Goal: Task Accomplishment & Management: Complete application form

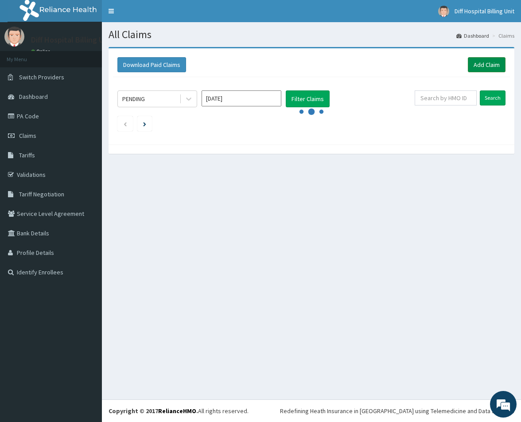
click at [488, 65] on link "Add Claim" at bounding box center [487, 64] width 38 height 15
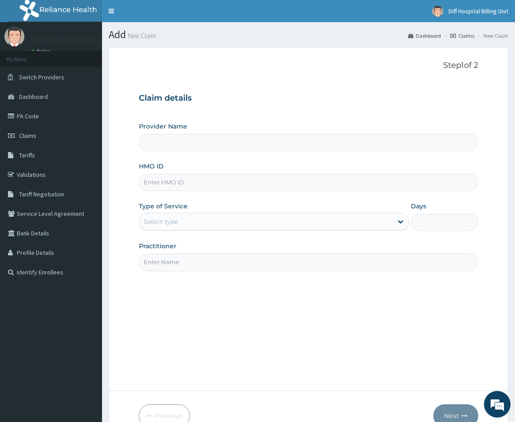
click at [208, 182] on input "HMO ID" at bounding box center [308, 182] width 339 height 17
type input "Diff Hospital"
paste input "FAM/10005/C"
type input "FAM/10005/C"
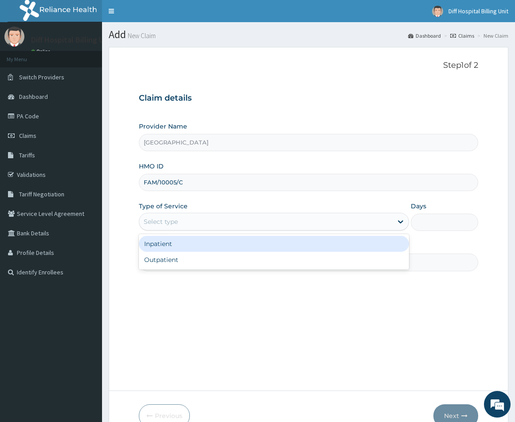
click at [354, 227] on div "Select type" at bounding box center [265, 222] width 253 height 14
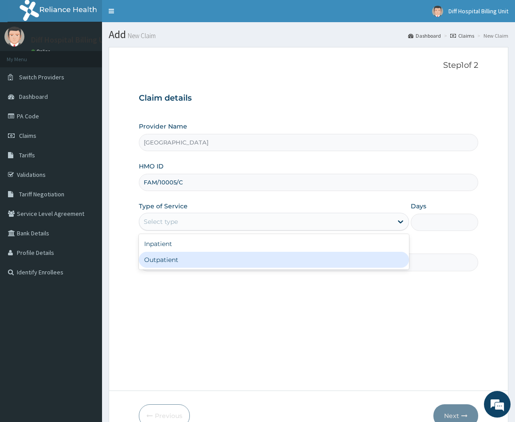
drag, startPoint x: 328, startPoint y: 261, endPoint x: 319, endPoint y: 264, distance: 10.0
click at [328, 261] on div "Outpatient" at bounding box center [274, 260] width 270 height 16
type input "1"
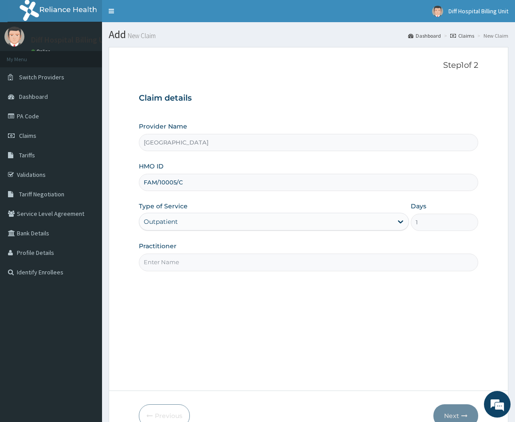
click at [313, 264] on input "Practitioner" at bounding box center [308, 262] width 339 height 17
click at [301, 263] on input "Practitioner" at bounding box center [308, 262] width 339 height 17
paste input "Salama ISHAKU"
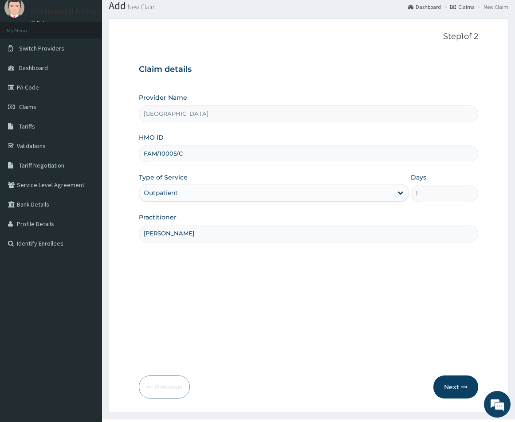
scroll to position [44, 0]
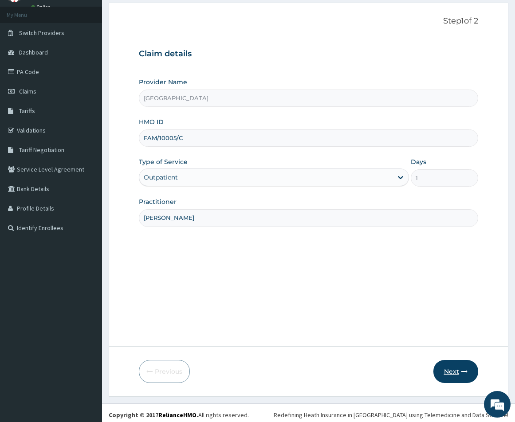
type input "Salama ISHAKU"
click at [452, 372] on button "Next" at bounding box center [455, 371] width 45 height 23
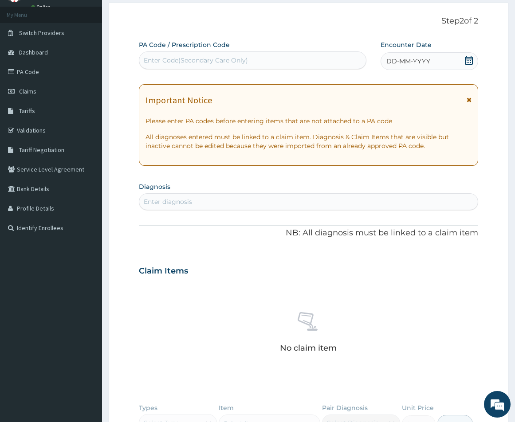
click at [473, 61] on div "DD-MM-YYYY" at bounding box center [429, 61] width 98 height 18
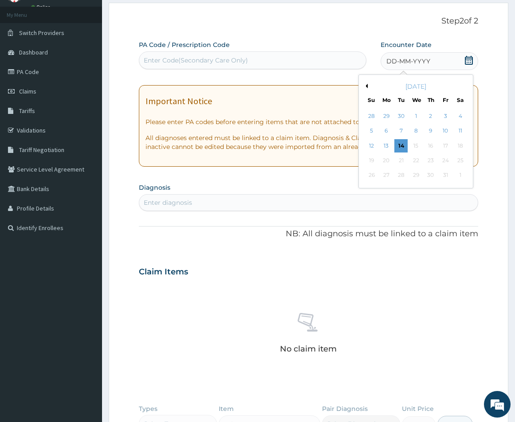
click at [367, 86] on div "Previous Month October 2025 Su Mo Tu We Th Fr Sa 28 29 30 1 2 3 4 5 6 7 8 9 10 …" at bounding box center [415, 131] width 115 height 114
click at [367, 86] on button "Previous Month" at bounding box center [365, 86] width 4 height 4
click at [404, 176] on div "30" at bounding box center [400, 175] width 13 height 13
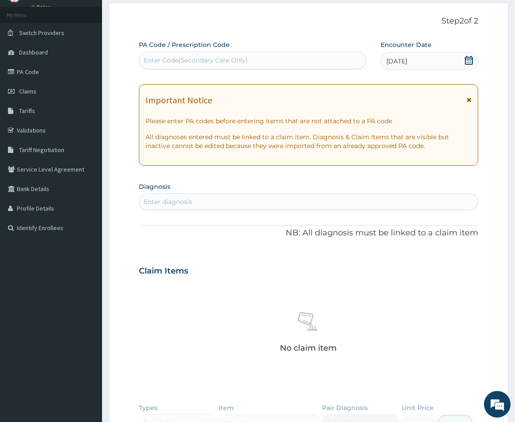
click at [198, 207] on div "Enter diagnosis" at bounding box center [308, 202] width 338 height 14
type input "m"
type input "b50"
click at [174, 203] on div "Enter diagnosis" at bounding box center [308, 202] width 338 height 14
type input "malaria"
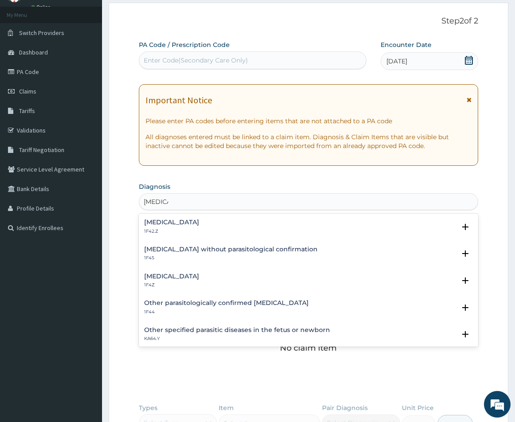
click at [189, 276] on h4 "Malaria, unspecified" at bounding box center [171, 276] width 55 height 7
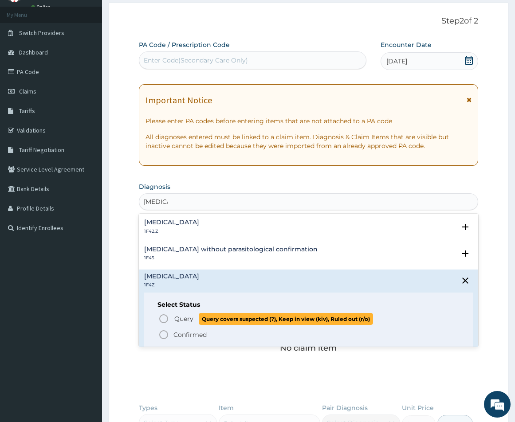
click at [163, 319] on icon "status option query" at bounding box center [163, 318] width 11 height 11
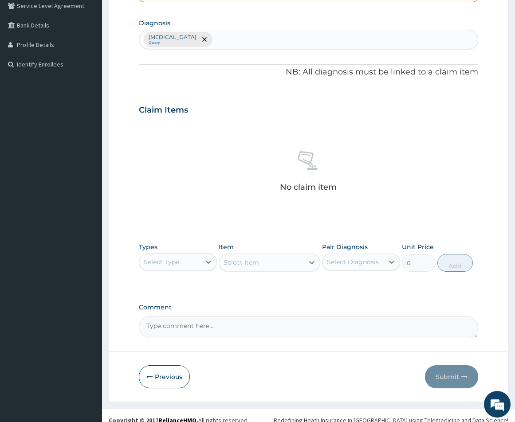
scroll to position [217, 0]
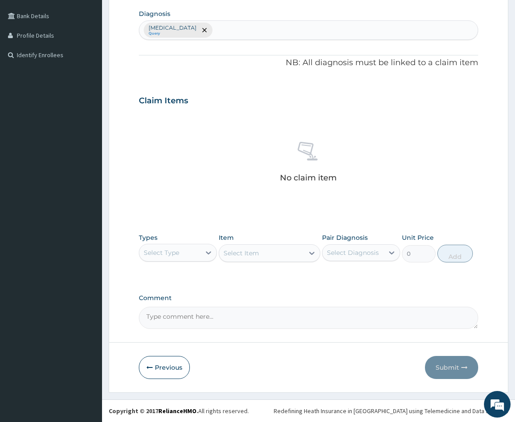
click at [189, 257] on div "Select Type" at bounding box center [169, 253] width 61 height 14
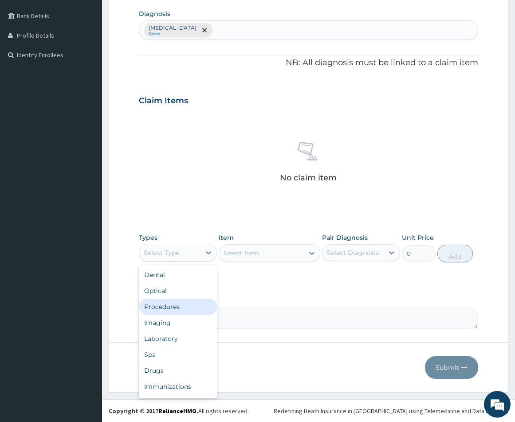
click at [183, 308] on div "Procedures" at bounding box center [178, 307] width 78 height 16
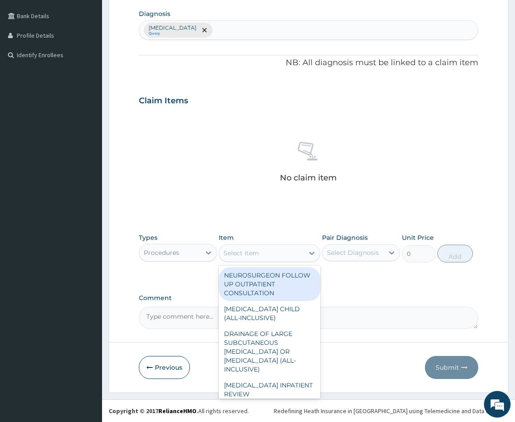
click at [278, 256] on div "Select Item" at bounding box center [261, 253] width 85 height 14
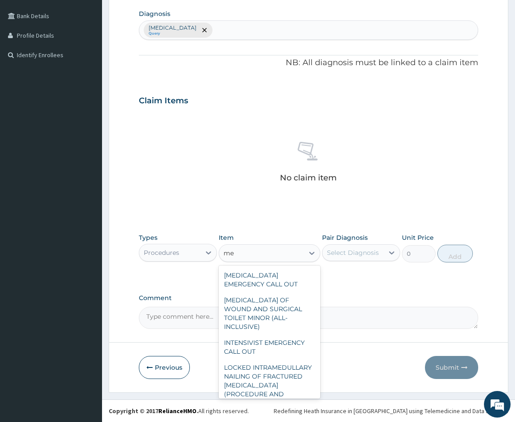
type input "m"
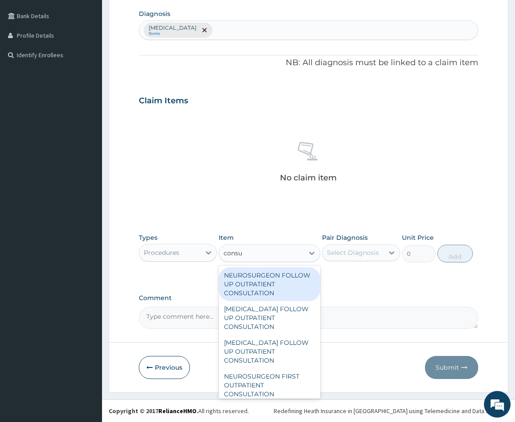
type input "consul"
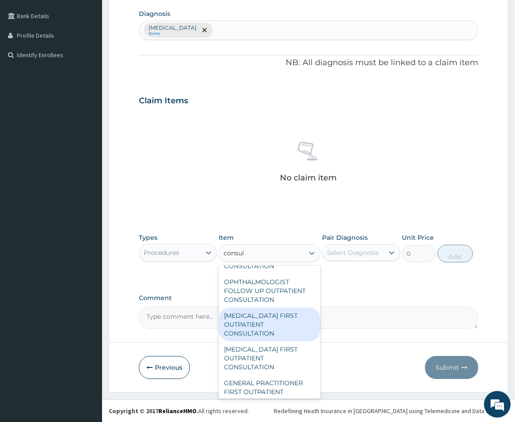
scroll to position [931, 0]
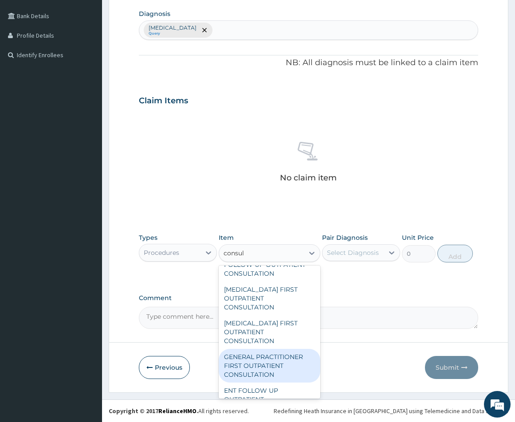
click at [282, 364] on div "GENERAL PRACTITIONER FIRST OUTPATIENT CONSULTATION" at bounding box center [270, 366] width 102 height 34
type input "5400"
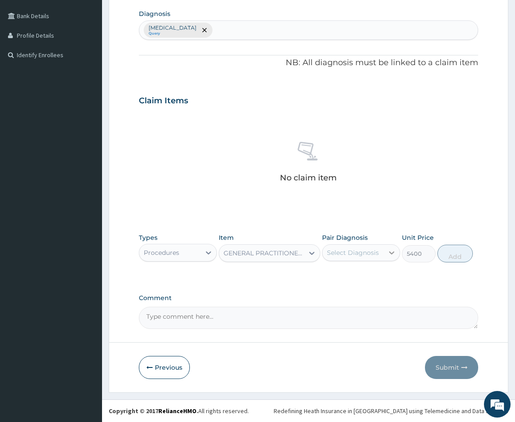
click at [391, 258] on div at bounding box center [392, 253] width 16 height 16
click at [329, 278] on input "checkbox" at bounding box center [330, 275] width 6 height 6
checkbox input "true"
drag, startPoint x: 446, startPoint y: 254, endPoint x: 441, endPoint y: 260, distance: 7.8
click at [447, 254] on button "Add" at bounding box center [454, 254] width 35 height 18
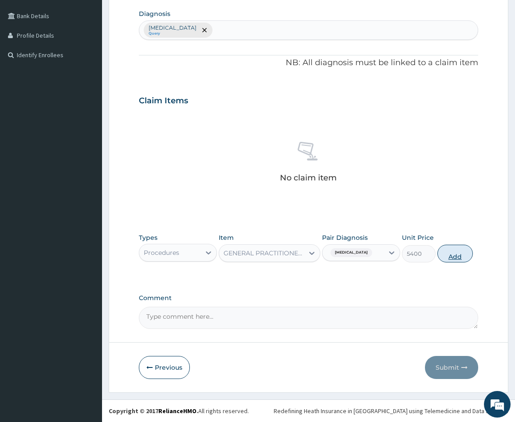
type input "0"
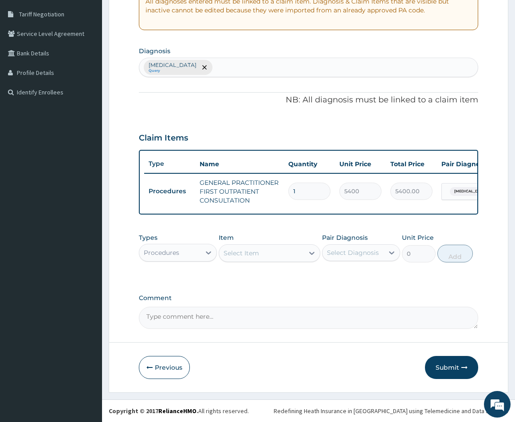
scroll to position [187, 0]
click at [206, 255] on icon at bounding box center [208, 252] width 9 height 9
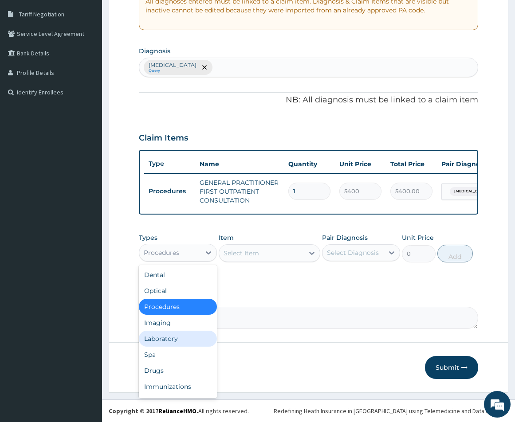
click at [191, 333] on div "Laboratory" at bounding box center [178, 339] width 78 height 16
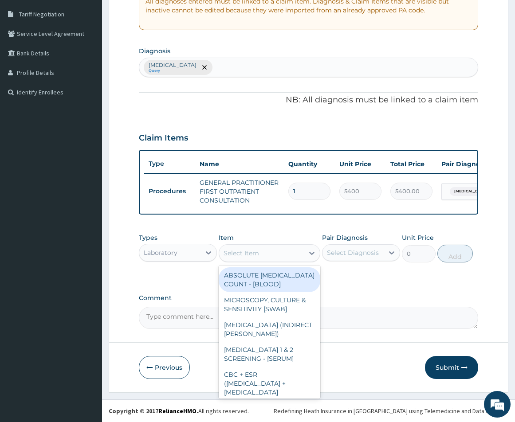
click at [284, 259] on div "Select Item" at bounding box center [261, 253] width 85 height 14
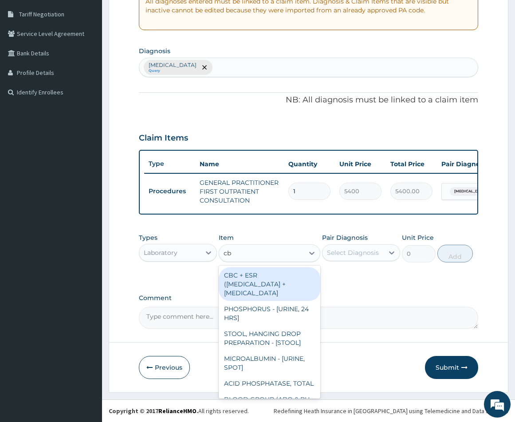
type input "cbc"
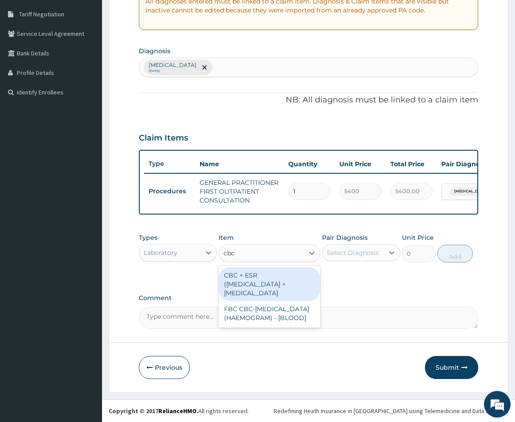
click at [268, 297] on div "CBC + ESR ([MEDICAL_DATA] + [MEDICAL_DATA]" at bounding box center [270, 284] width 102 height 34
type input "8100"
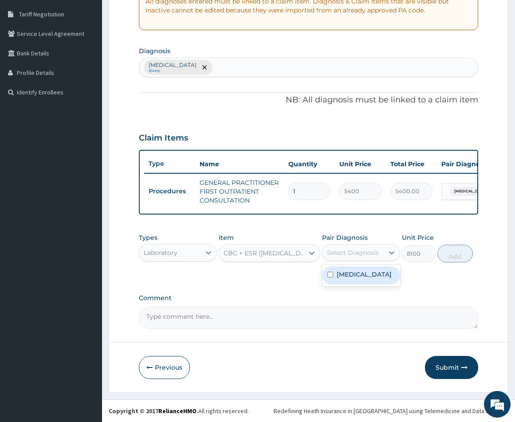
click at [354, 250] on div "Select Diagnosis" at bounding box center [353, 252] width 52 height 9
click at [331, 278] on input "checkbox" at bounding box center [330, 275] width 6 height 6
checkbox input "true"
click at [454, 258] on button "Add" at bounding box center [454, 254] width 35 height 18
type input "0"
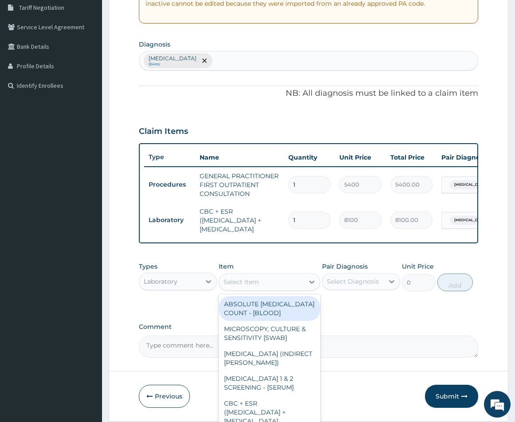
click at [275, 289] on div "Select Item" at bounding box center [261, 282] width 85 height 14
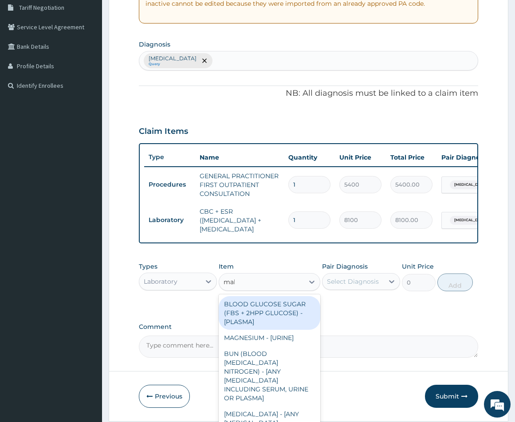
type input "mala"
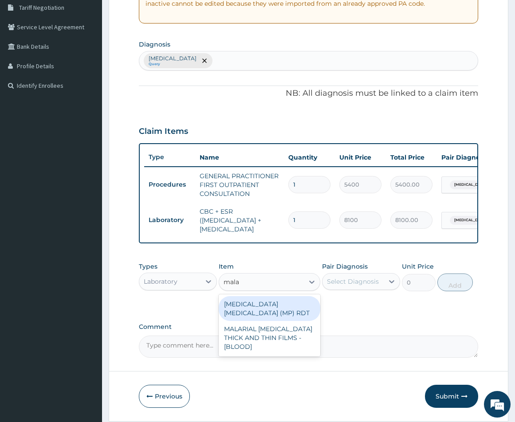
click at [274, 321] on div "[MEDICAL_DATA] [MEDICAL_DATA] (MP) RDT" at bounding box center [270, 308] width 102 height 25
type input "2880"
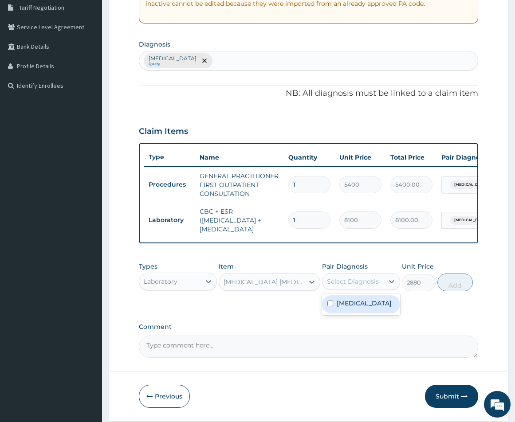
click at [364, 286] on div "Select Diagnosis" at bounding box center [353, 281] width 52 height 9
click at [325, 313] on div "[MEDICAL_DATA]" at bounding box center [361, 304] width 78 height 18
checkbox input "true"
click at [457, 291] on button "Add" at bounding box center [454, 283] width 35 height 18
type input "0"
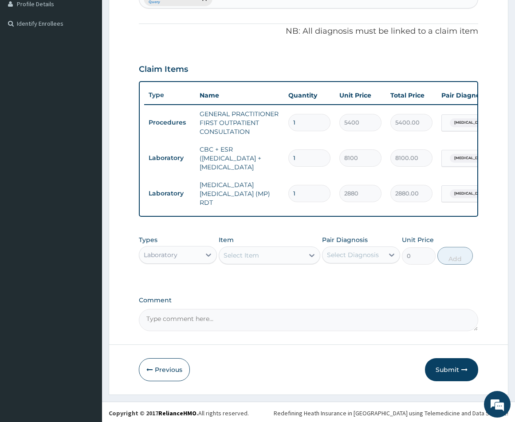
scroll to position [262, 0]
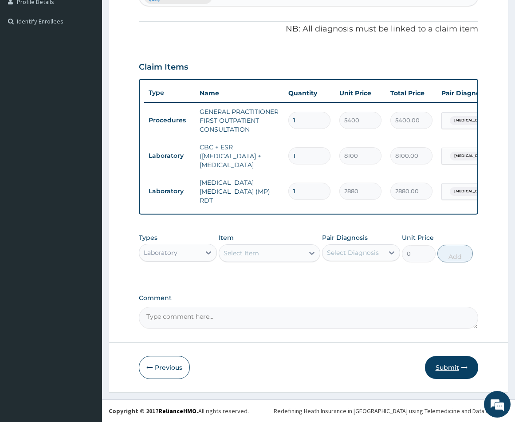
click at [443, 371] on button "Submit" at bounding box center [451, 367] width 53 height 23
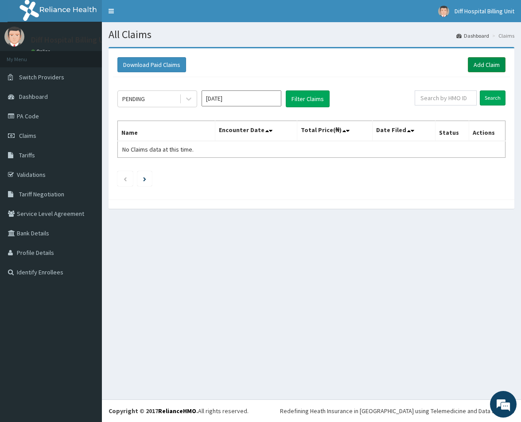
click at [482, 69] on link "Add Claim" at bounding box center [487, 64] width 38 height 15
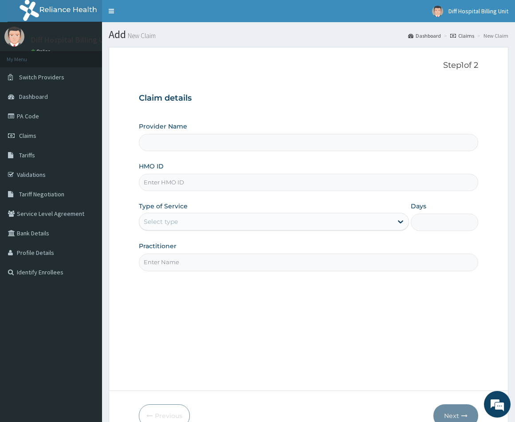
click at [225, 184] on input "HMO ID" at bounding box center [308, 182] width 339 height 17
type input "[GEOGRAPHIC_DATA]"
paste input "API/10104/A"
type input "API/10104/A"
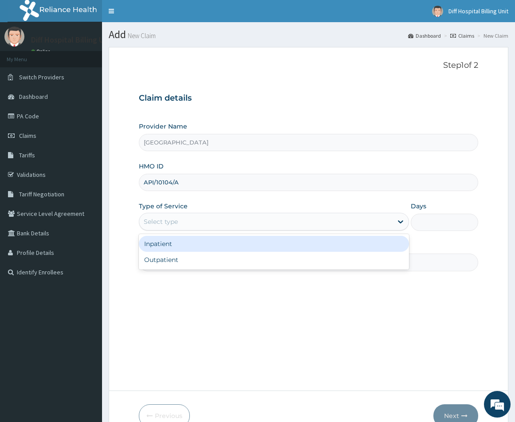
click at [352, 223] on div "Select type" at bounding box center [265, 222] width 253 height 14
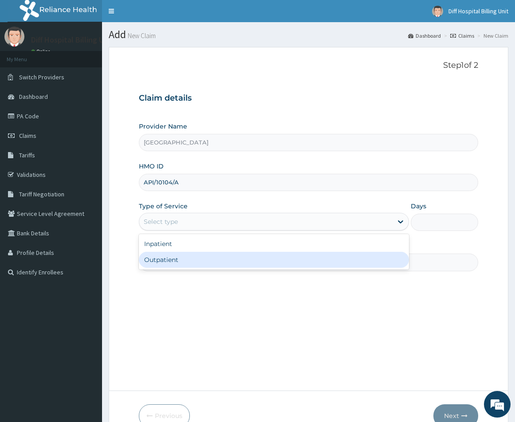
click at [307, 258] on div "Outpatient" at bounding box center [274, 260] width 270 height 16
type input "1"
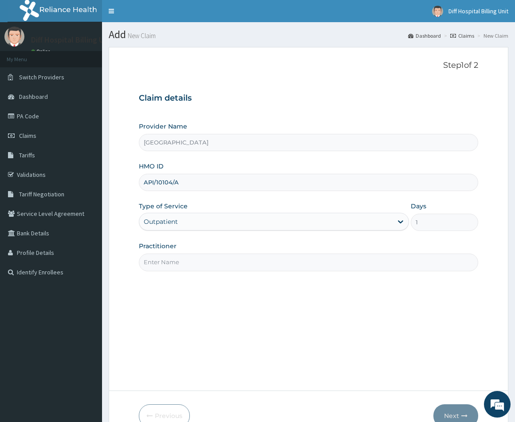
click at [284, 263] on input "Practitioner" at bounding box center [308, 262] width 339 height 17
click at [218, 263] on input "Practitioner" at bounding box center [308, 262] width 339 height 17
paste input "KAKA Tanko"
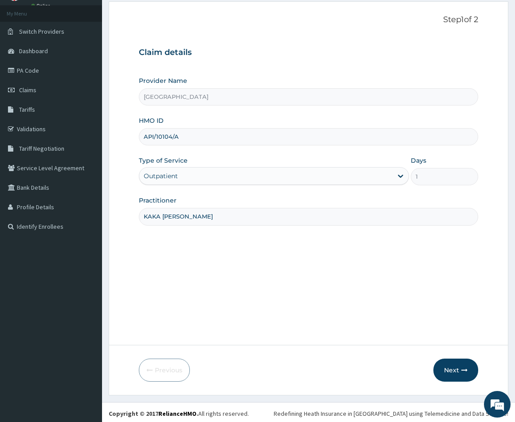
scroll to position [48, 0]
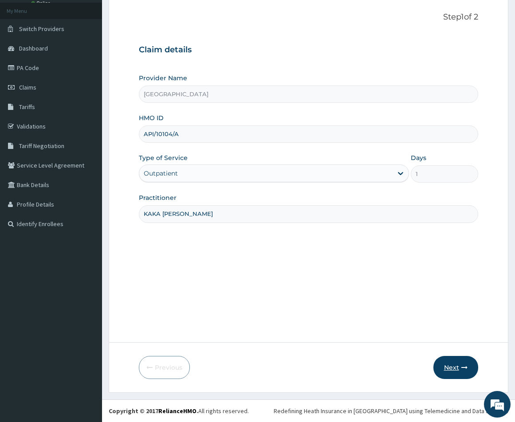
type input "KAKA Tanko"
click at [446, 368] on button "Next" at bounding box center [455, 367] width 45 height 23
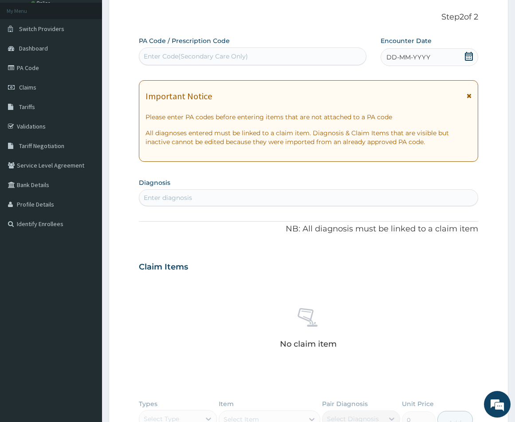
click at [467, 56] on icon at bounding box center [468, 56] width 9 height 9
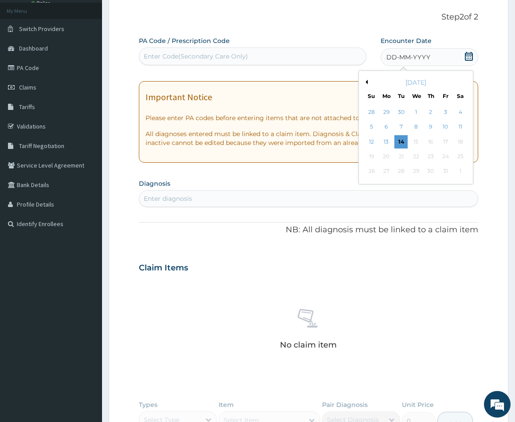
click at [366, 84] on button "Previous Month" at bounding box center [365, 82] width 4 height 4
click at [374, 174] on div "28" at bounding box center [371, 171] width 13 height 13
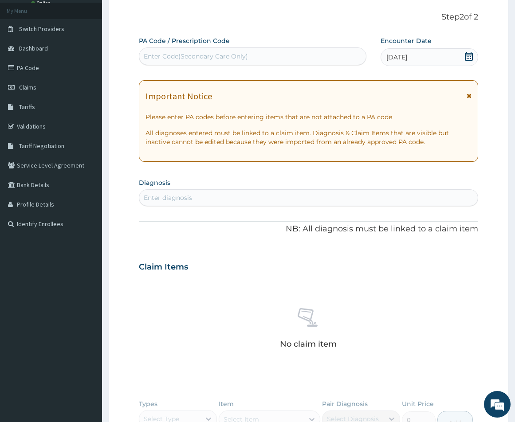
click at [217, 201] on div "Enter diagnosis" at bounding box center [308, 198] width 338 height 14
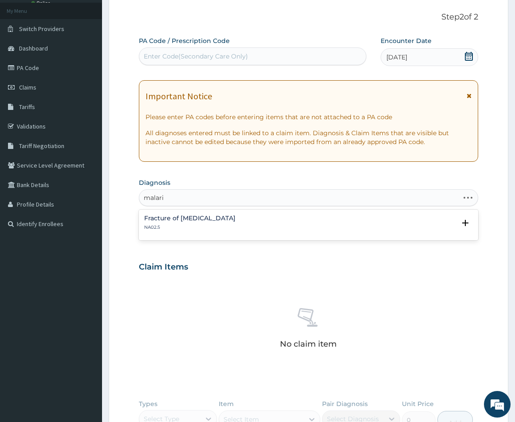
type input "malaria"
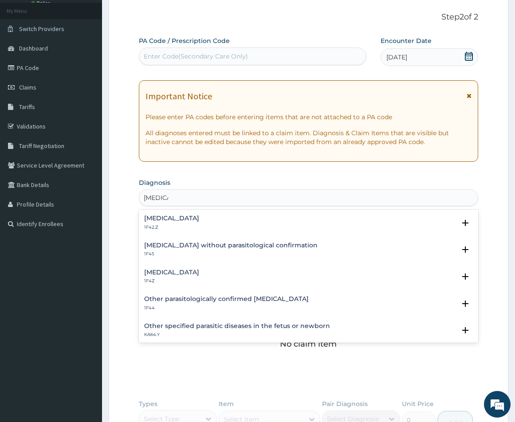
click at [189, 271] on h4 "[MEDICAL_DATA]" at bounding box center [171, 272] width 55 height 7
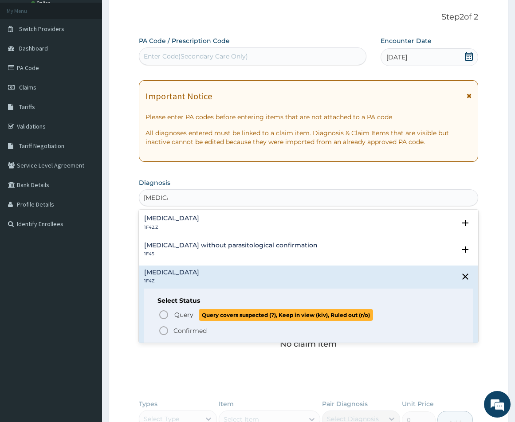
click at [164, 315] on icon "status option query" at bounding box center [163, 314] width 11 height 11
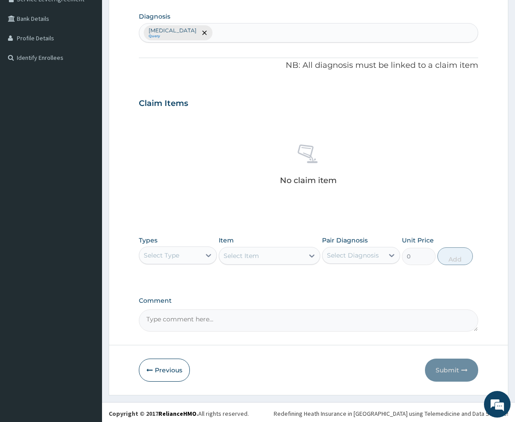
scroll to position [217, 0]
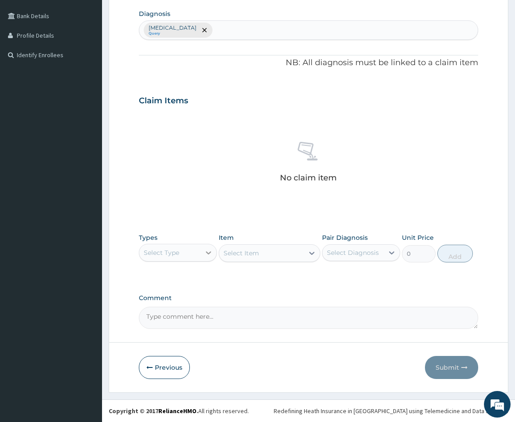
click at [205, 255] on icon at bounding box center [208, 252] width 9 height 9
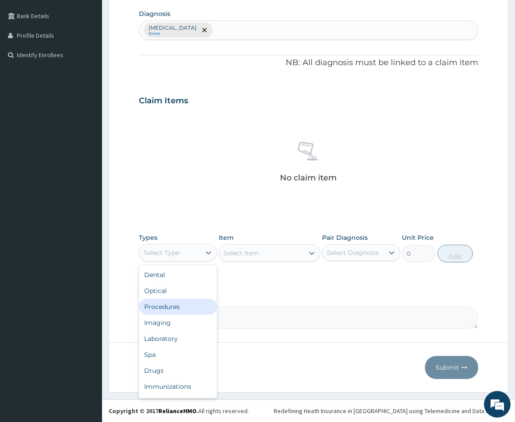
click at [185, 307] on div "Procedures" at bounding box center [178, 307] width 78 height 16
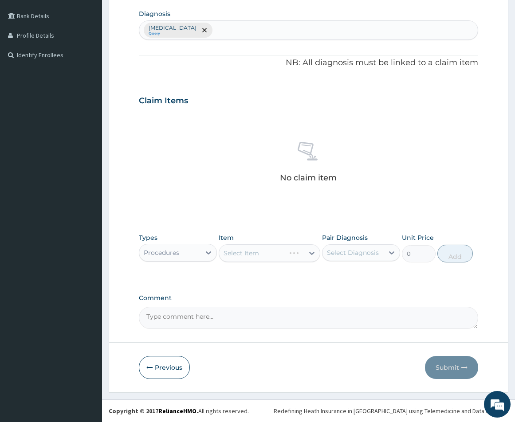
click at [264, 253] on div "Select Item" at bounding box center [270, 253] width 102 height 18
click at [265, 253] on div "Select Item" at bounding box center [270, 253] width 102 height 18
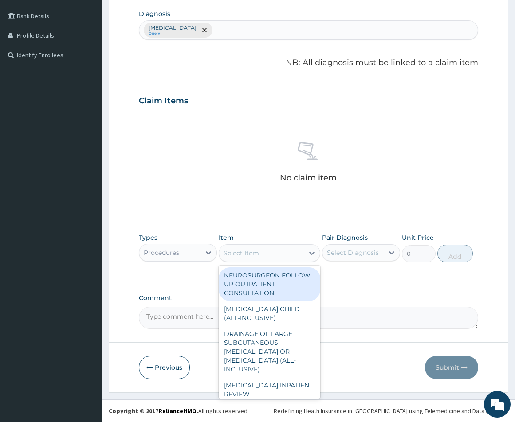
click at [266, 254] on div "Select Item" at bounding box center [261, 253] width 85 height 14
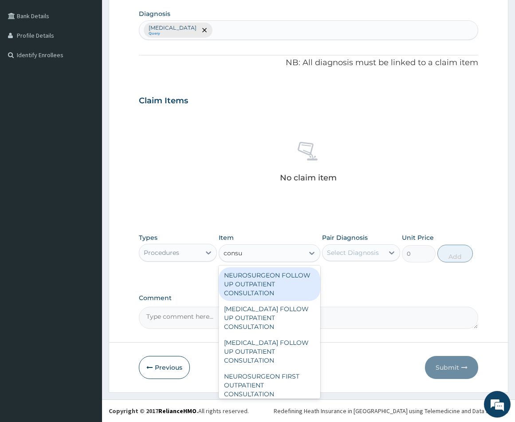
type input "consul"
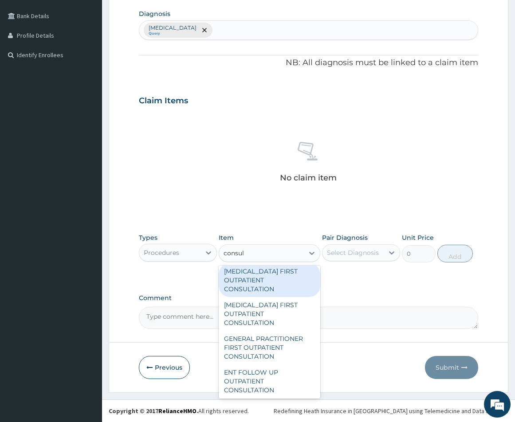
scroll to position [975, 0]
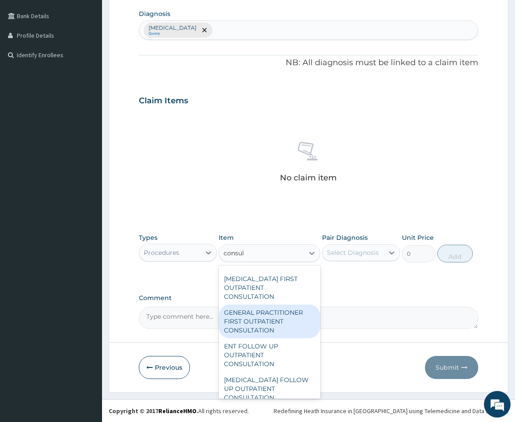
click at [274, 320] on div "GENERAL PRACTITIONER FIRST OUTPATIENT CONSULTATION" at bounding box center [270, 322] width 102 height 34
type input "5400"
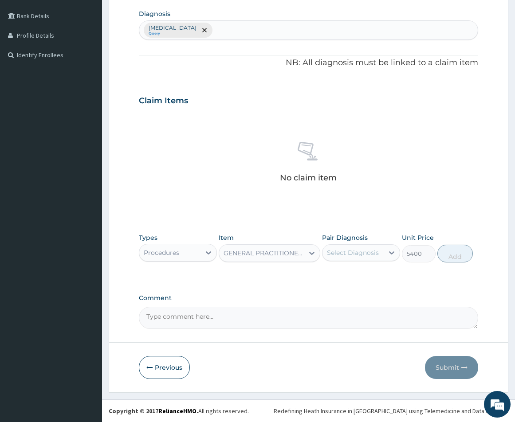
click at [362, 253] on div "Select Diagnosis" at bounding box center [353, 252] width 52 height 9
click at [329, 278] on input "checkbox" at bounding box center [330, 275] width 6 height 6
checkbox input "true"
click at [453, 258] on button "Add" at bounding box center [454, 254] width 35 height 18
type input "0"
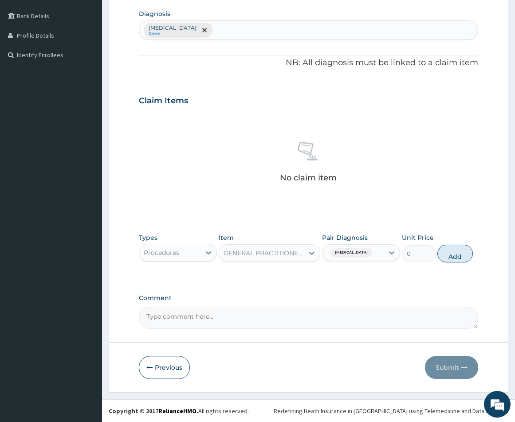
scroll to position [187, 0]
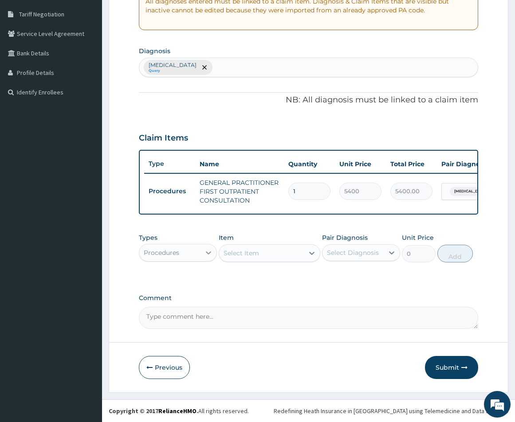
click at [206, 254] on icon at bounding box center [208, 252] width 9 height 9
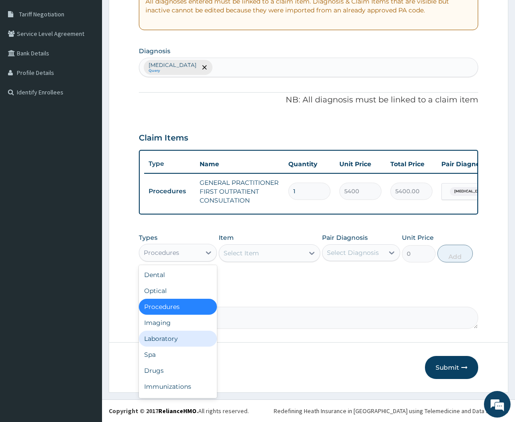
click at [168, 338] on div "Laboratory" at bounding box center [178, 339] width 78 height 16
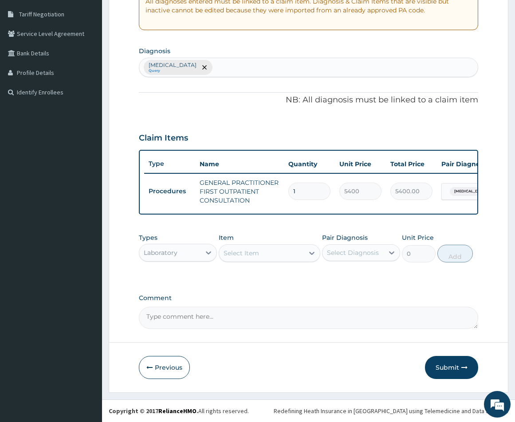
click at [264, 256] on div "Select Item" at bounding box center [261, 253] width 85 height 14
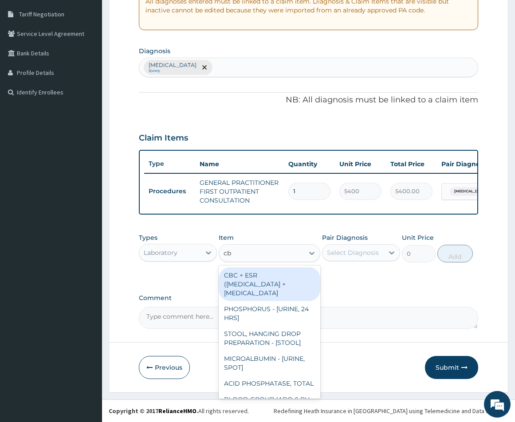
type input "cbc"
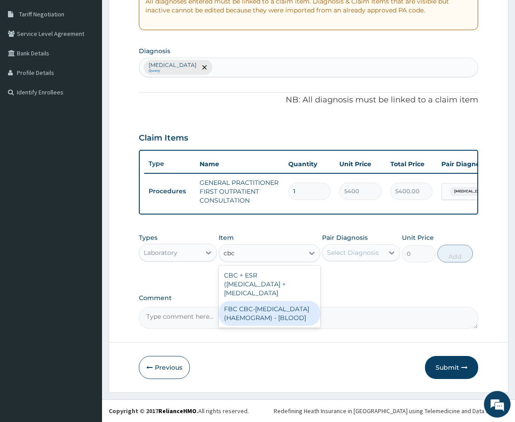
click at [269, 326] on div "FBC CBC-COMPLETE BLOOD COUNT (HAEMOGRAM) - [BLOOD]" at bounding box center [270, 313] width 102 height 25
type input "7200"
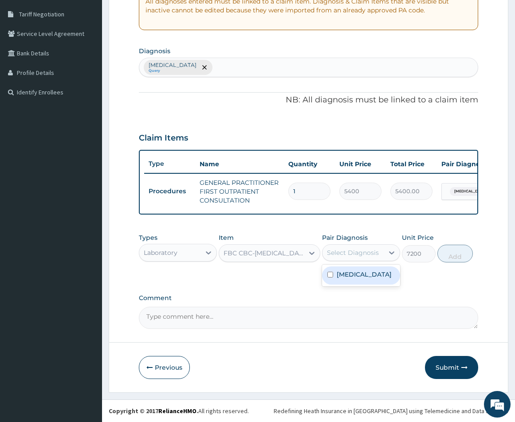
click at [364, 258] on div "Select Diagnosis" at bounding box center [352, 253] width 61 height 14
click at [327, 281] on div "Malaria, unspecified" at bounding box center [361, 275] width 78 height 18
checkbox input "true"
click at [451, 256] on button "Add" at bounding box center [454, 254] width 35 height 18
type input "0"
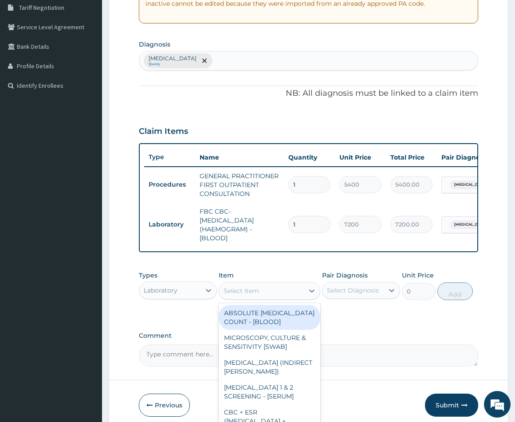
click at [264, 294] on div "Select Item" at bounding box center [261, 291] width 85 height 14
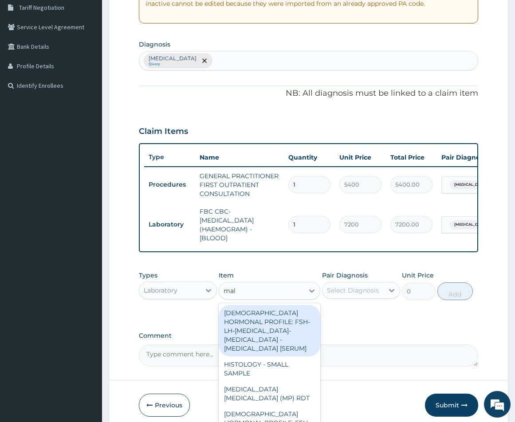
type input "mala"
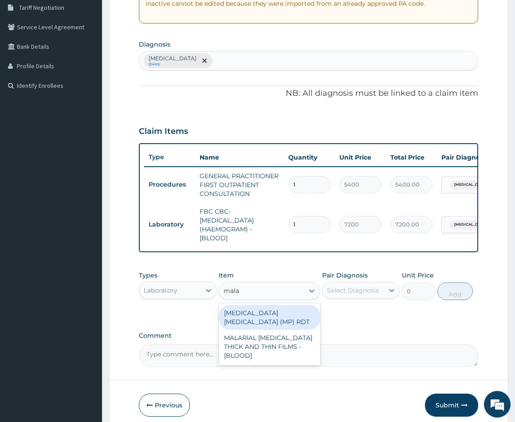
click at [265, 325] on div "[MEDICAL_DATA] [MEDICAL_DATA] (MP) RDT" at bounding box center [270, 317] width 102 height 25
type input "2880"
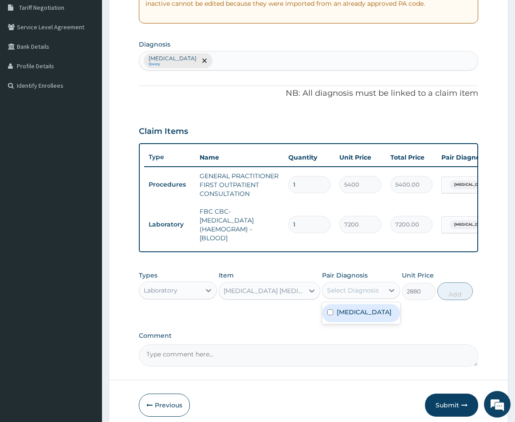
drag, startPoint x: 359, startPoint y: 296, endPoint x: 359, endPoint y: 306, distance: 9.8
click at [359, 295] on div "Select Diagnosis" at bounding box center [353, 290] width 52 height 9
drag, startPoint x: 327, startPoint y: 324, endPoint x: 333, endPoint y: 324, distance: 5.8
click at [329, 315] on input "checkbox" at bounding box center [330, 312] width 6 height 6
checkbox input "true"
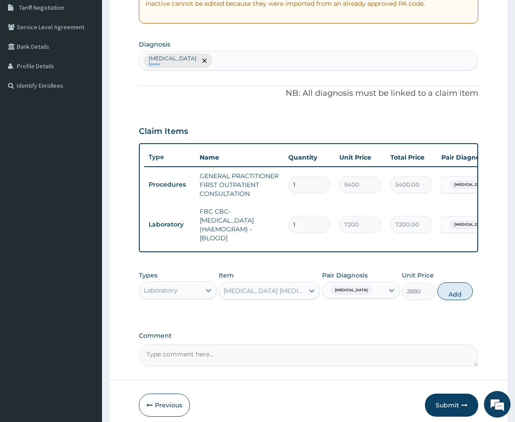
click at [460, 300] on button "Add" at bounding box center [454, 291] width 35 height 18
type input "0"
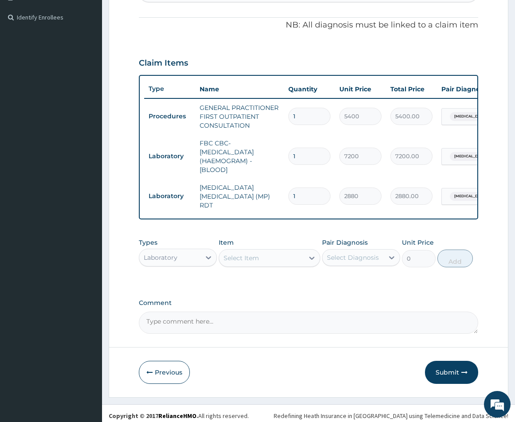
scroll to position [262, 0]
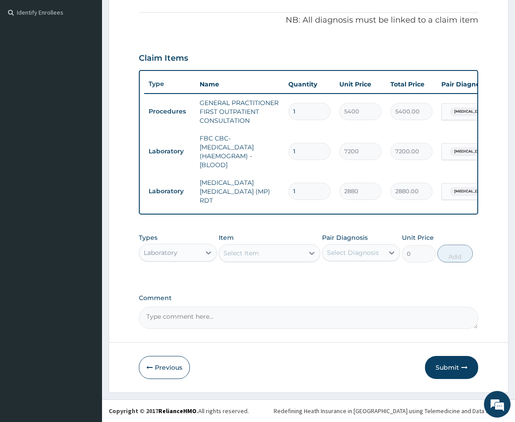
click at [446, 370] on button "Submit" at bounding box center [451, 367] width 53 height 23
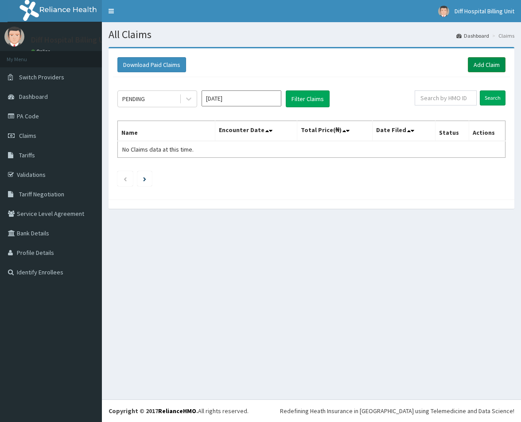
click at [484, 63] on link "Add Claim" at bounding box center [487, 64] width 38 height 15
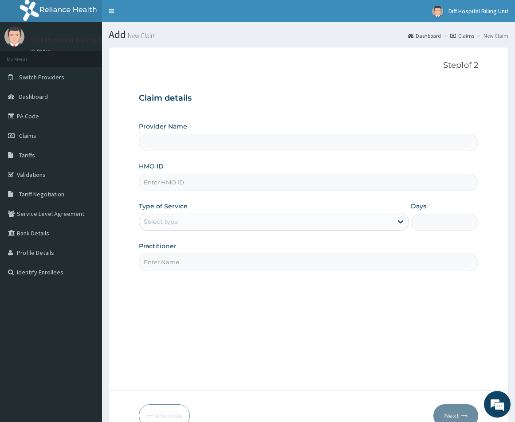
type input "[GEOGRAPHIC_DATA]"
click at [291, 182] on input "HMO ID" at bounding box center [308, 182] width 339 height 17
paste input "API/10104/A"
type input "API/10104/A"
click at [398, 220] on icon at bounding box center [400, 221] width 9 height 9
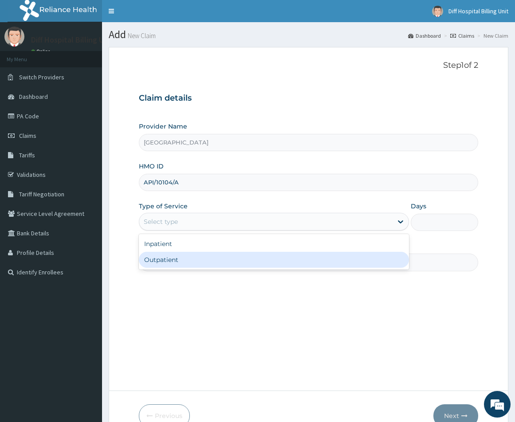
click at [335, 259] on div "Outpatient" at bounding box center [274, 260] width 270 height 16
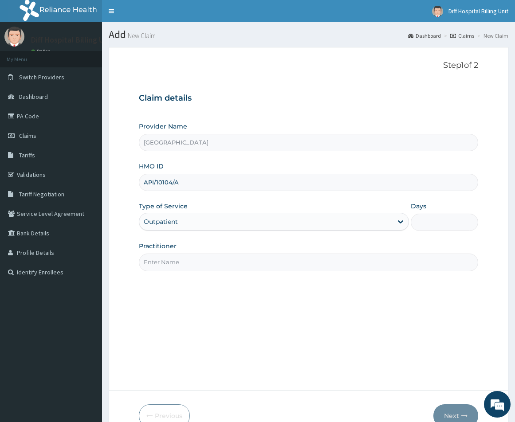
type input "1"
click at [278, 265] on input "Practitioner" at bounding box center [308, 262] width 339 height 17
click at [242, 262] on input "Practitioner" at bounding box center [308, 262] width 339 height 17
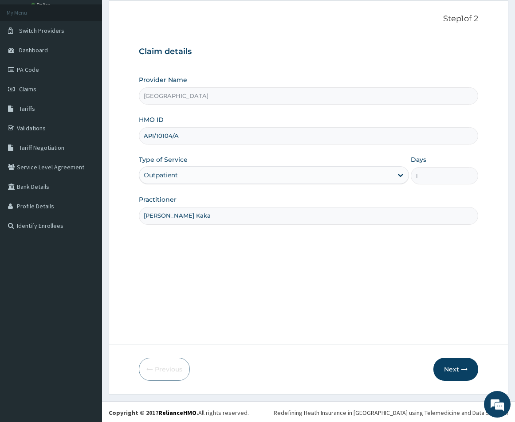
scroll to position [48, 0]
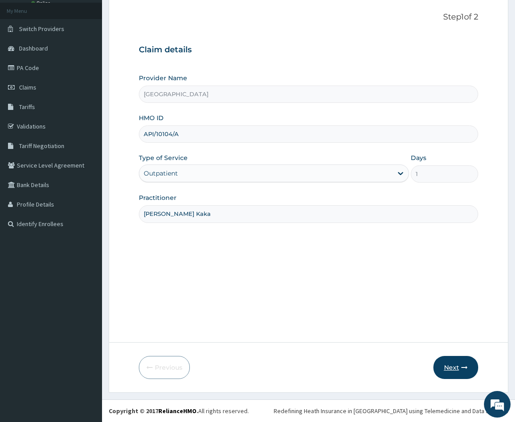
type input "Tanko Kaka"
click at [445, 374] on button "Next" at bounding box center [455, 367] width 45 height 23
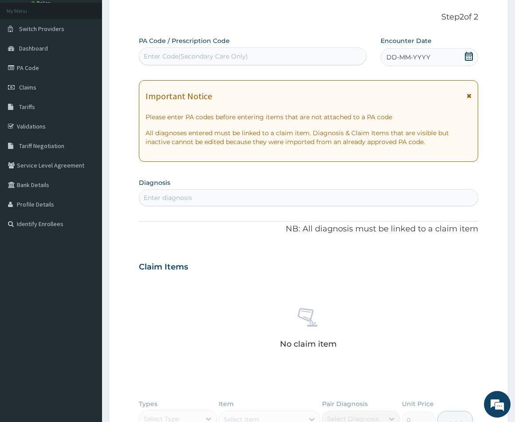
click at [468, 59] on icon at bounding box center [468, 56] width 9 height 9
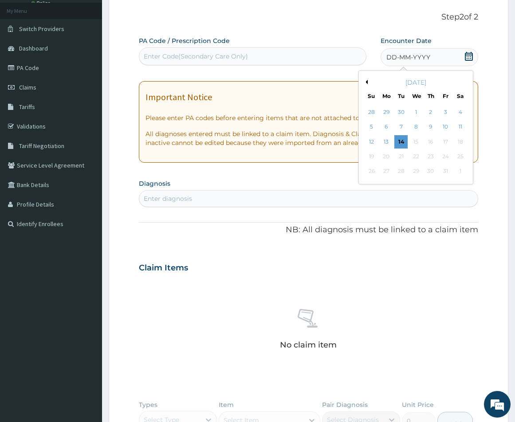
click at [469, 56] on icon at bounding box center [468, 56] width 9 height 9
click at [470, 56] on icon at bounding box center [469, 56] width 8 height 9
click at [367, 83] on button "Previous Month" at bounding box center [365, 82] width 4 height 4
click at [403, 174] on div "30" at bounding box center [400, 171] width 13 height 13
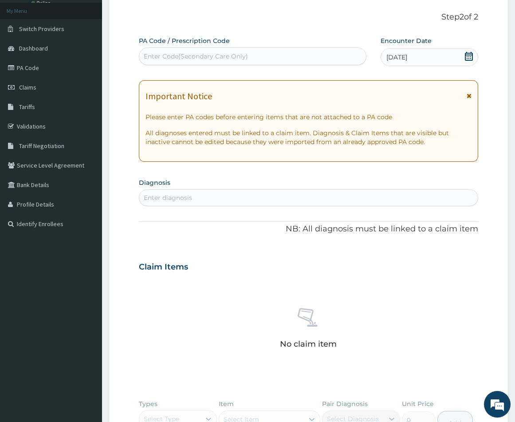
click at [200, 195] on div "Enter diagnosis" at bounding box center [308, 198] width 338 height 14
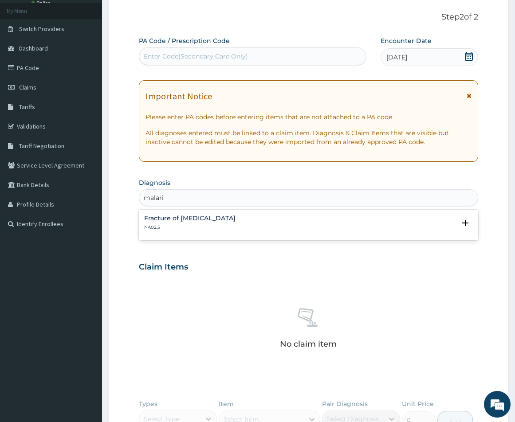
type input "[MEDICAL_DATA]"
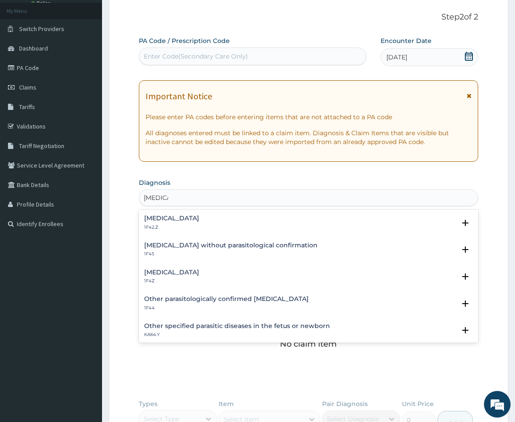
click at [190, 270] on h4 "[MEDICAL_DATA]" at bounding box center [171, 272] width 55 height 7
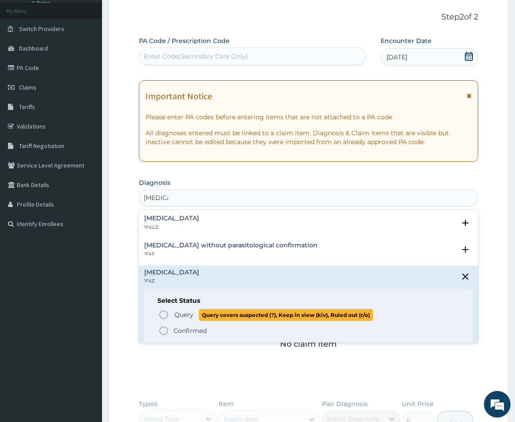
click at [166, 315] on icon "status option query" at bounding box center [163, 314] width 11 height 11
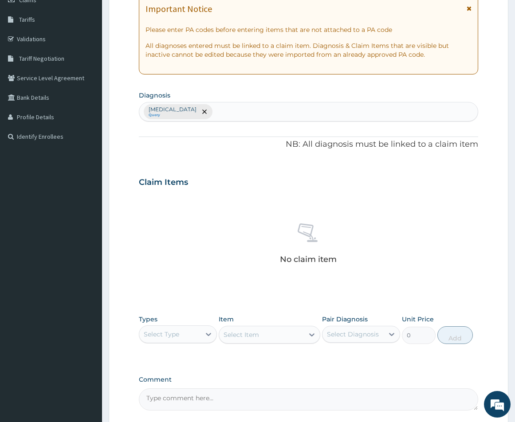
scroll to position [137, 0]
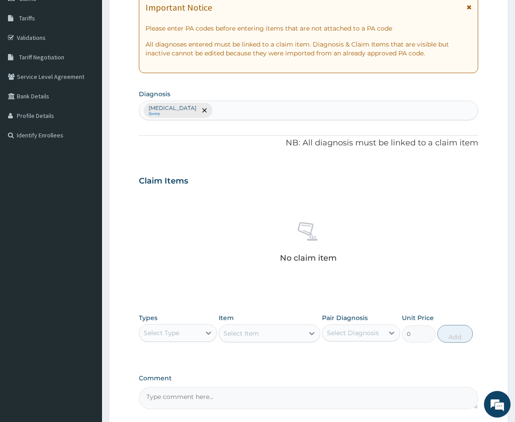
click at [175, 335] on div "Select Type" at bounding box center [161, 333] width 35 height 9
click at [168, 391] on div "Procedures" at bounding box center [178, 387] width 78 height 16
click at [207, 333] on icon at bounding box center [208, 333] width 5 height 3
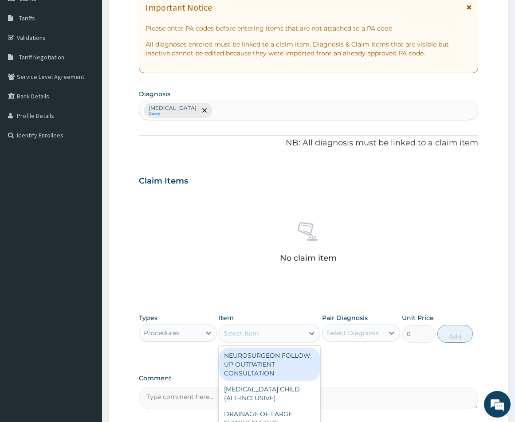
click at [246, 337] on div "Select Item" at bounding box center [240, 333] width 35 height 9
type input "consulta"
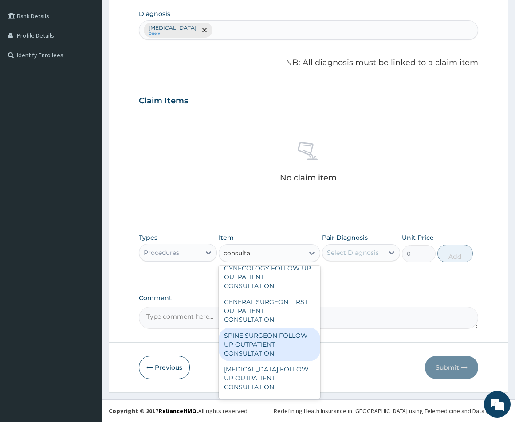
scroll to position [1515, 0]
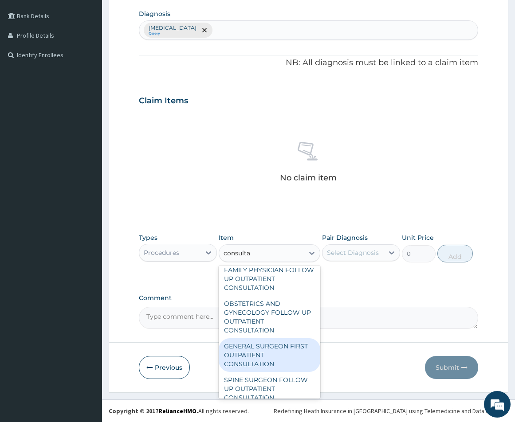
click at [264, 357] on div "GENERAL SURGEON FIRST OUTPATIENT CONSULTATION" at bounding box center [270, 355] width 102 height 34
type input "32400"
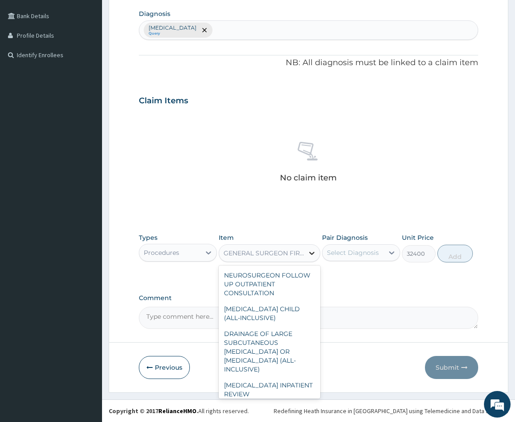
click at [305, 258] on div at bounding box center [312, 253] width 16 height 16
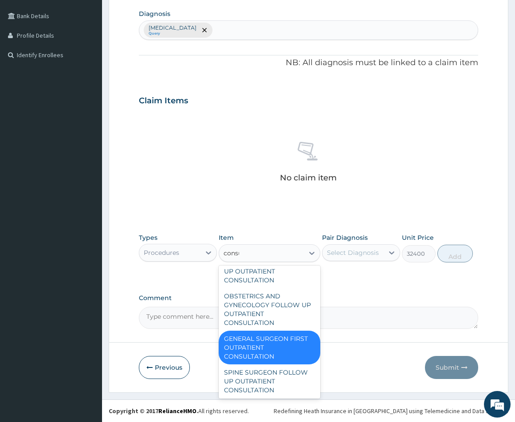
scroll to position [1573, 0]
type input "consul"
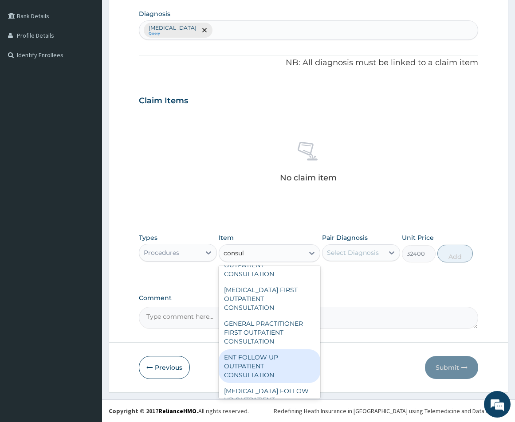
scroll to position [953, 0]
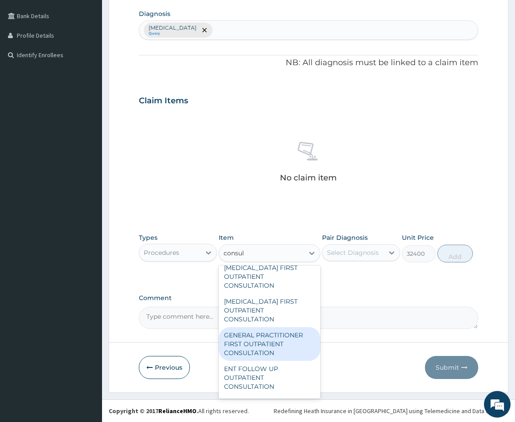
click at [259, 346] on div "GENERAL PRACTITIONER FIRST OUTPATIENT CONSULTATION" at bounding box center [270, 344] width 102 height 34
type input "5400"
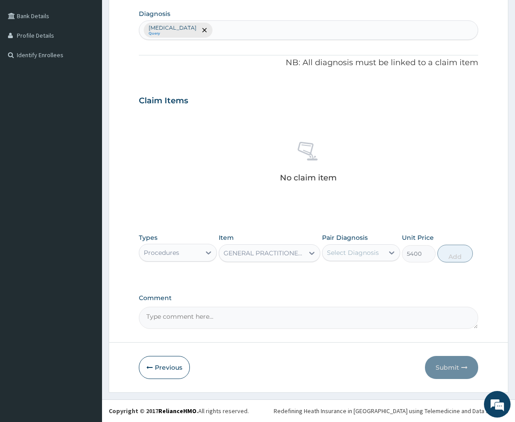
click at [376, 249] on div "Select Diagnosis" at bounding box center [353, 252] width 52 height 9
click at [328, 278] on input "checkbox" at bounding box center [330, 275] width 6 height 6
checkbox input "true"
click at [463, 255] on button "Add" at bounding box center [454, 254] width 35 height 18
type input "0"
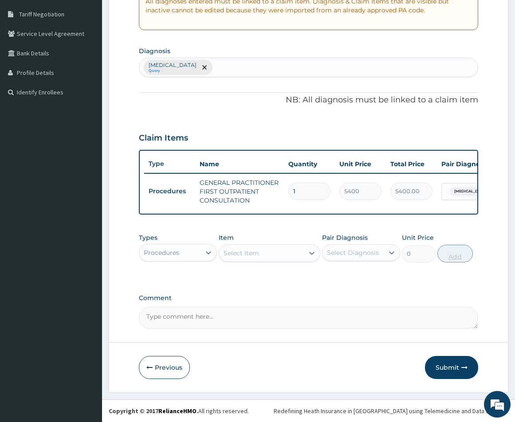
scroll to position [187, 0]
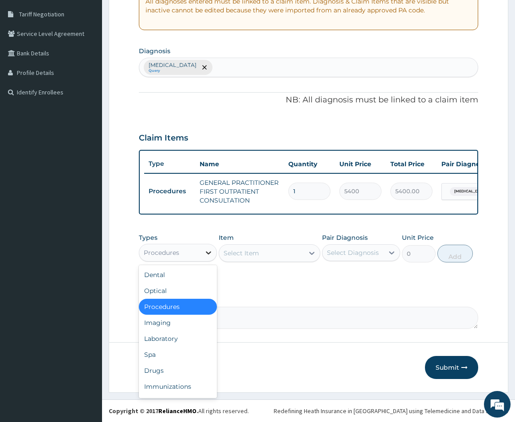
click at [207, 256] on icon at bounding box center [208, 252] width 9 height 9
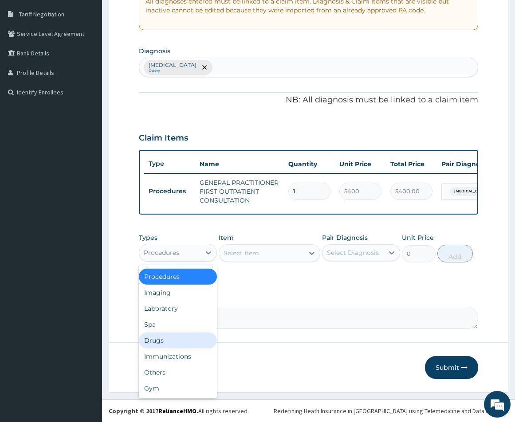
click at [169, 340] on div "Drugs" at bounding box center [178, 341] width 78 height 16
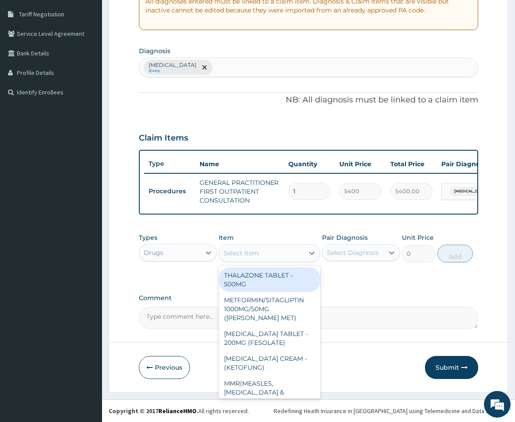
click at [270, 254] on div "Select Item" at bounding box center [261, 253] width 85 height 14
paste input "Diclofenac"
type input "Diclofenac"
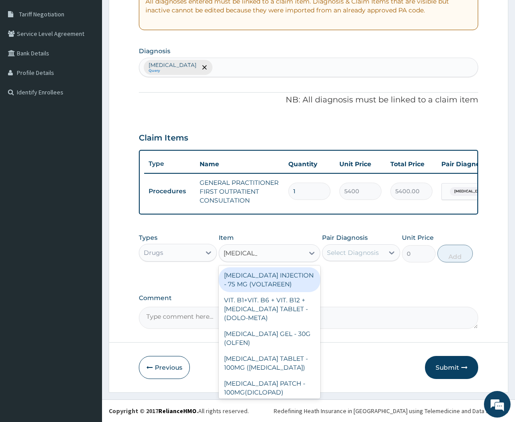
click at [281, 281] on div "[MEDICAL_DATA] INJECTION - 75 MG (VOLTAREEN)" at bounding box center [270, 279] width 102 height 25
type input "798"
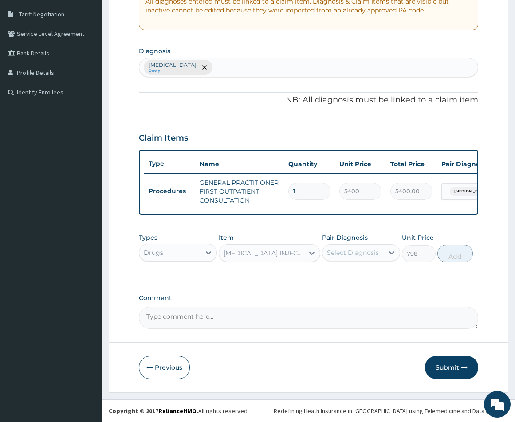
click at [372, 252] on div "Select Diagnosis" at bounding box center [353, 252] width 52 height 9
click at [330, 278] on input "checkbox" at bounding box center [330, 275] width 6 height 6
checkbox input "true"
click at [457, 255] on button "Add" at bounding box center [454, 254] width 35 height 18
type input "0"
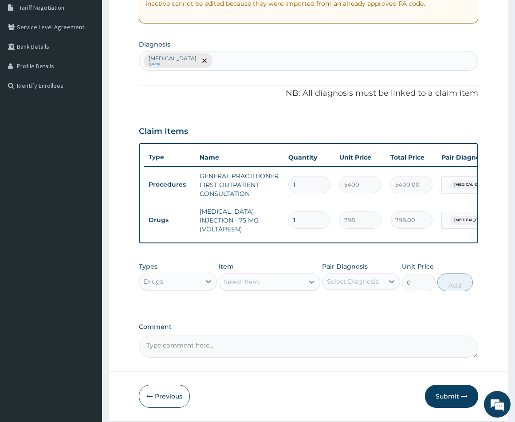
click at [284, 285] on div "Select Item" at bounding box center [261, 282] width 85 height 14
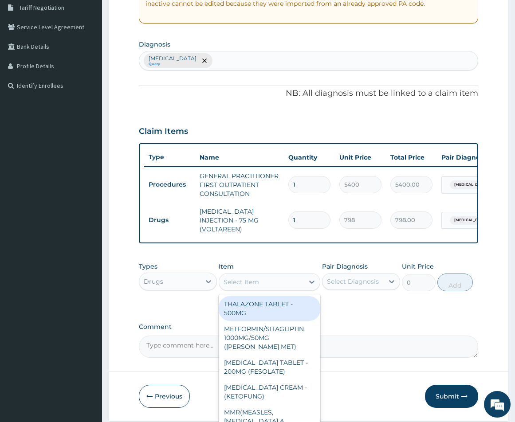
paste input "Amoxicillin"
type input "Amoxicillin"
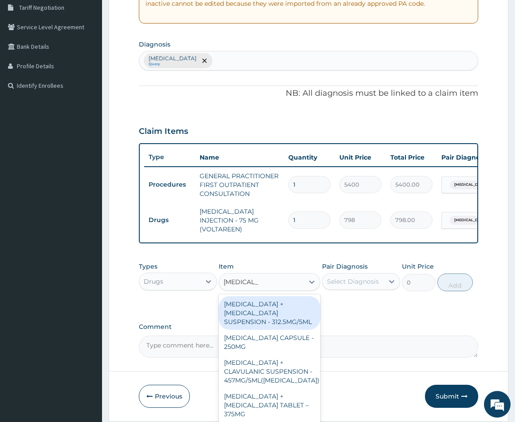
click at [276, 327] on div "[MEDICAL_DATA] + [MEDICAL_DATA] SUSPENSION - 312.5MG/5ML" at bounding box center [270, 313] width 102 height 34
type input "9120"
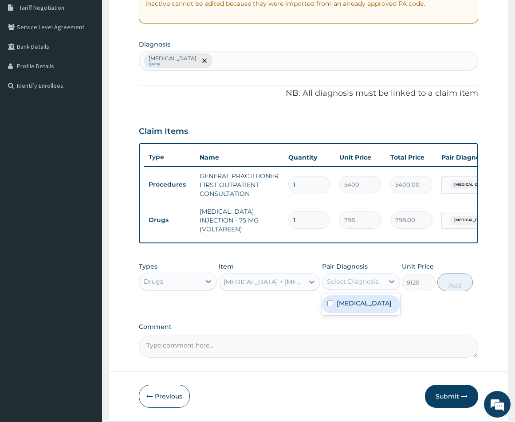
drag, startPoint x: 359, startPoint y: 283, endPoint x: 347, endPoint y: 298, distance: 19.5
click at [360, 283] on div "Select Diagnosis" at bounding box center [353, 281] width 52 height 9
click at [327, 310] on div "[MEDICAL_DATA]" at bounding box center [361, 304] width 78 height 18
checkbox input "true"
click at [389, 286] on icon at bounding box center [391, 281] width 9 height 9
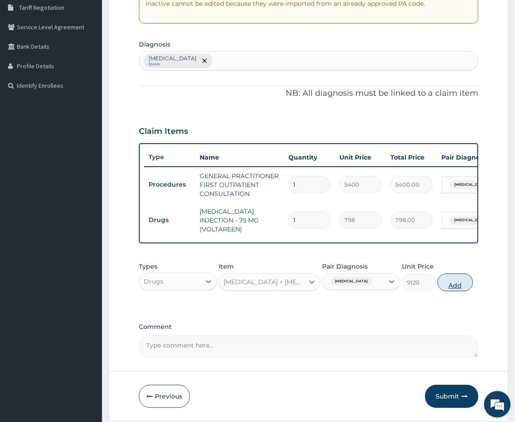
click at [459, 288] on button "Add" at bounding box center [454, 283] width 35 height 18
type input "0"
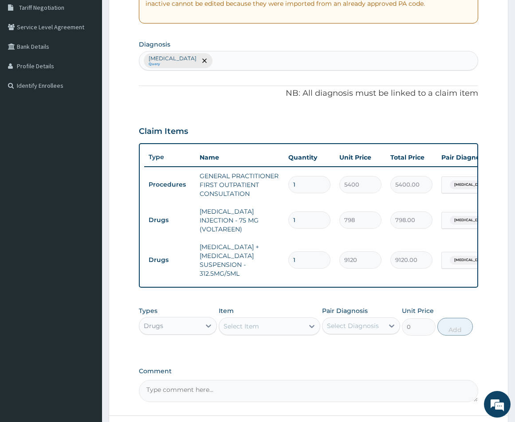
click at [250, 327] on div "Select Item" at bounding box center [240, 326] width 35 height 9
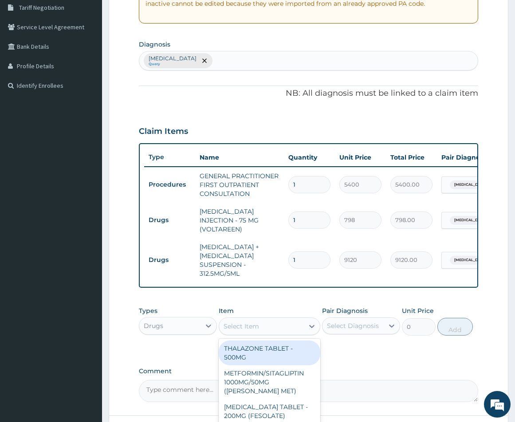
paste input "Alpha-Beta Arteethe"
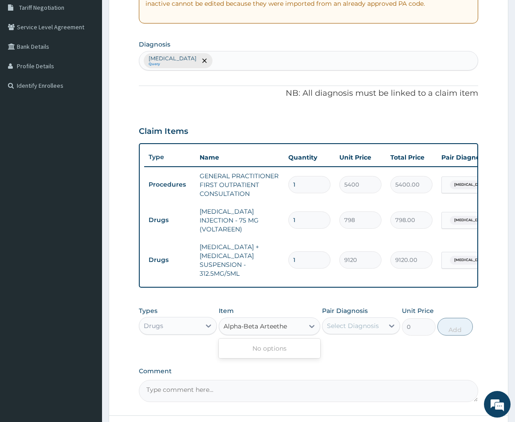
click at [245, 328] on input "Alpha-Beta Arteethe" at bounding box center [255, 326] width 65 height 9
click at [258, 327] on input "AlphaBeta Arteethe" at bounding box center [254, 326] width 63 height 9
type input "Arteethe"
click at [262, 325] on div "Select Item" at bounding box center [261, 326] width 85 height 14
paste input "Alpha-Beta Arteethe"
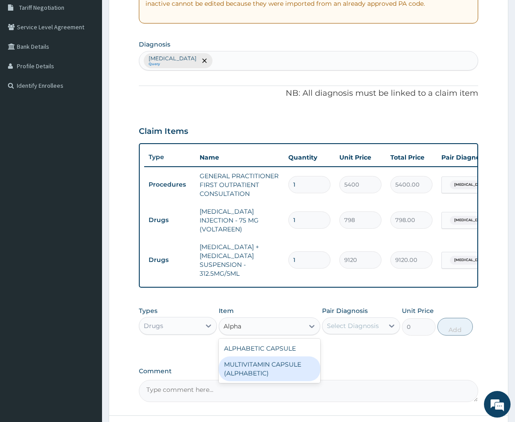
type input "Alpha"
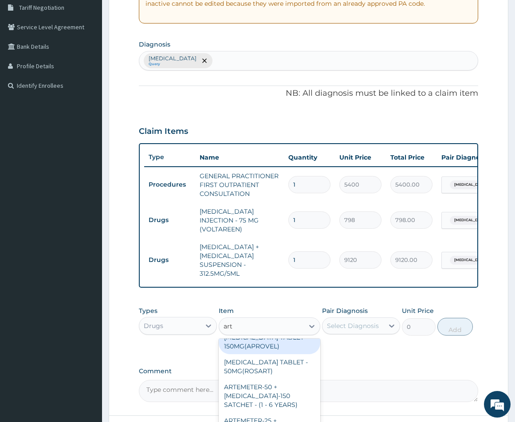
scroll to position [133, 0]
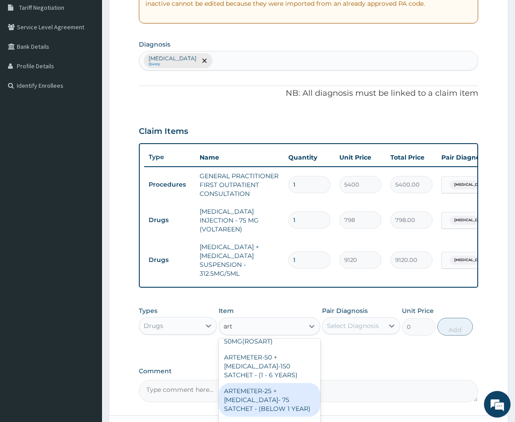
type input "art"
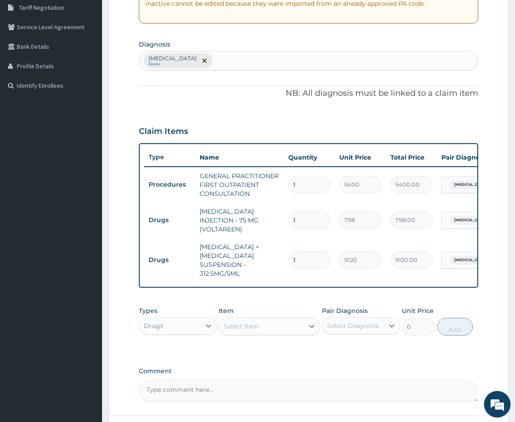
click at [262, 331] on div "Select Item" at bounding box center [261, 326] width 85 height 14
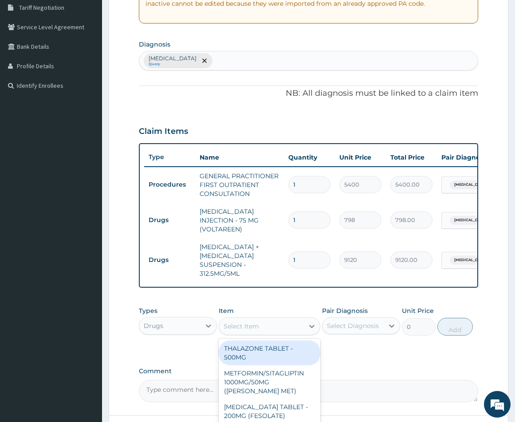
paste input "Arthemax"
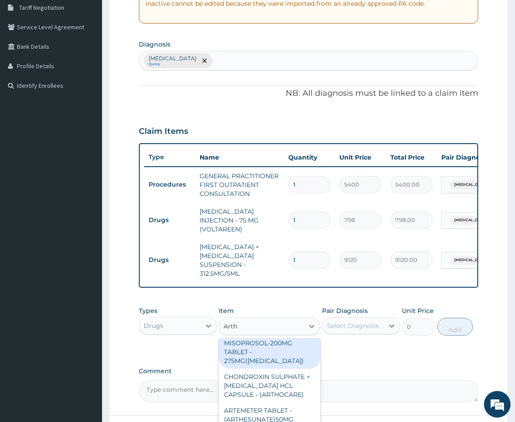
scroll to position [0, 0]
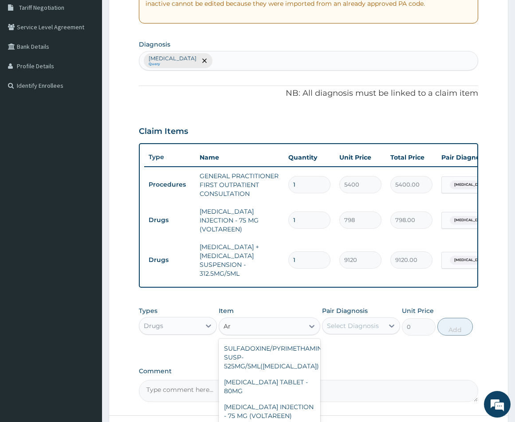
type input "A"
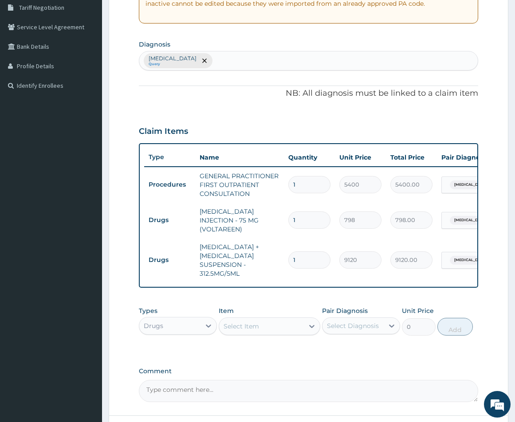
click at [251, 330] on div "Select Item" at bounding box center [240, 326] width 35 height 9
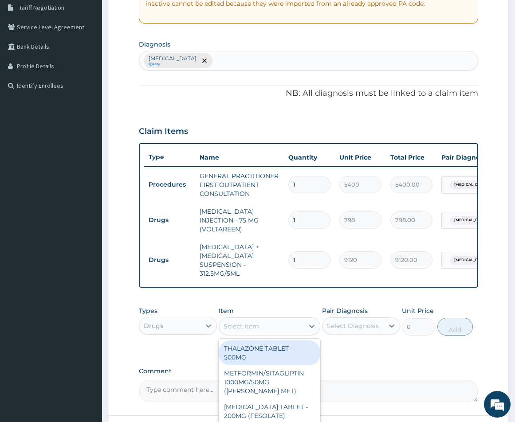
paste input "Loratadine"
type input "Loratadine"
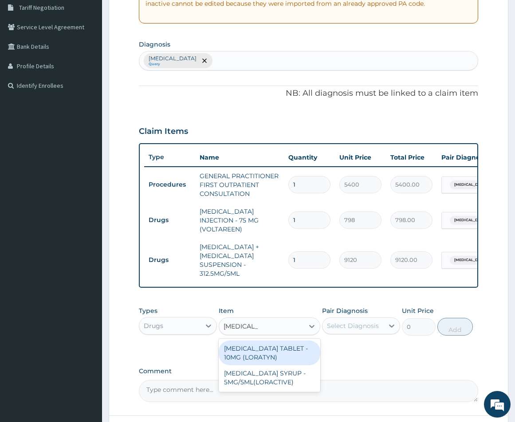
drag, startPoint x: 259, startPoint y: 352, endPoint x: 309, endPoint y: 339, distance: 51.6
click at [259, 352] on div "LORATADINE TABLET - 10MG (LORATYN)" at bounding box center [270, 352] width 102 height 25
type input "133"
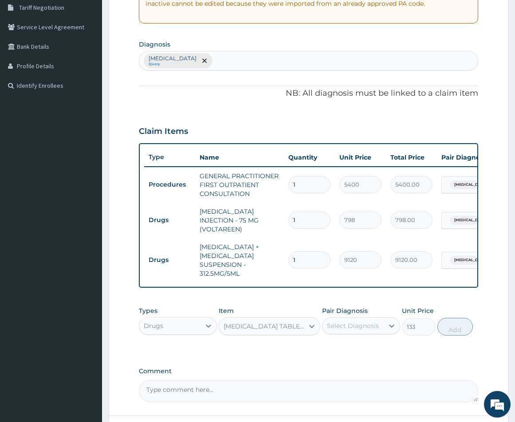
click at [370, 326] on div "Select Diagnosis" at bounding box center [353, 325] width 52 height 9
drag, startPoint x: 330, startPoint y: 352, endPoint x: 342, endPoint y: 353, distance: 12.4
click at [331, 351] on input "checkbox" at bounding box center [330, 348] width 6 height 6
checkbox input "true"
click at [454, 331] on button "Add" at bounding box center [454, 327] width 35 height 18
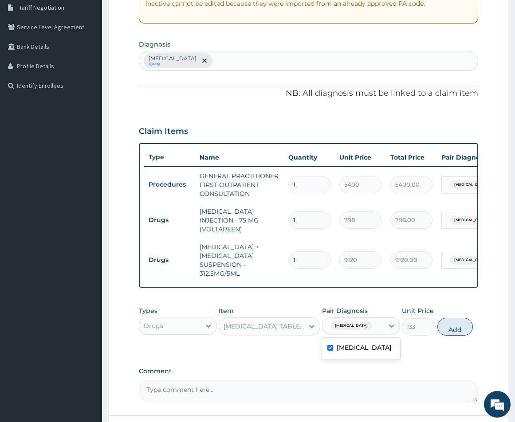
type input "0"
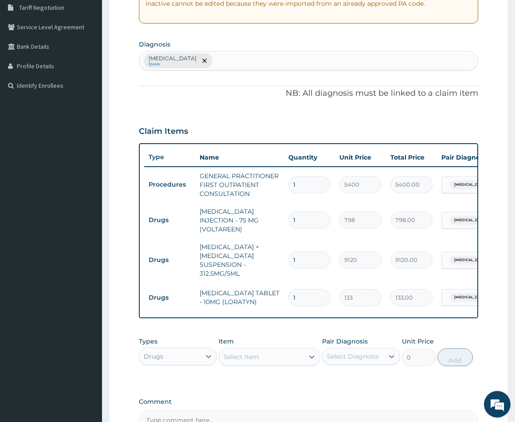
type input "10"
type input "1330.00"
type input "10"
click at [254, 361] on div "Select Item" at bounding box center [240, 356] width 35 height 9
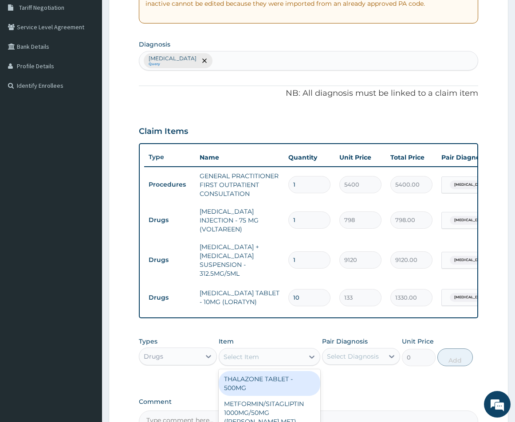
paste input "Paracetamol"
type input "Paracetamol"
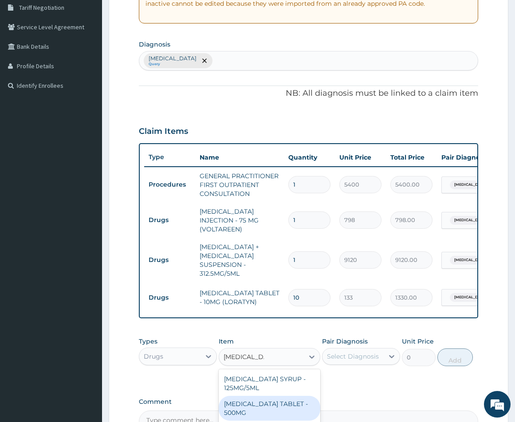
click at [267, 403] on div "PARACETAMOL TABLET - 500MG" at bounding box center [270, 408] width 102 height 25
type input "45.599999999999994"
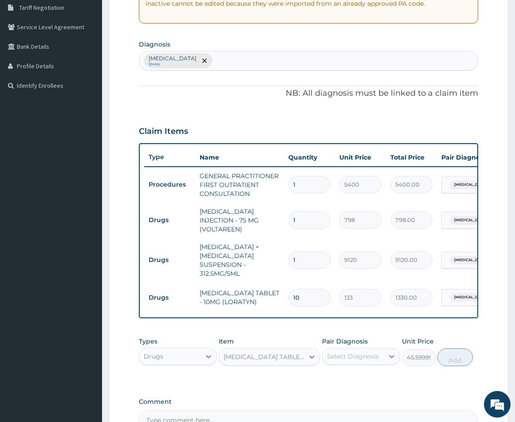
click at [367, 355] on div "Select Diagnosis" at bounding box center [353, 356] width 52 height 9
drag, startPoint x: 332, startPoint y: 385, endPoint x: 354, endPoint y: 384, distance: 22.2
click at [335, 385] on div "[MEDICAL_DATA]" at bounding box center [361, 379] width 78 height 18
checkbox input "true"
drag, startPoint x: 450, startPoint y: 358, endPoint x: 434, endPoint y: 364, distance: 16.8
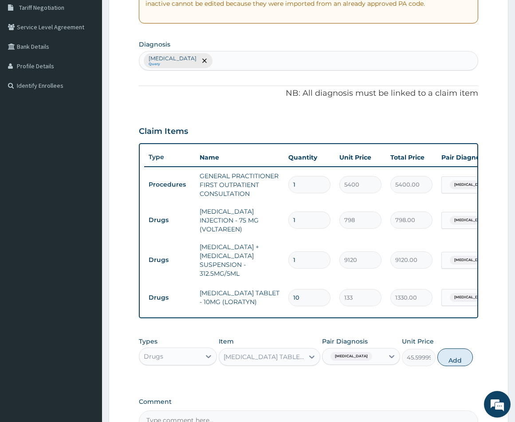
click at [450, 359] on button "Add" at bounding box center [454, 357] width 35 height 18
type input "0"
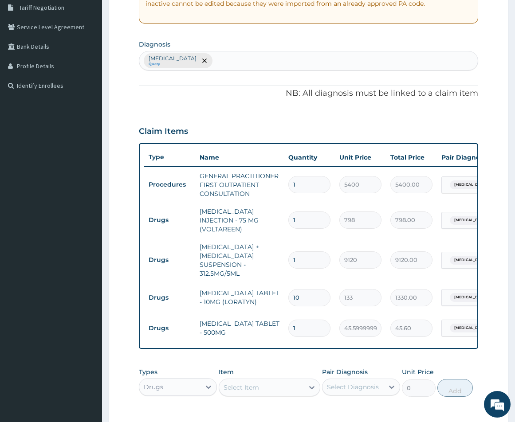
type input "18"
type input "820.80"
type input "18"
click at [252, 391] on div "Select Item" at bounding box center [240, 387] width 35 height 9
paste input "Metronidazole"
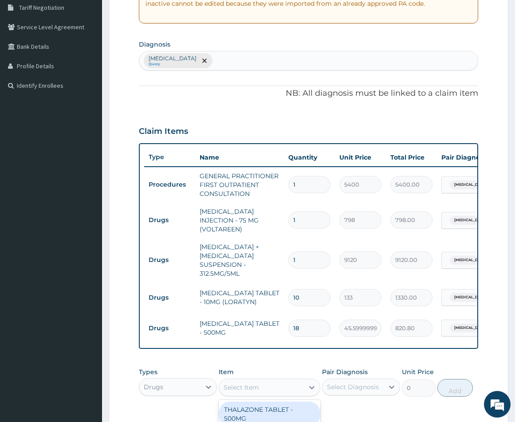
type input "Metronidazole"
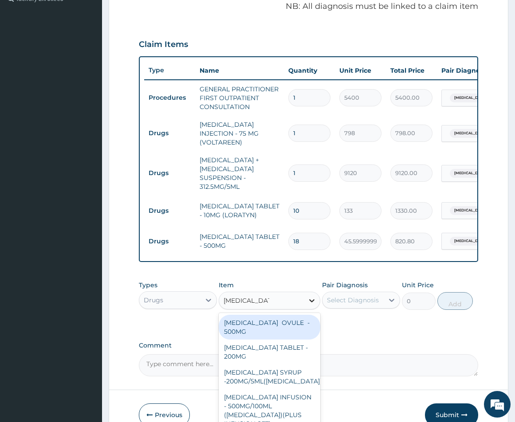
scroll to position [275, 0]
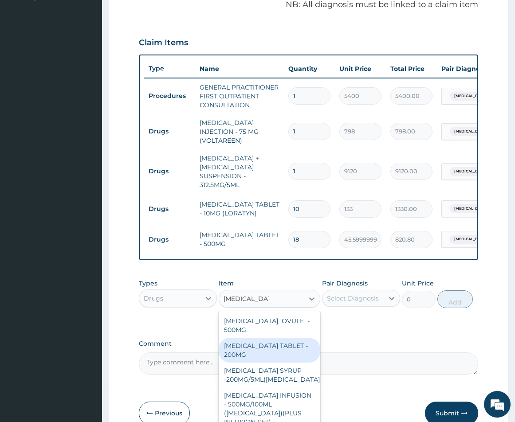
click at [260, 355] on div "METRONIDAZOLE TABLET - 200MG" at bounding box center [270, 350] width 102 height 25
type input "38"
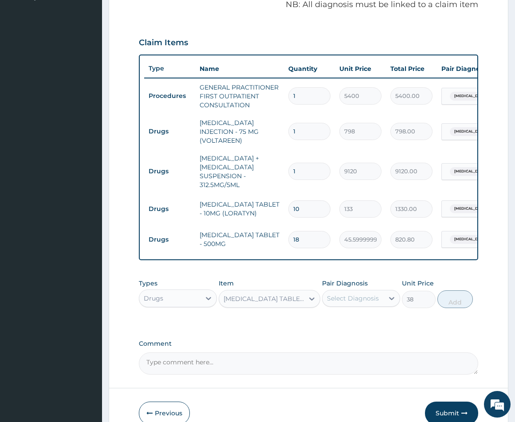
click at [365, 302] on div "Select Diagnosis" at bounding box center [353, 298] width 52 height 9
click at [330, 330] on div "[MEDICAL_DATA]" at bounding box center [361, 321] width 78 height 18
checkbox input "true"
drag, startPoint x: 466, startPoint y: 299, endPoint x: 451, endPoint y: 308, distance: 17.5
click at [466, 299] on button "Add" at bounding box center [454, 299] width 35 height 18
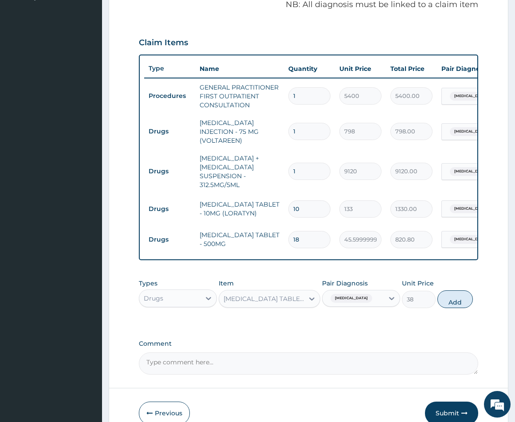
type input "0"
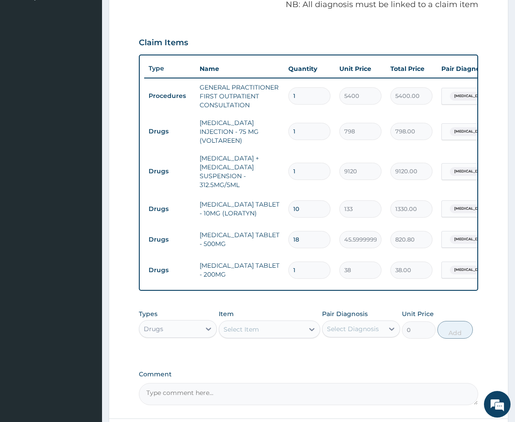
type input "15"
type input "570.00"
type input "15"
click at [266, 333] on div "Select Item" at bounding box center [261, 329] width 85 height 14
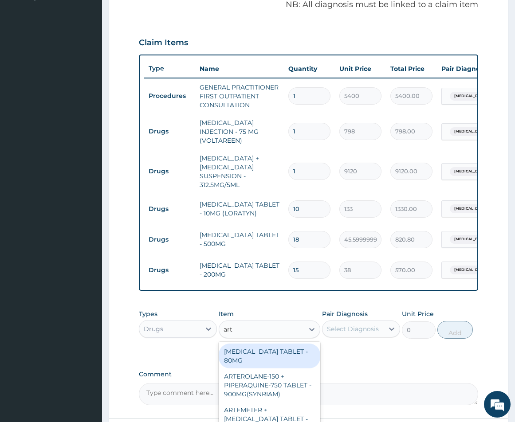
type input "arte"
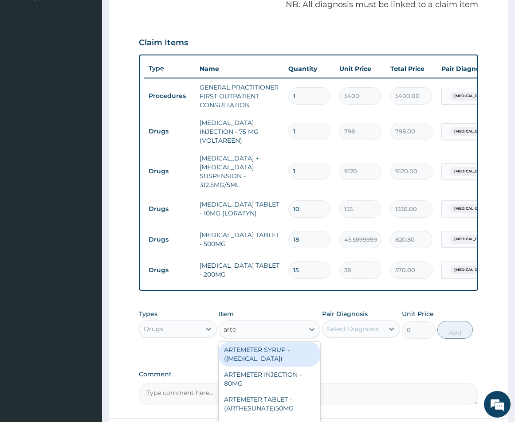
scroll to position [576, 0]
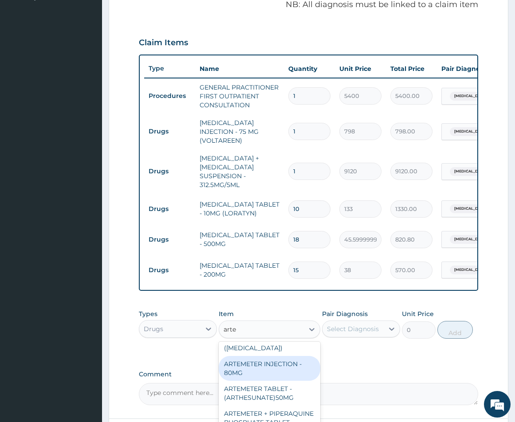
click at [272, 364] on div "ARTEMETER INJECTION - 80MG" at bounding box center [270, 368] width 102 height 25
type input "646"
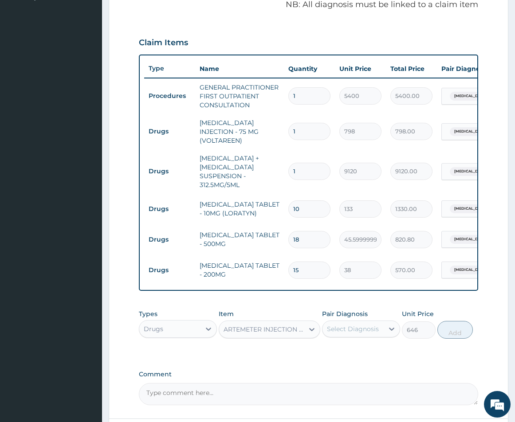
drag, startPoint x: 367, startPoint y: 331, endPoint x: 368, endPoint y: 335, distance: 4.5
click at [367, 331] on div "Select Diagnosis" at bounding box center [353, 329] width 52 height 9
click at [329, 361] on div "[MEDICAL_DATA]" at bounding box center [361, 352] width 78 height 18
checkbox input "true"
click at [460, 332] on button "Add" at bounding box center [454, 330] width 35 height 18
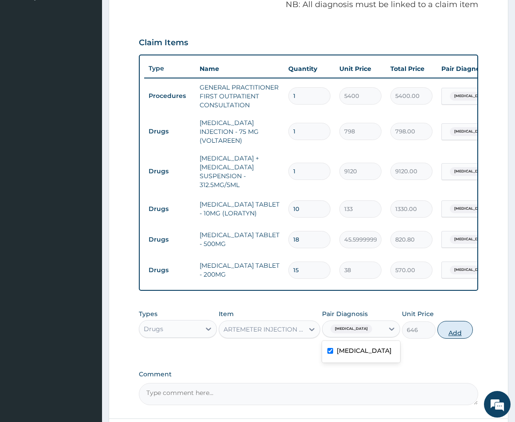
type input "0"
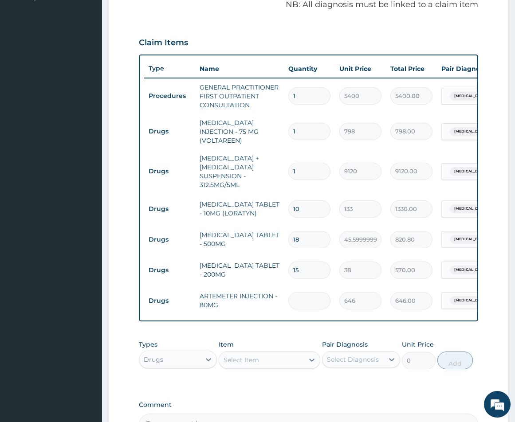
type input "0.00"
type input "3"
type input "1938.00"
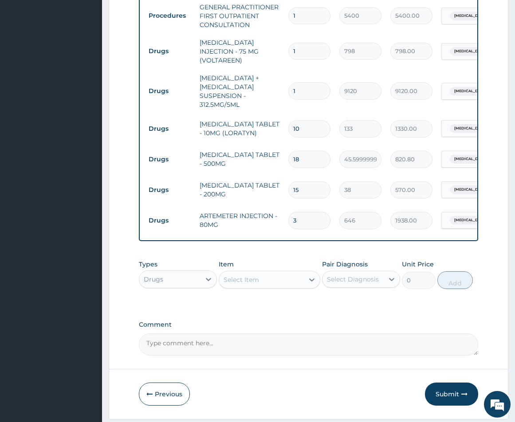
scroll to position [384, 0]
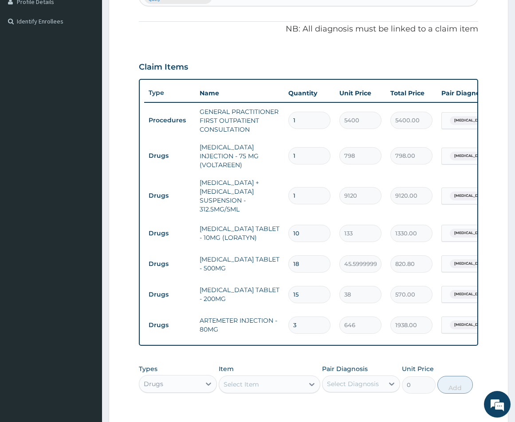
type input "2"
type input "1292.00"
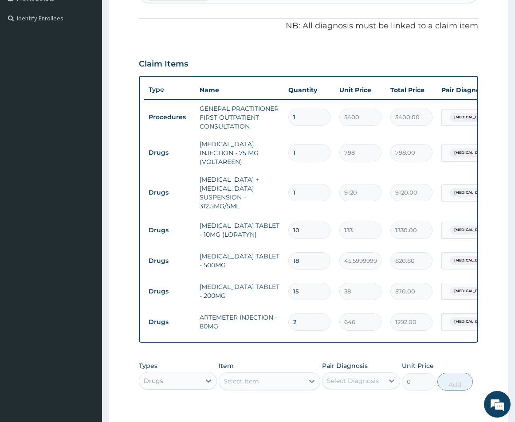
type input "1"
type input "646.00"
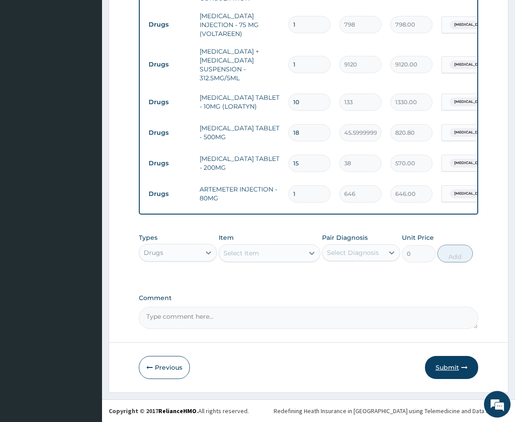
click at [436, 372] on button "Submit" at bounding box center [451, 367] width 53 height 23
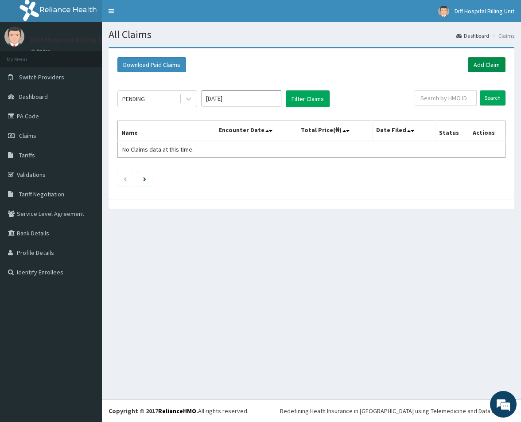
click at [492, 68] on link "Add Claim" at bounding box center [487, 64] width 38 height 15
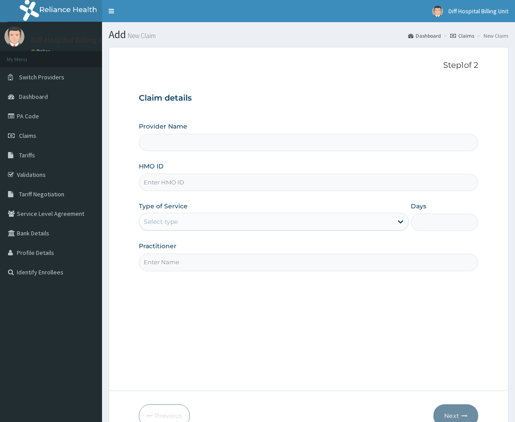
click at [196, 184] on input "HMO ID" at bounding box center [308, 182] width 339 height 17
type input "[GEOGRAPHIC_DATA]"
paste input "SWG/10150/D"
type input "SWG/10150/D"
click at [281, 229] on div "Select type" at bounding box center [274, 222] width 270 height 18
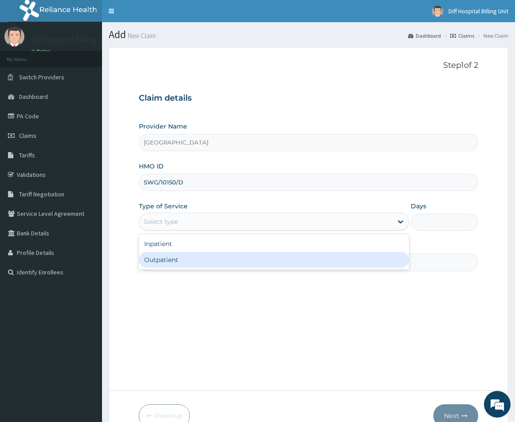
drag, startPoint x: 275, startPoint y: 262, endPoint x: 296, endPoint y: 265, distance: 21.0
click at [275, 263] on div "Outpatient" at bounding box center [274, 260] width 270 height 16
type input "1"
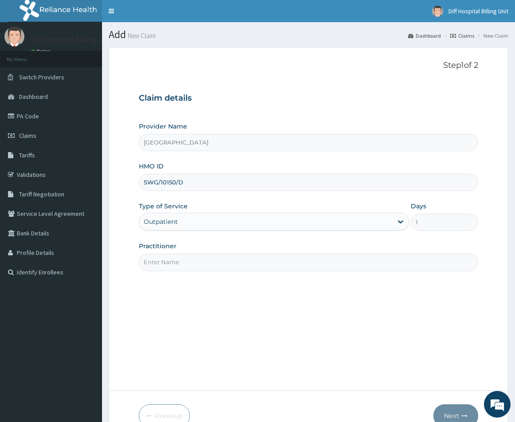
click at [246, 266] on input "Practitioner" at bounding box center [308, 262] width 339 height 17
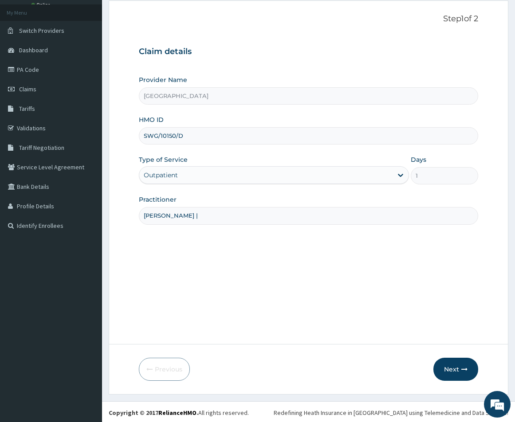
scroll to position [48, 0]
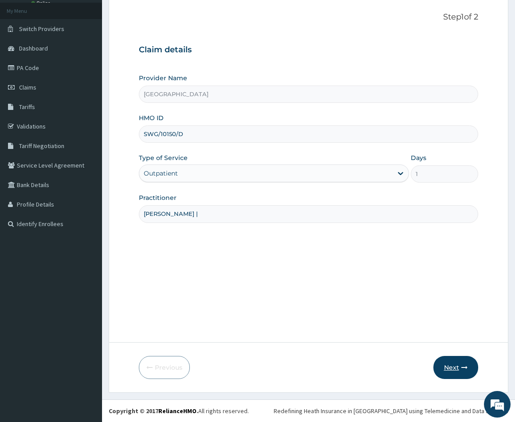
type input "[PERSON_NAME] |"
click at [460, 366] on button "Next" at bounding box center [455, 367] width 45 height 23
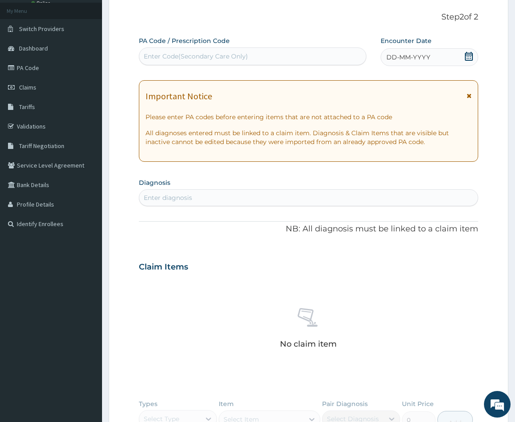
click at [470, 59] on icon at bounding box center [468, 56] width 9 height 9
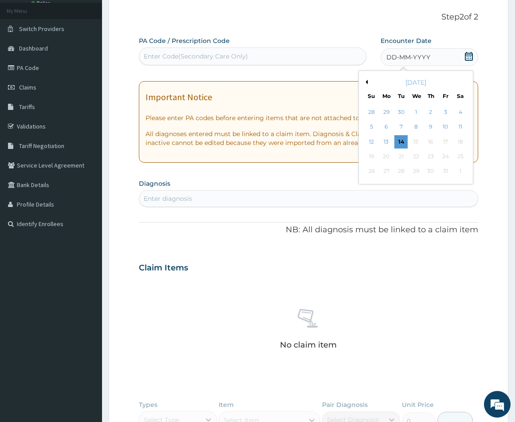
click at [365, 82] on button "Previous Month" at bounding box center [365, 82] width 4 height 4
click at [399, 174] on div "30" at bounding box center [400, 171] width 13 height 13
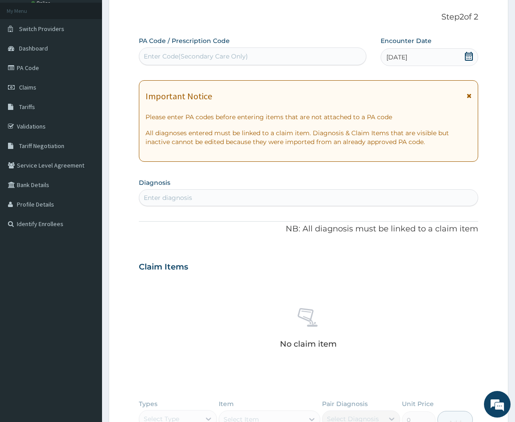
click at [248, 199] on div "Enter diagnosis" at bounding box center [308, 198] width 338 height 14
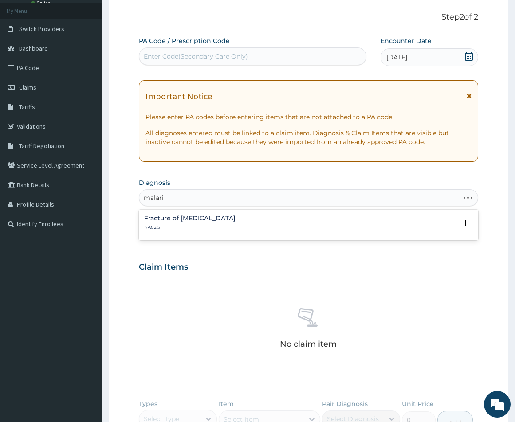
type input "[MEDICAL_DATA]"
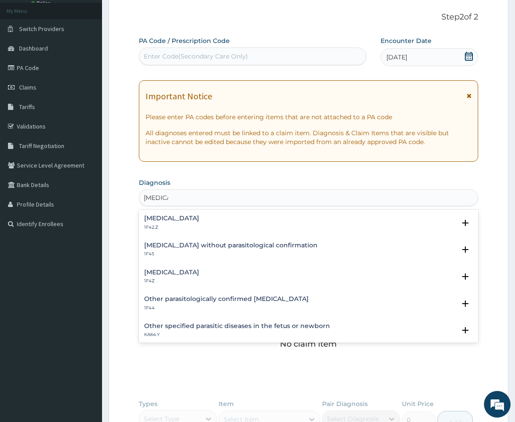
click at [199, 273] on h4 "[MEDICAL_DATA]" at bounding box center [171, 272] width 55 height 7
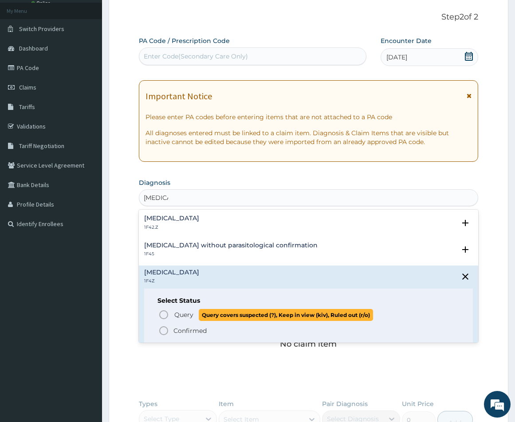
click at [167, 314] on icon "status option query" at bounding box center [163, 314] width 11 height 11
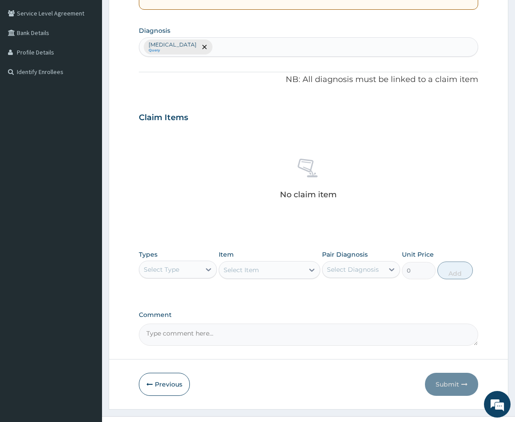
scroll to position [217, 0]
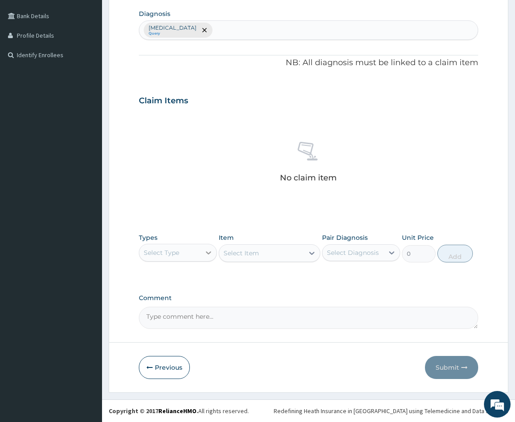
click at [205, 256] on icon at bounding box center [208, 252] width 9 height 9
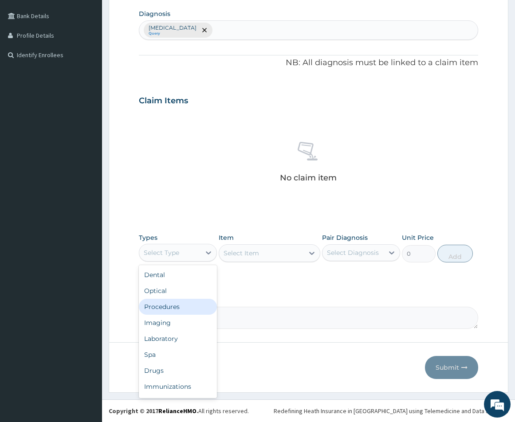
click at [182, 311] on div "Procedures" at bounding box center [178, 307] width 78 height 16
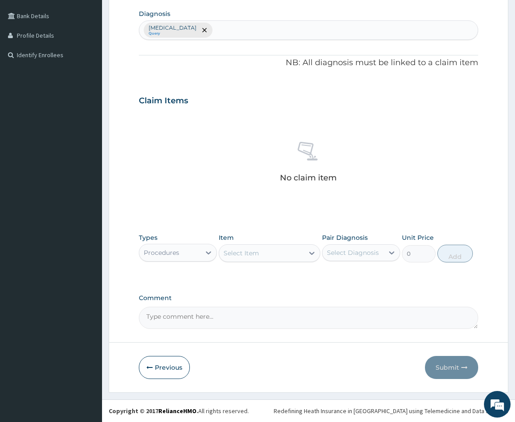
click at [268, 259] on div "Select Item" at bounding box center [261, 253] width 85 height 14
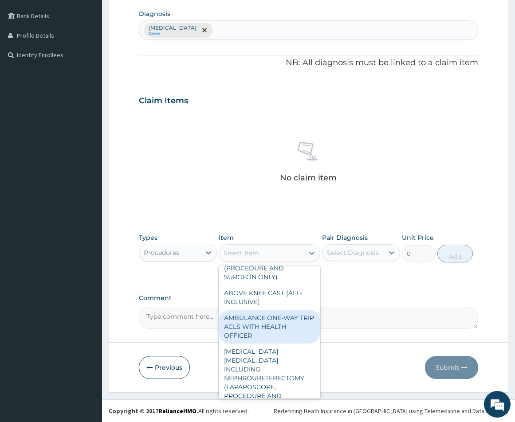
scroll to position [975, 0]
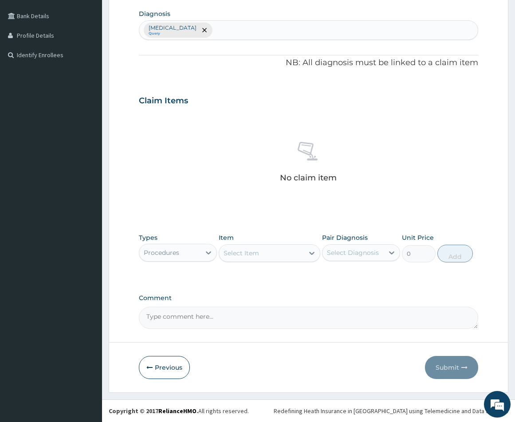
click at [264, 251] on div "Select Item" at bounding box center [261, 253] width 85 height 14
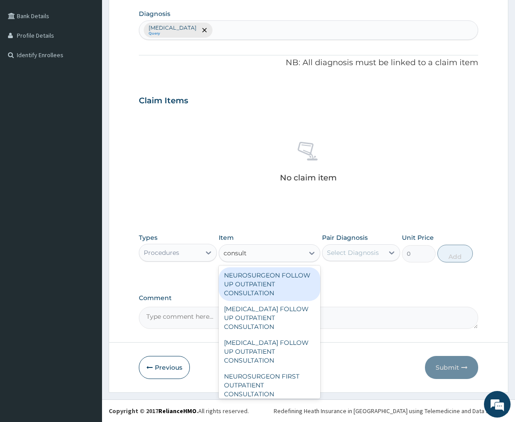
type input "consulta"
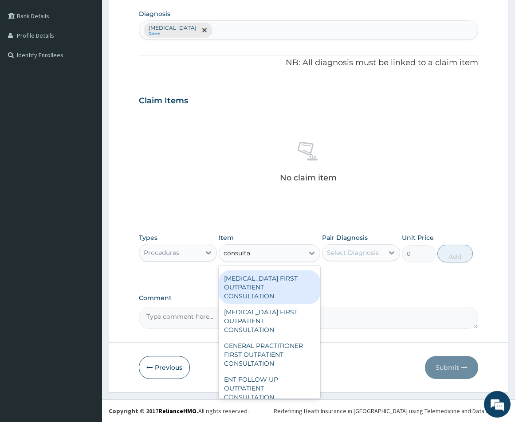
scroll to position [931, 0]
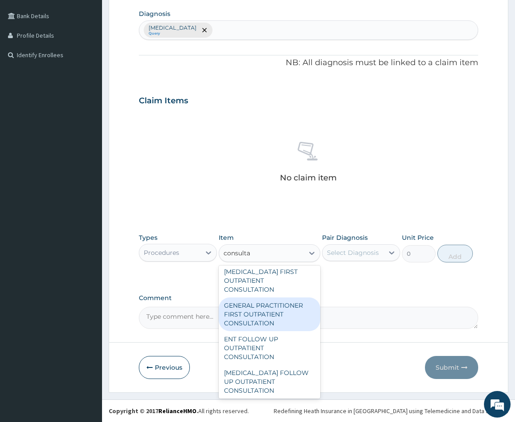
click at [278, 323] on div "GENERAL PRACTITIONER FIRST OUTPATIENT CONSULTATION" at bounding box center [270, 314] width 102 height 34
type input "5400"
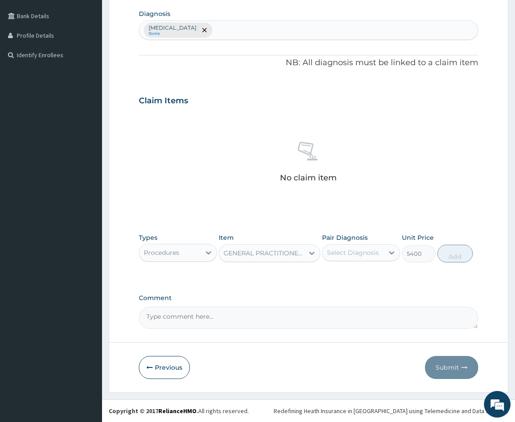
click at [377, 254] on div "Select Diagnosis" at bounding box center [353, 252] width 52 height 9
click at [331, 282] on div "Malaria, unspecified" at bounding box center [361, 275] width 78 height 18
checkbox input "true"
drag, startPoint x: 463, startPoint y: 258, endPoint x: 453, endPoint y: 262, distance: 11.7
click at [464, 259] on button "Add" at bounding box center [454, 254] width 35 height 18
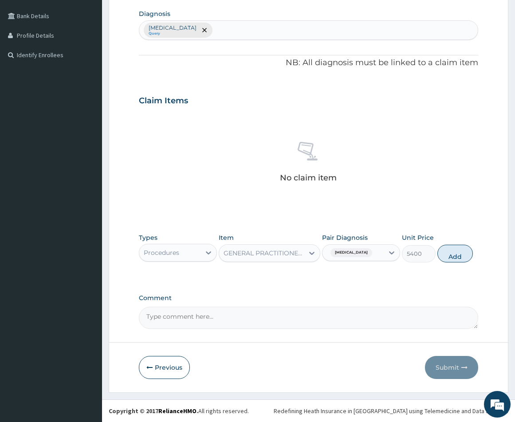
type input "0"
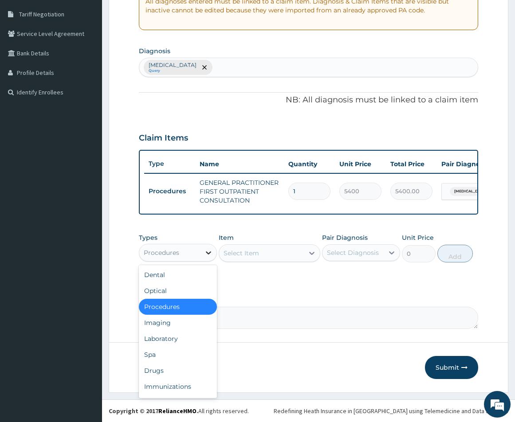
click at [204, 253] on icon at bounding box center [208, 252] width 9 height 9
click at [171, 341] on div "Laboratory" at bounding box center [178, 339] width 78 height 16
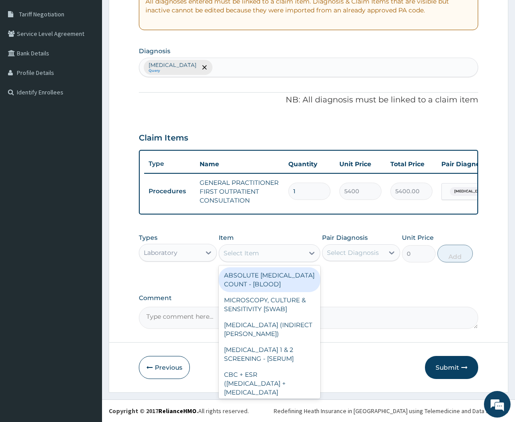
click at [278, 254] on div "Select Item" at bounding box center [261, 253] width 85 height 14
type input "cbc"
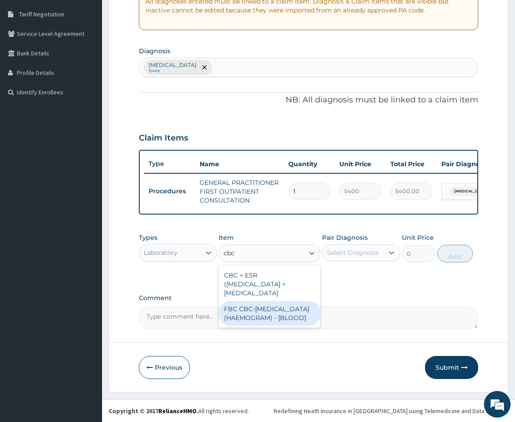
click at [264, 324] on div "FBC CBC-[MEDICAL_DATA] (HAEMOGRAM) - [BLOOD]" at bounding box center [270, 313] width 102 height 25
type input "7200"
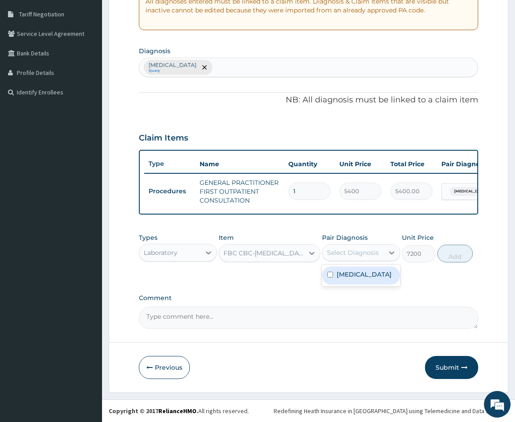
click at [369, 256] on div "Select Diagnosis" at bounding box center [353, 252] width 52 height 9
click at [332, 278] on input "checkbox" at bounding box center [330, 275] width 6 height 6
checkbox input "true"
click at [460, 254] on button "Add" at bounding box center [454, 254] width 35 height 18
type input "0"
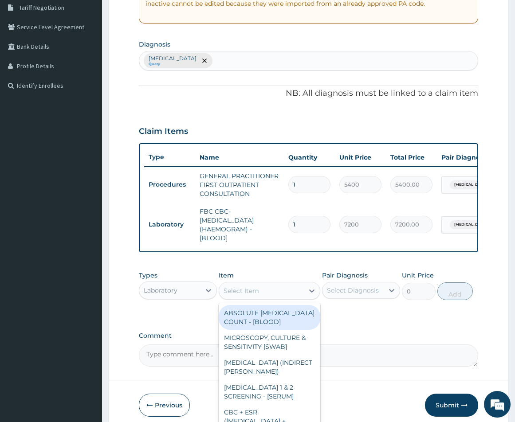
click at [263, 298] on div "Select Item" at bounding box center [261, 291] width 85 height 14
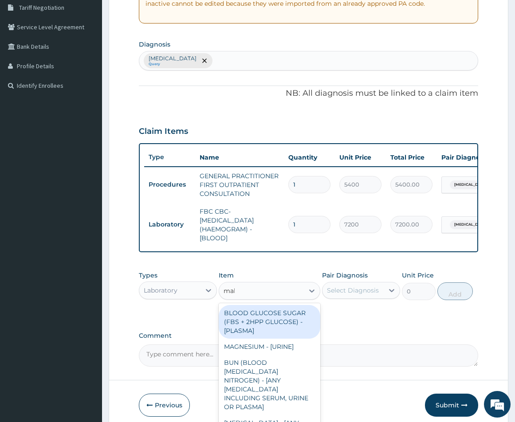
type input "mala"
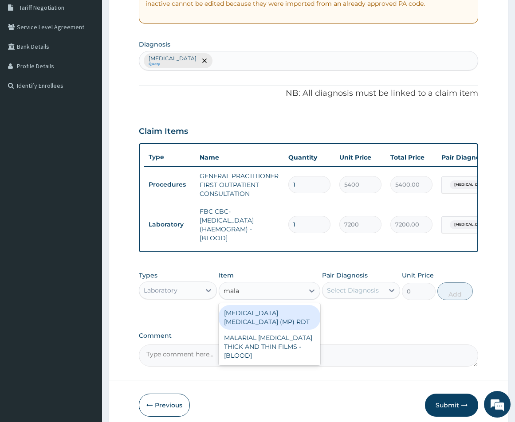
drag, startPoint x: 283, startPoint y: 329, endPoint x: 315, endPoint y: 322, distance: 32.7
click at [285, 329] on div "[MEDICAL_DATA] [MEDICAL_DATA] (MP) RDT" at bounding box center [270, 317] width 102 height 25
type input "2880"
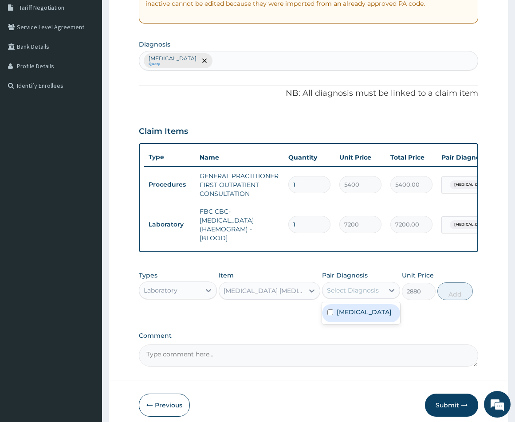
click at [359, 297] on div "Select Diagnosis" at bounding box center [352, 290] width 61 height 14
drag, startPoint x: 333, startPoint y: 325, endPoint x: 382, endPoint y: 314, distance: 50.3
click at [332, 315] on input "checkbox" at bounding box center [330, 312] width 6 height 6
checkbox input "true"
click at [460, 300] on button "Add" at bounding box center [454, 291] width 35 height 18
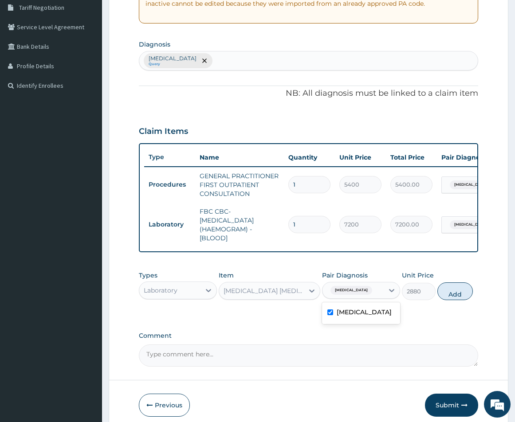
type input "0"
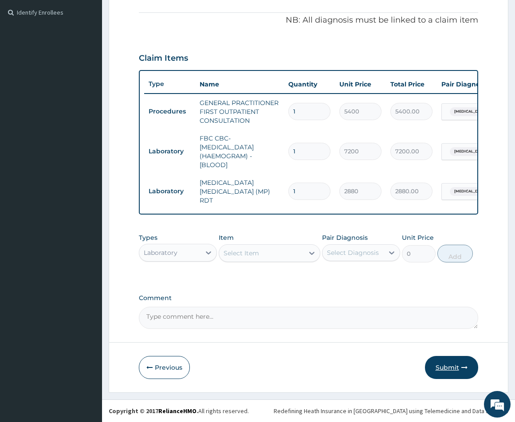
scroll to position [262, 0]
click at [455, 368] on button "Submit" at bounding box center [451, 367] width 53 height 23
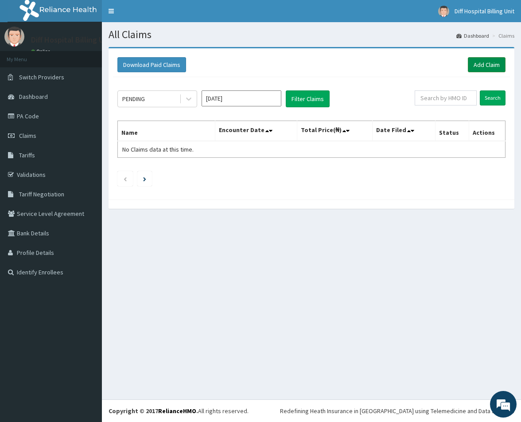
click at [482, 68] on link "Add Claim" at bounding box center [487, 64] width 38 height 15
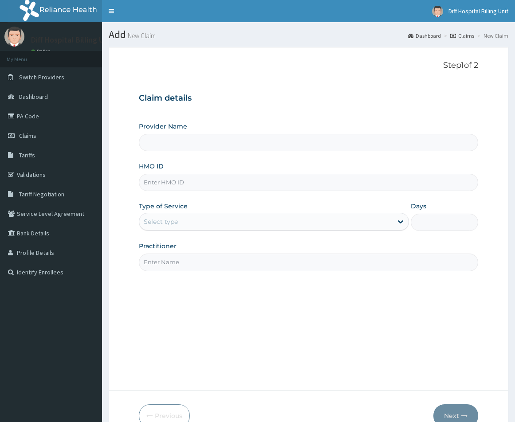
click at [215, 184] on input "HMO ID" at bounding box center [308, 182] width 339 height 17
type input "[GEOGRAPHIC_DATA]"
paste input "API/10163/A"
type input "API/10163/A"
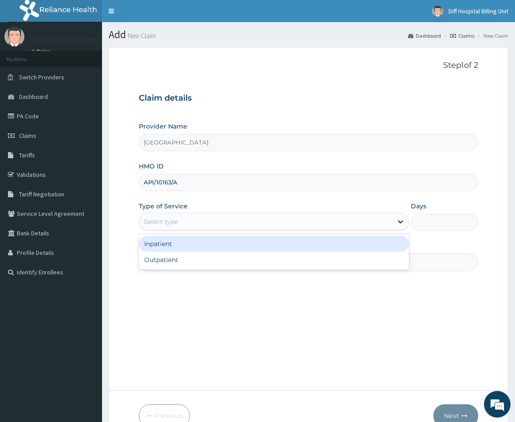
drag, startPoint x: 337, startPoint y: 218, endPoint x: 333, endPoint y: 227, distance: 9.6
click at [337, 220] on div "Select type" at bounding box center [265, 222] width 253 height 14
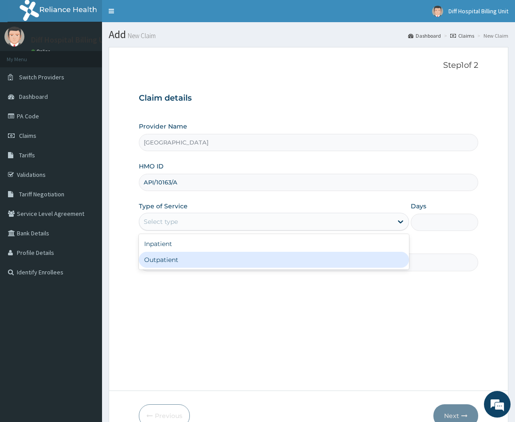
click at [295, 259] on div "Outpatient" at bounding box center [274, 260] width 270 height 16
type input "1"
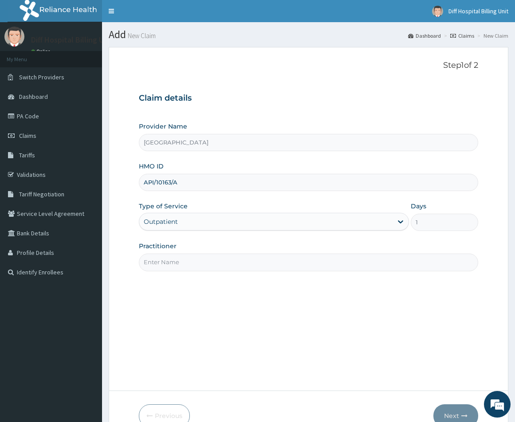
click at [281, 259] on input "Practitioner" at bounding box center [308, 262] width 339 height 17
paste input "API/10163/A"
type input "API/10163/A"
drag, startPoint x: 210, startPoint y: 258, endPoint x: 142, endPoint y: 265, distance: 68.6
click at [142, 265] on input "API/10163/A" at bounding box center [308, 262] width 339 height 17
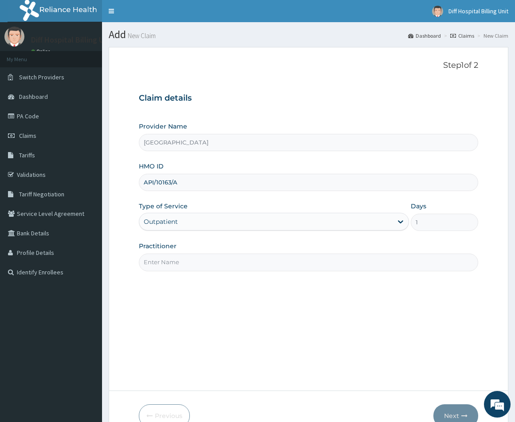
click at [230, 264] on input "Practitioner" at bounding box center [308, 262] width 339 height 17
paste input "[PERSON_NAME]"
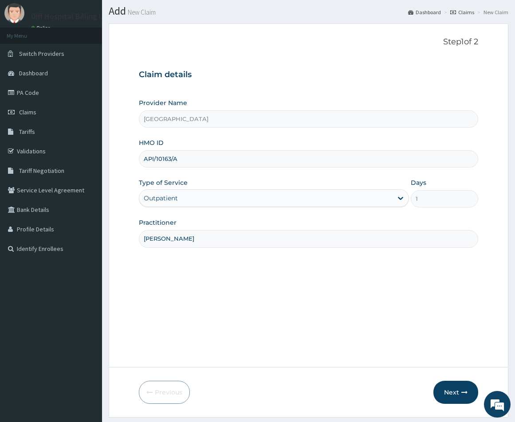
scroll to position [48, 0]
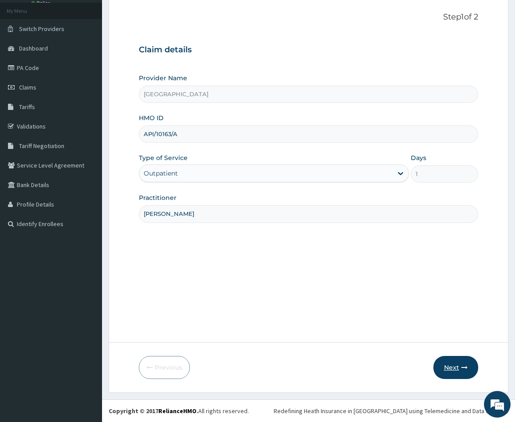
type input "[PERSON_NAME]"
click at [457, 366] on button "Next" at bounding box center [455, 367] width 45 height 23
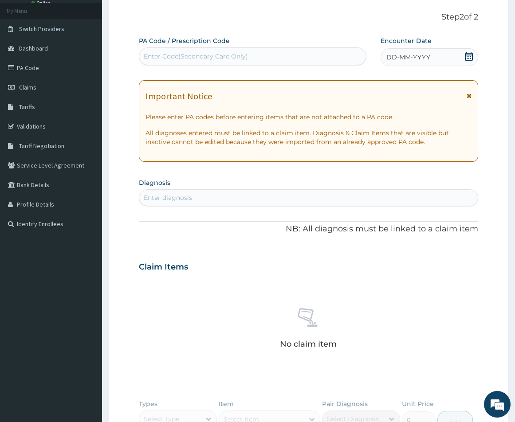
click at [470, 56] on icon at bounding box center [468, 56] width 9 height 9
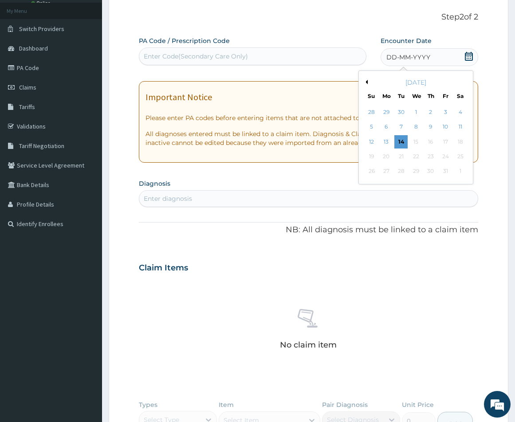
click at [365, 79] on div "October 2025" at bounding box center [415, 82] width 107 height 9
click at [366, 86] on div "[DATE]" at bounding box center [415, 82] width 107 height 9
click at [367, 83] on button "Previous Month" at bounding box center [365, 82] width 4 height 4
click at [370, 173] on div "28" at bounding box center [371, 171] width 13 height 13
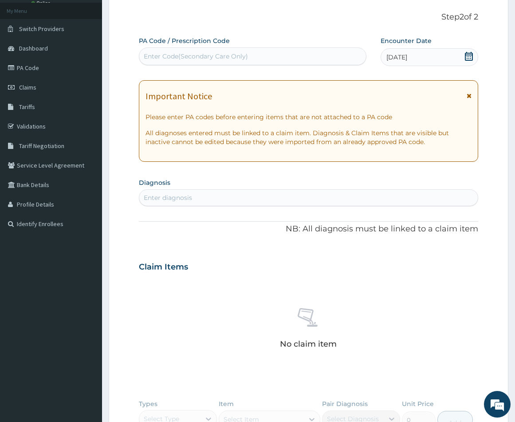
click at [241, 194] on div "Enter diagnosis" at bounding box center [308, 198] width 338 height 14
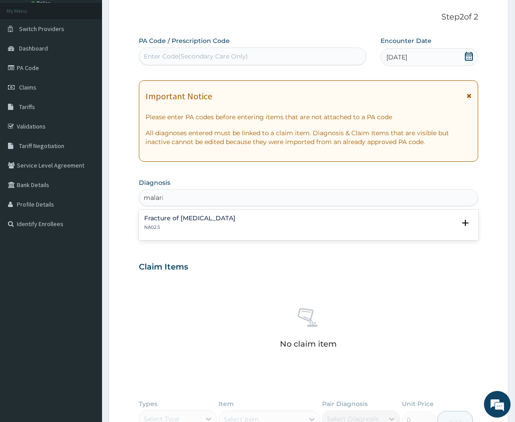
type input "[MEDICAL_DATA]"
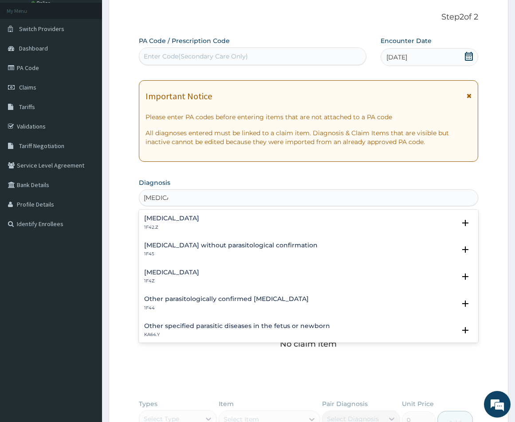
click at [181, 277] on div "Malaria, unspecified 1F4Z" at bounding box center [171, 277] width 55 height 16
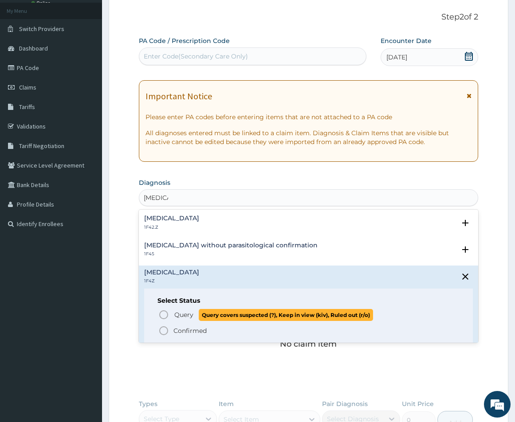
click at [166, 314] on icon "status option query" at bounding box center [163, 314] width 11 height 11
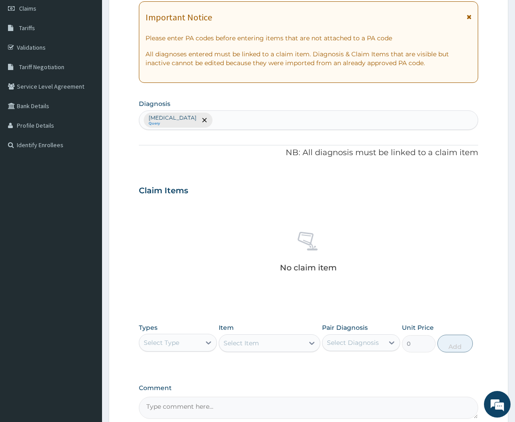
scroll to position [217, 0]
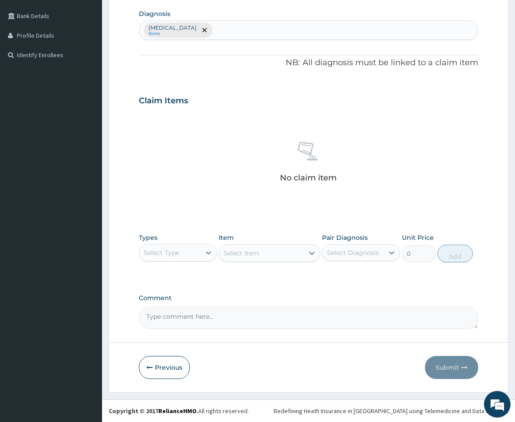
click at [192, 260] on div "Select Type" at bounding box center [178, 253] width 78 height 18
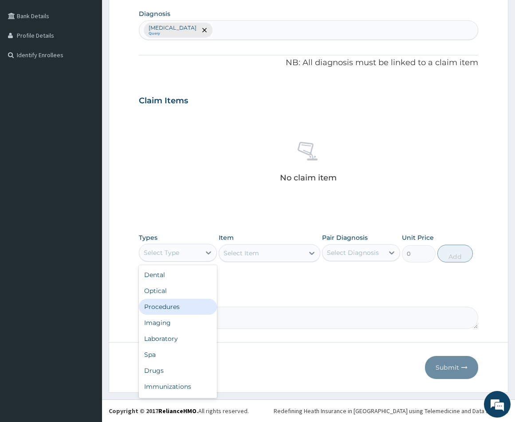
click at [172, 308] on div "Procedures" at bounding box center [178, 307] width 78 height 16
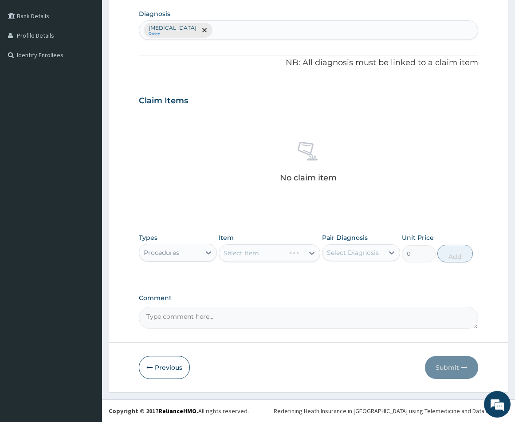
click at [261, 254] on div "Select Item" at bounding box center [270, 253] width 102 height 18
click at [252, 258] on div "Select Item" at bounding box center [261, 253] width 85 height 14
type input "cosul"
click at [312, 255] on icon at bounding box center [311, 253] width 9 height 9
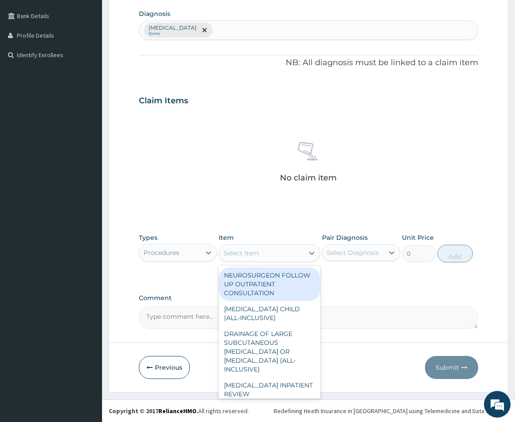
click at [258, 254] on div "Select Item" at bounding box center [240, 253] width 35 height 9
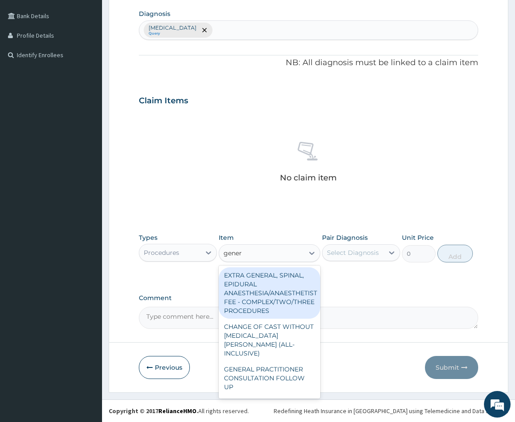
type input "genera"
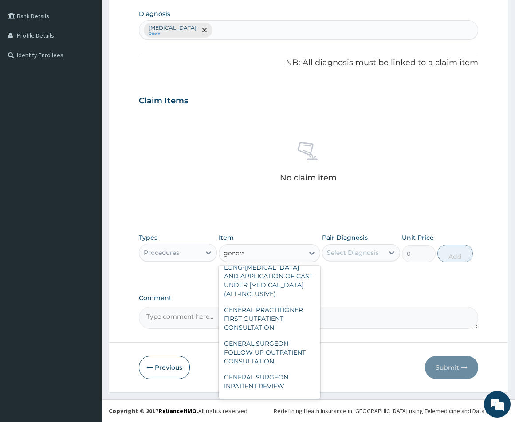
scroll to position [222, 0]
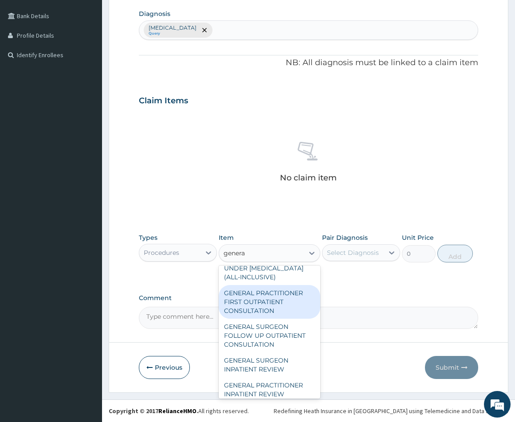
click at [254, 318] on div "GENERAL PRACTITIONER FIRST OUTPATIENT CONSULTATION" at bounding box center [270, 302] width 102 height 34
type input "5400"
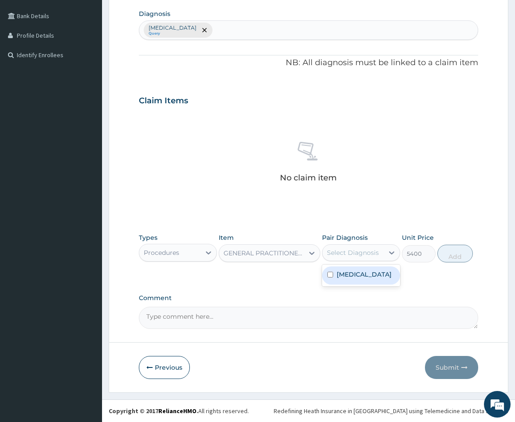
click at [367, 256] on div "Select Diagnosis" at bounding box center [353, 252] width 52 height 9
click at [325, 278] on div "[MEDICAL_DATA]" at bounding box center [361, 275] width 78 height 18
checkbox input "true"
click at [459, 258] on button "Add" at bounding box center [454, 254] width 35 height 18
type input "0"
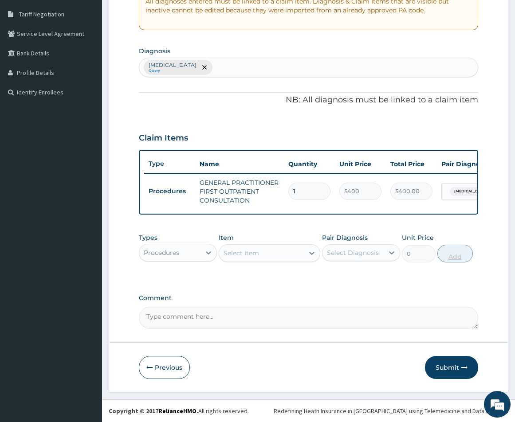
scroll to position [187, 0]
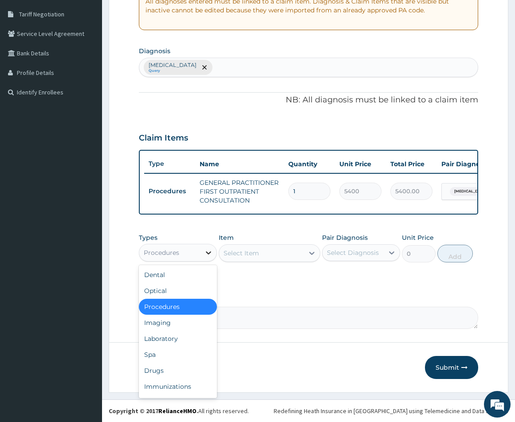
click at [201, 254] on div at bounding box center [208, 253] width 16 height 16
click at [178, 338] on div "Laboratory" at bounding box center [178, 339] width 78 height 16
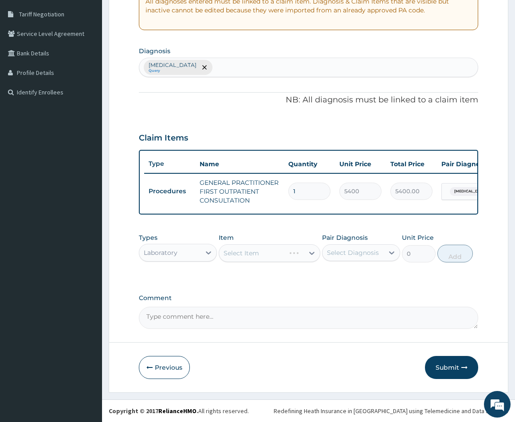
click at [248, 257] on div "Select Item" at bounding box center [270, 253] width 102 height 18
click at [257, 254] on div "Select Item" at bounding box center [240, 253] width 35 height 9
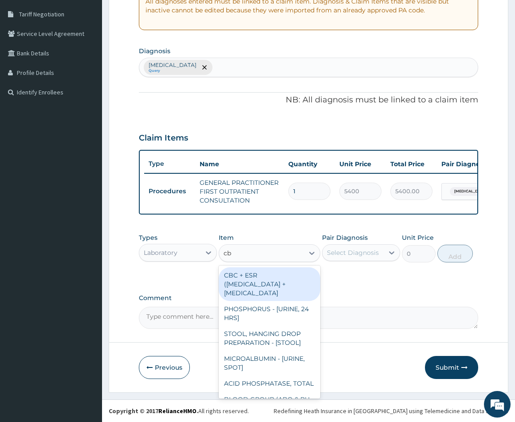
type input "cbc"
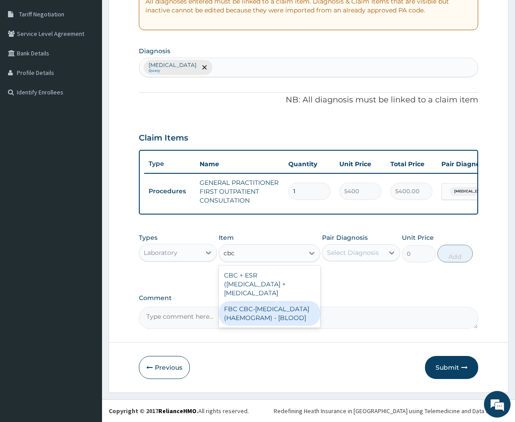
click at [266, 326] on div "FBC CBC-COMPLETE BLOOD COUNT (HAEMOGRAM) - [BLOOD]" at bounding box center [270, 313] width 102 height 25
type input "7200"
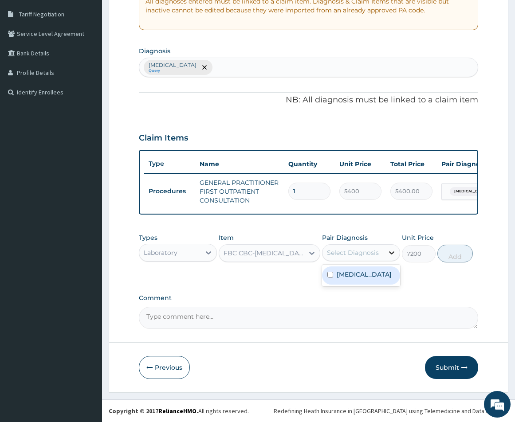
click at [386, 256] on div at bounding box center [392, 253] width 16 height 16
drag, startPoint x: 328, startPoint y: 278, endPoint x: 390, endPoint y: 277, distance: 62.5
click at [331, 278] on input "checkbox" at bounding box center [330, 275] width 6 height 6
checkbox input "true"
drag, startPoint x: 452, startPoint y: 252, endPoint x: 444, endPoint y: 255, distance: 8.4
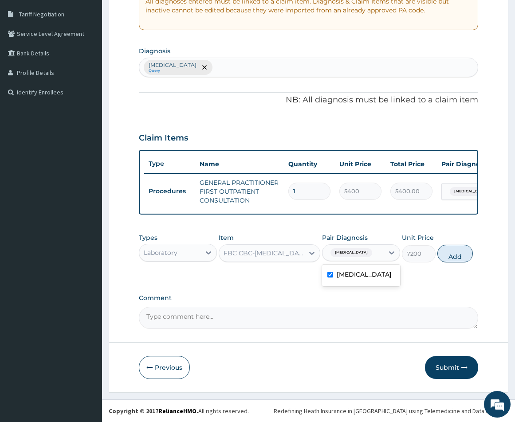
click at [451, 253] on button "Add" at bounding box center [454, 254] width 35 height 18
type input "0"
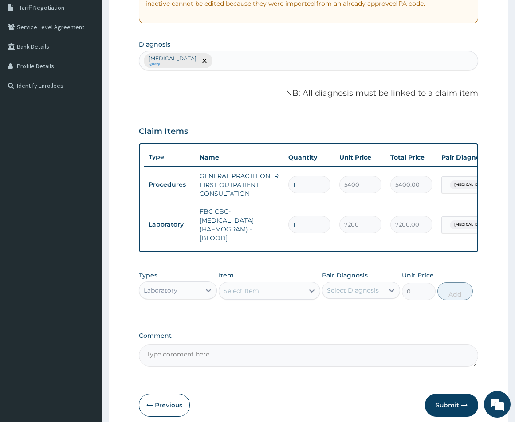
click at [262, 298] on div "Select Item" at bounding box center [261, 291] width 85 height 14
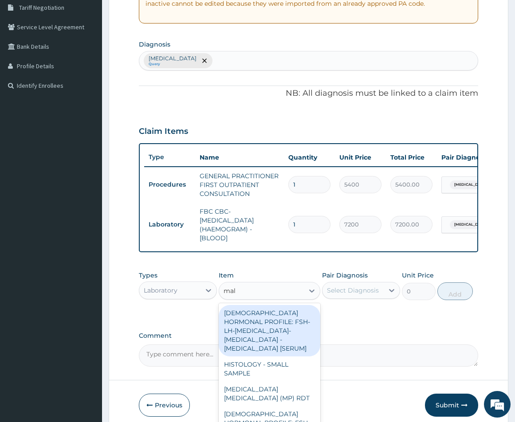
type input "mala"
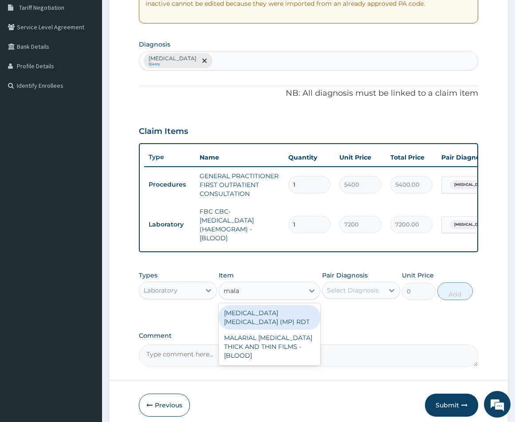
click at [274, 327] on div "[MEDICAL_DATA] [MEDICAL_DATA] (MP) RDT" at bounding box center [270, 317] width 102 height 25
type input "2880"
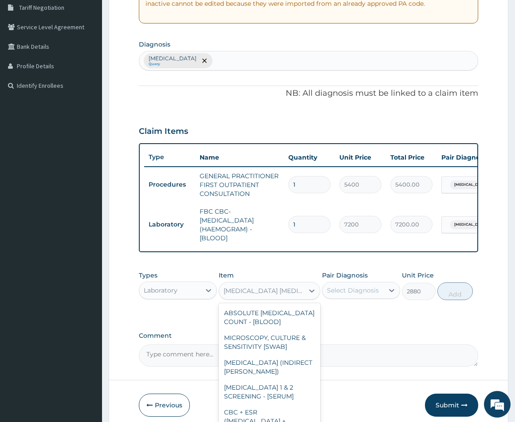
click at [292, 295] on div "[MEDICAL_DATA] [MEDICAL_DATA] (MP) RDT" at bounding box center [263, 290] width 81 height 9
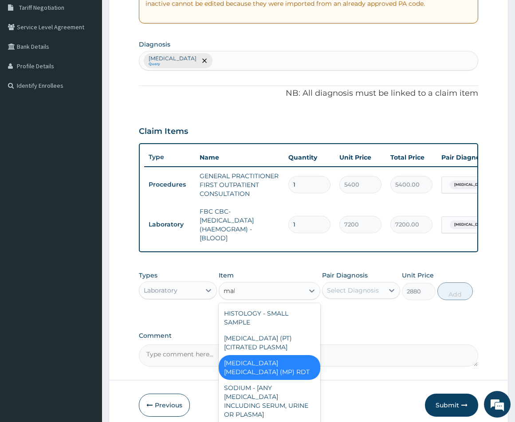
scroll to position [60, 0]
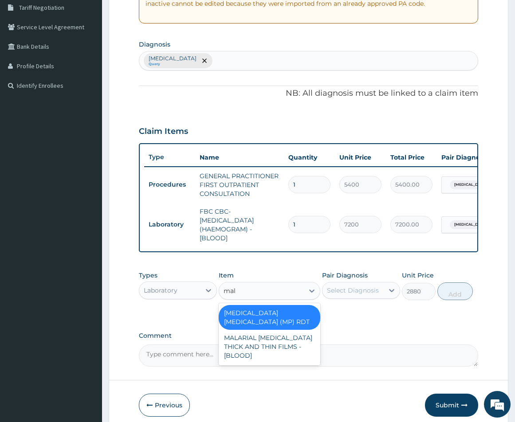
type input "mala"
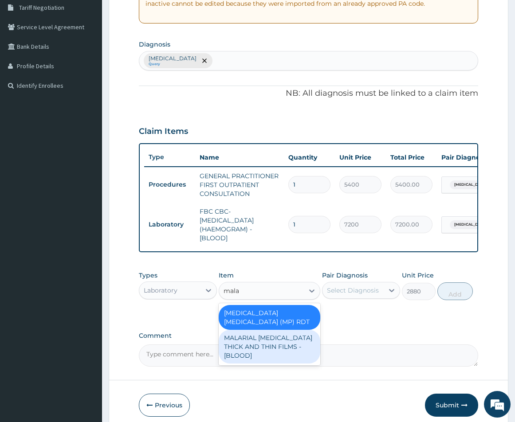
click at [284, 346] on div "MALARIAL [MEDICAL_DATA] THICK AND THIN FILMS - [BLOOD]" at bounding box center [270, 347] width 102 height 34
type input "3150"
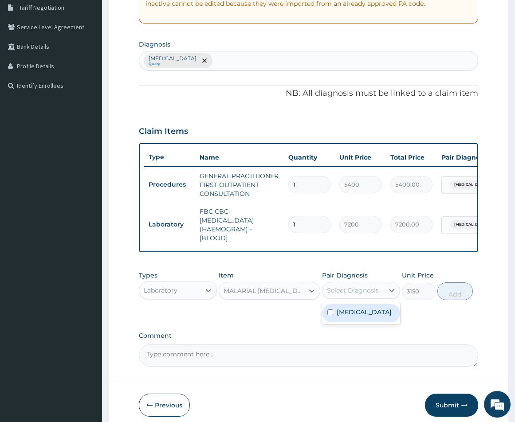
click at [379, 295] on div "Select Diagnosis" at bounding box center [352, 290] width 61 height 14
click at [330, 315] on input "checkbox" at bounding box center [330, 312] width 6 height 6
checkbox input "true"
click at [456, 300] on button "Add" at bounding box center [454, 291] width 35 height 18
type input "0"
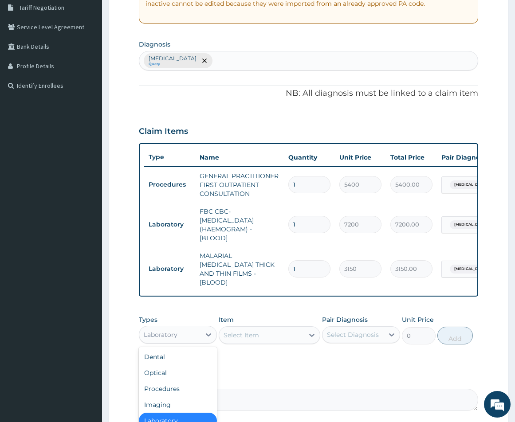
click at [175, 334] on div "Laboratory" at bounding box center [161, 334] width 34 height 9
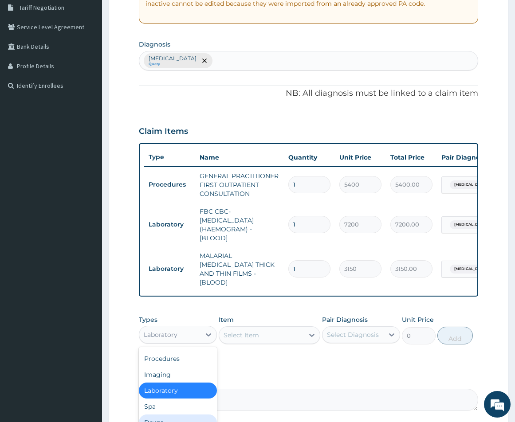
click at [168, 420] on div "Drugs" at bounding box center [178, 423] width 78 height 16
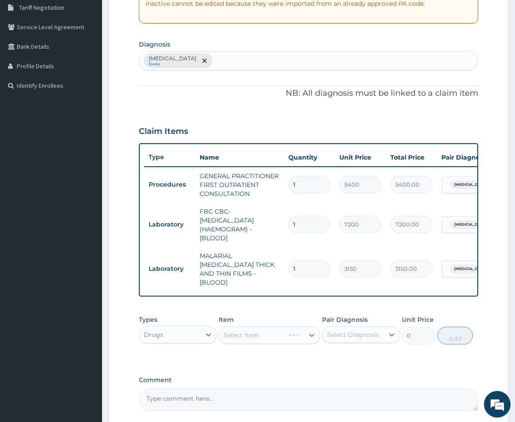
click at [275, 332] on div "Select Item" at bounding box center [270, 335] width 102 height 18
click at [287, 335] on div "Select Item" at bounding box center [261, 335] width 85 height 14
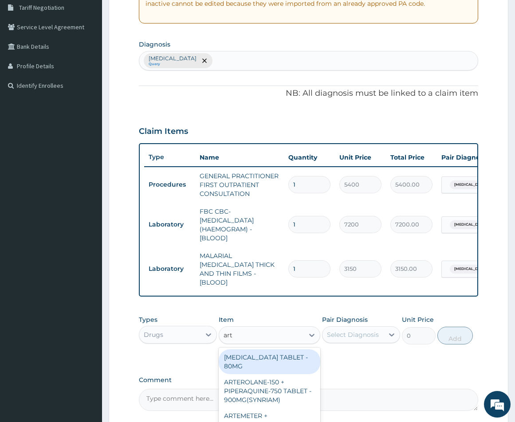
type input "arte"
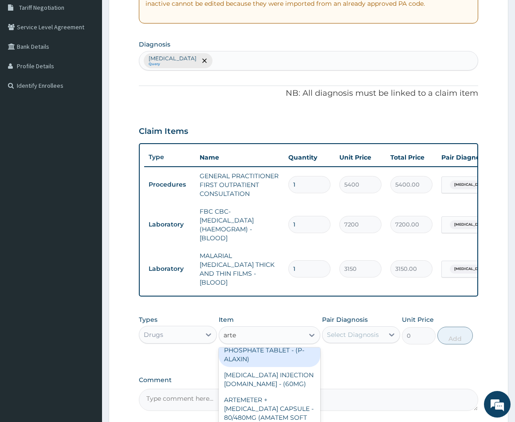
scroll to position [355, 0]
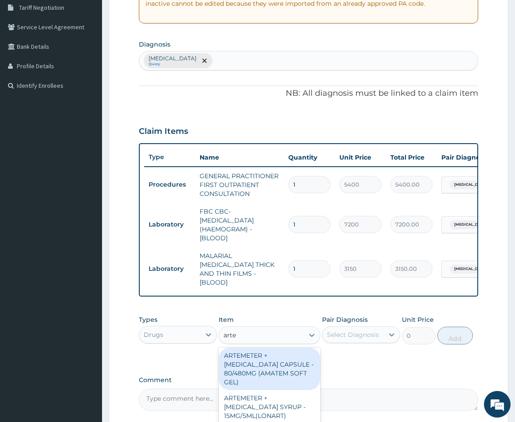
click at [266, 390] on div "ARTEMETER + LUMEFANTRINE CAPSULE - 80/480MG (AMATEM SOFT GEL)" at bounding box center [270, 369] width 102 height 43
type input "570"
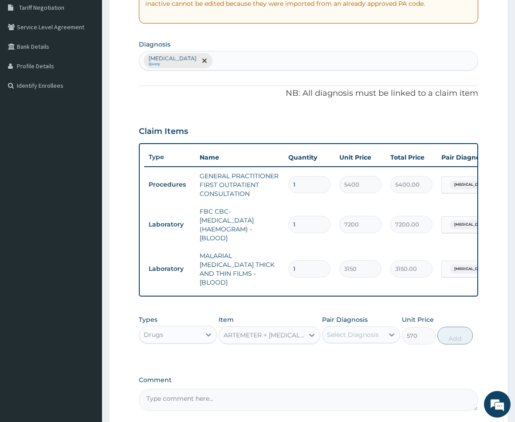
drag, startPoint x: 374, startPoint y: 333, endPoint x: 372, endPoint y: 339, distance: 6.5
click at [374, 333] on div "Select Diagnosis" at bounding box center [353, 334] width 52 height 9
click at [328, 360] on input "checkbox" at bounding box center [330, 357] width 6 height 6
checkbox input "true"
click at [458, 336] on button "Add" at bounding box center [454, 336] width 35 height 18
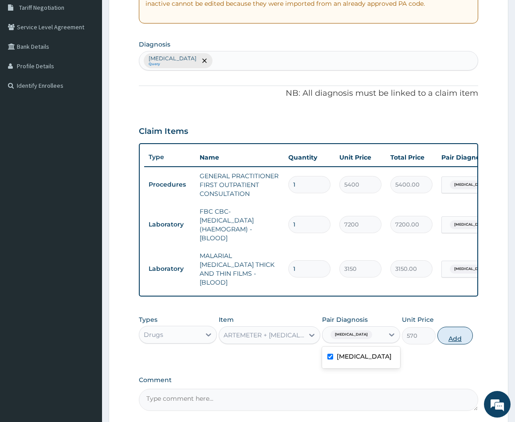
type input "0"
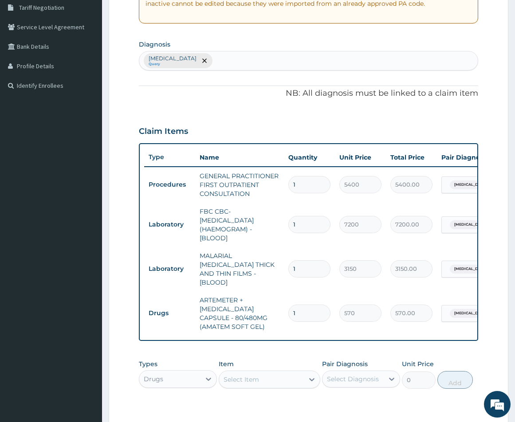
type input "0.00"
type input "6"
type input "3420.00"
type input "6"
click at [247, 375] on div "Select Item" at bounding box center [240, 379] width 35 height 9
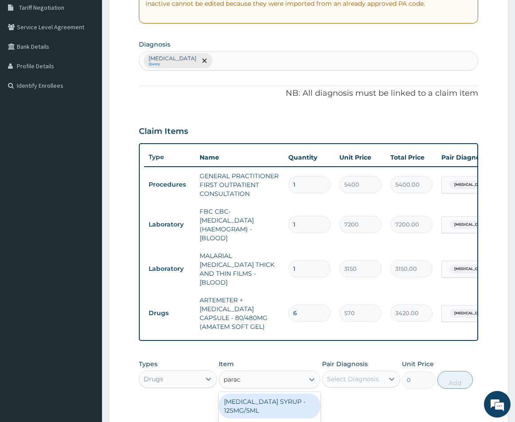
type input "parace"
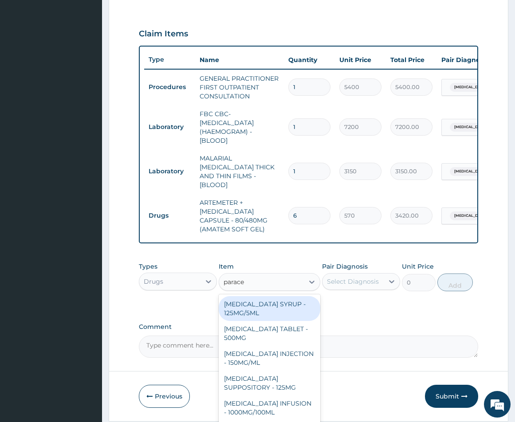
scroll to position [311, 0]
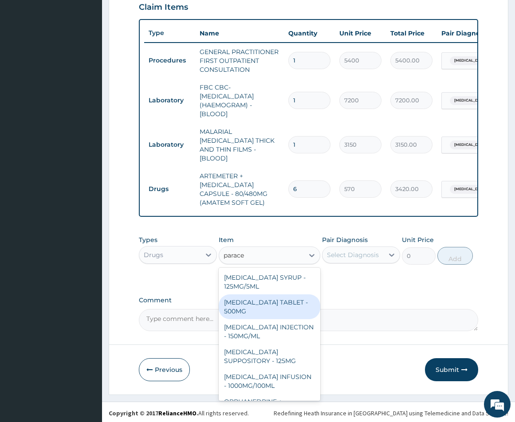
click at [268, 305] on div "PARACETAMOL TABLET - 500MG" at bounding box center [270, 306] width 102 height 25
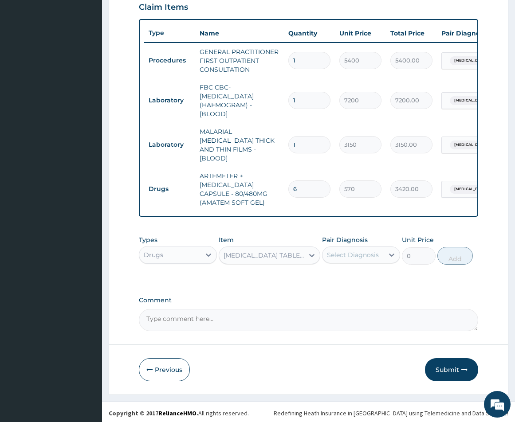
type input "45.599999999999994"
click at [354, 254] on div "Select Diagnosis" at bounding box center [353, 254] width 52 height 9
click at [326, 278] on div "Malaria, unspecified" at bounding box center [361, 278] width 78 height 18
checkbox input "true"
click at [453, 255] on button "Add" at bounding box center [454, 256] width 35 height 18
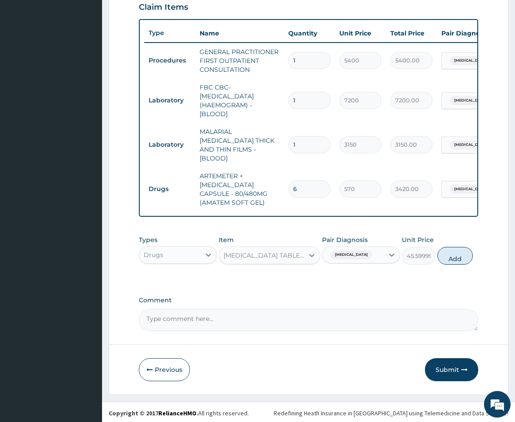
type input "0"
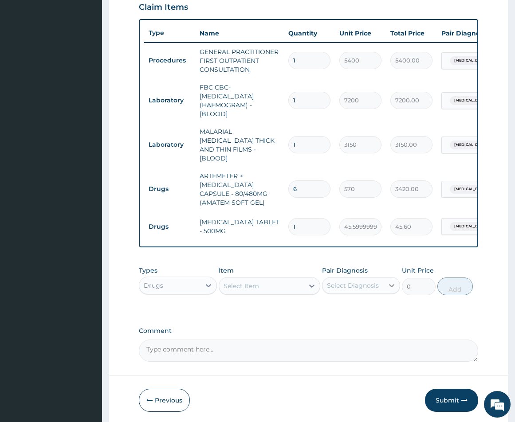
type input "18"
type input "820.80"
type input "18"
click at [246, 287] on div "Select Item" at bounding box center [240, 286] width 35 height 9
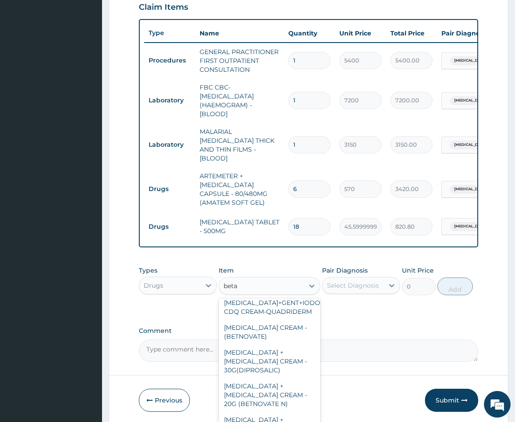
scroll to position [19, 0]
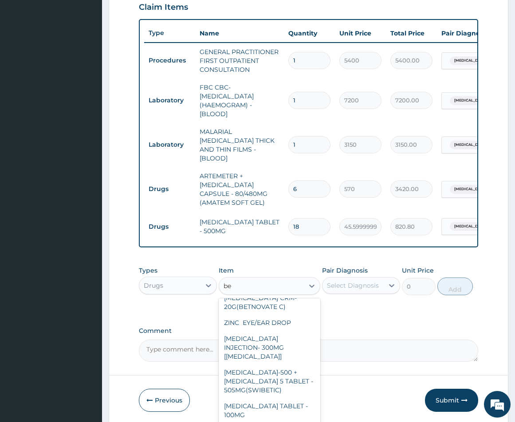
type input "b"
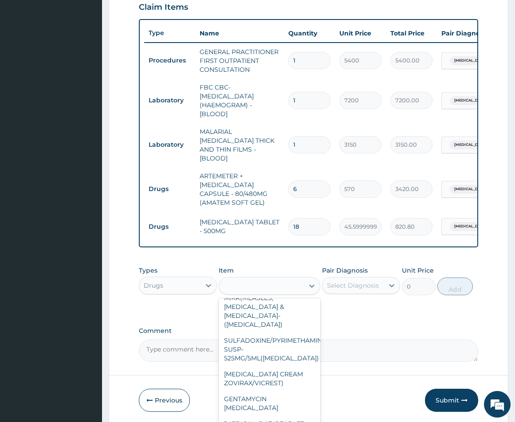
scroll to position [911, 0]
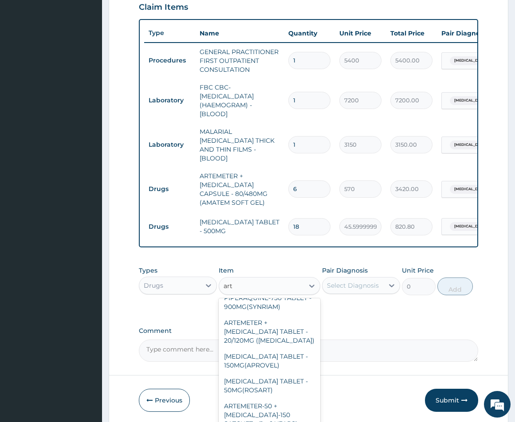
type input "arte"
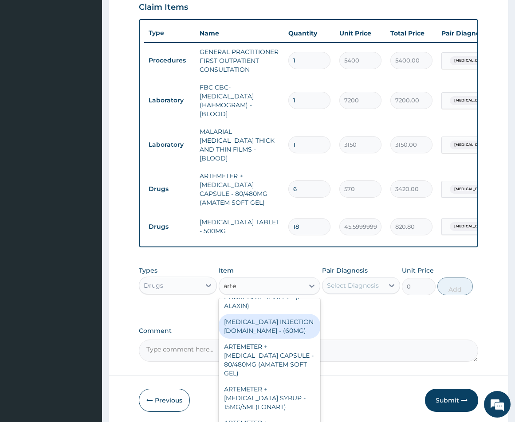
scroll to position [329, 0]
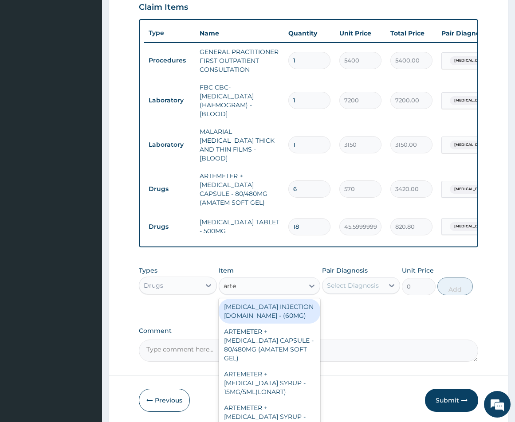
click at [254, 324] on div "ARTESUNATE INJECTION IV.IM - (60MG)" at bounding box center [270, 311] width 102 height 25
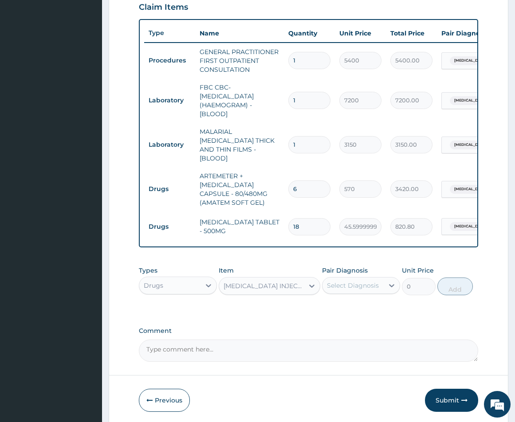
type input "2166"
drag, startPoint x: 382, startPoint y: 282, endPoint x: 373, endPoint y: 297, distance: 17.7
click at [382, 285] on div "Select Diagnosis" at bounding box center [352, 285] width 61 height 14
click at [330, 310] on input "checkbox" at bounding box center [330, 308] width 6 height 6
checkbox input "true"
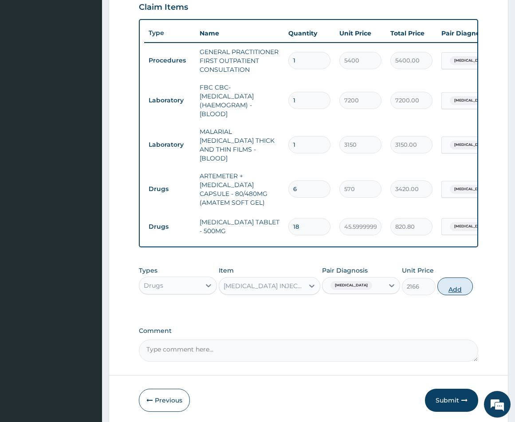
click at [454, 289] on button "Add" at bounding box center [454, 287] width 35 height 18
type input "0"
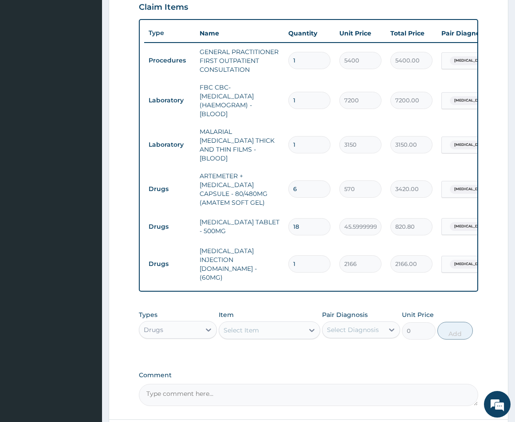
type input "0.00"
type input "3"
type input "6498.00"
type input "3"
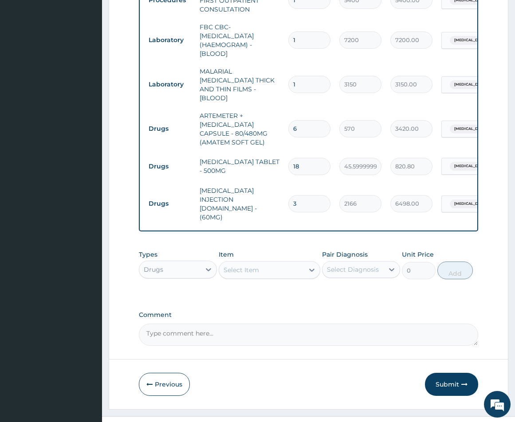
scroll to position [372, 0]
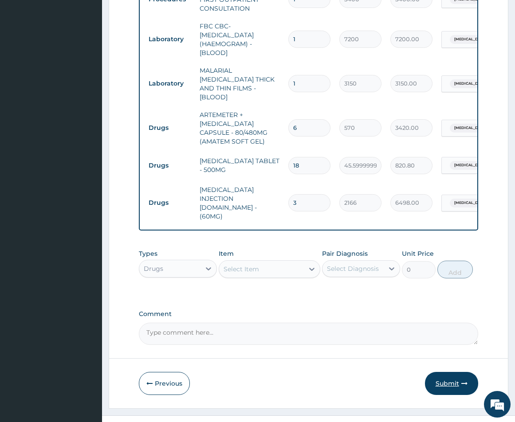
click at [446, 375] on button "Submit" at bounding box center [451, 383] width 53 height 23
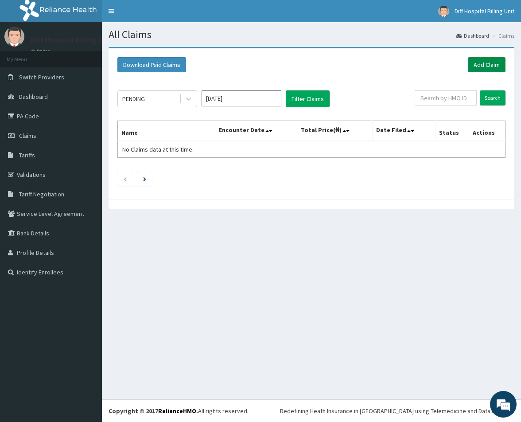
click at [485, 68] on link "Add Claim" at bounding box center [487, 64] width 38 height 15
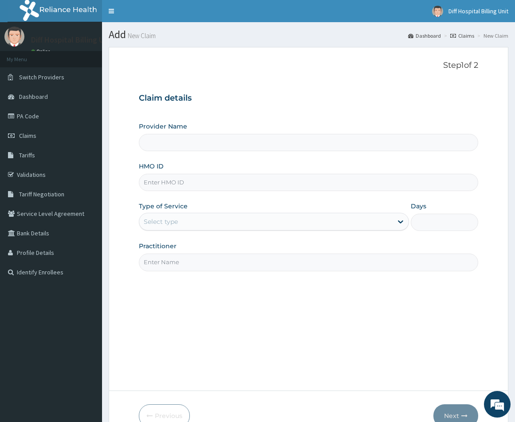
click at [187, 180] on input "HMO ID" at bounding box center [308, 182] width 339 height 17
type input "[GEOGRAPHIC_DATA]"
paste input "API/10036/A"
type input "API/10036/A"
click at [280, 214] on div "Type of Service Select type" at bounding box center [274, 216] width 270 height 29
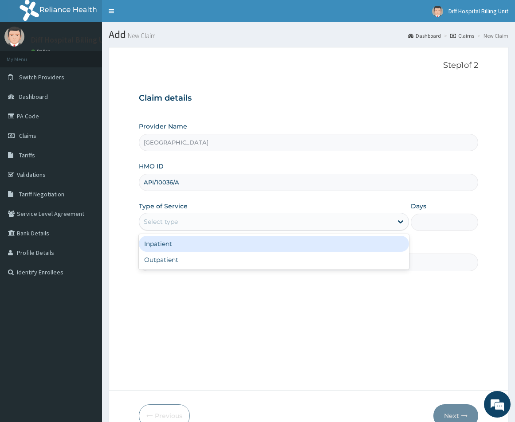
click at [287, 220] on div "Select type" at bounding box center [265, 222] width 253 height 14
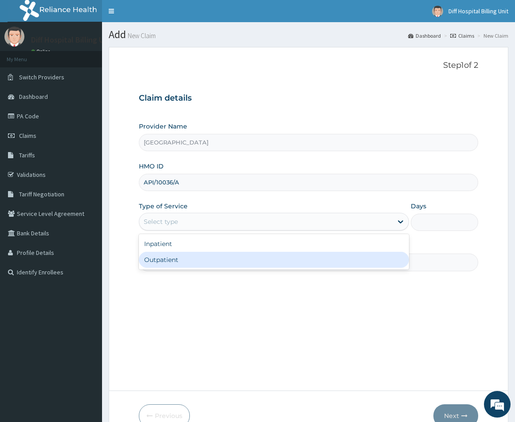
click at [247, 260] on div "Outpatient" at bounding box center [274, 260] width 270 height 16
type input "1"
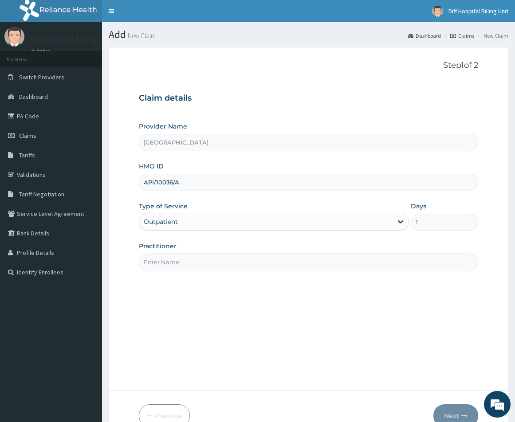
click at [182, 263] on input "Practitioner" at bounding box center [308, 262] width 339 height 17
paste input "[PERSON_NAME]"
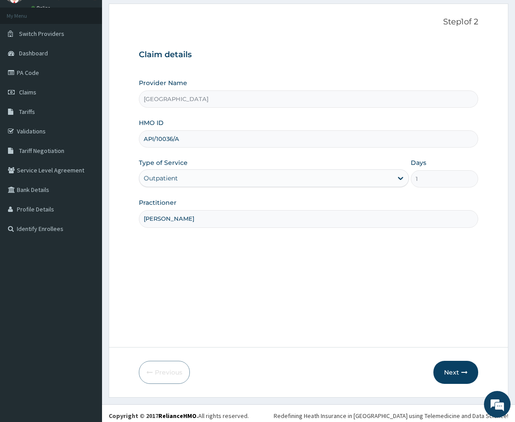
scroll to position [48, 0]
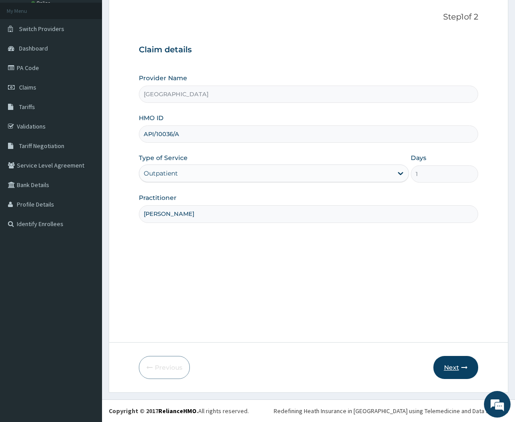
type input "[PERSON_NAME]"
click at [443, 369] on button "Next" at bounding box center [455, 367] width 45 height 23
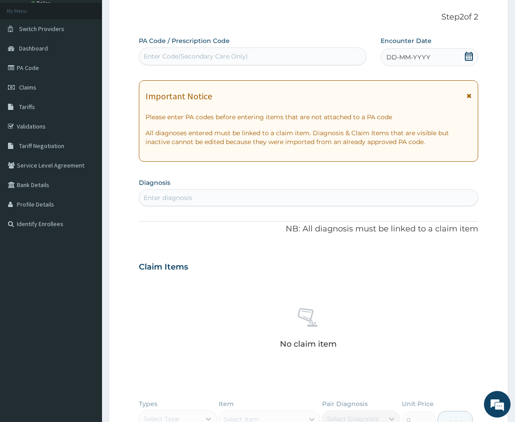
click at [469, 59] on icon at bounding box center [468, 56] width 9 height 9
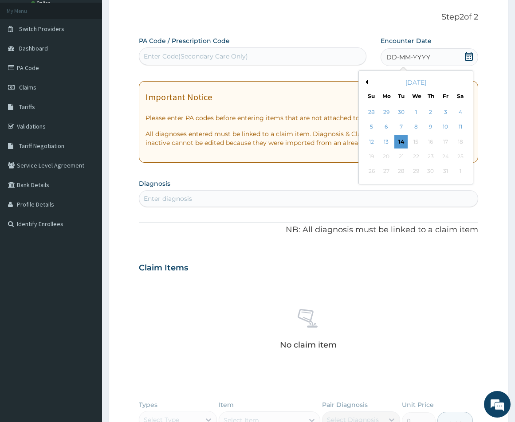
click at [364, 81] on button "Previous Month" at bounding box center [365, 82] width 4 height 4
click at [387, 171] on div "29" at bounding box center [386, 171] width 13 height 13
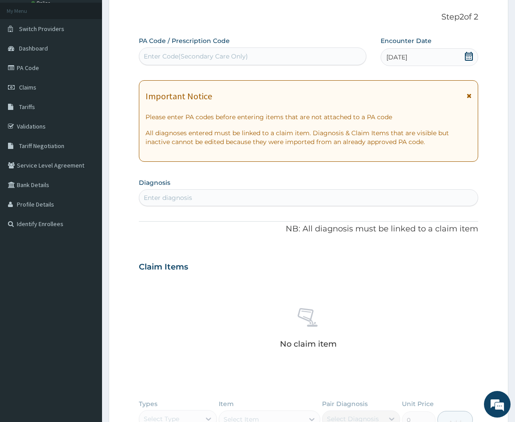
click at [232, 198] on div "Enter diagnosis" at bounding box center [308, 198] width 338 height 14
type input "[MEDICAL_DATA]"
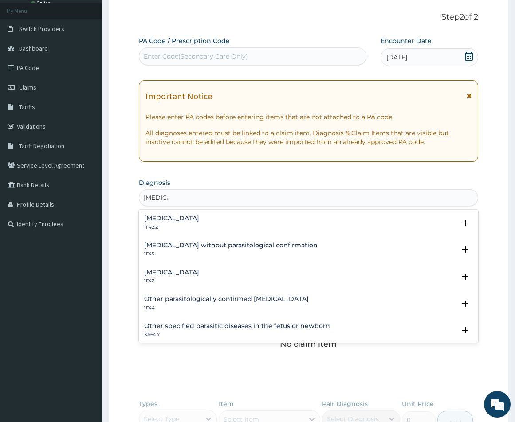
click at [183, 272] on h4 "[MEDICAL_DATA]" at bounding box center [171, 272] width 55 height 7
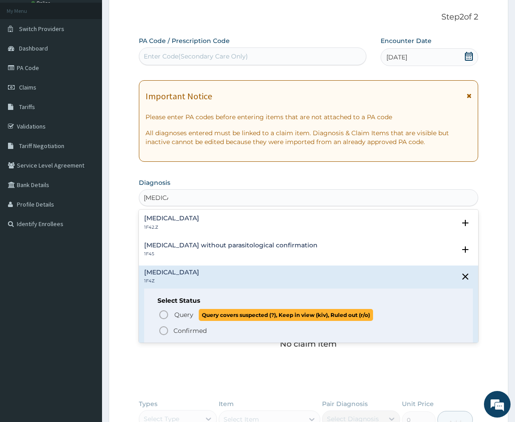
click at [167, 314] on icon "status option query" at bounding box center [163, 314] width 11 height 11
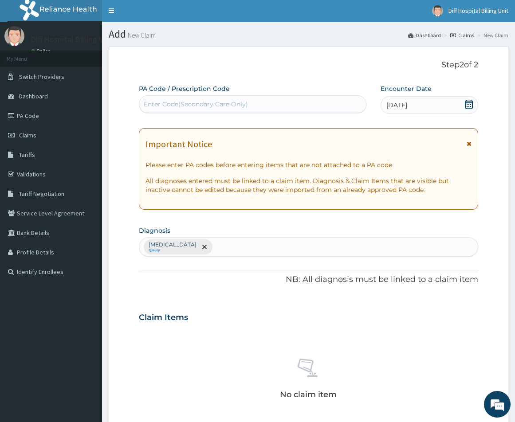
scroll to position [0, 0]
click at [242, 104] on div "Enter Code(Secondary Care Only)" at bounding box center [196, 104] width 104 height 9
paste input "PA/733EBD"
type input "PA/733EBD"
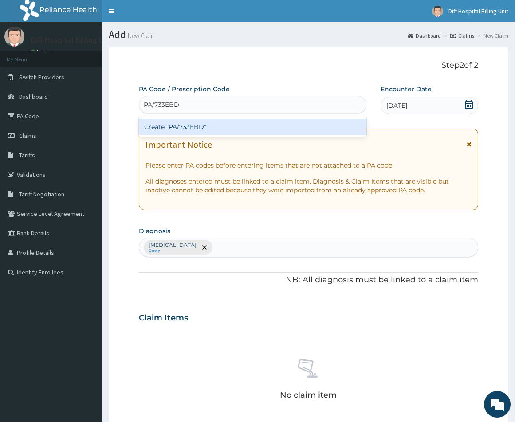
click at [237, 123] on div "Create "PA/733EBD"" at bounding box center [252, 127] width 227 height 16
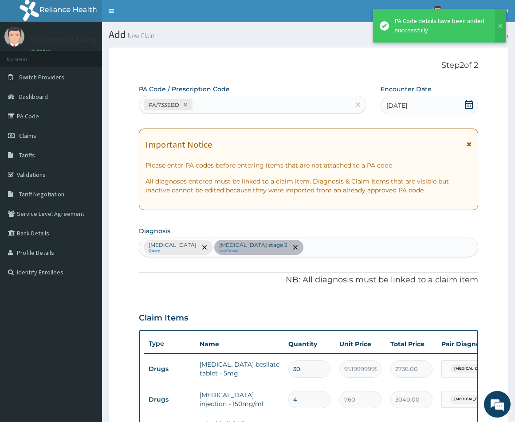
scroll to position [222, 0]
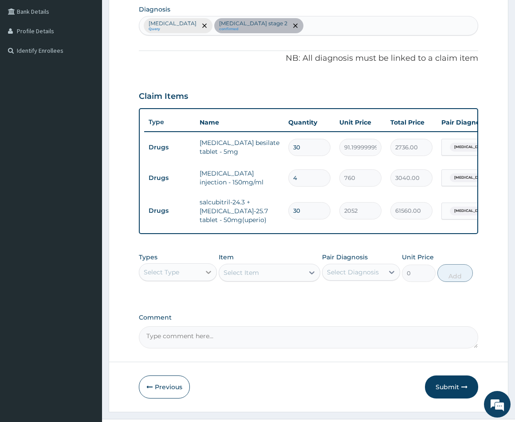
click at [207, 277] on icon at bounding box center [208, 272] width 9 height 9
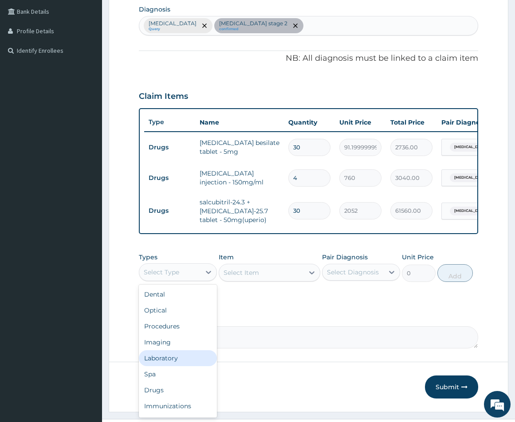
click at [189, 366] on div "Laboratory" at bounding box center [178, 358] width 78 height 16
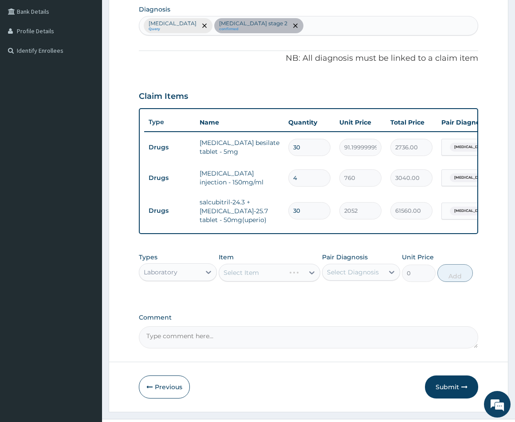
click at [254, 279] on div "Select Item" at bounding box center [270, 273] width 102 height 18
click at [256, 275] on div "Select Item" at bounding box center [240, 272] width 35 height 9
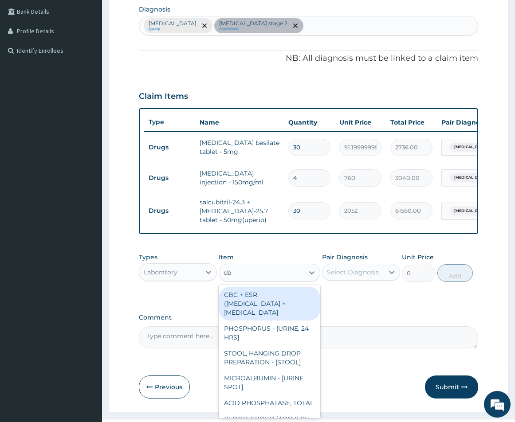
type input "cbc"
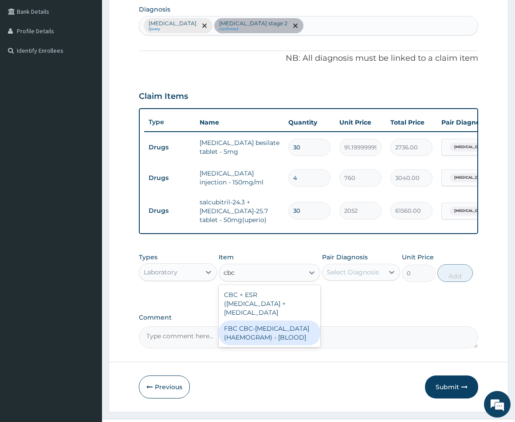
click at [252, 345] on div "FBC CBC-[MEDICAL_DATA] (HAEMOGRAM) - [BLOOD]" at bounding box center [270, 333] width 102 height 25
type input "7200"
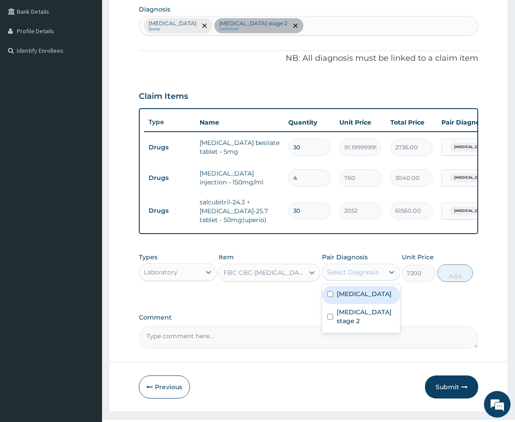
click at [362, 277] on div "Select Diagnosis" at bounding box center [353, 272] width 52 height 9
drag, startPoint x: 334, startPoint y: 303, endPoint x: 329, endPoint y: 315, distance: 12.9
click at [330, 304] on div "[MEDICAL_DATA]" at bounding box center [361, 295] width 78 height 18
checkbox input "true"
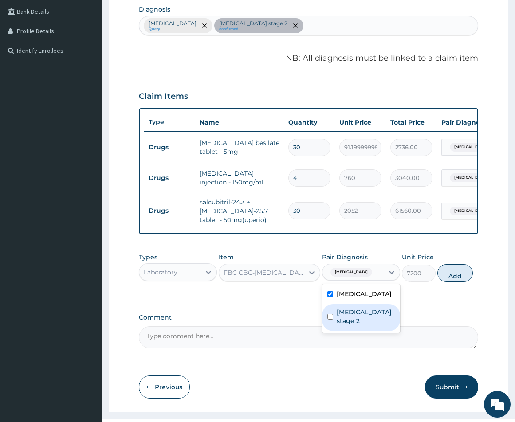
drag, startPoint x: 325, startPoint y: 332, endPoint x: 350, endPoint y: 319, distance: 28.6
click at [325, 331] on div "[MEDICAL_DATA] stage 2" at bounding box center [361, 317] width 78 height 27
checkbox input "true"
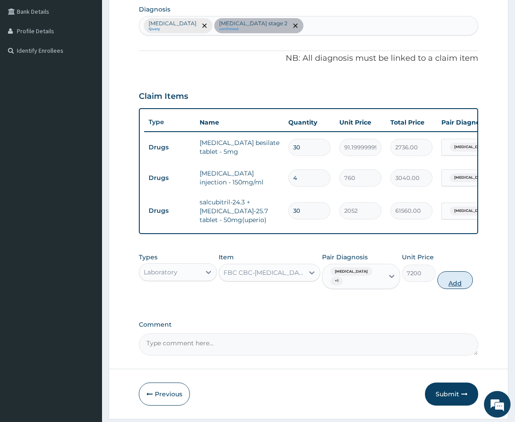
click at [471, 287] on button "Add" at bounding box center [454, 280] width 35 height 18
type input "0"
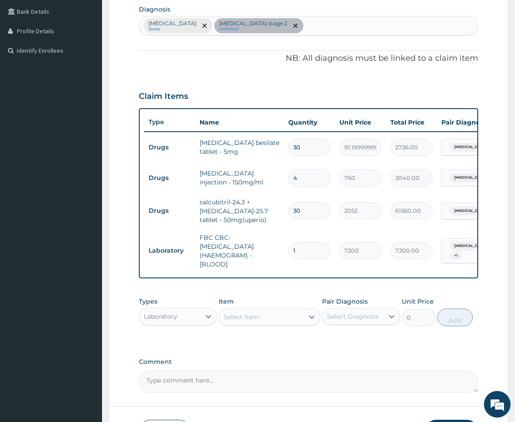
click at [278, 324] on div "Select Item" at bounding box center [261, 317] width 85 height 14
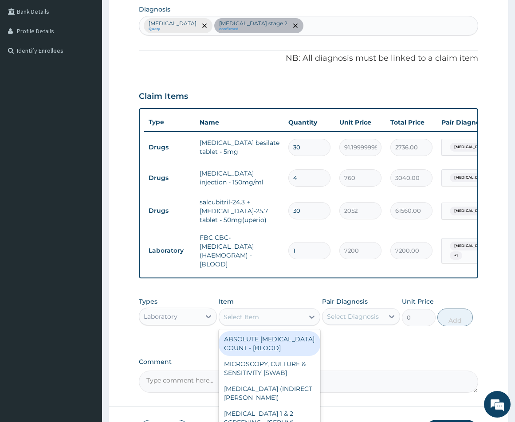
type input "n"
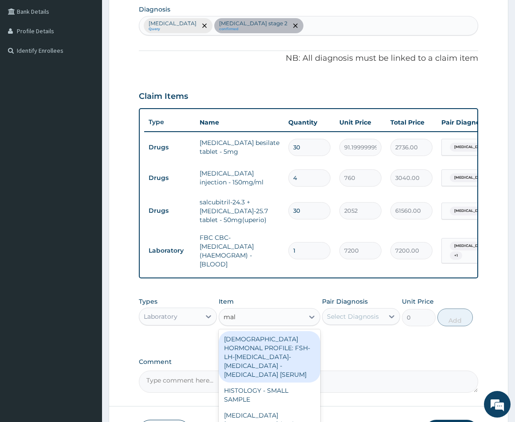
type input "mala"
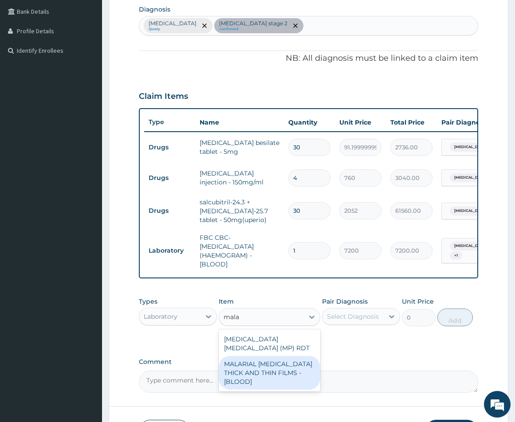
click at [275, 374] on div "MALARIAL [MEDICAL_DATA] THICK AND THIN FILMS - [BLOOD]" at bounding box center [270, 373] width 102 height 34
type input "3150"
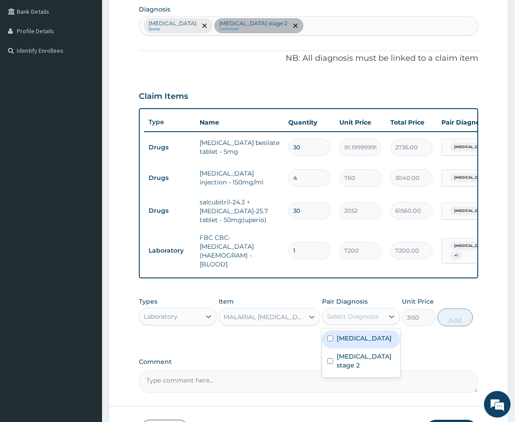
click at [365, 321] on div "Select Diagnosis" at bounding box center [353, 316] width 52 height 9
click at [329, 341] on input "checkbox" at bounding box center [330, 339] width 6 height 6
checkbox input "true"
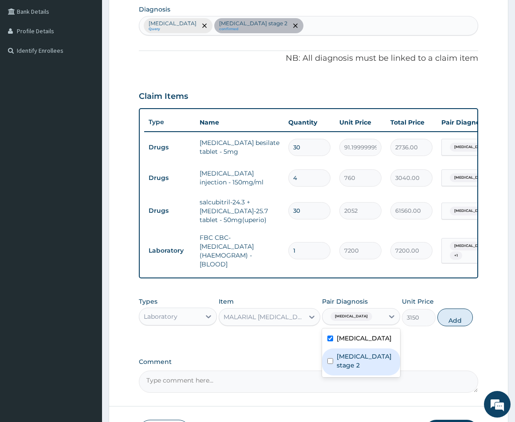
click at [325, 374] on div "[MEDICAL_DATA] stage 2" at bounding box center [361, 361] width 78 height 27
checkbox input "true"
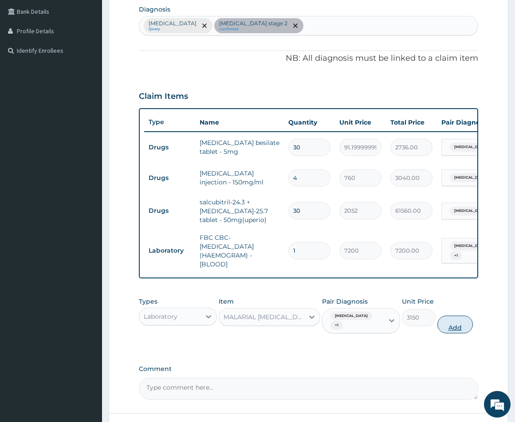
click at [458, 328] on button "Add" at bounding box center [454, 325] width 35 height 18
type input "0"
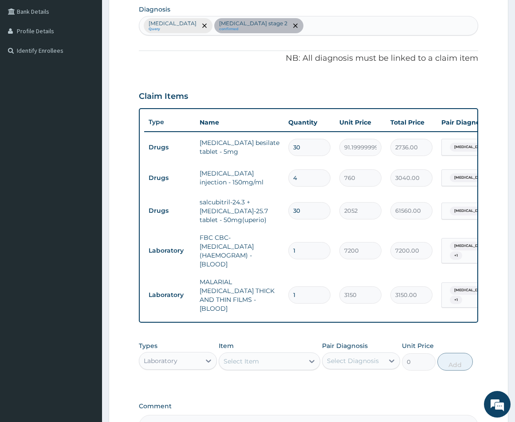
click at [196, 359] on div "Laboratory" at bounding box center [169, 361] width 61 height 14
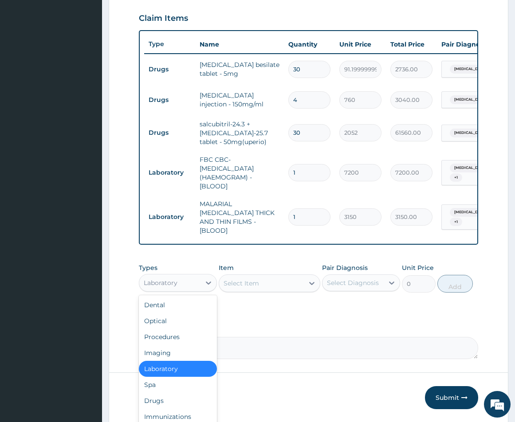
scroll to position [310, 0]
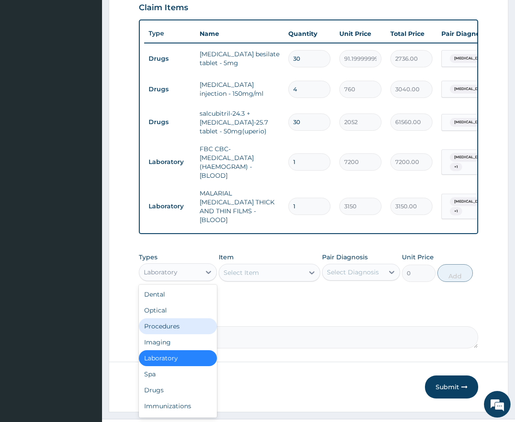
click at [180, 328] on div "Procedures" at bounding box center [178, 326] width 78 height 16
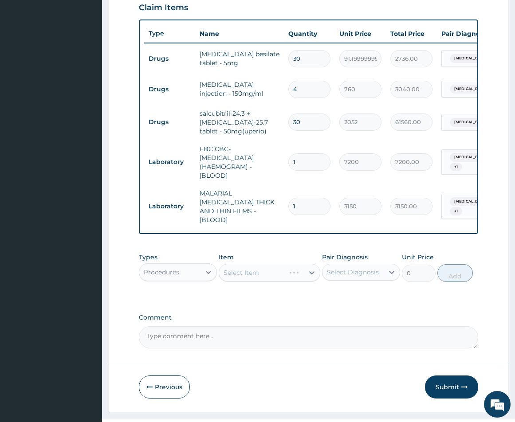
click at [258, 264] on div "Select Item" at bounding box center [270, 273] width 102 height 18
click at [256, 273] on div "Select Item" at bounding box center [240, 272] width 35 height 9
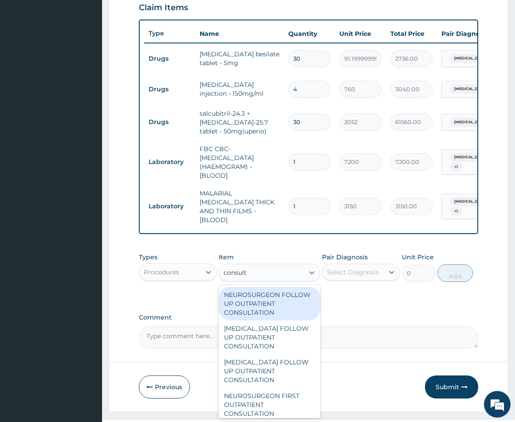
type input "consulta"
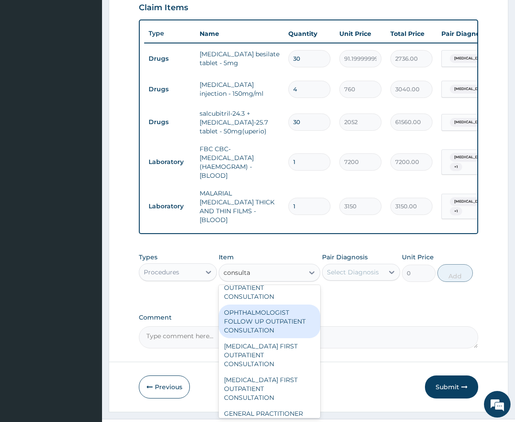
scroll to position [887, 0]
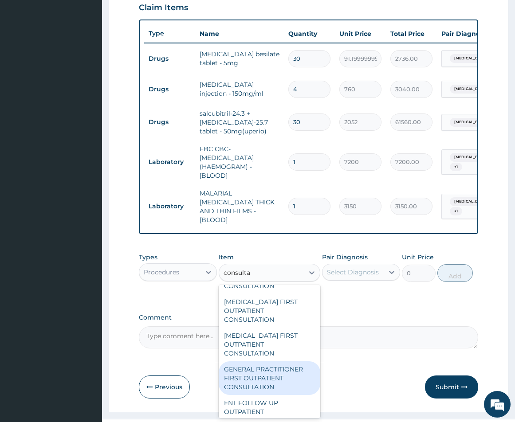
click at [275, 376] on div "GENERAL PRACTITIONER FIRST OUTPATIENT CONSULTATION" at bounding box center [270, 378] width 102 height 34
type input "5400"
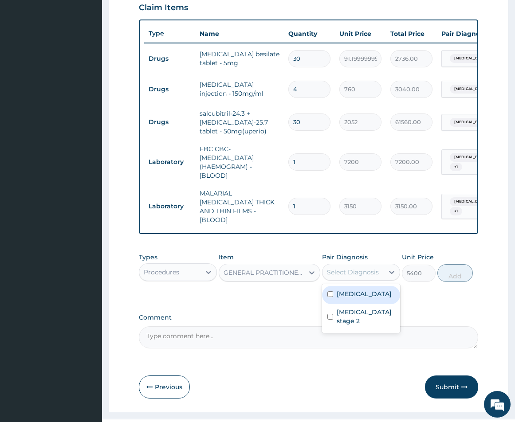
click at [368, 268] on div "Select Diagnosis" at bounding box center [353, 272] width 52 height 9
click at [329, 295] on input "checkbox" at bounding box center [330, 294] width 6 height 6
checkbox input "true"
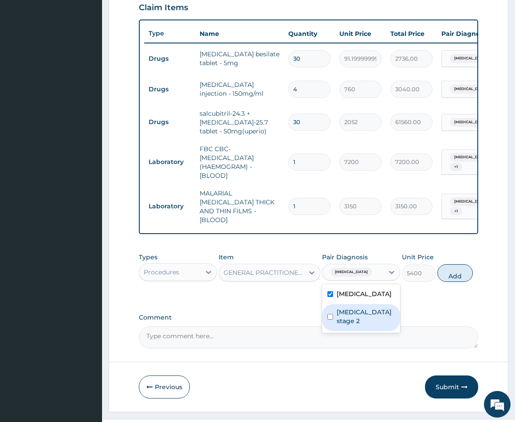
click at [327, 320] on input "checkbox" at bounding box center [330, 317] width 6 height 6
checkbox input "true"
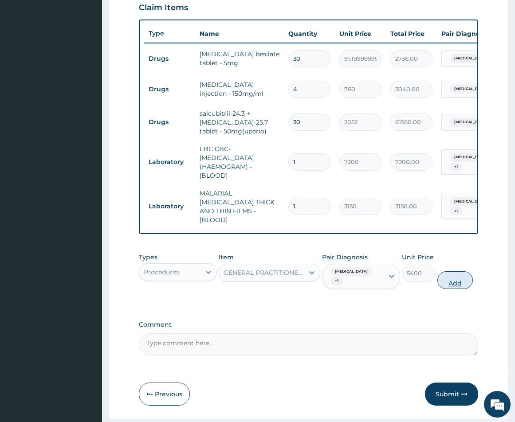
click at [449, 281] on button "Add" at bounding box center [454, 280] width 35 height 18
type input "0"
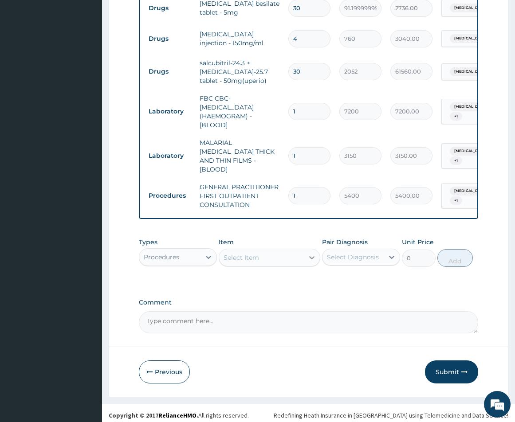
scroll to position [363, 0]
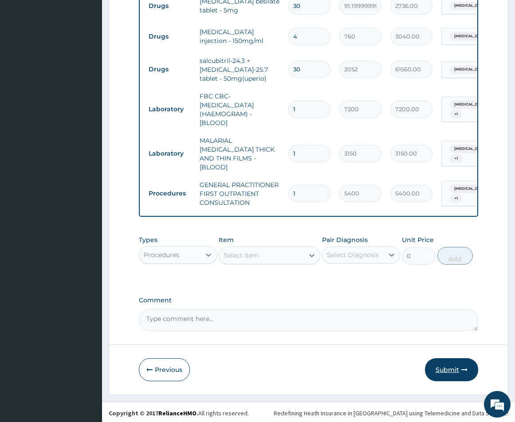
click at [443, 367] on button "Submit" at bounding box center [451, 369] width 53 height 23
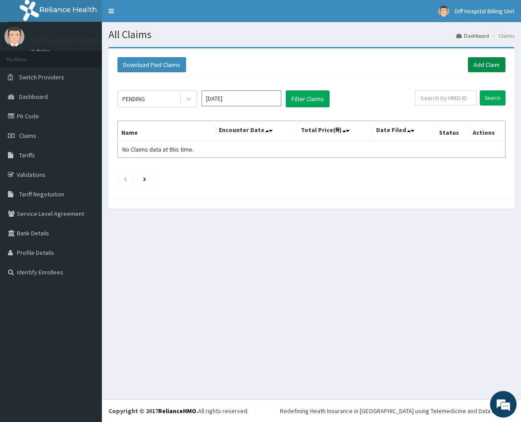
click at [493, 68] on link "Add Claim" at bounding box center [487, 64] width 38 height 15
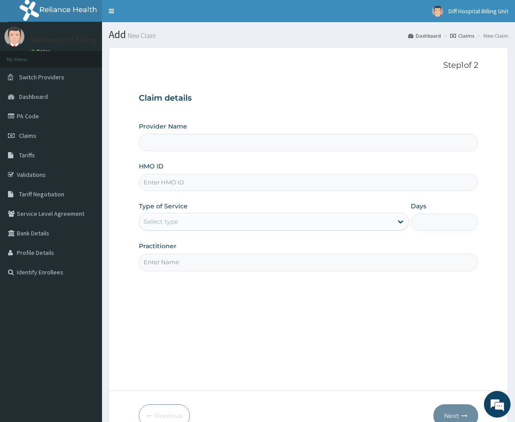
click at [207, 183] on input "HMO ID" at bounding box center [308, 182] width 339 height 17
type input "Diff Hospital"
paste input "TKL/10013/E"
type input "TKL/10013/E"
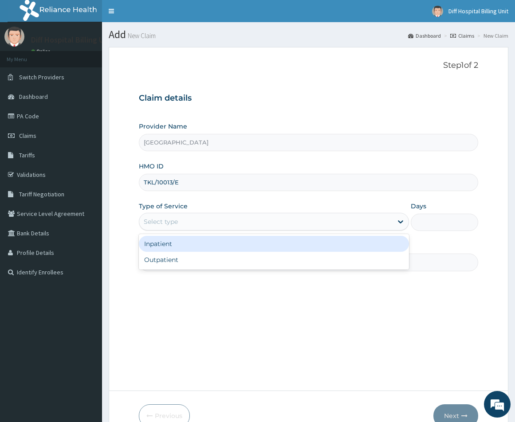
click at [341, 223] on div "Select type" at bounding box center [265, 222] width 253 height 14
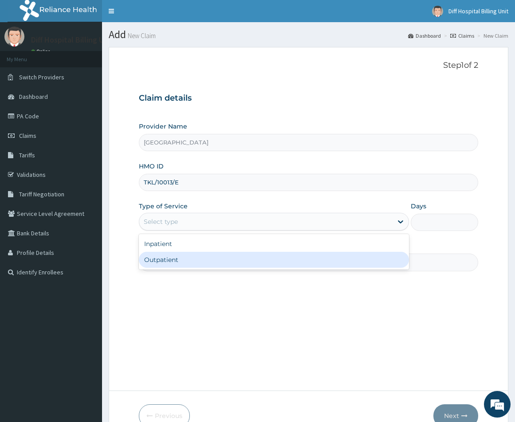
click at [313, 263] on div "Outpatient" at bounding box center [274, 260] width 270 height 16
type input "1"
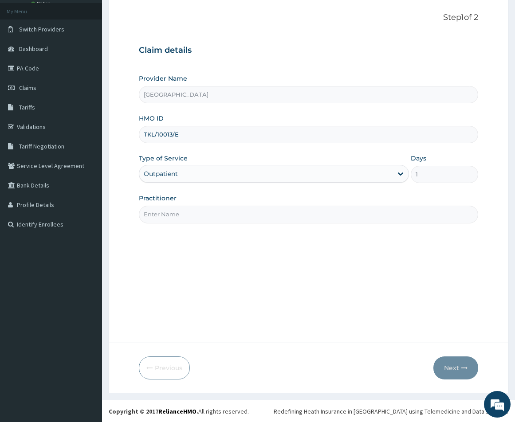
scroll to position [48, 0]
click at [213, 213] on input "Practitioner" at bounding box center [308, 213] width 339 height 17
type input "[PERSON_NAME] | Paediatric Doctor"
click at [451, 371] on button "Next" at bounding box center [455, 367] width 45 height 23
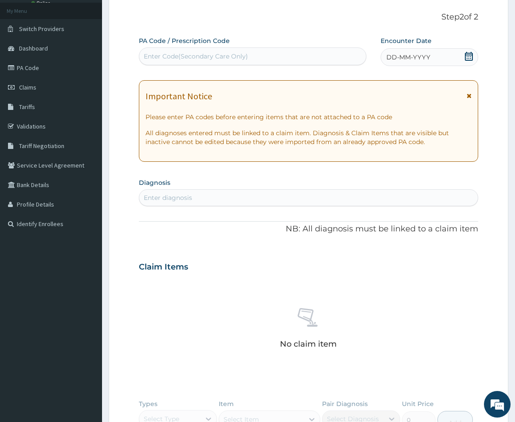
click at [207, 58] on div "Enter Code(Secondary Care Only)" at bounding box center [196, 56] width 104 height 9
paste input "PA/8AA220"
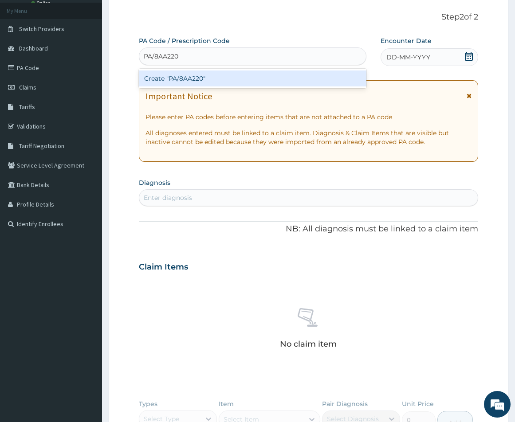
paste input "PA/8AA220"
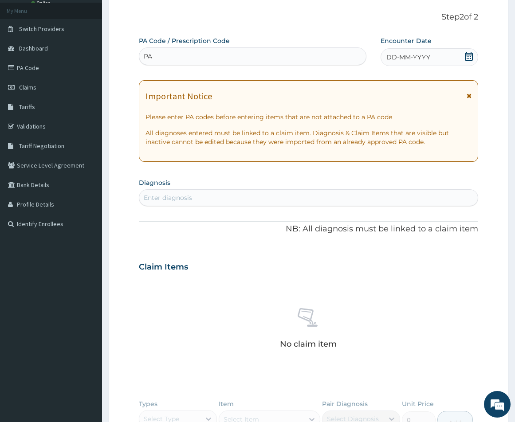
type input "P"
paste input "PA/8AA220"
type input "PA/8AA220"
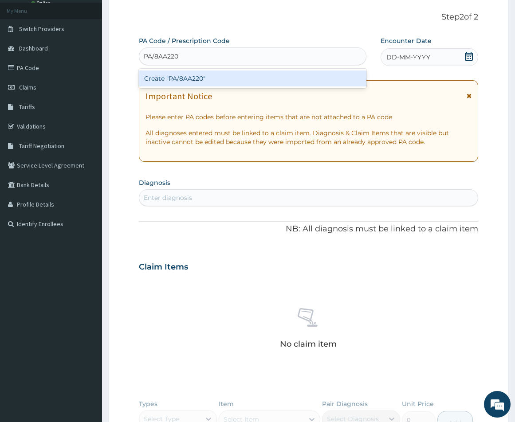
click at [211, 76] on div "Create "PA/8AA220"" at bounding box center [252, 78] width 227 height 16
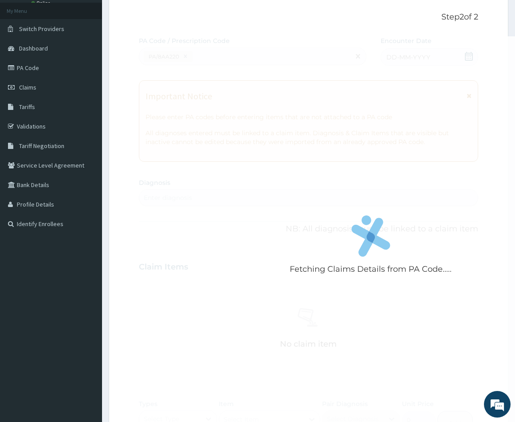
scroll to position [285, 0]
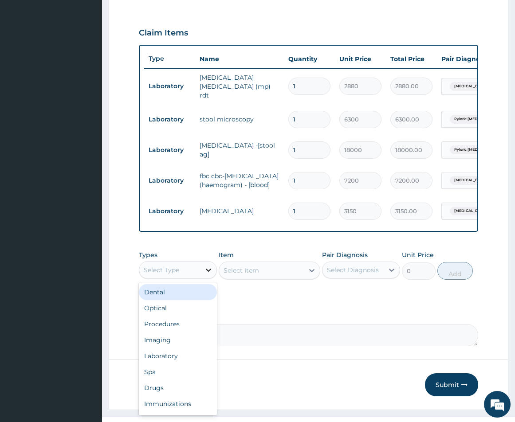
click at [208, 274] on icon at bounding box center [208, 270] width 9 height 9
click at [188, 332] on div "Procedures" at bounding box center [178, 324] width 78 height 16
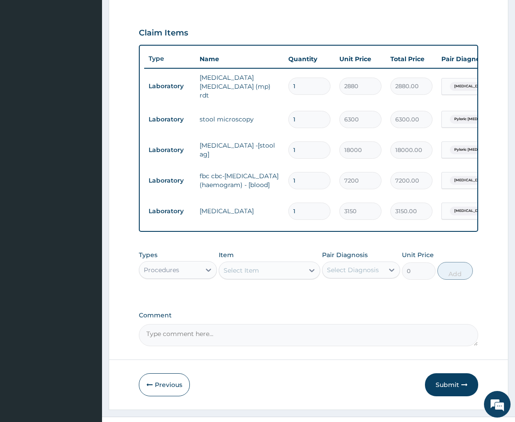
click at [260, 279] on div "Select Item" at bounding box center [270, 271] width 102 height 18
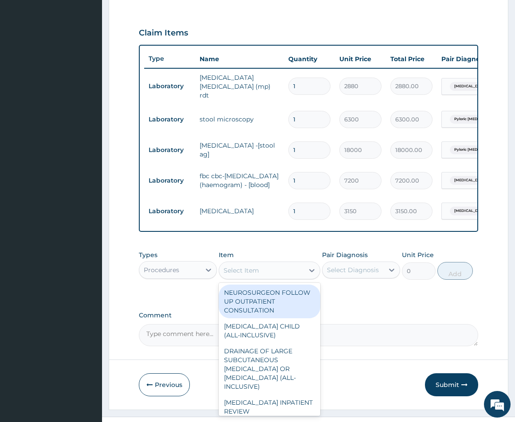
click at [272, 278] on div "Select Item" at bounding box center [261, 270] width 85 height 14
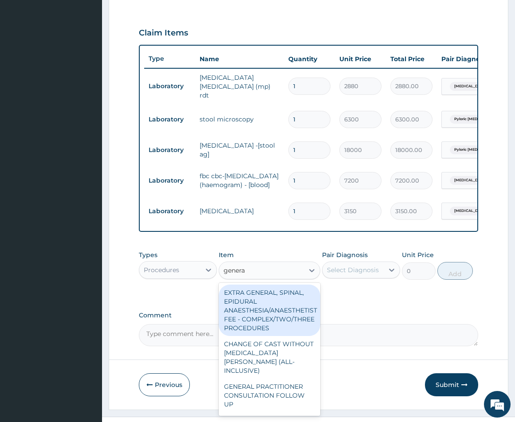
type input "general"
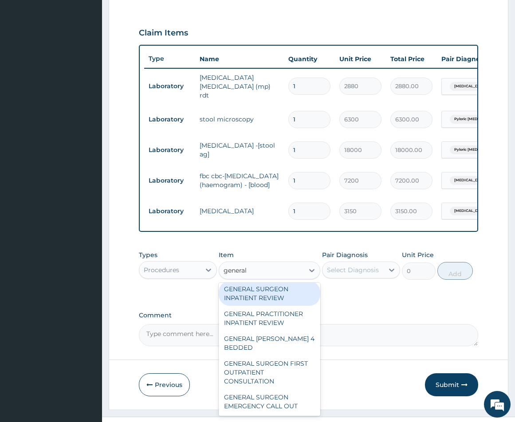
scroll to position [335, 0]
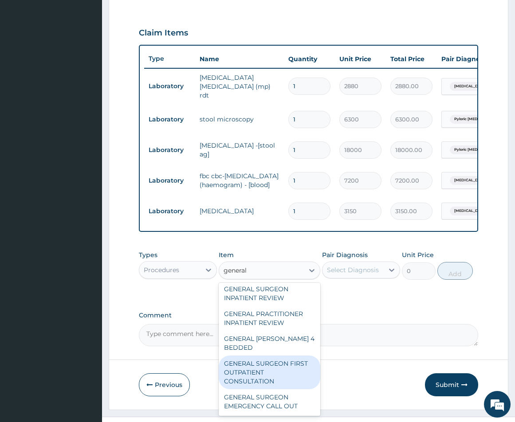
click at [237, 374] on div "GENERAL SURGEON FIRST OUTPATIENT CONSULTATION" at bounding box center [270, 373] width 102 height 34
type input "32400"
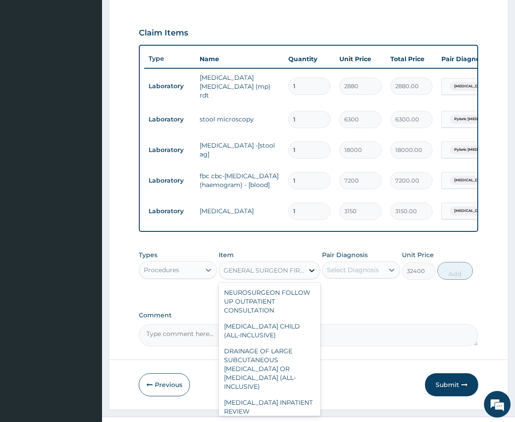
click at [311, 275] on icon at bounding box center [311, 270] width 9 height 9
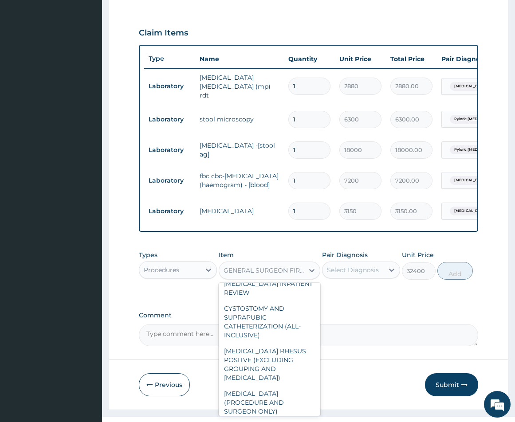
scroll to position [12069, 0]
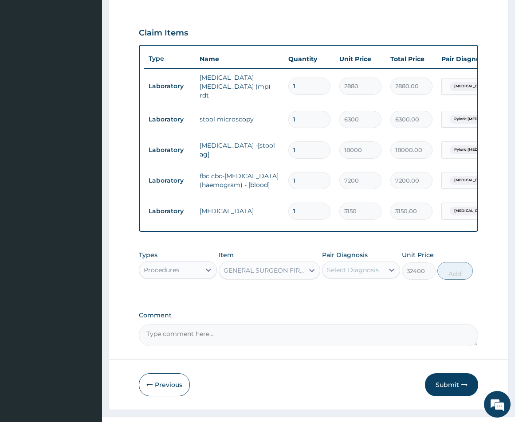
click at [298, 275] on div "GENERAL SURGEON FIRST OUTPATIENT CONSULTATION" at bounding box center [263, 270] width 81 height 9
click at [283, 273] on div "GENERAL SURGEON FIRST OUTPATIENT CONSULTATION" at bounding box center [263, 270] width 81 height 9
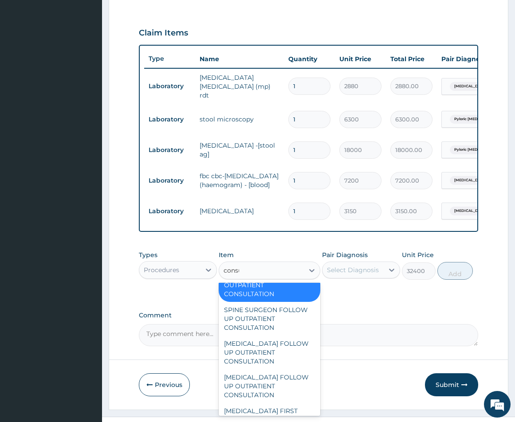
scroll to position [1653, 0]
type input "consul"
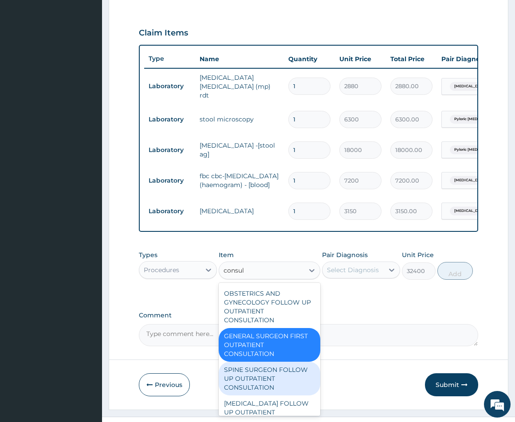
scroll to position [1565, 0]
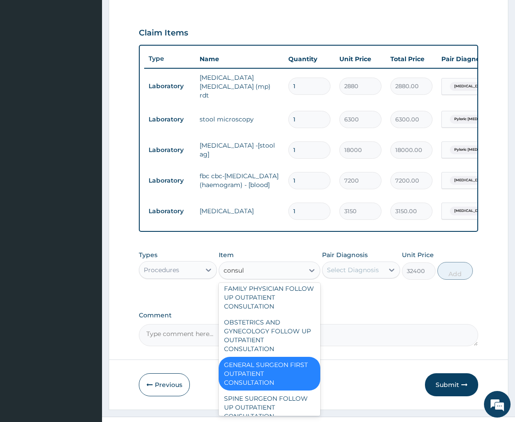
click at [267, 387] on div "GENERAL SURGEON FIRST OUTPATIENT CONSULTATION" at bounding box center [270, 374] width 102 height 34
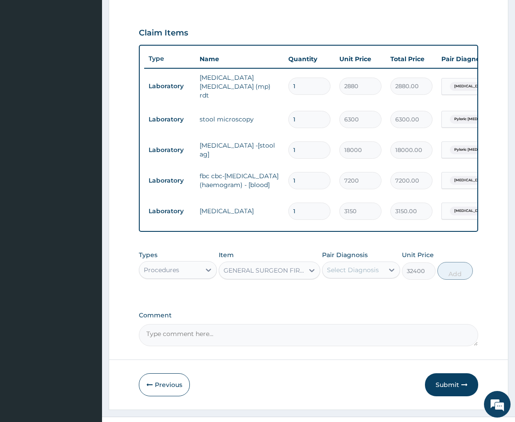
click at [285, 275] on div "GENERAL SURGEON FIRST OUTPATIENT CONSULTATION" at bounding box center [263, 270] width 81 height 9
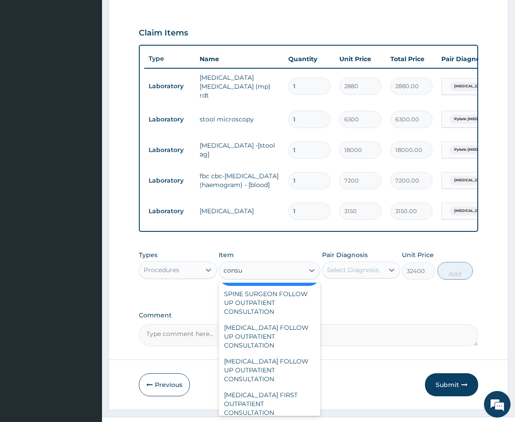
scroll to position [1653, 0]
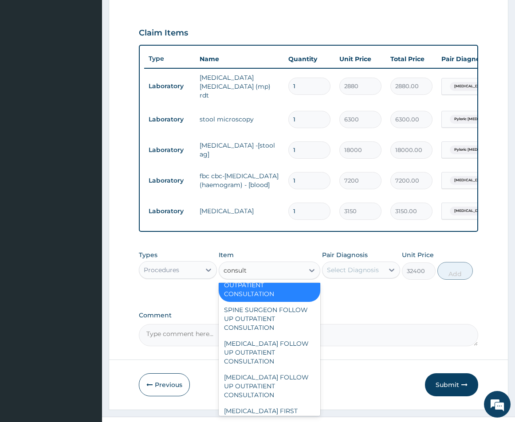
type input "consulta"
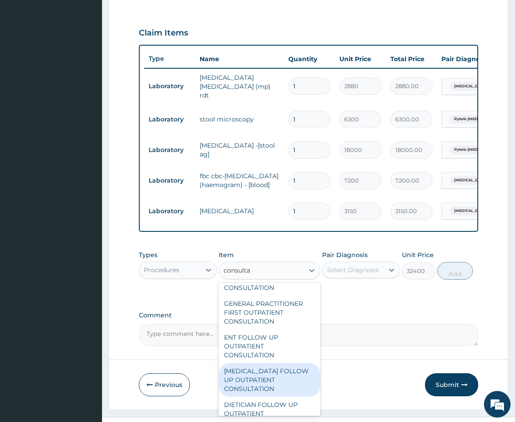
scroll to position [938, 0]
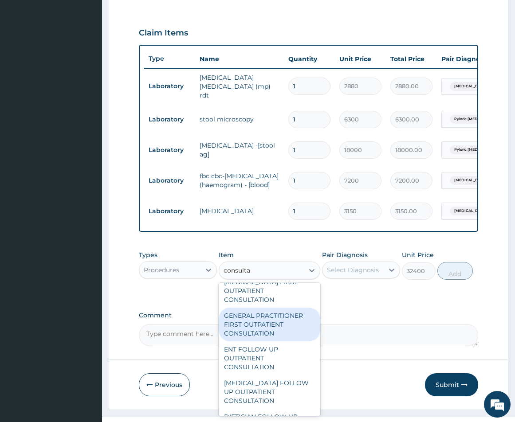
click at [276, 339] on div "GENERAL PRACTITIONER FIRST OUTPATIENT CONSULTATION" at bounding box center [270, 325] width 102 height 34
type input "5400"
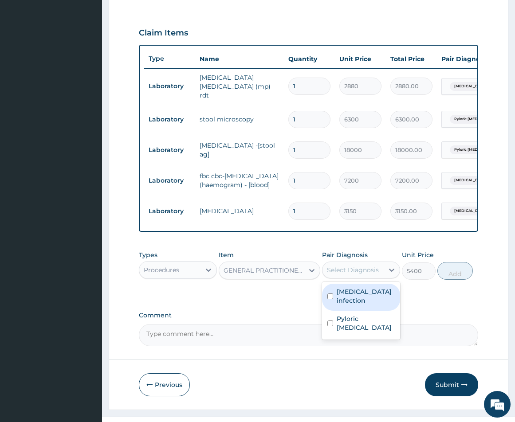
drag, startPoint x: 382, startPoint y: 278, endPoint x: 370, endPoint y: 290, distance: 16.9
click at [381, 277] on div "Select Diagnosis" at bounding box center [352, 270] width 61 height 14
click at [331, 299] on input "checkbox" at bounding box center [330, 297] width 6 height 6
checkbox input "true"
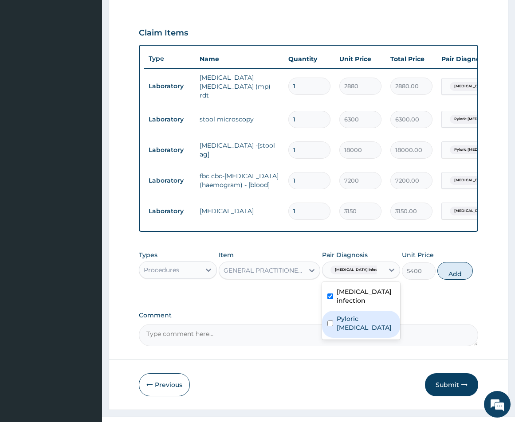
click at [329, 322] on div "Pyloric ulcer" at bounding box center [361, 324] width 78 height 27
checkbox input "true"
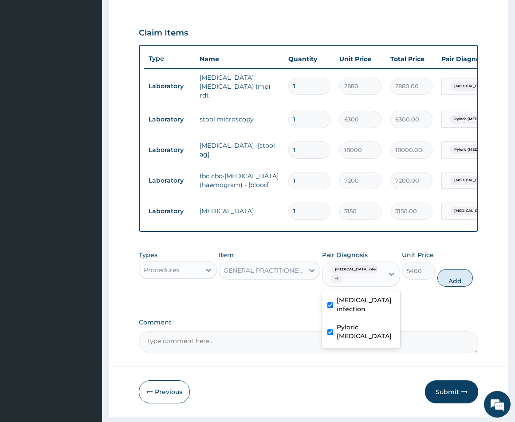
click at [454, 287] on button "Add" at bounding box center [454, 278] width 35 height 18
type input "0"
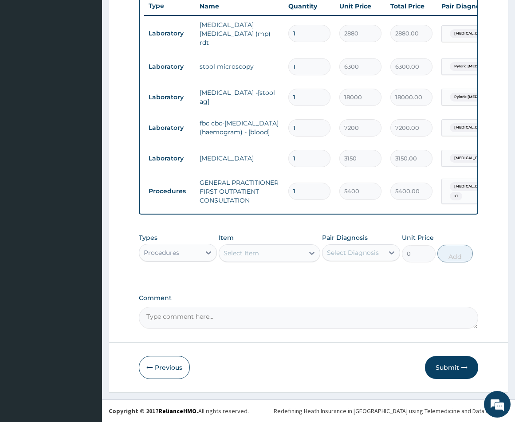
scroll to position [344, 0]
click at [447, 377] on button "Submit" at bounding box center [451, 367] width 53 height 23
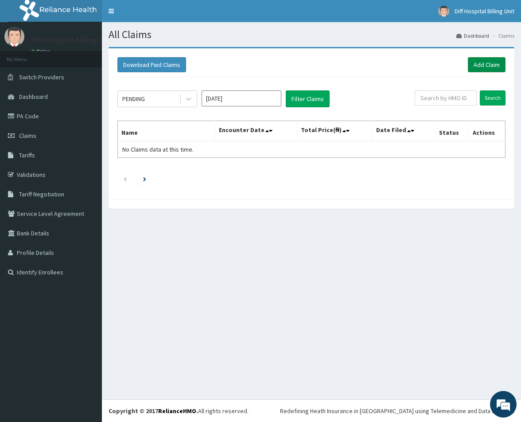
click at [482, 67] on link "Add Claim" at bounding box center [487, 64] width 38 height 15
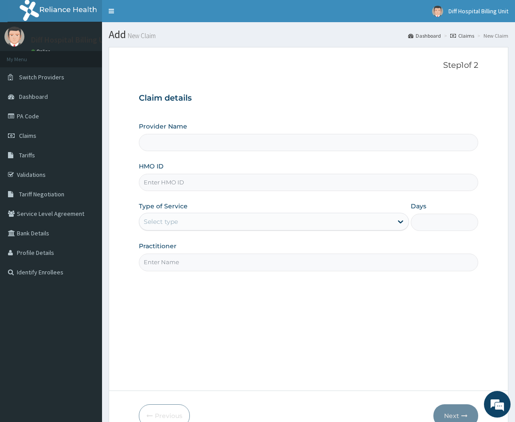
type input "[GEOGRAPHIC_DATA]"
click at [265, 189] on input "HMO ID" at bounding box center [308, 182] width 339 height 17
paste input "CLC/10005/J"
type input "CLC/10005/J"
click at [309, 225] on div "Select type" at bounding box center [265, 222] width 253 height 14
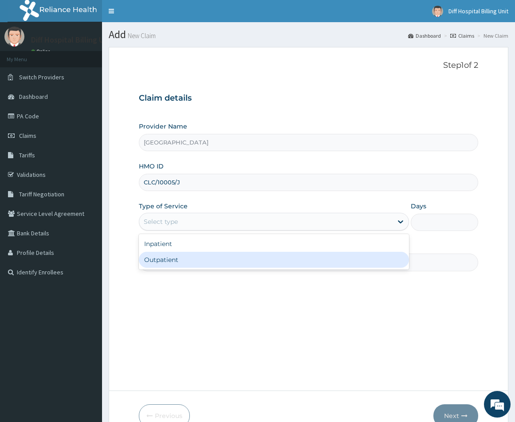
click at [284, 264] on div "Outpatient" at bounding box center [274, 260] width 270 height 16
type input "1"
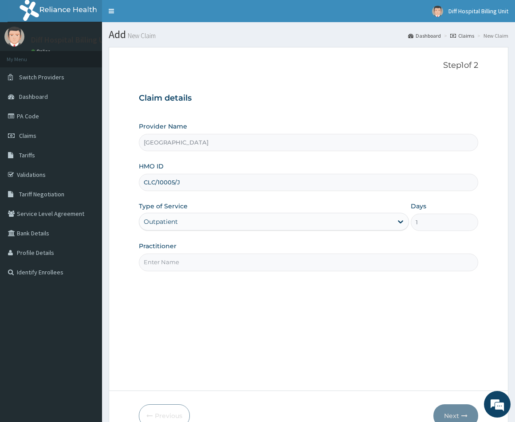
click at [276, 266] on input "Practitioner" at bounding box center [308, 262] width 339 height 17
click at [225, 263] on input "Practitioner" at bounding box center [308, 262] width 339 height 17
paste input "CLC/10005/J"
type input "C"
click at [236, 260] on input "Practitioner" at bounding box center [308, 262] width 339 height 17
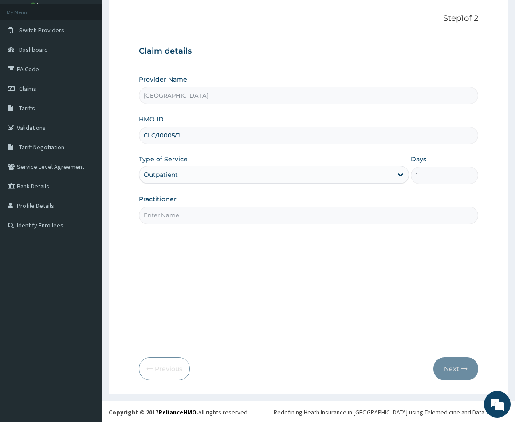
scroll to position [48, 0]
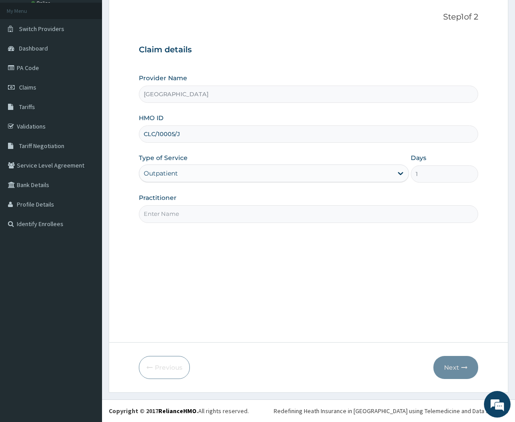
click at [207, 210] on input "Practitioner" at bounding box center [308, 213] width 339 height 17
type input "[PERSON_NAME] | Paediatric Doctor"
click at [457, 364] on button "Next" at bounding box center [455, 367] width 45 height 23
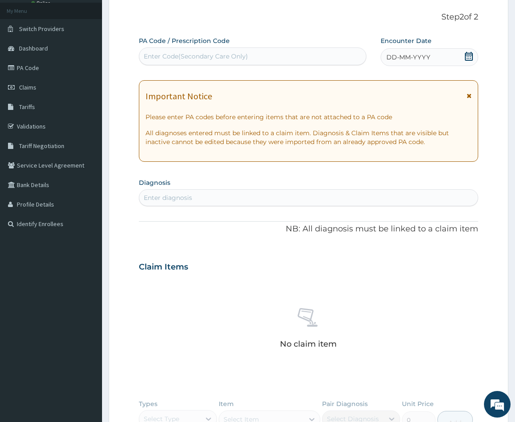
click at [267, 54] on div "Enter Code(Secondary Care Only)" at bounding box center [252, 56] width 226 height 14
paste input "PA/1B5FC1"
type input "PA/1B5FC1"
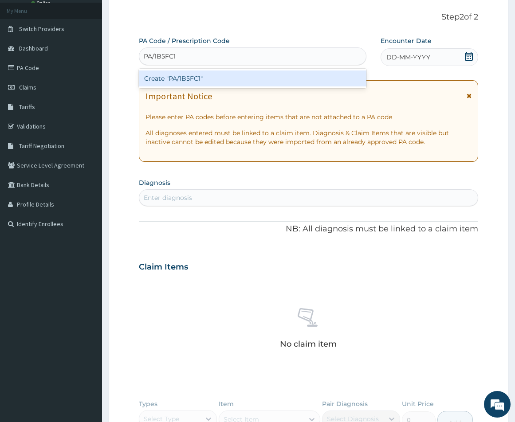
click at [253, 78] on div "Create "PA/1B5FC1"" at bounding box center [252, 78] width 227 height 16
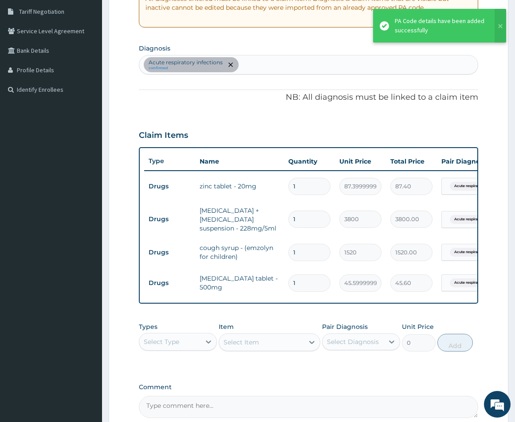
scroll to position [185, 0]
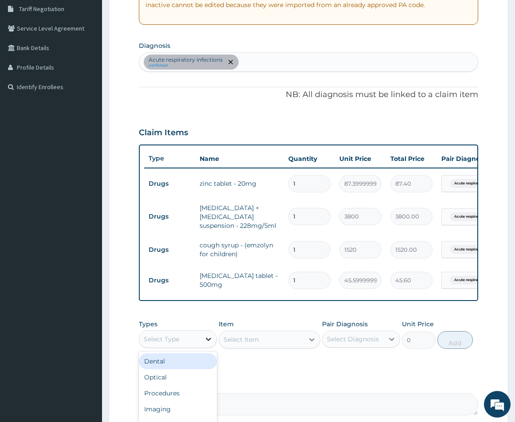
click at [206, 343] on icon at bounding box center [208, 339] width 9 height 9
click at [176, 397] on div "Procedures" at bounding box center [178, 393] width 78 height 16
click at [253, 344] on div "Select Item" at bounding box center [270, 340] width 102 height 18
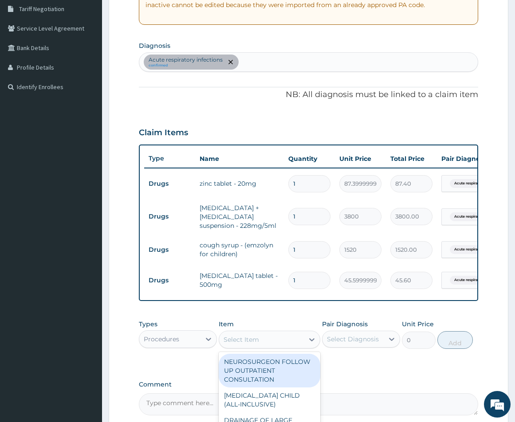
click at [262, 347] on div "Select Item" at bounding box center [261, 340] width 85 height 14
type input "consul"
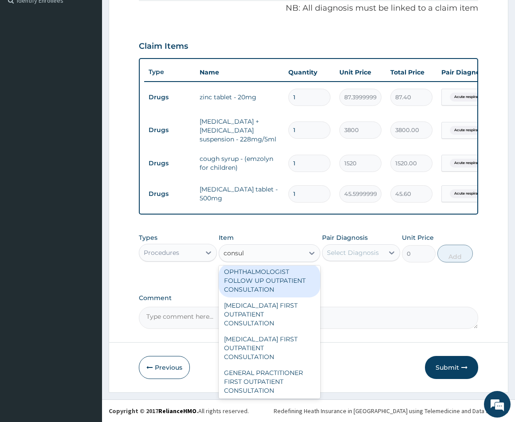
scroll to position [931, 0]
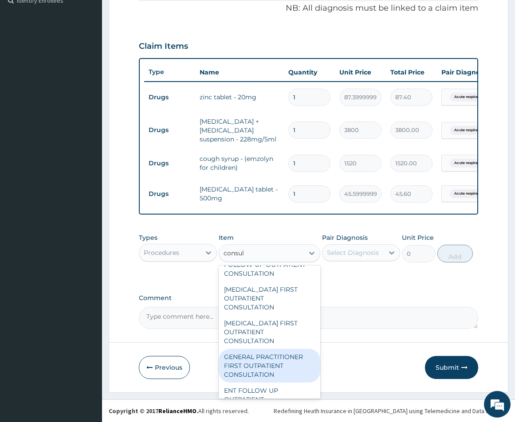
click at [279, 360] on div "GENERAL PRACTITIONER FIRST OUTPATIENT CONSULTATION" at bounding box center [270, 366] width 102 height 34
type input "5400"
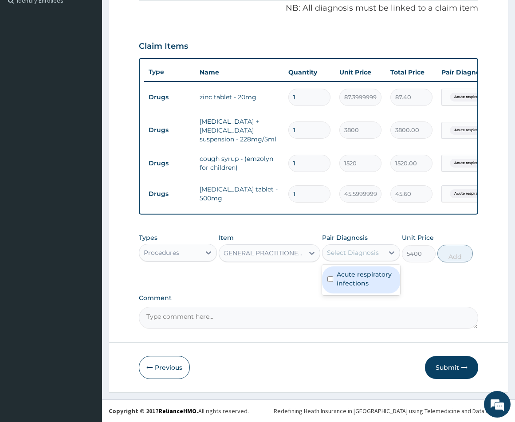
click at [376, 250] on div "Select Diagnosis" at bounding box center [353, 252] width 52 height 9
click at [331, 280] on input "checkbox" at bounding box center [330, 279] width 6 height 6
checkbox input "true"
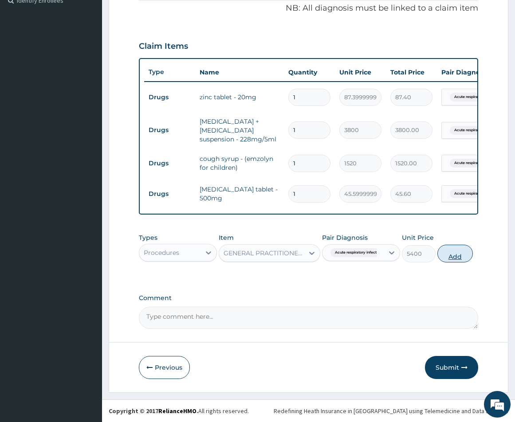
click at [456, 256] on button "Add" at bounding box center [454, 254] width 35 height 18
type input "0"
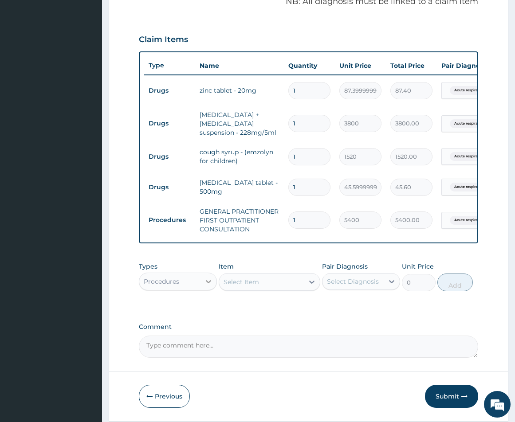
click at [215, 289] on div at bounding box center [208, 282] width 16 height 16
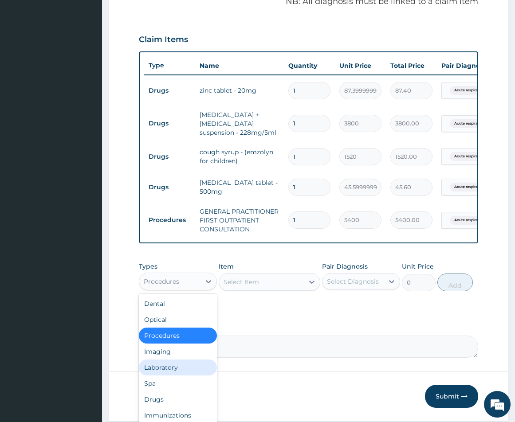
click at [178, 371] on div "Laboratory" at bounding box center [178, 368] width 78 height 16
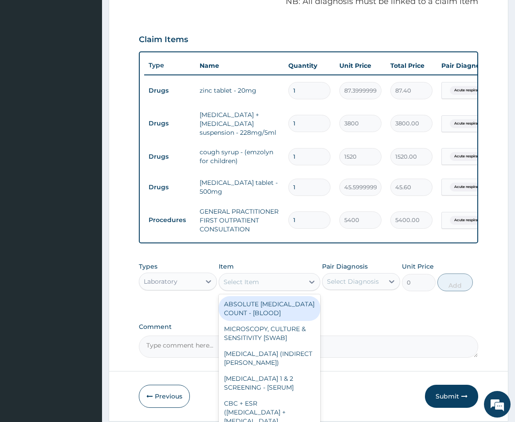
click at [265, 287] on div "Select Item" at bounding box center [261, 282] width 85 height 14
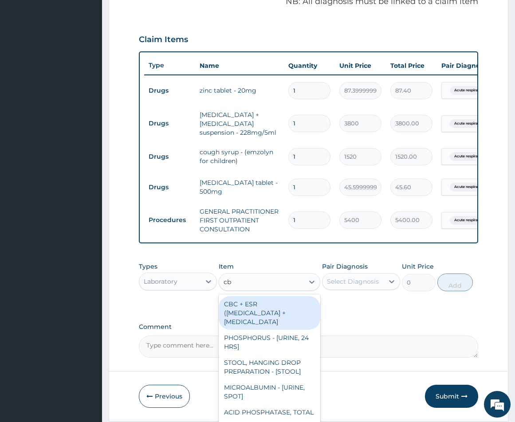
type input "cbc"
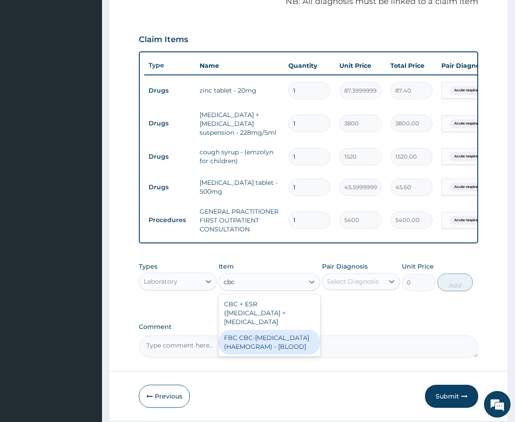
click at [262, 355] on div "FBC CBC-[MEDICAL_DATA] (HAEMOGRAM) - [BLOOD]" at bounding box center [270, 342] width 102 height 25
type input "7200"
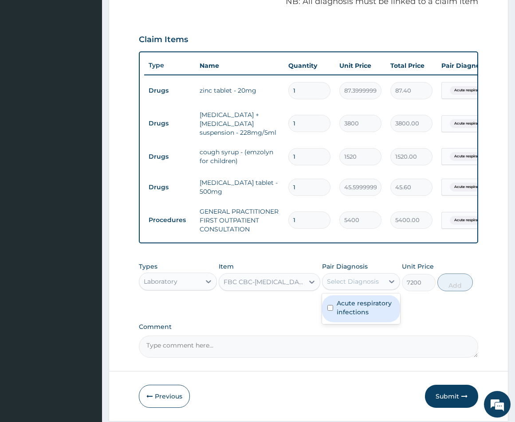
click at [374, 285] on div "Select Diagnosis" at bounding box center [353, 281] width 52 height 9
drag, startPoint x: 330, startPoint y: 315, endPoint x: 342, endPoint y: 315, distance: 12.0
click at [333, 315] on div "Acute respiratory infections" at bounding box center [361, 308] width 78 height 27
checkbox input "true"
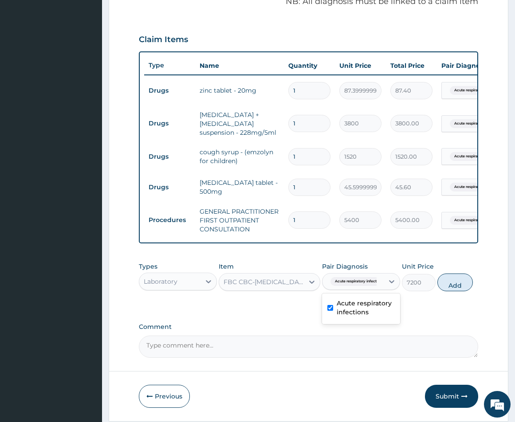
click at [457, 291] on button "Add" at bounding box center [454, 283] width 35 height 18
type input "0"
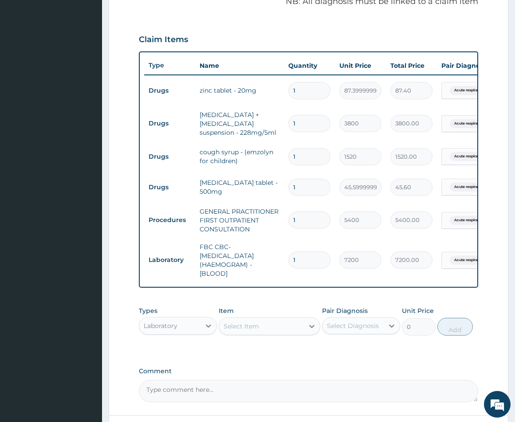
click at [261, 331] on div "Select Item" at bounding box center [261, 326] width 85 height 14
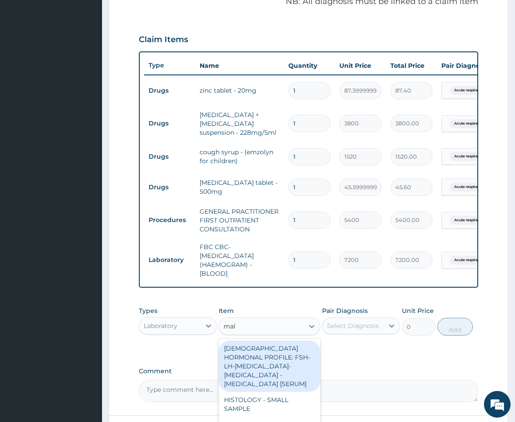
type input "mala"
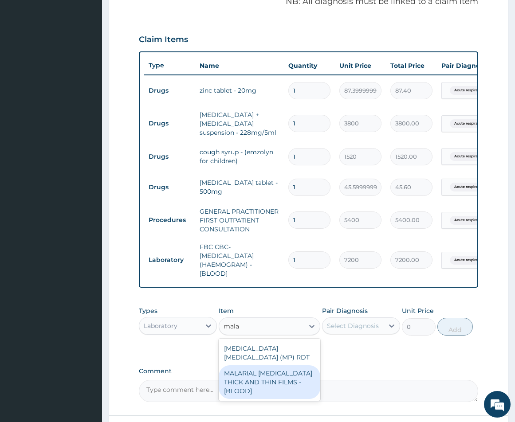
click at [272, 392] on div "MALARIAL [MEDICAL_DATA] THICK AND THIN FILMS - [BLOOD]" at bounding box center [270, 382] width 102 height 34
type input "3150"
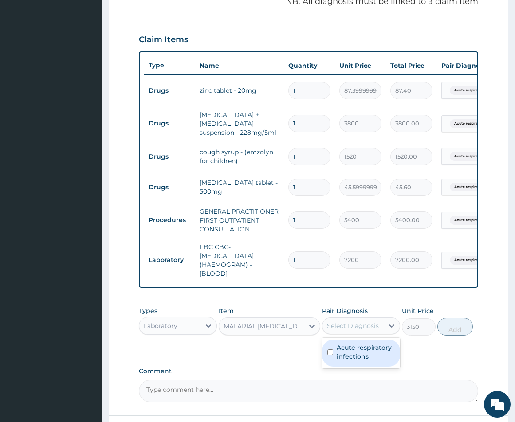
drag, startPoint x: 381, startPoint y: 334, endPoint x: 364, endPoint y: 345, distance: 20.9
click at [381, 333] on div "Select Diagnosis" at bounding box center [352, 326] width 61 height 14
click at [330, 355] on input "checkbox" at bounding box center [330, 352] width 6 height 6
checkbox input "true"
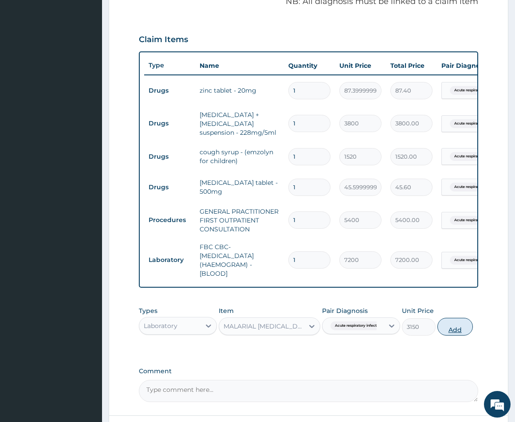
click at [448, 334] on button "Add" at bounding box center [454, 327] width 35 height 18
type input "0"
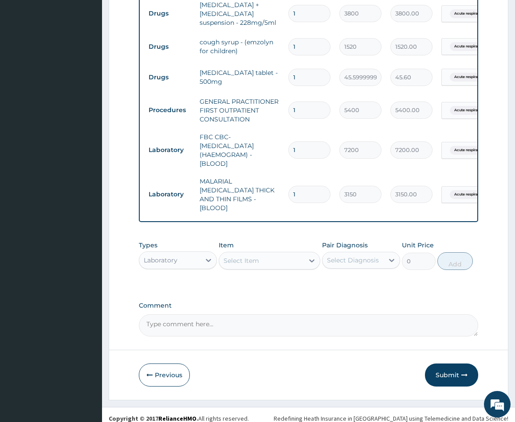
scroll to position [394, 0]
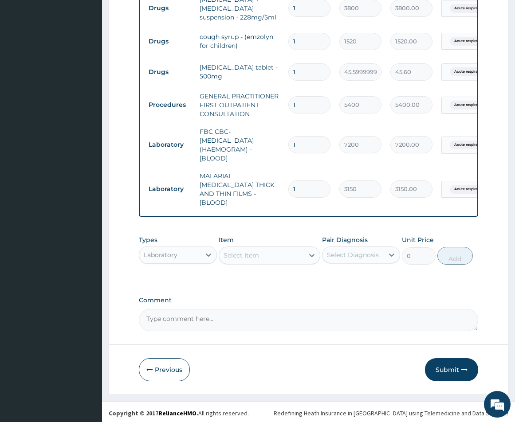
click at [444, 369] on button "Submit" at bounding box center [451, 369] width 53 height 23
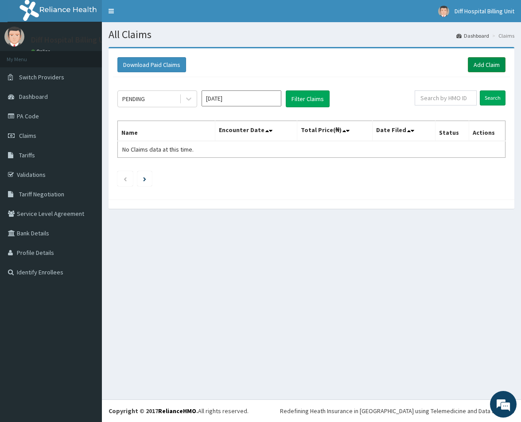
click at [480, 65] on link "Add Claim" at bounding box center [487, 64] width 38 height 15
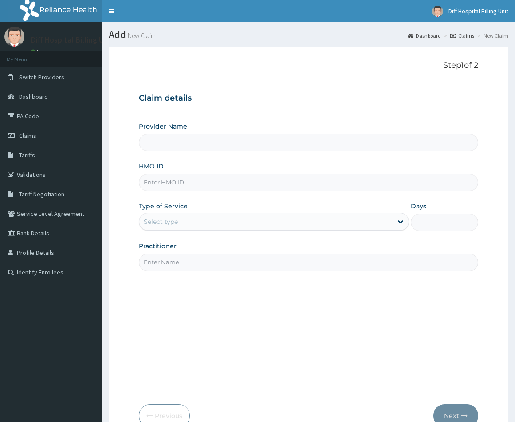
click at [215, 184] on input "HMO ID" at bounding box center [308, 182] width 339 height 17
type input "[GEOGRAPHIC_DATA]"
paste input "API/10142/B"
type input "API/10142/B"
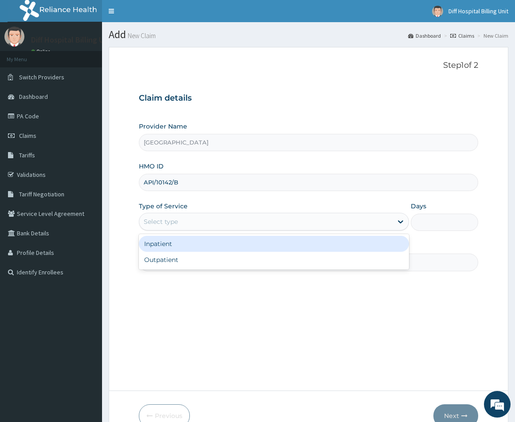
drag, startPoint x: 315, startPoint y: 226, endPoint x: 287, endPoint y: 240, distance: 31.5
click at [316, 227] on div "Select type" at bounding box center [265, 222] width 253 height 14
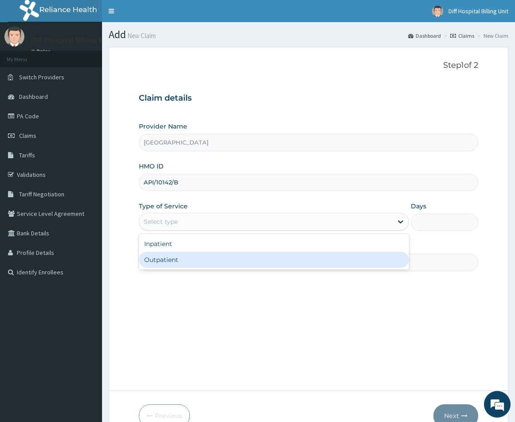
click at [244, 260] on div "Outpatient" at bounding box center [274, 260] width 270 height 16
type input "1"
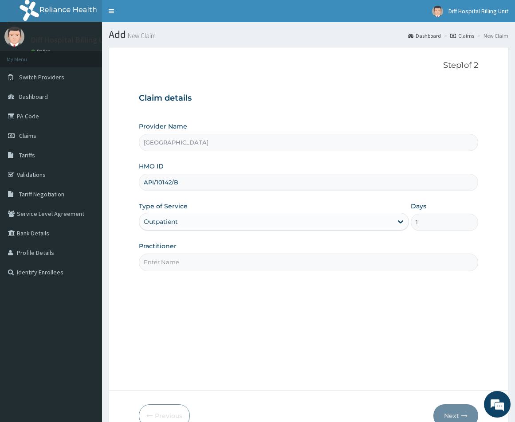
click at [216, 266] on input "Practitioner" at bounding box center [308, 262] width 339 height 17
type input "[PERSON_NAME] | Paediatric Doctor"
click at [451, 413] on button "Next" at bounding box center [455, 415] width 45 height 23
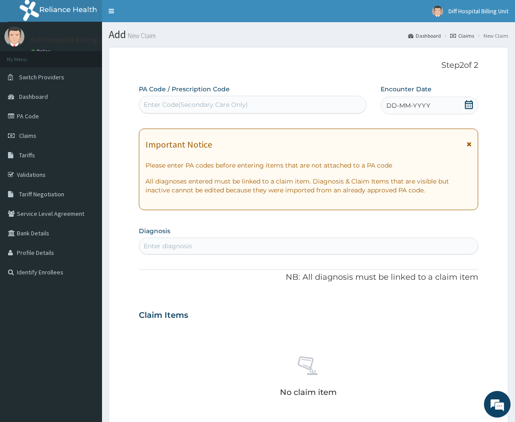
click at [247, 106] on div "Enter Code(Secondary Care Only)" at bounding box center [252, 105] width 226 height 14
paste input "PA/3D7C96"
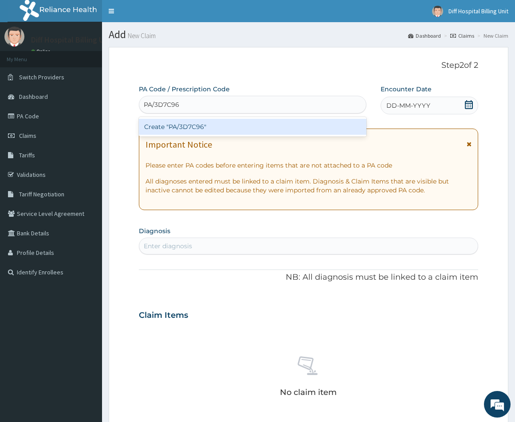
type input "PA/3D7C96"
click at [249, 129] on div "Create "PA/3D7C96"" at bounding box center [252, 127] width 227 height 16
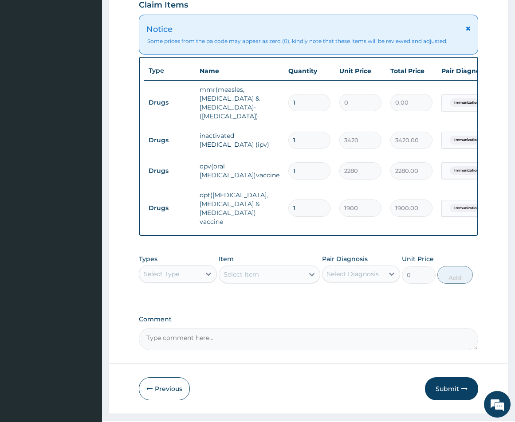
scroll to position [313, 0]
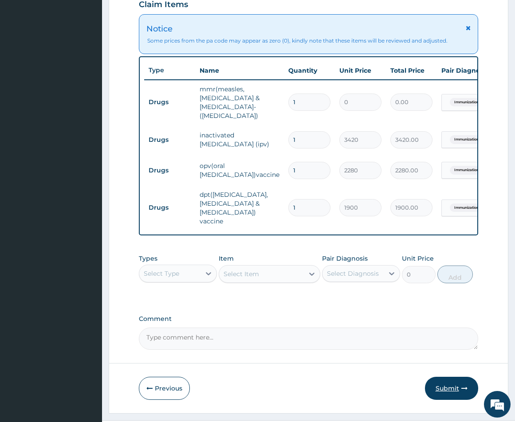
click at [444, 377] on button "Submit" at bounding box center [451, 388] width 53 height 23
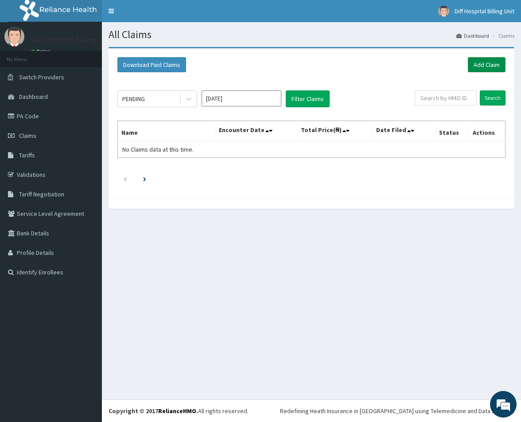
click at [489, 66] on link "Add Claim" at bounding box center [487, 64] width 38 height 15
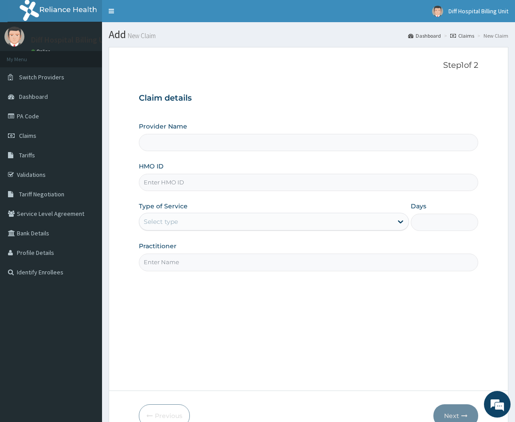
click at [239, 189] on input "HMO ID" at bounding box center [308, 182] width 339 height 17
type input "Diff Hospital"
paste input "PCI/10043/F"
type input "PCI/10043/F"
click at [337, 231] on div "Type of Service Select type" at bounding box center [274, 216] width 270 height 29
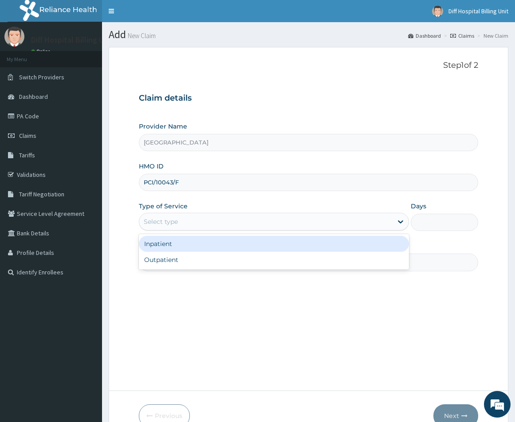
click at [351, 220] on div "Select type" at bounding box center [265, 222] width 253 height 14
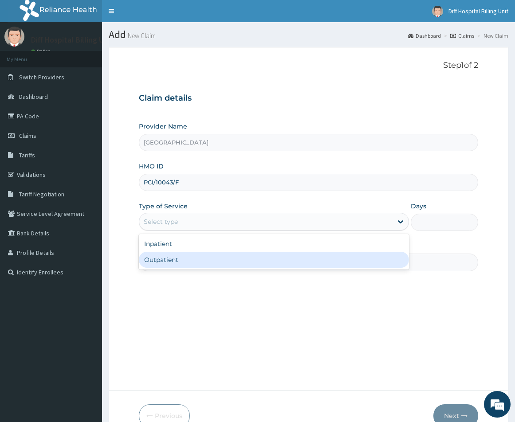
click at [313, 263] on div "Outpatient" at bounding box center [274, 260] width 270 height 16
type input "1"
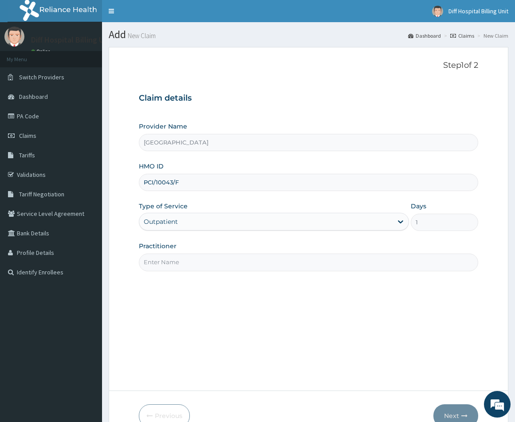
click at [261, 264] on input "Practitioner" at bounding box center [308, 262] width 339 height 17
type input "EARNEST Femi | Paediatric Doctor"
click at [452, 411] on button "Next" at bounding box center [455, 415] width 45 height 23
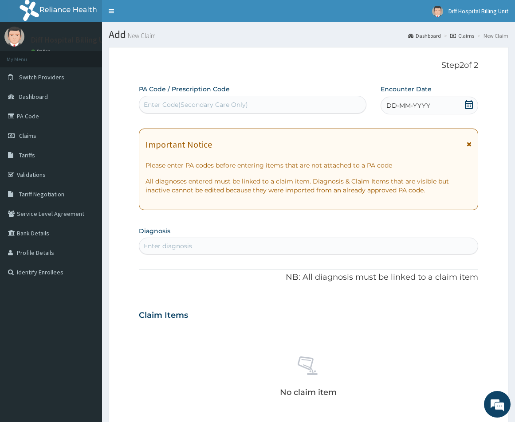
click at [210, 102] on div "Enter Code(Secondary Care Only)" at bounding box center [196, 104] width 104 height 9
paste input "PA/E25621"
type input "PA/E25621"
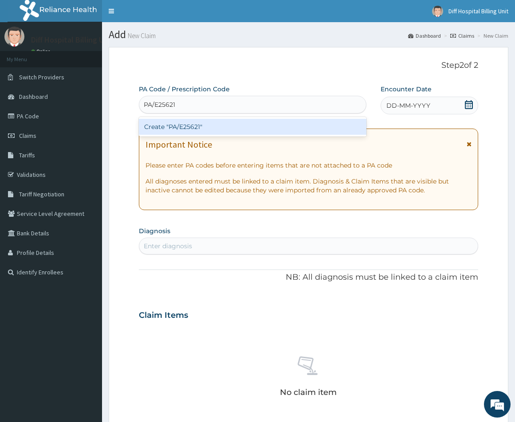
click at [218, 130] on div "Create "PA/E25621"" at bounding box center [252, 127] width 227 height 16
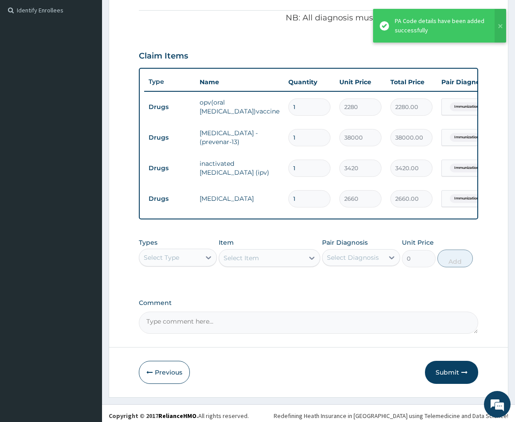
scroll to position [274, 0]
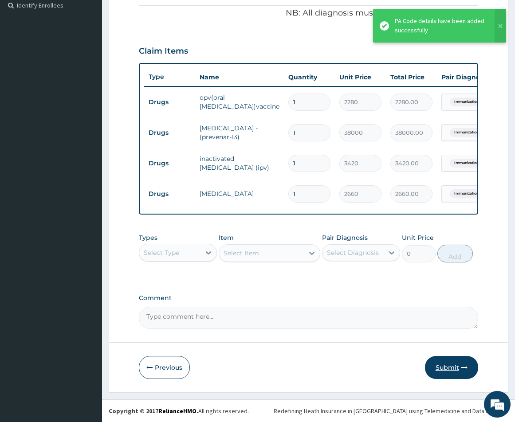
click at [443, 368] on button "Submit" at bounding box center [451, 367] width 53 height 23
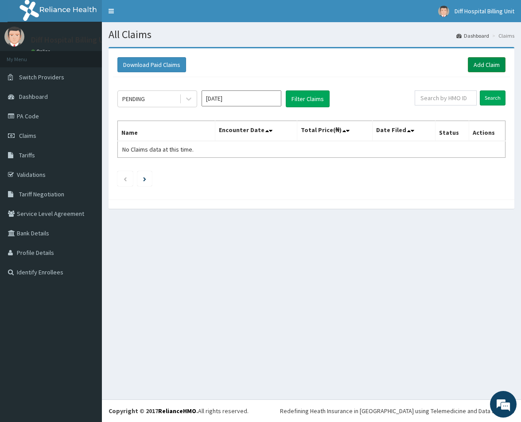
click at [491, 66] on link "Add Claim" at bounding box center [487, 64] width 38 height 15
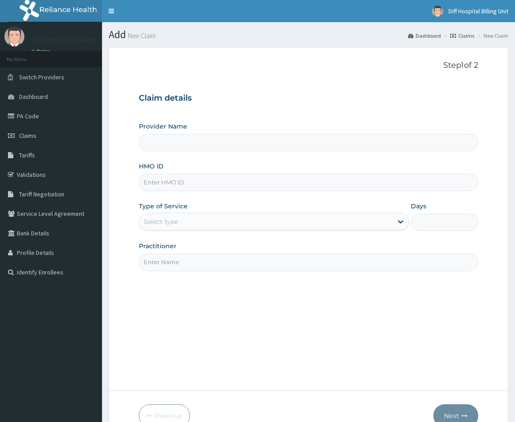
click at [235, 182] on input "HMO ID" at bounding box center [308, 182] width 339 height 17
type input "[GEOGRAPHIC_DATA]"
paste input "PCI/10043/e"
type input "PCI/10043/e"
click at [349, 222] on div "Select type" at bounding box center [265, 222] width 253 height 14
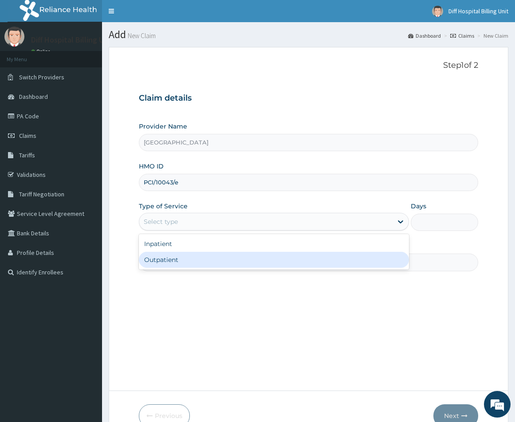
click at [310, 258] on div "Outpatient" at bounding box center [274, 260] width 270 height 16
type input "1"
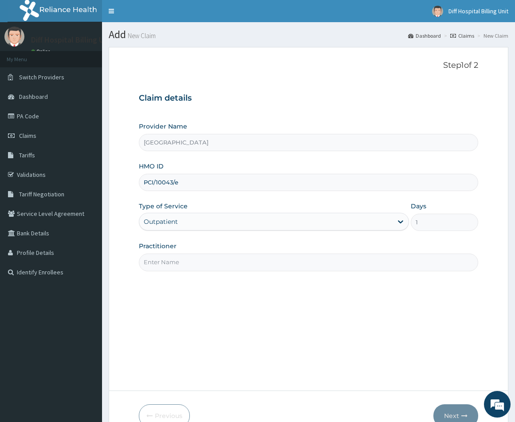
click at [266, 260] on input "Practitioner" at bounding box center [308, 262] width 339 height 17
type input "EARNEST Femi | Paediatric Doctor"
click at [456, 414] on button "Next" at bounding box center [455, 415] width 45 height 23
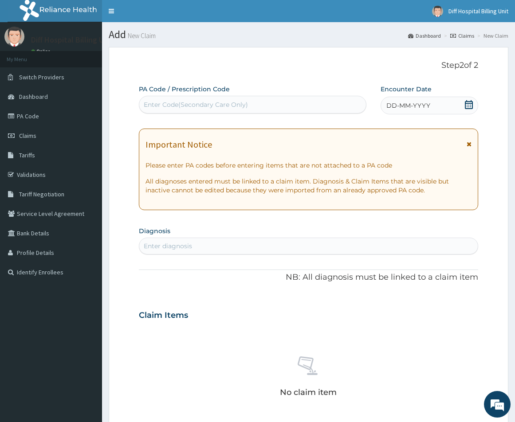
click at [332, 100] on div "Enter Code(Secondary Care Only)" at bounding box center [252, 105] width 226 height 14
paste input "PA/DA2A97"
type input "PA/DA2A97"
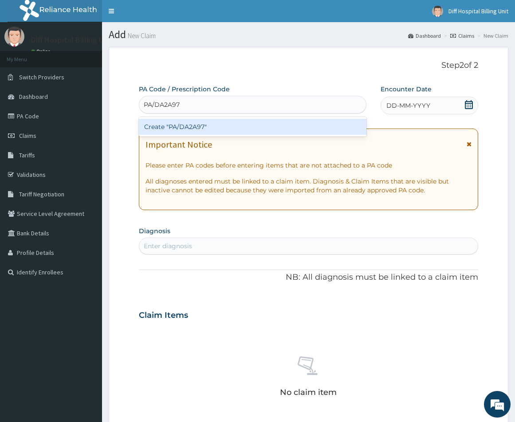
click at [283, 127] on div "Create "PA/DA2A97"" at bounding box center [252, 127] width 227 height 16
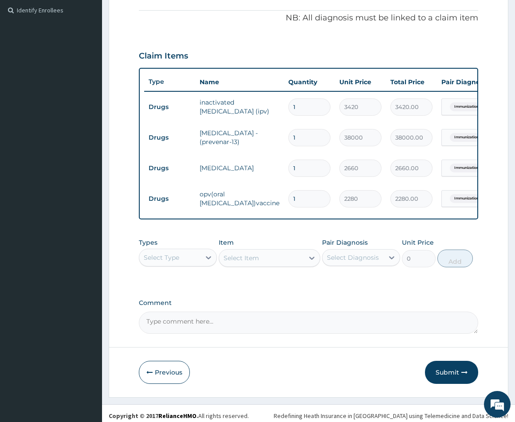
scroll to position [274, 0]
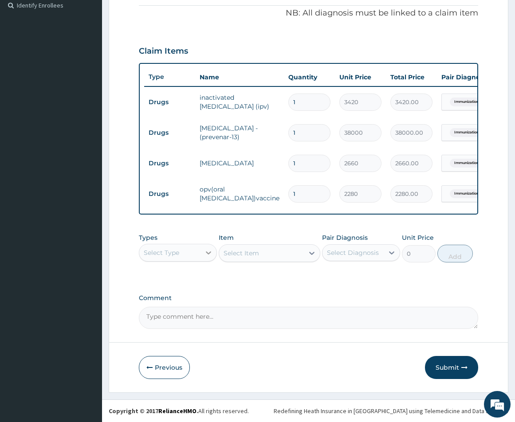
click at [206, 252] on icon at bounding box center [208, 252] width 5 height 3
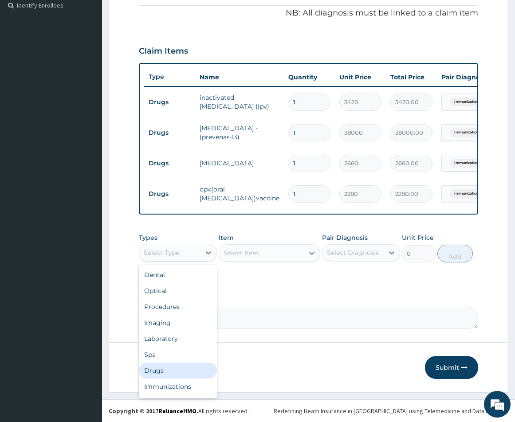
drag, startPoint x: 169, startPoint y: 369, endPoint x: 341, endPoint y: 311, distance: 181.8
click at [176, 368] on div "Drugs" at bounding box center [178, 371] width 78 height 16
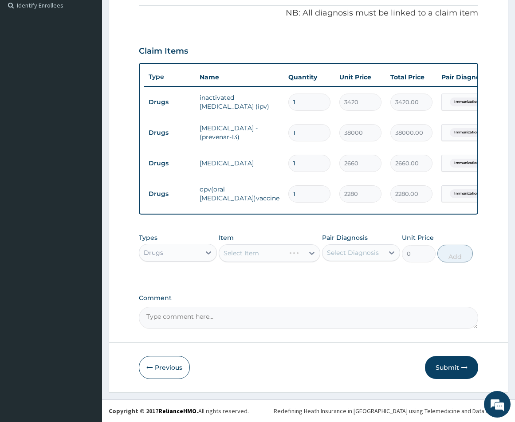
click at [251, 254] on div "Select Item" at bounding box center [270, 253] width 102 height 18
click at [277, 254] on div "Select Item" at bounding box center [261, 253] width 85 height 14
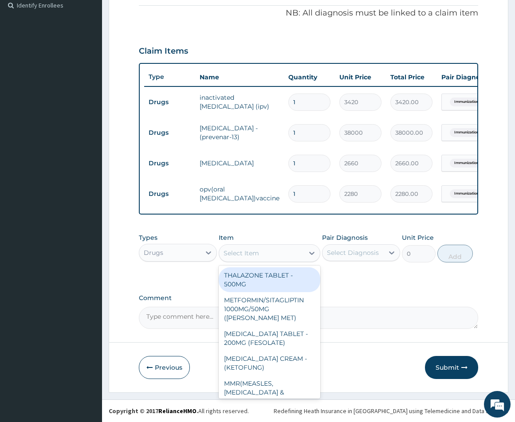
paste input "Clotrimazole"
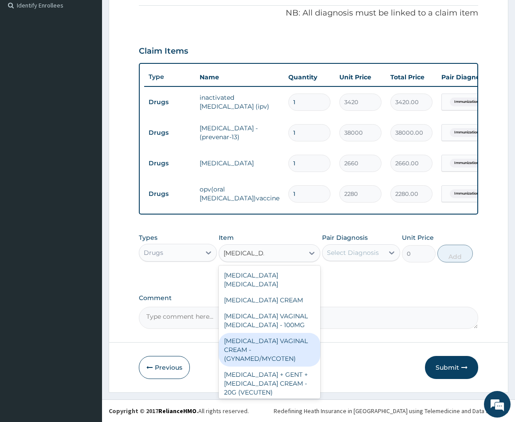
scroll to position [4, 0]
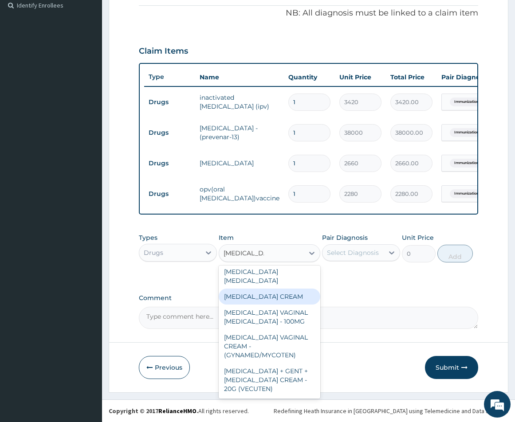
type input "Clotrimazole"
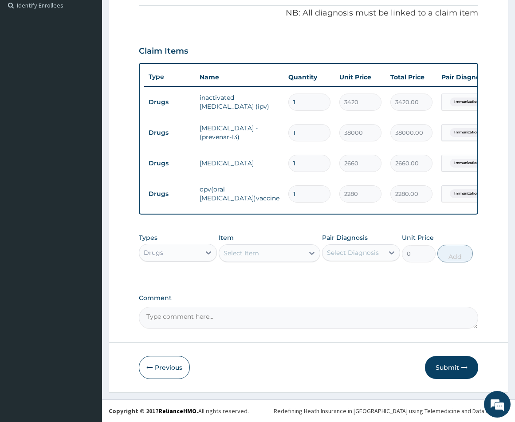
click at [264, 255] on div "Select Item" at bounding box center [261, 253] width 85 height 14
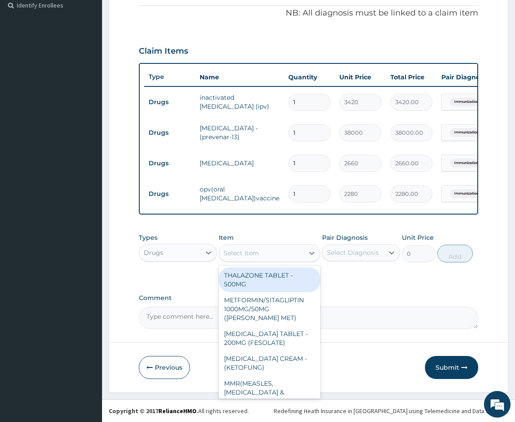
paste input "Clotrimazole"
type input "Clotrimazole"
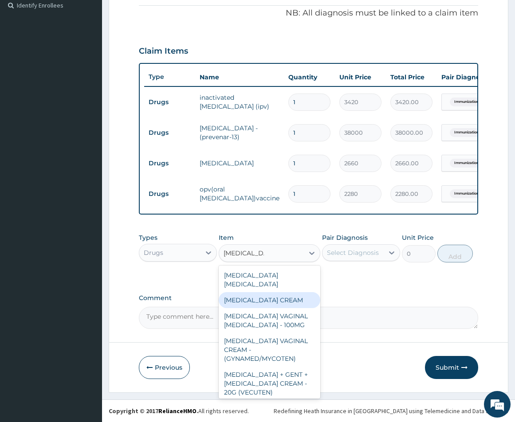
click at [266, 303] on div "CLOTRIMAZOLE CREAM" at bounding box center [270, 300] width 102 height 16
type input "1520"
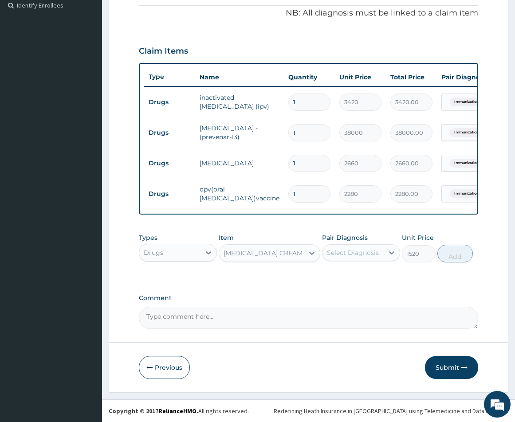
click at [368, 254] on div "Select Diagnosis" at bounding box center [353, 252] width 52 height 9
drag, startPoint x: 329, startPoint y: 279, endPoint x: 339, endPoint y: 279, distance: 9.8
click at [329, 279] on input "checkbox" at bounding box center [330, 279] width 6 height 6
checkbox input "true"
click at [451, 257] on button "Add" at bounding box center [454, 254] width 35 height 18
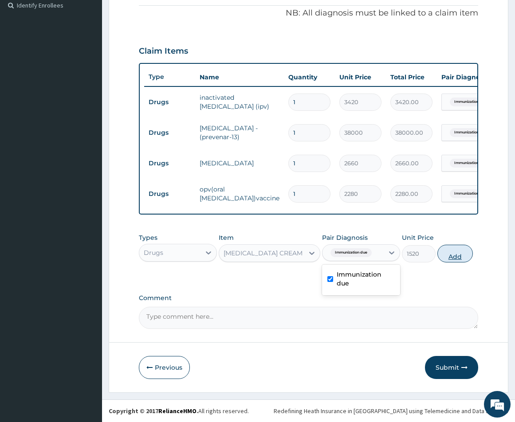
type input "0"
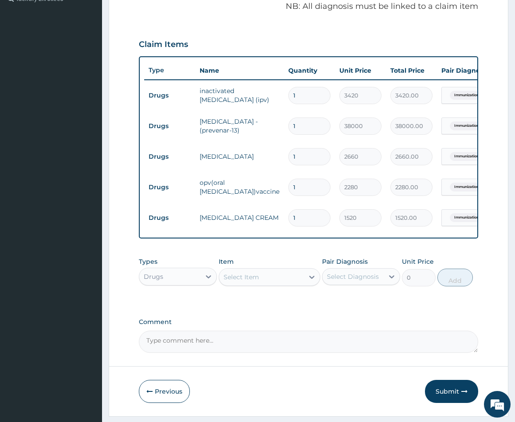
drag, startPoint x: 263, startPoint y: 279, endPoint x: 263, endPoint y: 285, distance: 6.2
click at [263, 284] on div "Select Item" at bounding box center [261, 277] width 85 height 14
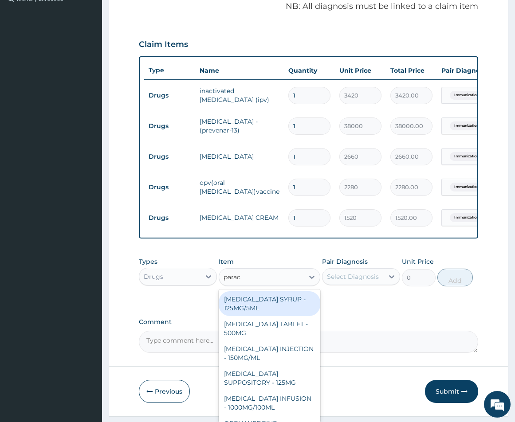
type input "parace"
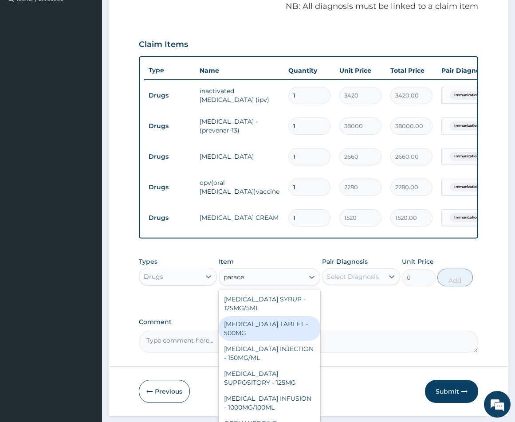
click at [264, 336] on div "PARACETAMOL TABLET - 500MG" at bounding box center [270, 328] width 102 height 25
type input "45.599999999999994"
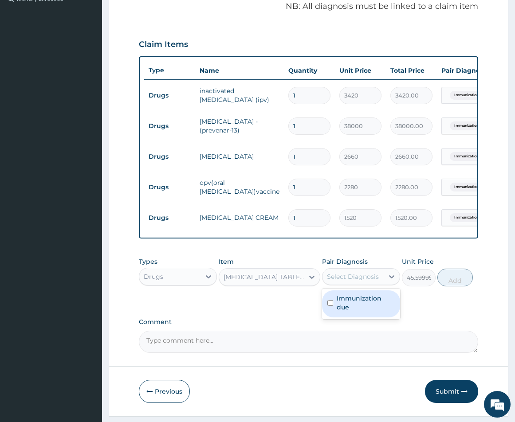
click at [362, 281] on div "Select Diagnosis" at bounding box center [353, 276] width 52 height 9
click at [331, 306] on input "checkbox" at bounding box center [330, 303] width 6 height 6
checkbox input "true"
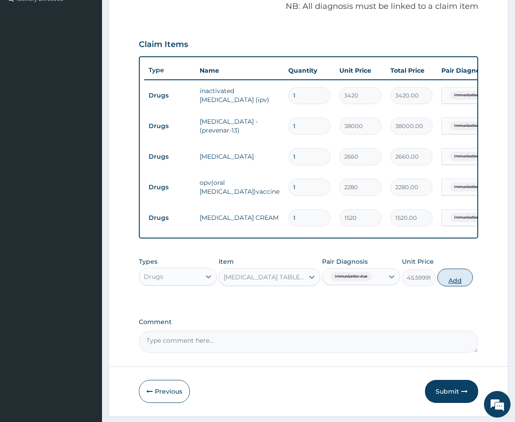
click at [454, 286] on button "Add" at bounding box center [454, 278] width 35 height 18
type input "0"
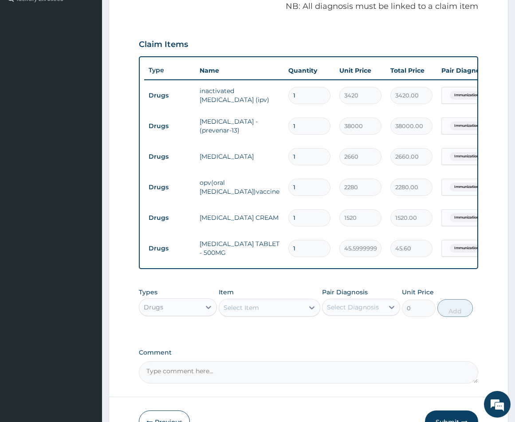
type input "18"
type input "820.80"
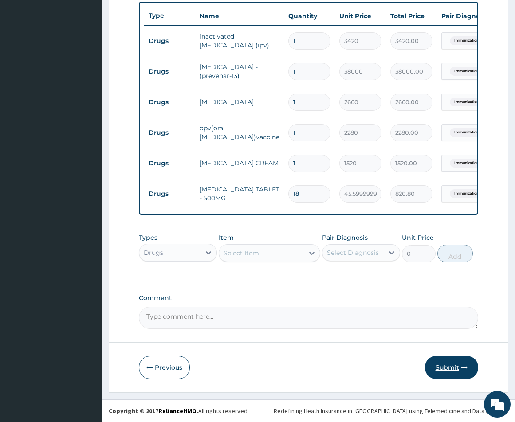
type input "18"
click at [448, 361] on button "Submit" at bounding box center [451, 367] width 53 height 23
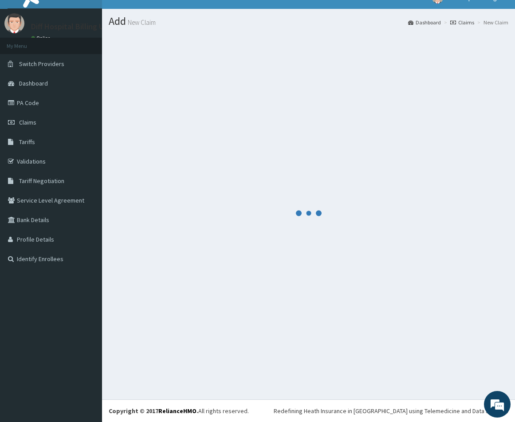
scroll to position [335, 0]
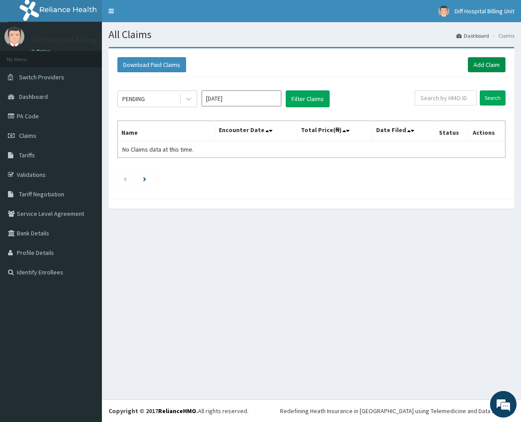
click at [489, 63] on link "Add Claim" at bounding box center [487, 64] width 38 height 15
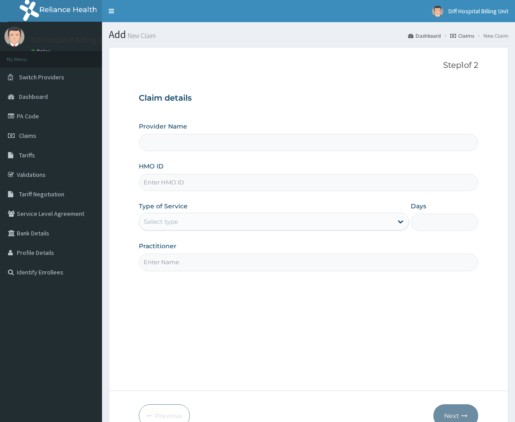
click at [214, 182] on input "HMO ID" at bounding box center [308, 182] width 339 height 17
type input "[GEOGRAPHIC_DATA]"
paste input "CON-00708469"
type input "CON-00708469"
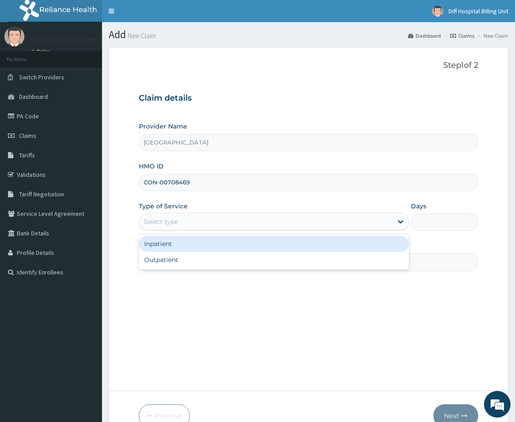
drag, startPoint x: 288, startPoint y: 222, endPoint x: 287, endPoint y: 235, distance: 13.8
click at [289, 226] on div "Select type" at bounding box center [265, 222] width 253 height 14
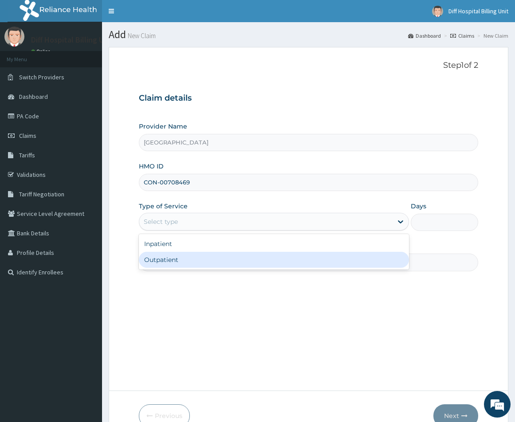
click at [272, 260] on div "Outpatient" at bounding box center [274, 260] width 270 height 16
type input "1"
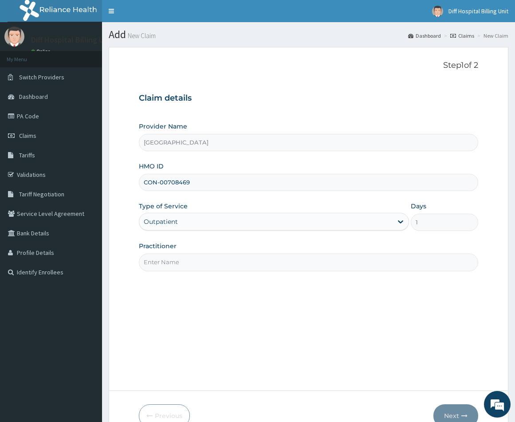
click at [258, 262] on input "Practitioner" at bounding box center [308, 262] width 339 height 17
click at [199, 263] on input "Practitioner" at bounding box center [308, 262] width 339 height 17
type input "RITA"
click at [454, 414] on button "Next" at bounding box center [455, 415] width 45 height 23
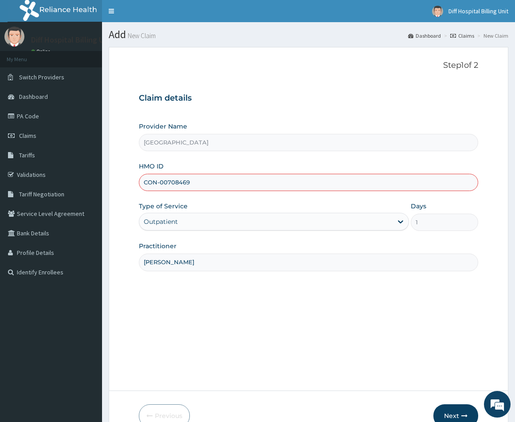
drag, startPoint x: 197, startPoint y: 182, endPoint x: 138, endPoint y: 184, distance: 59.5
click at [138, 184] on form "Step 1 of 2 Claim details Provider Name Diff Hospital HMO ID CON-00708469 Type …" at bounding box center [308, 244] width 399 height 394
paste input "SBL/10467/C"
type input "SBL/10467/C"
click at [192, 264] on input "RITA" at bounding box center [308, 262] width 339 height 17
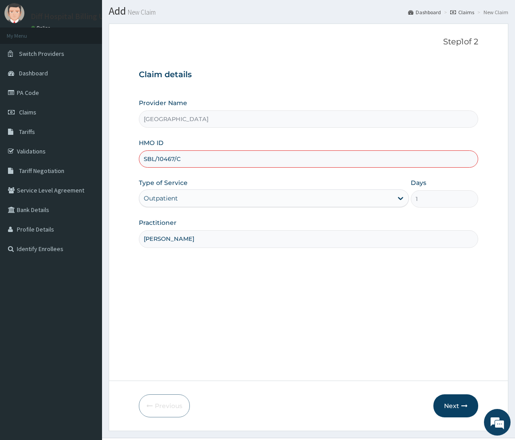
scroll to position [44, 0]
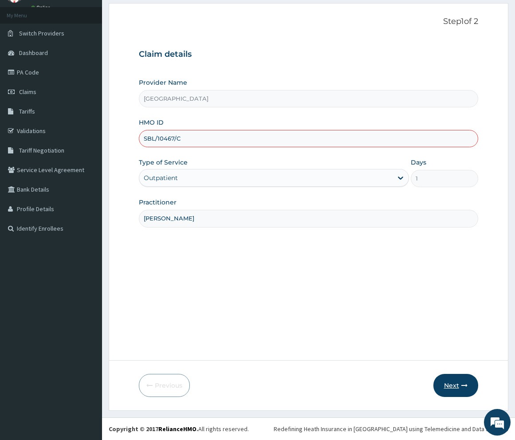
click at [450, 387] on button "Next" at bounding box center [455, 385] width 45 height 23
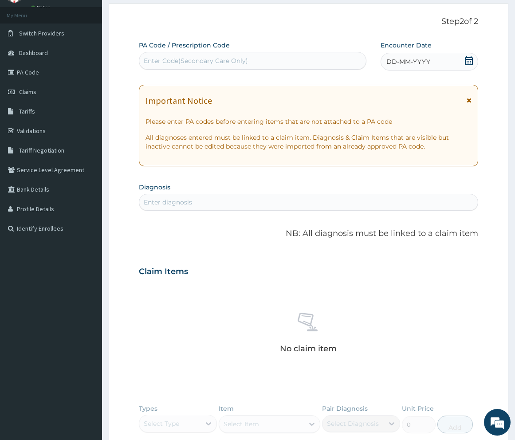
click at [474, 60] on div "DD-MM-YYYY" at bounding box center [429, 62] width 98 height 18
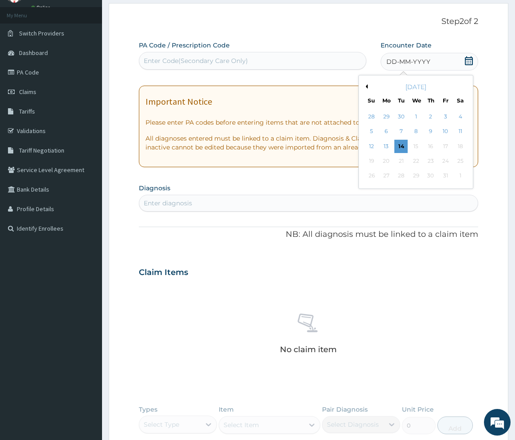
click at [367, 86] on button "Previous Month" at bounding box center [365, 86] width 4 height 4
click at [464, 162] on div "27" at bounding box center [459, 160] width 13 height 13
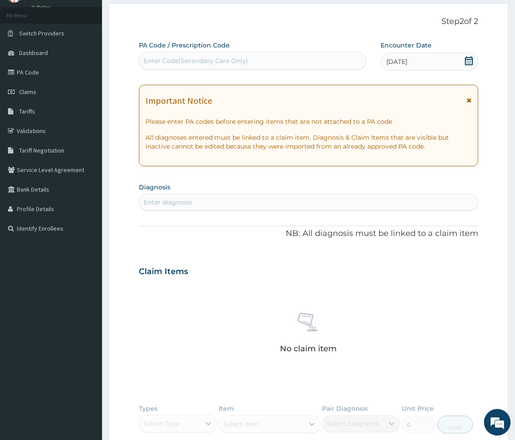
drag, startPoint x: 185, startPoint y: 202, endPoint x: 189, endPoint y: 213, distance: 11.2
click at [186, 207] on div "Enter diagnosis" at bounding box center [168, 202] width 48 height 9
type input "[MEDICAL_DATA]"
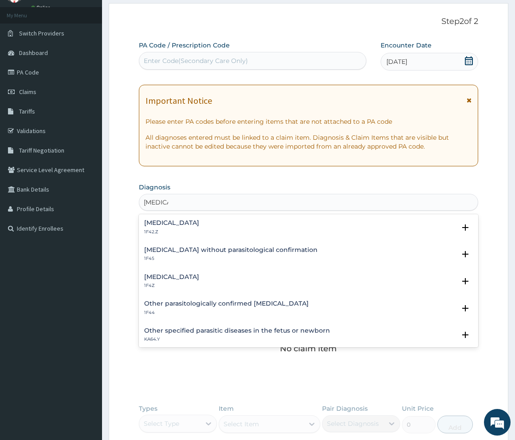
click at [186, 277] on h4 "[MEDICAL_DATA]" at bounding box center [171, 277] width 55 height 7
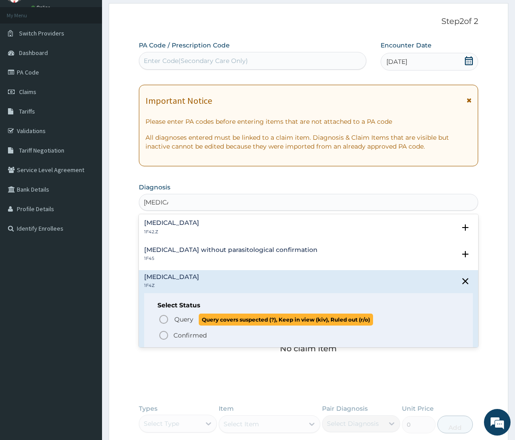
click at [162, 321] on icon "status option query" at bounding box center [163, 319] width 11 height 11
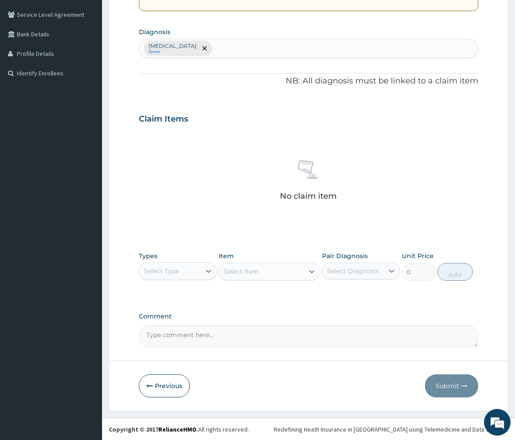
scroll to position [200, 0]
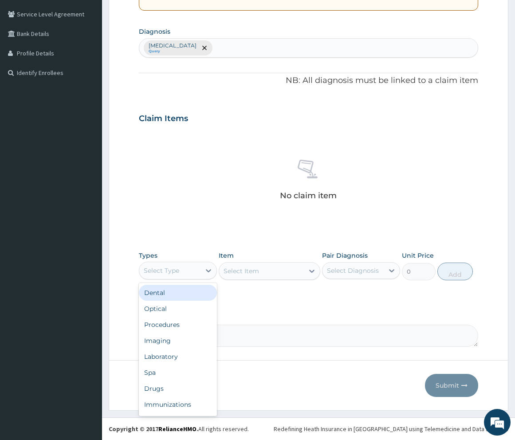
click at [182, 273] on div "Select Type" at bounding box center [169, 270] width 61 height 14
click at [173, 327] on div "Procedures" at bounding box center [178, 325] width 78 height 16
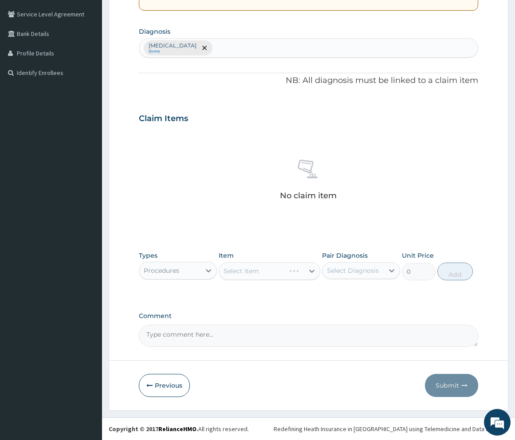
click at [267, 272] on div "Select Item" at bounding box center [270, 271] width 102 height 18
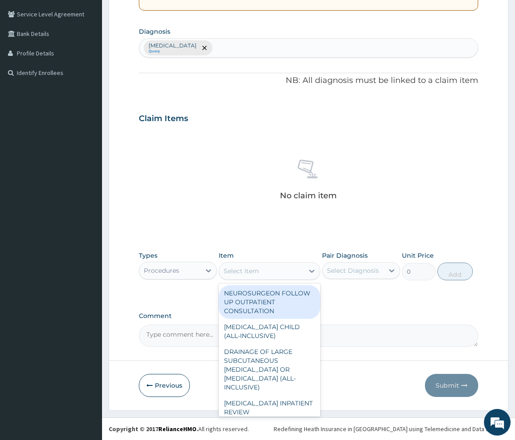
click at [270, 272] on div "Select Item" at bounding box center [261, 271] width 85 height 14
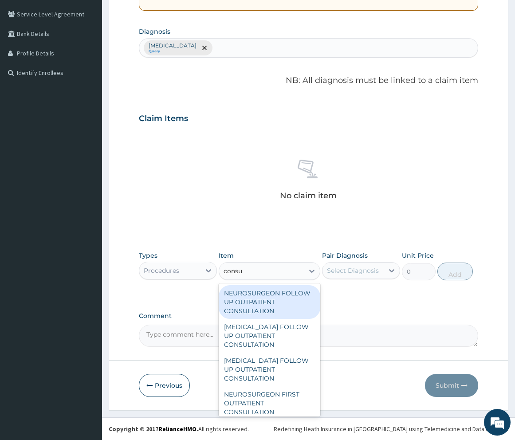
type input "consul"
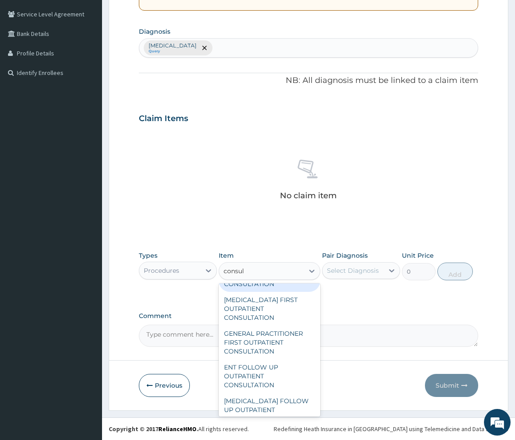
scroll to position [975, 0]
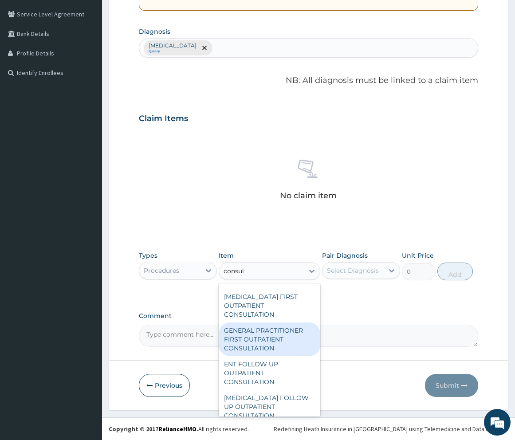
click at [272, 344] on div "GENERAL PRACTITIONER FIRST OUTPATIENT CONSULTATION" at bounding box center [270, 339] width 102 height 34
type input "5400"
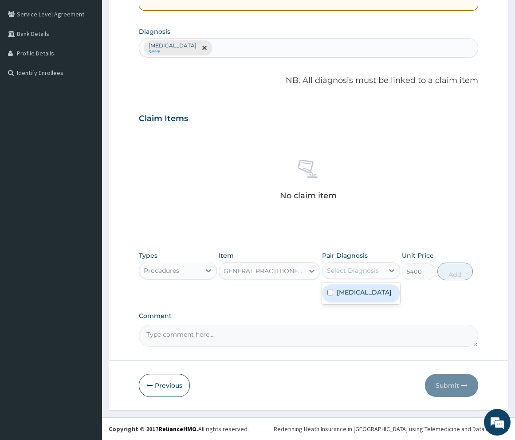
click at [369, 270] on div "Select Diagnosis" at bounding box center [353, 270] width 52 height 9
click at [332, 295] on input "checkbox" at bounding box center [330, 293] width 6 height 6
checkbox input "true"
click at [449, 277] on button "Add" at bounding box center [454, 271] width 35 height 18
type input "0"
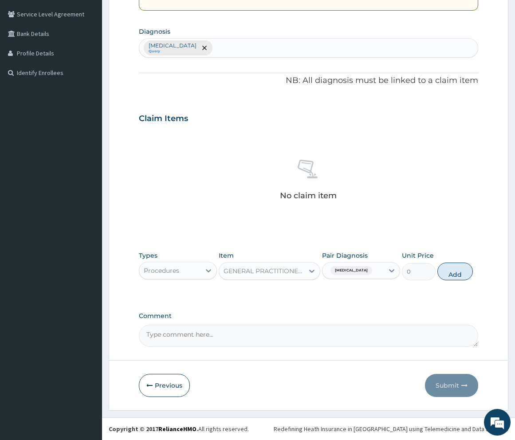
scroll to position [169, 0]
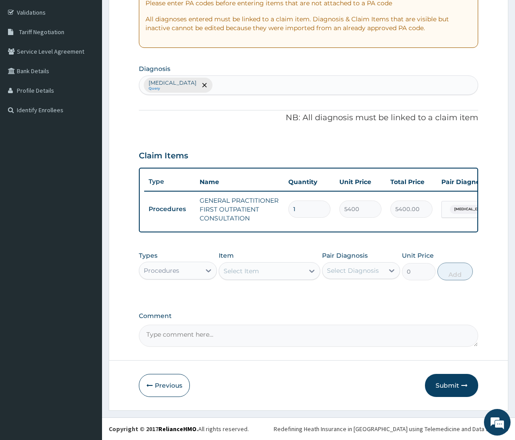
click at [196, 270] on div "Procedures" at bounding box center [169, 270] width 61 height 14
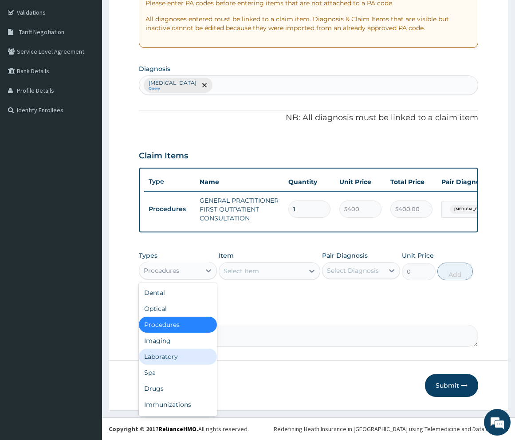
click at [164, 356] on div "Laboratory" at bounding box center [178, 356] width 78 height 16
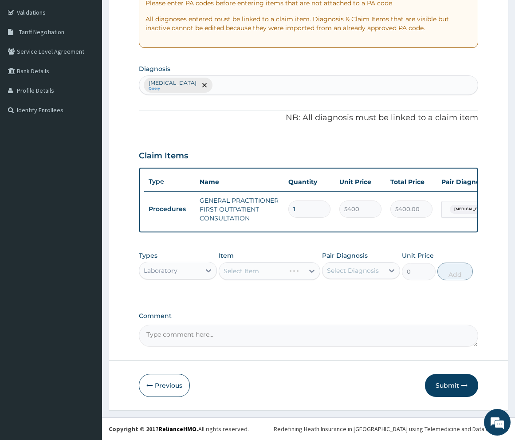
click at [276, 274] on div "Select Item" at bounding box center [270, 271] width 102 height 18
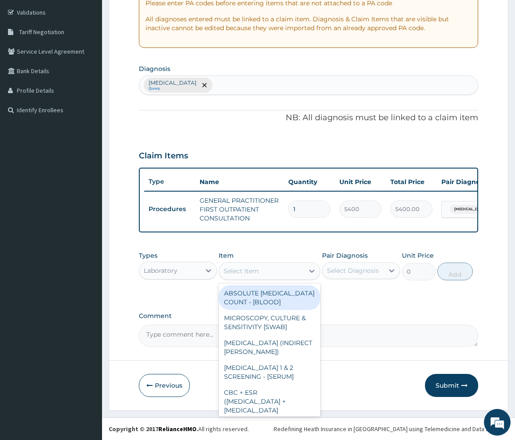
click at [277, 274] on div "Select Item" at bounding box center [261, 271] width 85 height 14
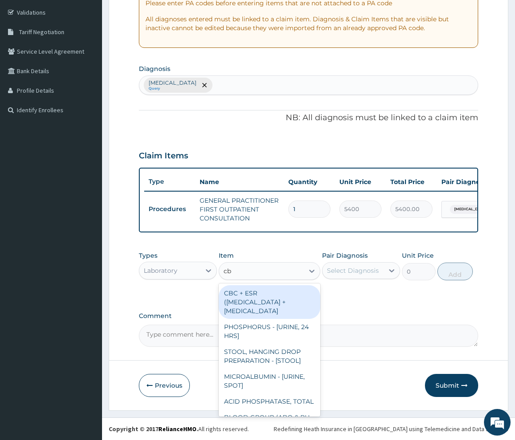
type input "cbc"
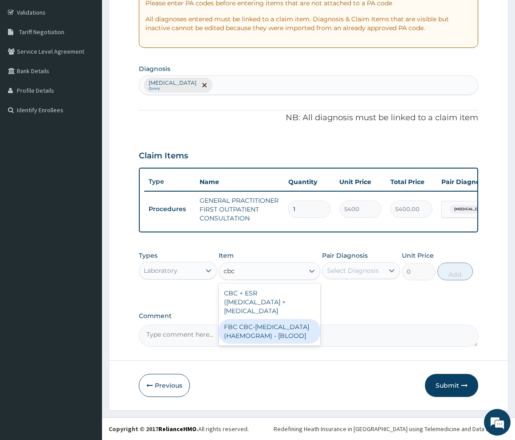
click at [245, 341] on div "FBC CBC-COMPLETE BLOOD COUNT (HAEMOGRAM) - [BLOOD]" at bounding box center [270, 331] width 102 height 25
type input "7200"
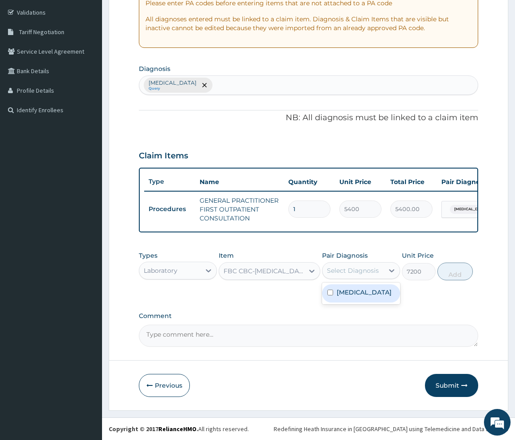
drag, startPoint x: 355, startPoint y: 270, endPoint x: 343, endPoint y: 290, distance: 22.7
click at [355, 271] on div "Select Diagnosis" at bounding box center [353, 270] width 52 height 9
click at [330, 295] on input "checkbox" at bounding box center [330, 293] width 6 height 6
checkbox input "true"
drag, startPoint x: 460, startPoint y: 276, endPoint x: 410, endPoint y: 290, distance: 51.5
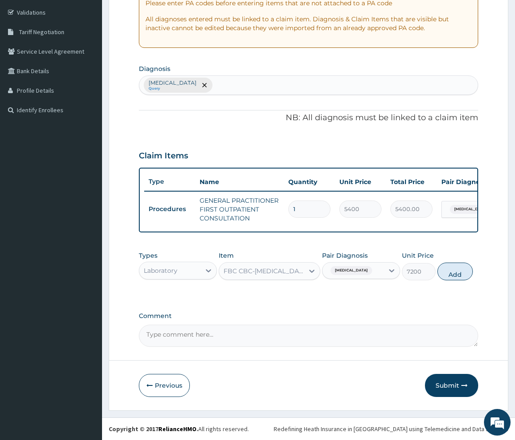
click at [459, 276] on button "Add" at bounding box center [454, 271] width 35 height 18
type input "0"
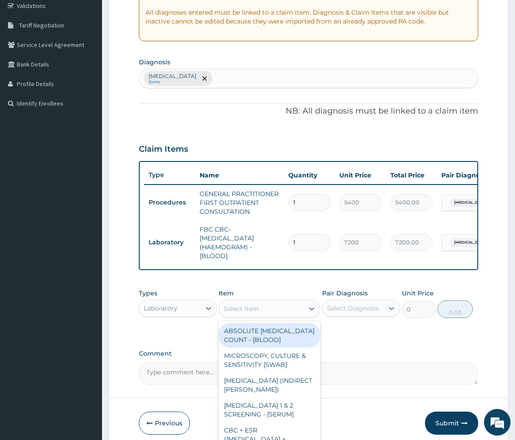
click at [275, 314] on div "Select Item" at bounding box center [261, 308] width 85 height 14
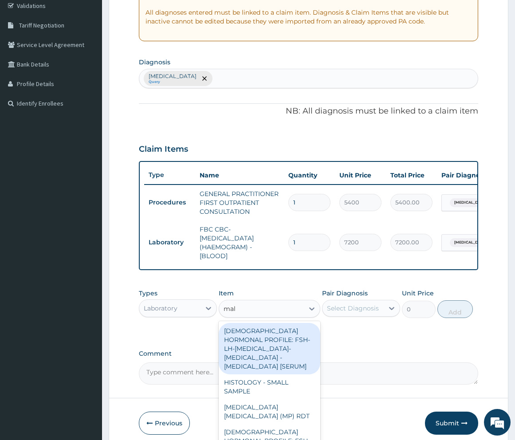
type input "mala"
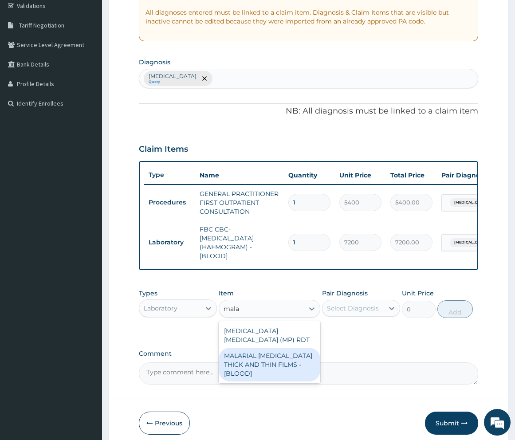
click at [276, 366] on div "MALARIAL PARASITE THICK AND THIN FILMS - [BLOOD]" at bounding box center [270, 365] width 102 height 34
type input "3150"
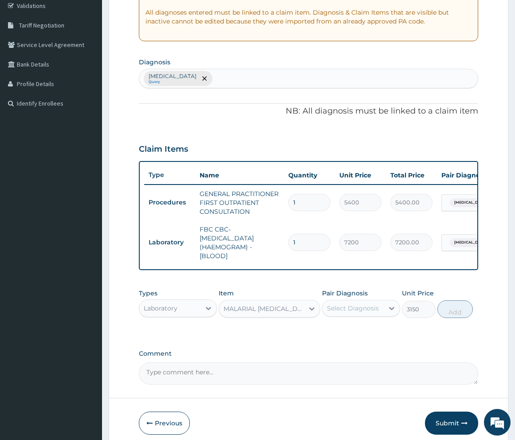
click at [363, 315] on div "Select Diagnosis" at bounding box center [352, 308] width 61 height 14
click at [329, 333] on input "checkbox" at bounding box center [330, 330] width 6 height 6
checkbox input "true"
click at [454, 317] on button "Add" at bounding box center [454, 309] width 35 height 18
type input "0"
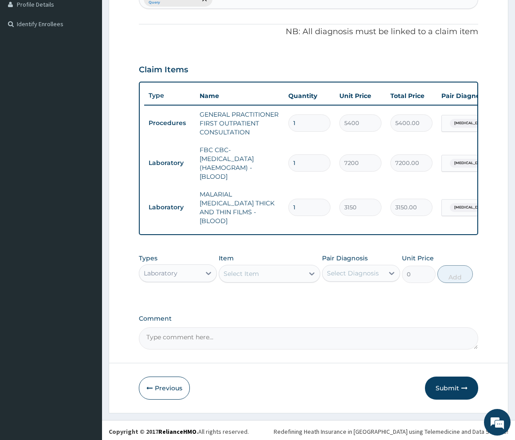
scroll to position [249, 0]
click at [438, 381] on button "Submit" at bounding box center [451, 387] width 53 height 23
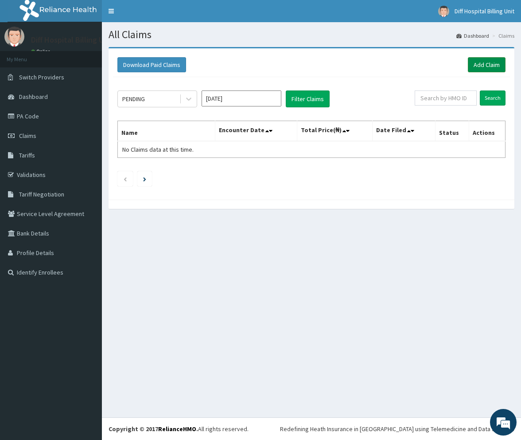
click at [489, 62] on link "Add Claim" at bounding box center [487, 64] width 38 height 15
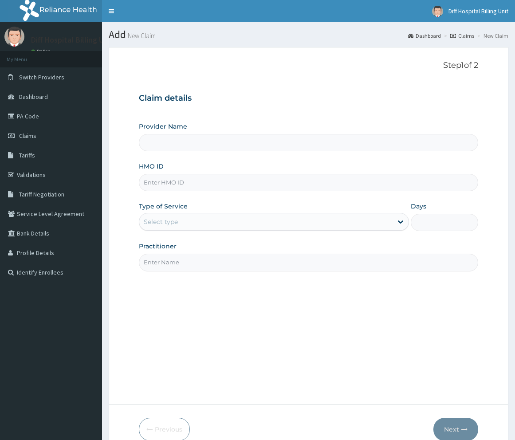
click at [281, 184] on input "HMO ID" at bounding box center [308, 182] width 339 height 17
type input "[GEOGRAPHIC_DATA]"
paste input "SBL/10467/B"
type input "SBL/10467/B"
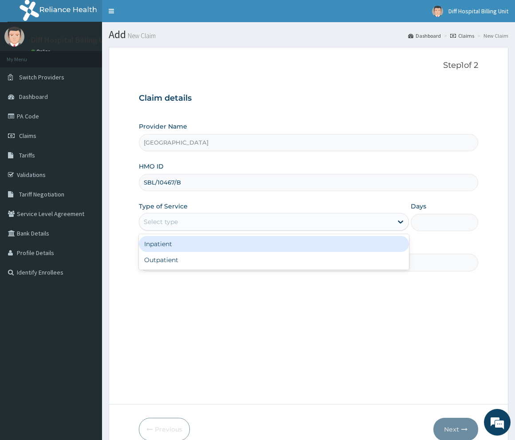
click at [329, 230] on div "Select type" at bounding box center [274, 222] width 270 height 18
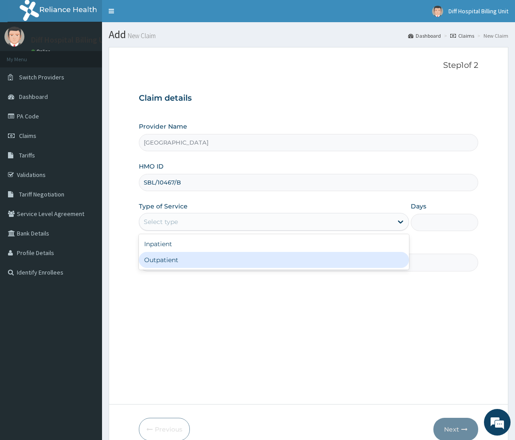
click at [313, 259] on div "Outpatient" at bounding box center [274, 260] width 270 height 16
type input "1"
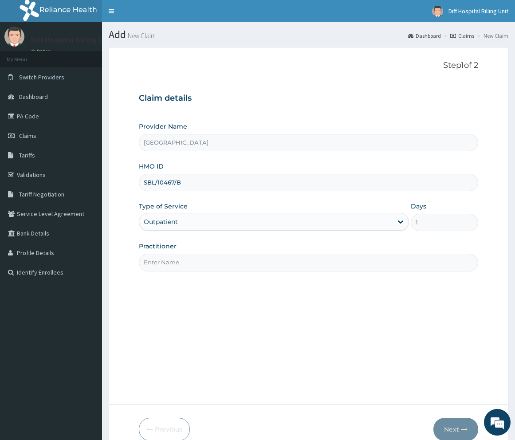
click at [249, 262] on input "Practitioner" at bounding box center [308, 262] width 339 height 17
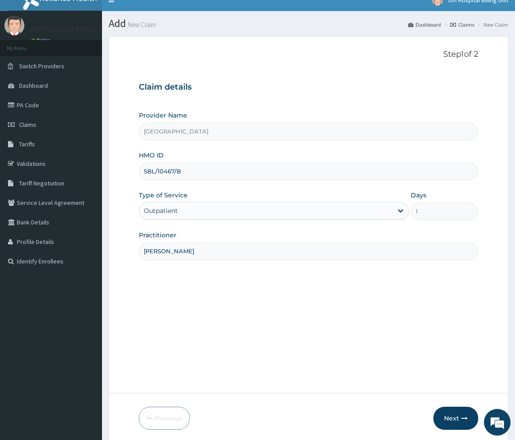
scroll to position [44, 0]
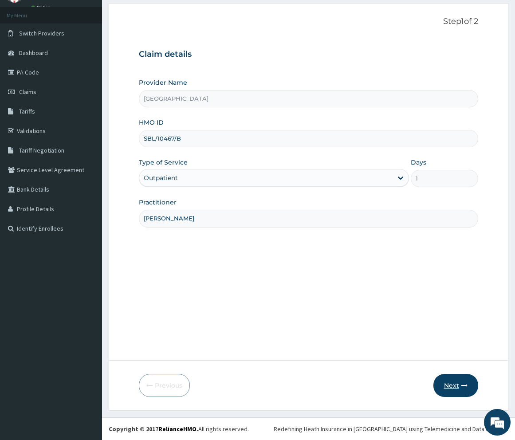
type input "[PERSON_NAME]"
click at [451, 381] on button "Next" at bounding box center [455, 385] width 45 height 23
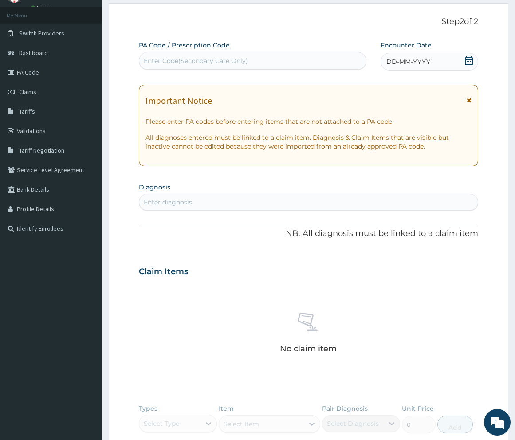
drag, startPoint x: 177, startPoint y: 200, endPoint x: 177, endPoint y: 206, distance: 6.2
click at [177, 204] on div "Enter diagnosis" at bounding box center [168, 202] width 48 height 9
type input "malaria"
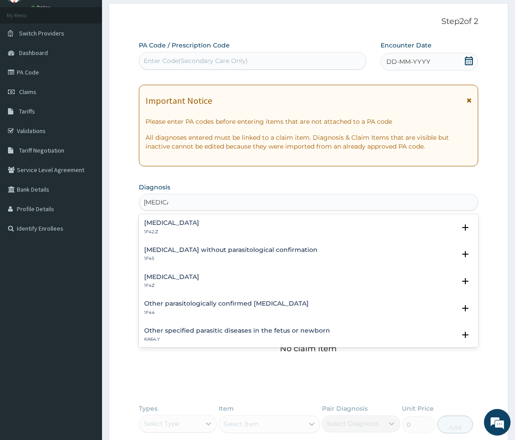
click at [188, 282] on div "Malaria, unspecified 1F4Z" at bounding box center [171, 282] width 55 height 16
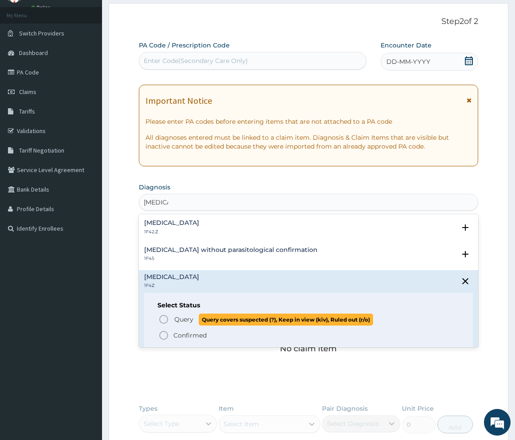
click at [163, 320] on icon "status option query" at bounding box center [163, 319] width 11 height 11
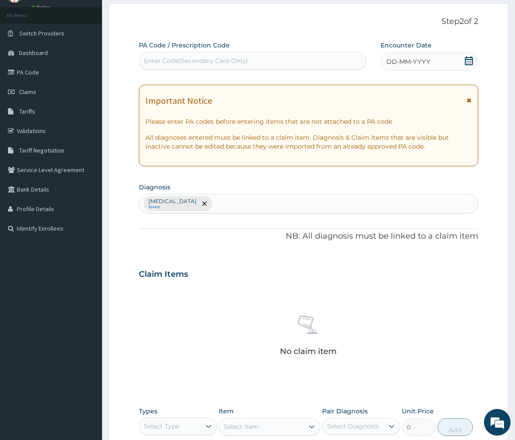
click at [467, 63] on icon at bounding box center [468, 60] width 9 height 9
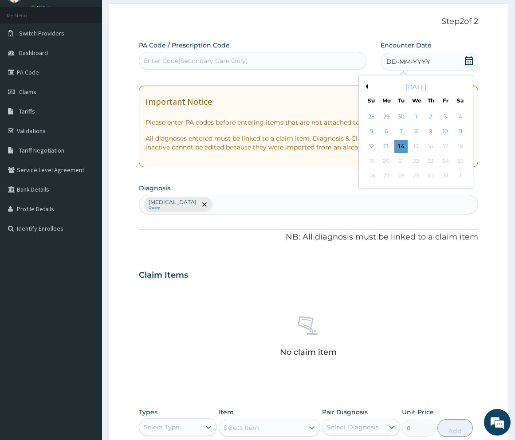
click at [368, 87] on div "[DATE]" at bounding box center [415, 86] width 107 height 9
click at [367, 85] on button "Previous Month" at bounding box center [365, 86] width 4 height 4
click at [454, 160] on div "27" at bounding box center [459, 160] width 13 height 13
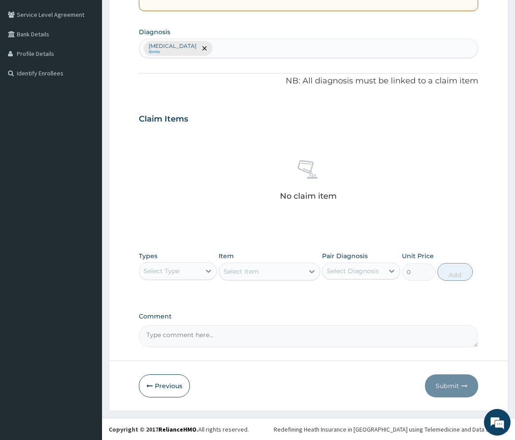
scroll to position [200, 0]
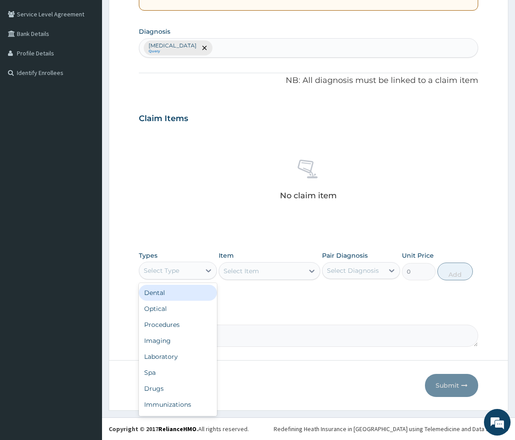
click at [196, 267] on div "Select Type" at bounding box center [169, 270] width 61 height 14
drag, startPoint x: 184, startPoint y: 325, endPoint x: 203, endPoint y: 325, distance: 19.1
click at [185, 325] on div "Procedures" at bounding box center [178, 325] width 78 height 16
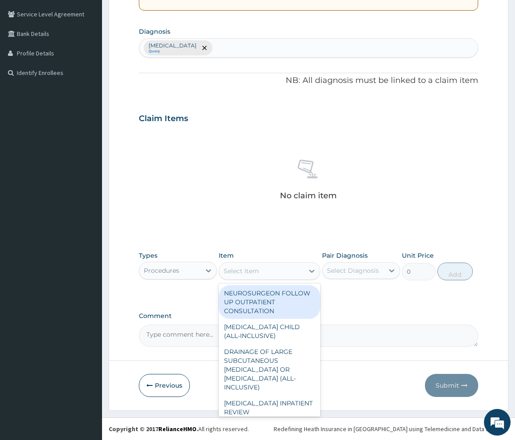
click at [268, 270] on div "Select Item" at bounding box center [261, 271] width 85 height 14
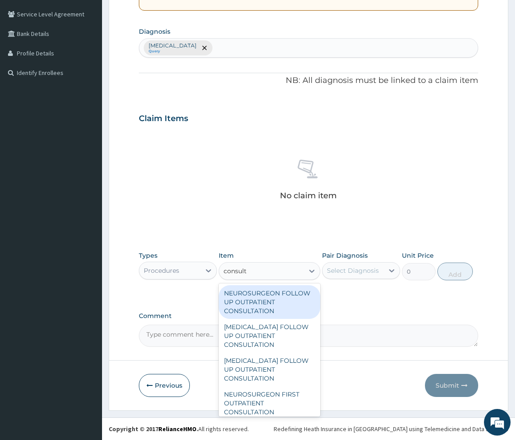
type input "consulta"
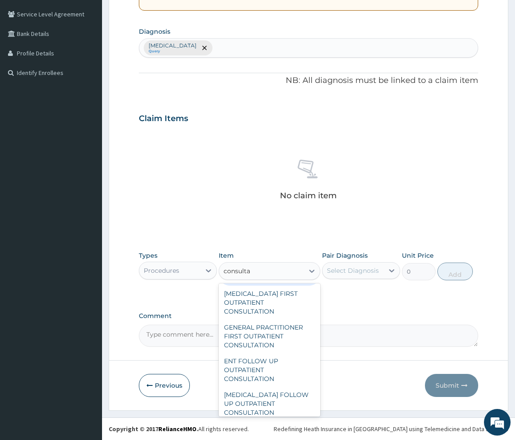
scroll to position [931, 0]
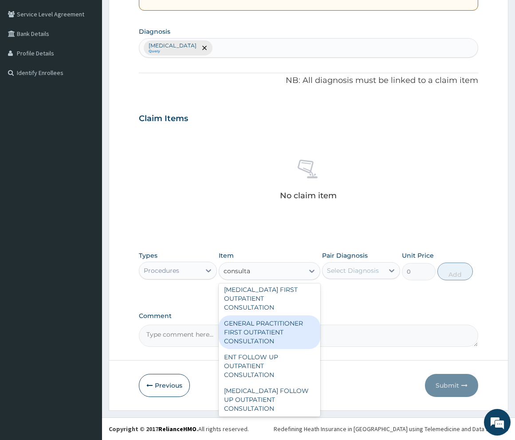
click at [274, 340] on div "GENERAL PRACTITIONER FIRST OUTPATIENT CONSULTATION" at bounding box center [270, 332] width 102 height 34
type input "5400"
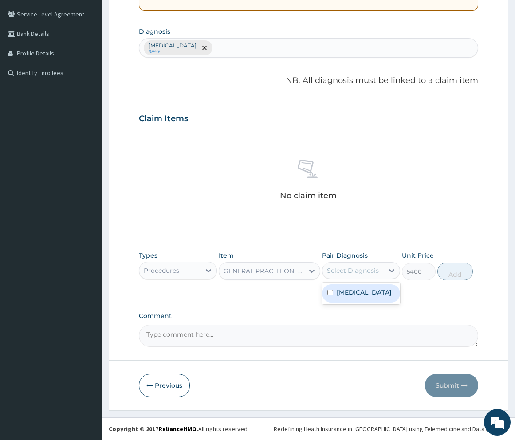
click at [375, 271] on div "Select Diagnosis" at bounding box center [353, 270] width 52 height 9
click at [328, 295] on input "checkbox" at bounding box center [330, 293] width 6 height 6
checkbox input "true"
click at [450, 272] on button "Add" at bounding box center [454, 271] width 35 height 18
type input "0"
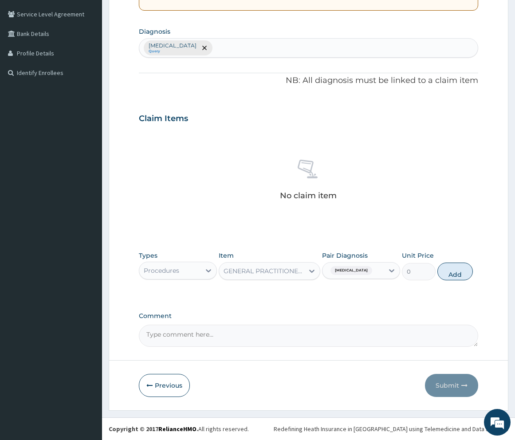
scroll to position [169, 0]
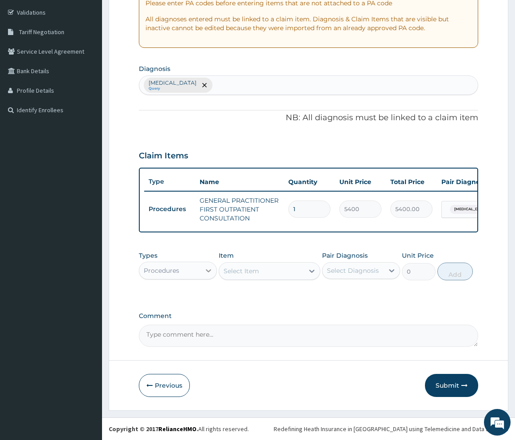
click at [205, 272] on icon at bounding box center [208, 270] width 9 height 9
click at [188, 266] on div "Procedures" at bounding box center [169, 270] width 61 height 14
click at [199, 273] on div "Procedures" at bounding box center [169, 270] width 61 height 14
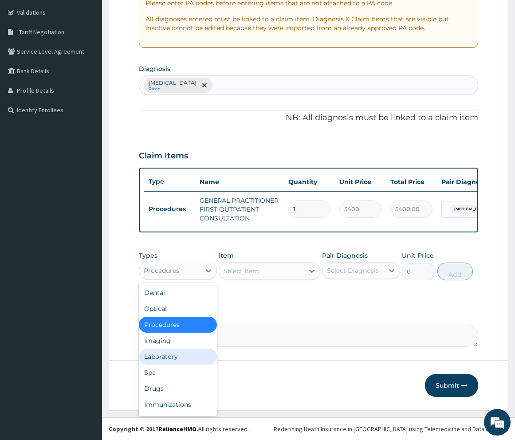
click at [176, 354] on div "Laboratory" at bounding box center [178, 356] width 78 height 16
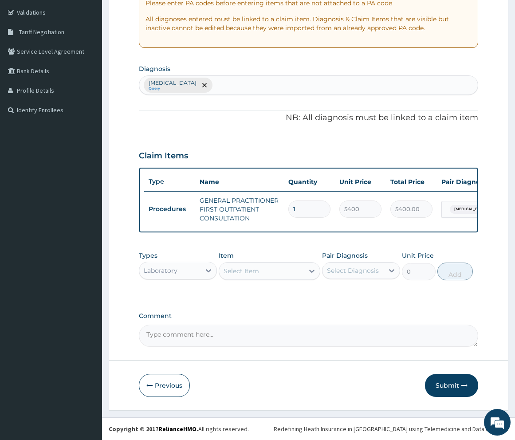
click at [250, 269] on div "Select Item" at bounding box center [240, 270] width 35 height 9
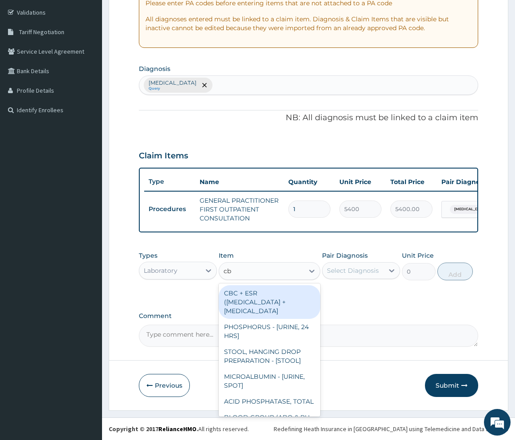
type input "cbc"
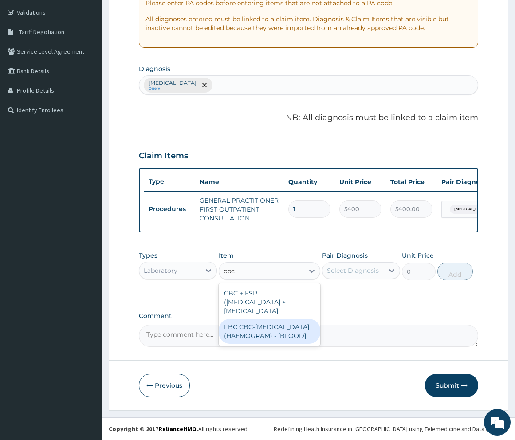
click at [278, 344] on div "FBC CBC-[MEDICAL_DATA] (HAEMOGRAM) - [BLOOD]" at bounding box center [270, 331] width 102 height 25
type input "7200"
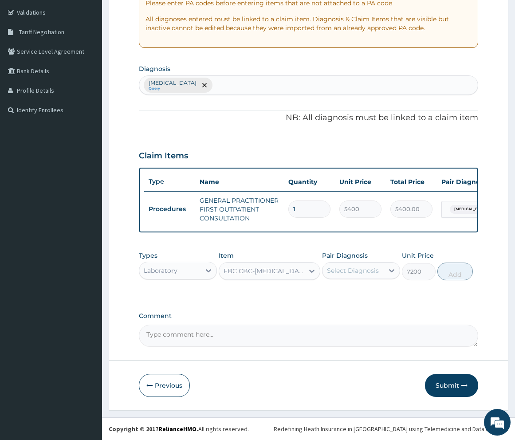
click at [345, 276] on div "Select Diagnosis" at bounding box center [352, 270] width 61 height 14
drag, startPoint x: 328, startPoint y: 299, endPoint x: 338, endPoint y: 299, distance: 10.2
click at [328, 295] on input "checkbox" at bounding box center [330, 293] width 6 height 6
checkbox input "true"
click at [462, 267] on button "Add" at bounding box center [454, 271] width 35 height 18
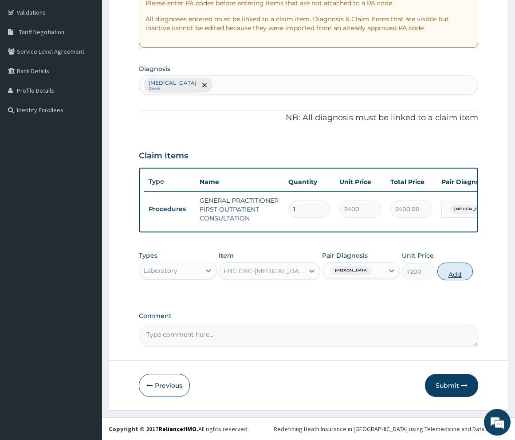
type input "0"
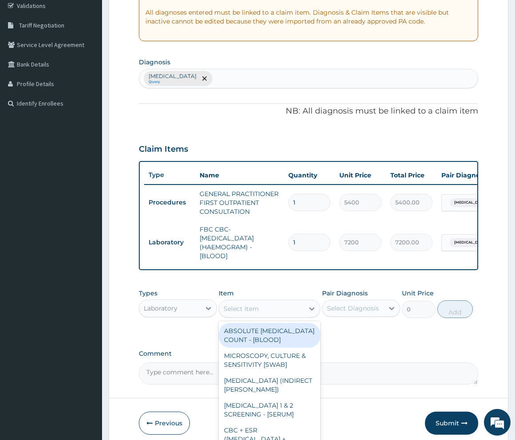
click at [247, 313] on div "Select Item" at bounding box center [240, 308] width 35 height 9
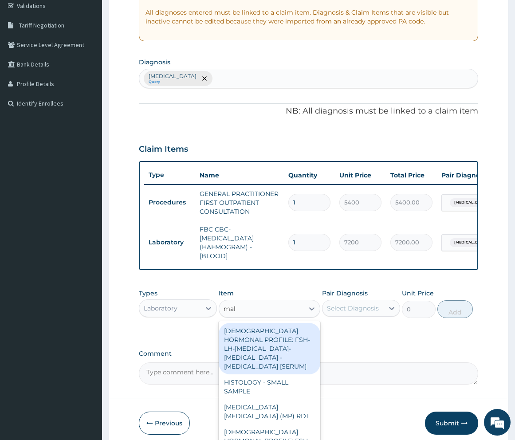
type input "mala"
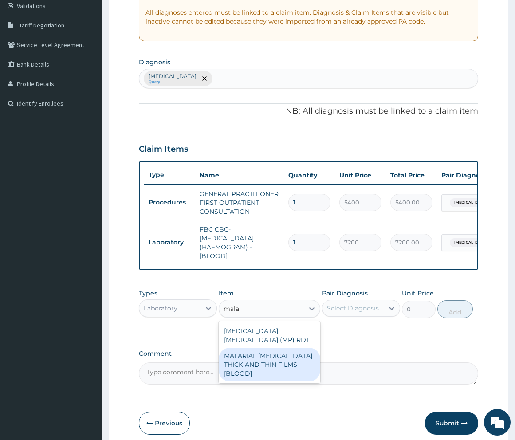
click at [253, 376] on div "MALARIAL [MEDICAL_DATA] THICK AND THIN FILMS - [BLOOD]" at bounding box center [270, 365] width 102 height 34
type input "3150"
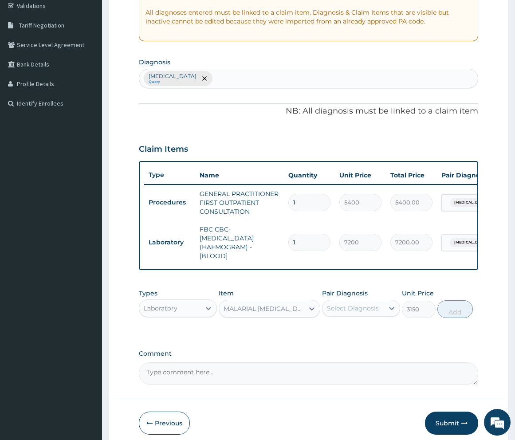
drag, startPoint x: 352, startPoint y: 314, endPoint x: 349, endPoint y: 323, distance: 8.7
click at [352, 313] on div "Select Diagnosis" at bounding box center [353, 308] width 52 height 9
click at [331, 333] on input "checkbox" at bounding box center [330, 330] width 6 height 6
checkbox input "true"
click at [445, 317] on button "Add" at bounding box center [454, 309] width 35 height 18
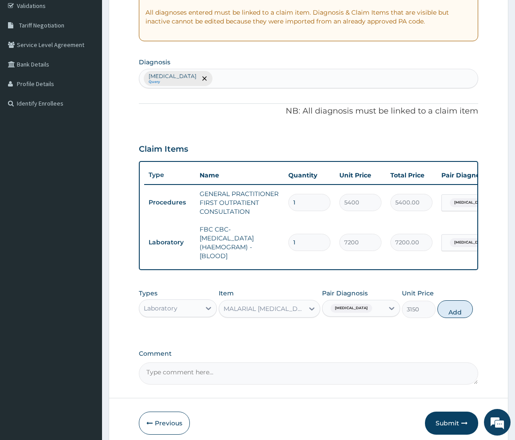
type input "0"
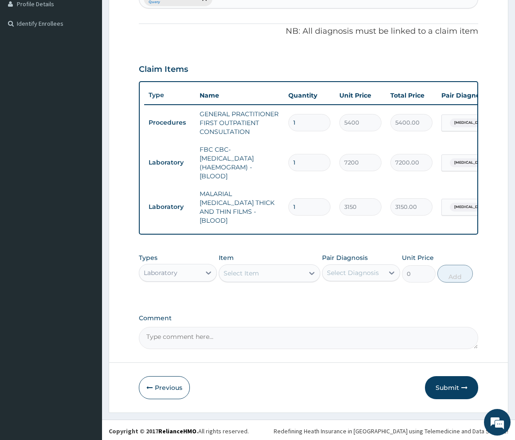
click at [432, 385] on button "Submit" at bounding box center [451, 387] width 53 height 23
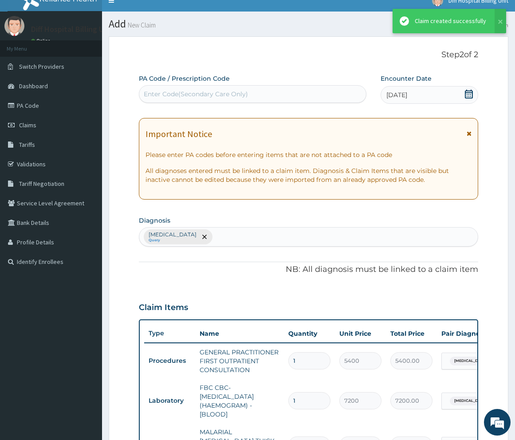
scroll to position [249, 0]
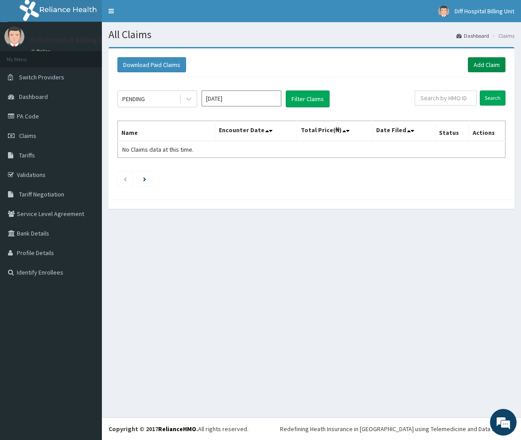
click at [488, 63] on link "Add Claim" at bounding box center [487, 64] width 38 height 15
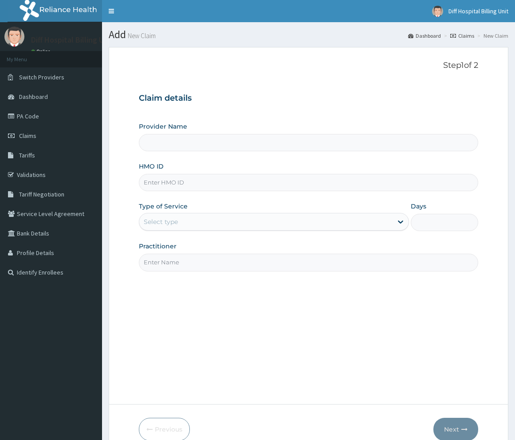
click at [223, 185] on input "HMO ID" at bounding box center [308, 182] width 339 height 17
type input "[GEOGRAPHIC_DATA]"
paste input "SBL/10467/A"
type input "SBL/10467/A"
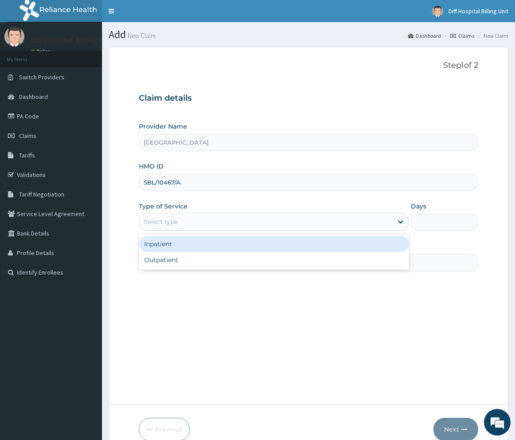
drag, startPoint x: 333, startPoint y: 219, endPoint x: 331, endPoint y: 231, distance: 11.7
click at [334, 220] on div "Select type" at bounding box center [265, 222] width 253 height 14
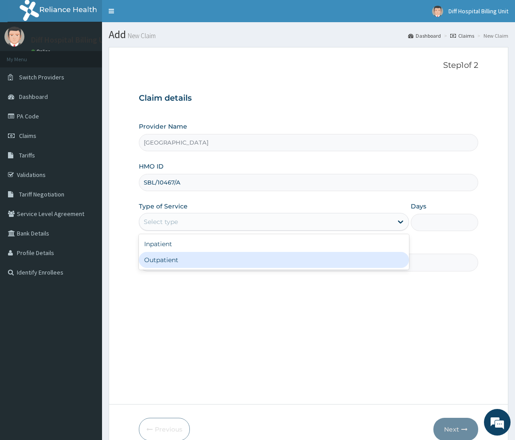
click at [308, 263] on div "Outpatient" at bounding box center [274, 260] width 270 height 16
type input "1"
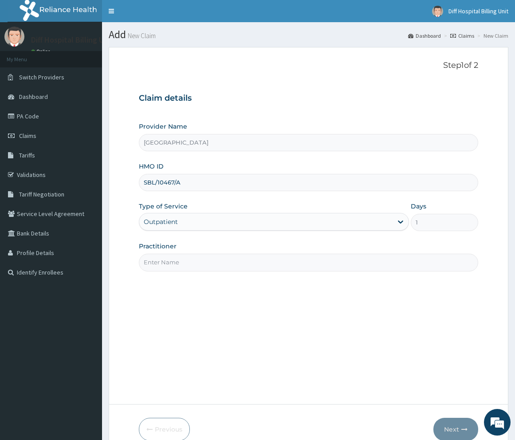
click at [202, 263] on input "Practitioner" at bounding box center [308, 262] width 339 height 17
paste input "AJIR"
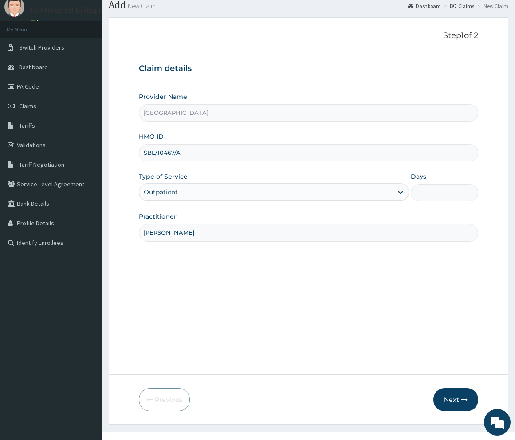
scroll to position [44, 0]
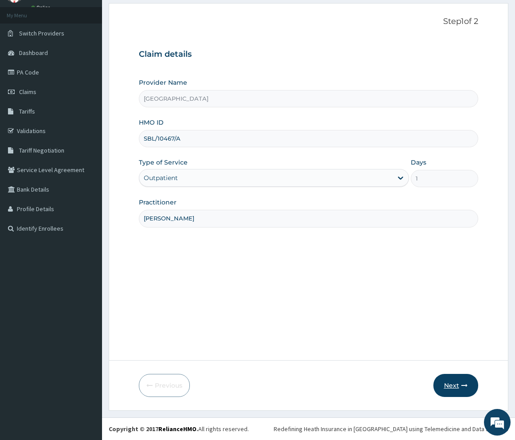
type input "[PERSON_NAME]"
click at [447, 387] on button "Next" at bounding box center [455, 385] width 45 height 23
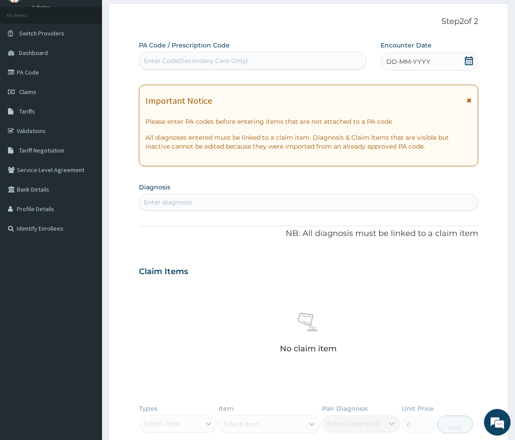
click at [466, 62] on icon at bounding box center [468, 60] width 9 height 9
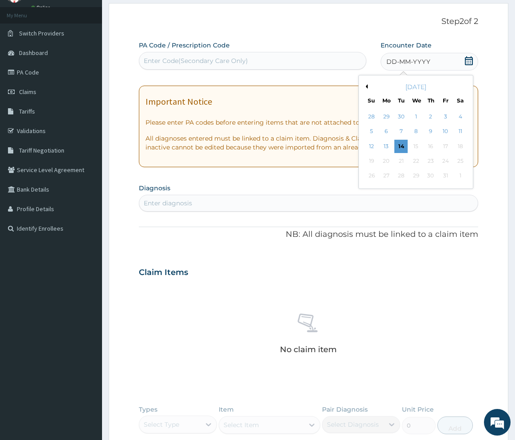
click at [367, 87] on button "Previous Month" at bounding box center [365, 86] width 4 height 4
click at [461, 163] on div "27" at bounding box center [459, 160] width 13 height 13
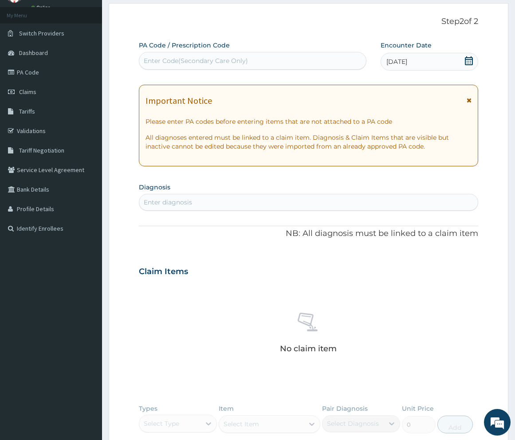
click at [247, 198] on div "Enter diagnosis" at bounding box center [308, 202] width 338 height 14
type input "[MEDICAL_DATA]"
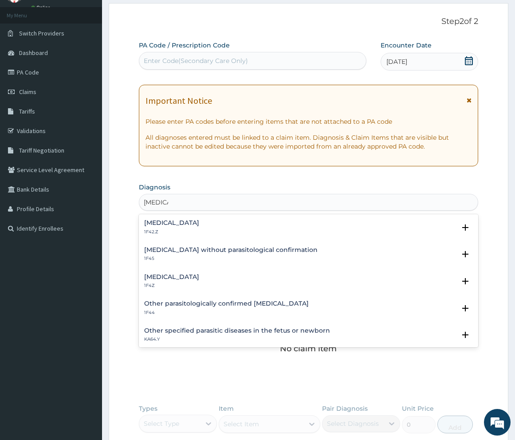
click at [199, 280] on h4 "[MEDICAL_DATA]" at bounding box center [171, 277] width 55 height 7
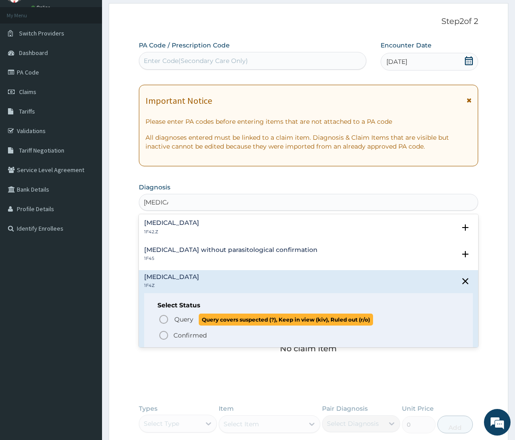
click at [164, 319] on icon "status option query" at bounding box center [163, 319] width 11 height 11
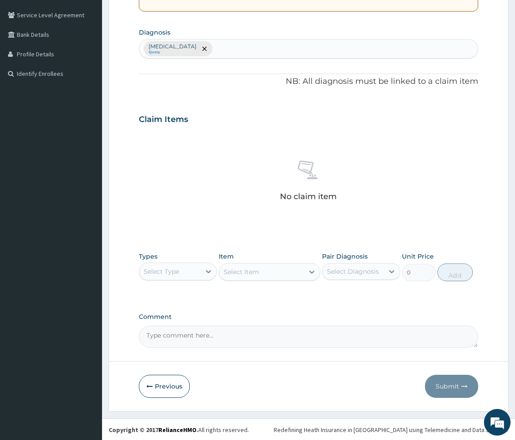
scroll to position [200, 0]
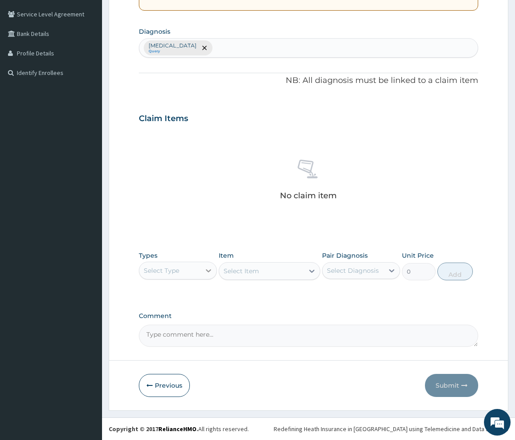
click at [210, 269] on icon at bounding box center [208, 270] width 9 height 9
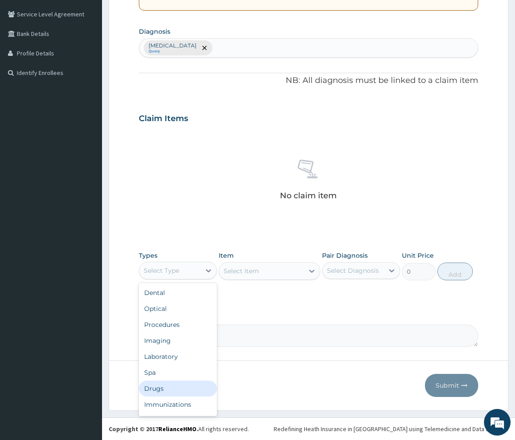
click at [170, 385] on div "Drugs" at bounding box center [178, 388] width 78 height 16
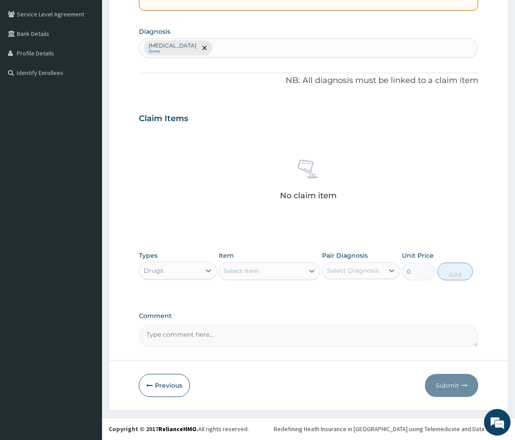
click at [264, 274] on div "Select Item" at bounding box center [261, 271] width 85 height 14
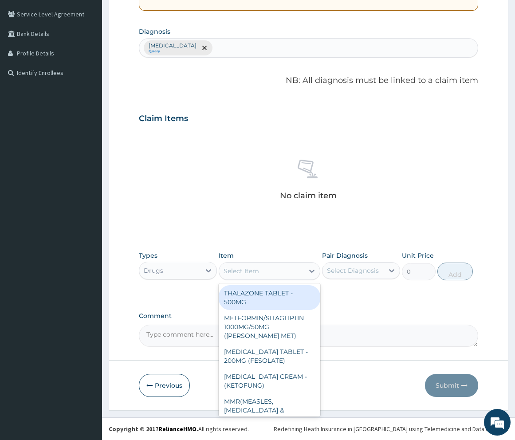
paste input "[MEDICAL_DATA]"
type input "[MEDICAL_DATA]"
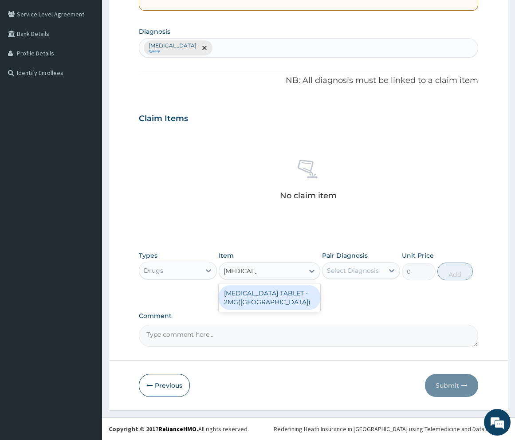
click at [265, 296] on div "[MEDICAL_DATA] TABLET - 2MG([GEOGRAPHIC_DATA])" at bounding box center [270, 297] width 102 height 25
type input "304"
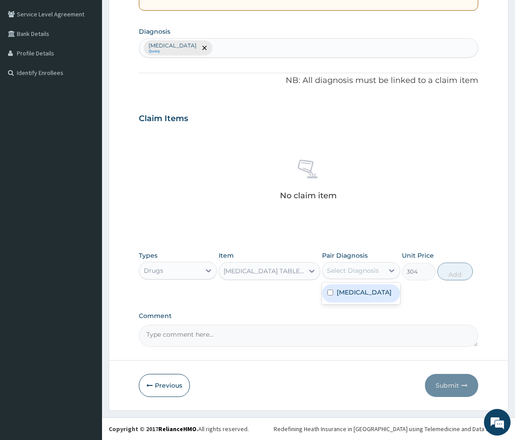
drag, startPoint x: 362, startPoint y: 270, endPoint x: 353, endPoint y: 282, distance: 15.3
click at [363, 272] on div "Select Diagnosis" at bounding box center [353, 270] width 52 height 9
drag, startPoint x: 328, startPoint y: 296, endPoint x: 358, endPoint y: 291, distance: 30.1
click at [329, 295] on input "checkbox" at bounding box center [330, 293] width 6 height 6
checkbox input "true"
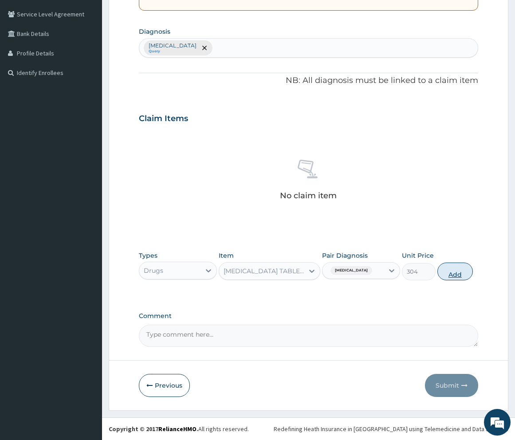
click at [454, 276] on button "Add" at bounding box center [454, 271] width 35 height 18
type input "0"
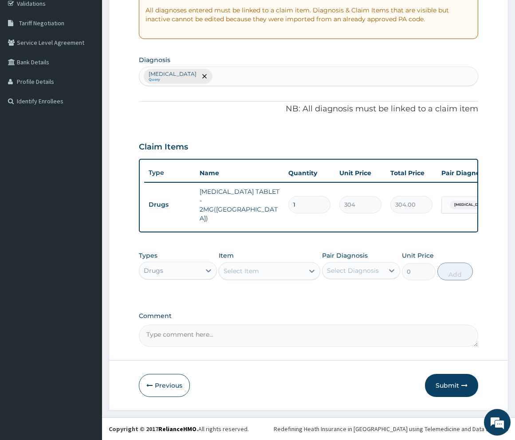
scroll to position [164, 0]
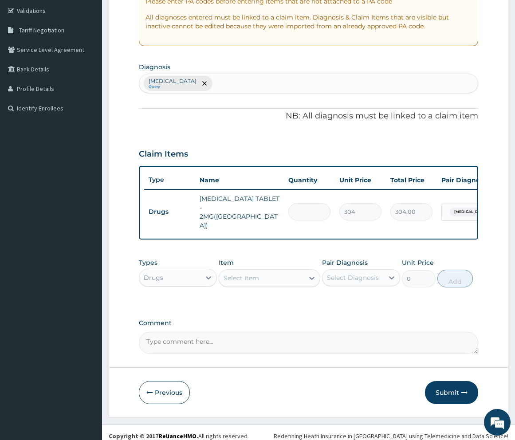
type input "0.00"
type input "7"
type input "2128.00"
type input "7"
click at [261, 271] on div "Select Item" at bounding box center [261, 278] width 85 height 14
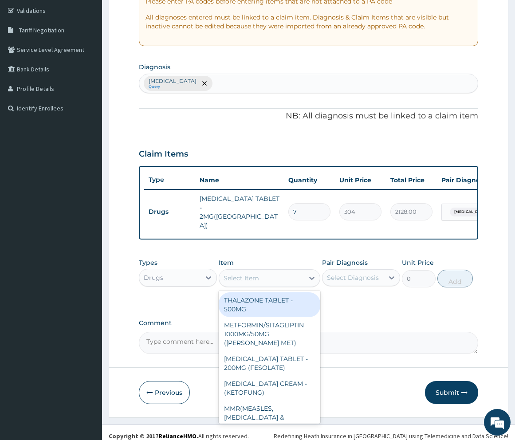
paste input "[MEDICAL_DATA] 75mg"
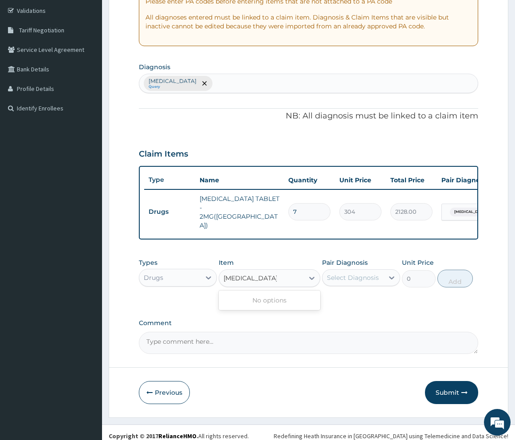
type input "[MEDICAL_DATA] 75m"
click at [279, 274] on div "[MEDICAL_DATA] 75m" at bounding box center [261, 278] width 85 height 14
click at [261, 271] on div "Select Item" at bounding box center [261, 278] width 85 height 14
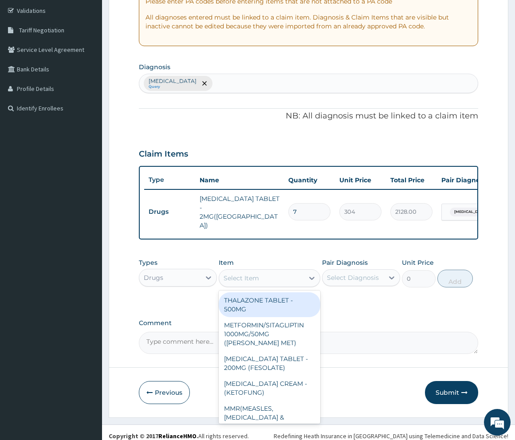
paste input "[MEDICAL_DATA] 75mg"
type input "[MEDICAL_DATA] 75mg"
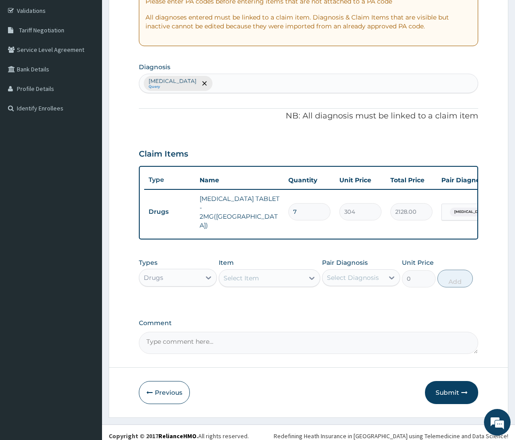
click at [281, 271] on div "Select Item" at bounding box center [261, 278] width 85 height 14
click at [272, 271] on div "Select Item" at bounding box center [261, 278] width 85 height 14
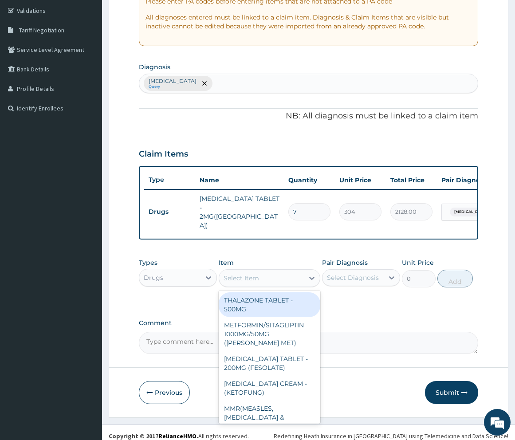
paste input "[MEDICAL_DATA] 75mg"
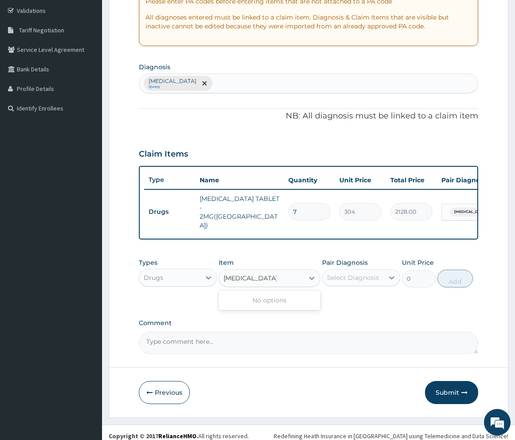
click at [255, 274] on input "[MEDICAL_DATA] 75mg" at bounding box center [249, 278] width 53 height 9
click at [275, 274] on input "[MEDICAL_DATA] 75mg" at bounding box center [249, 278] width 53 height 9
type input "[MEDICAL_DATA]"
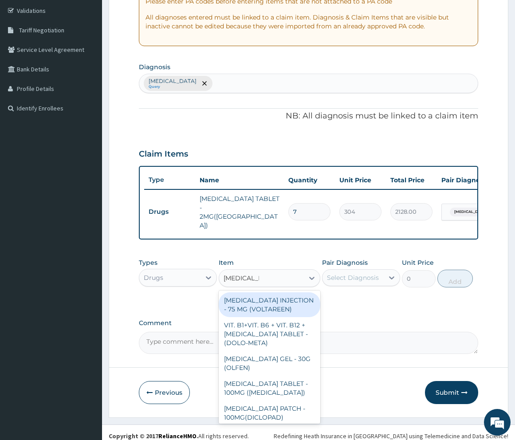
click at [273, 301] on div "[MEDICAL_DATA] INJECTION - 75 MG (VOLTAREEN)" at bounding box center [270, 304] width 102 height 25
type input "798"
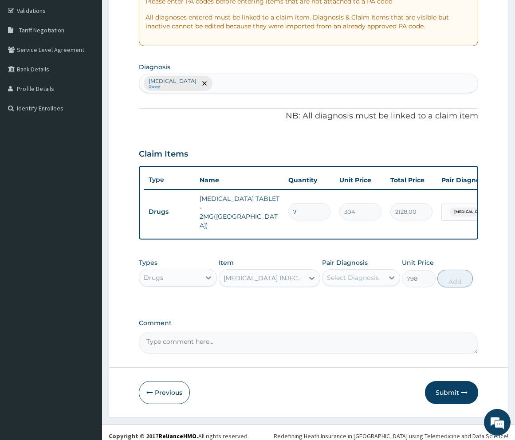
click at [381, 272] on div "Select Diagnosis" at bounding box center [352, 277] width 61 height 14
drag, startPoint x: 327, startPoint y: 297, endPoint x: 374, endPoint y: 290, distance: 47.5
click at [327, 297] on div "[MEDICAL_DATA]" at bounding box center [361, 300] width 78 height 18
checkbox input "true"
click at [447, 274] on button "Add" at bounding box center [454, 279] width 35 height 18
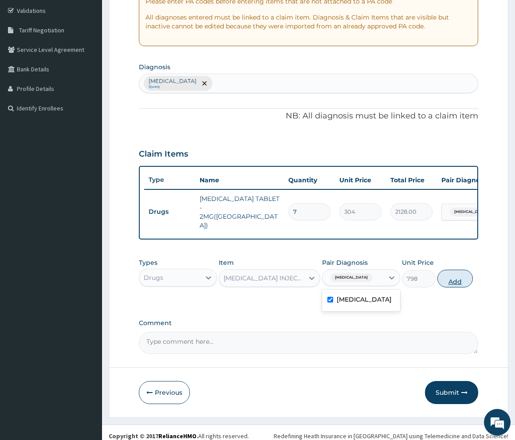
type input "0"
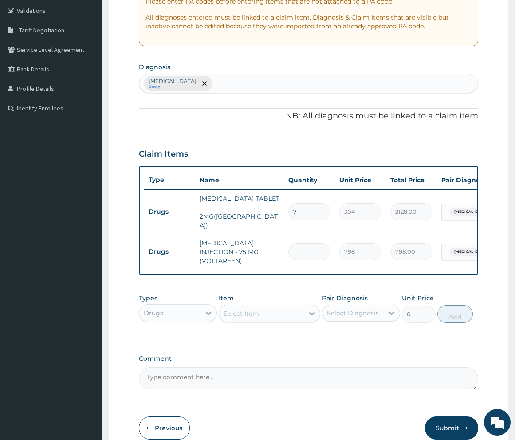
type input "0.00"
type input "4"
type input "3192.00"
type input "4"
click at [269, 306] on div "Select Item" at bounding box center [261, 313] width 85 height 14
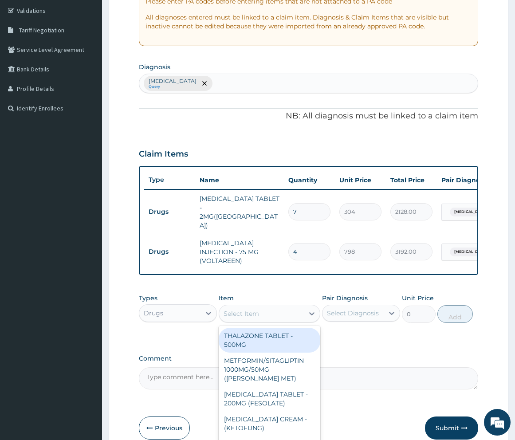
paste input "Artemether"
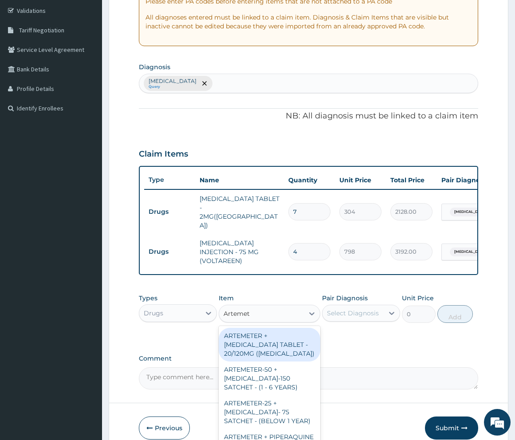
type input "Arteme"
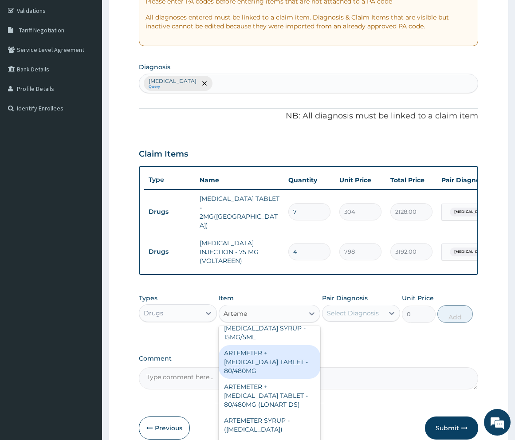
scroll to position [399, 0]
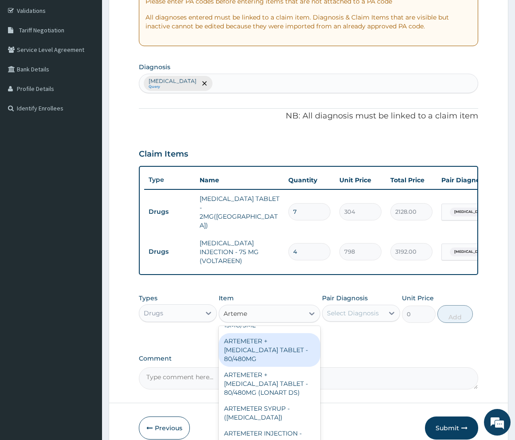
click at [275, 367] on div "ARTEMETER + LUMEFANTRINE TABLET - 80/480MG" at bounding box center [270, 350] width 102 height 34
type input "494"
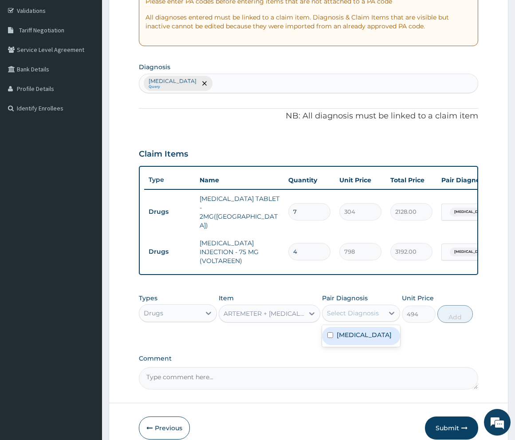
click at [360, 309] on div "Select Diagnosis" at bounding box center [353, 313] width 52 height 9
drag, startPoint x: 328, startPoint y: 329, endPoint x: 338, endPoint y: 328, distance: 9.9
click at [331, 332] on input "checkbox" at bounding box center [330, 335] width 6 height 6
checkbox input "true"
click at [453, 305] on button "Add" at bounding box center [454, 314] width 35 height 18
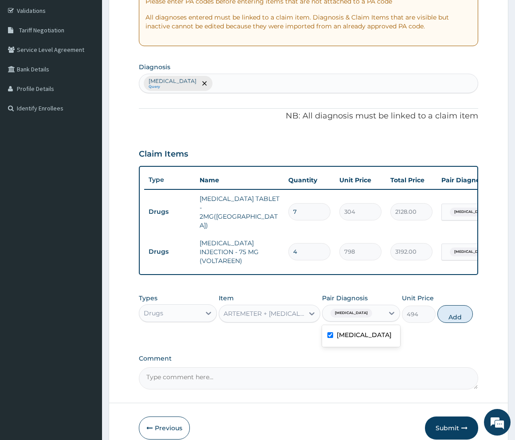
type input "0"
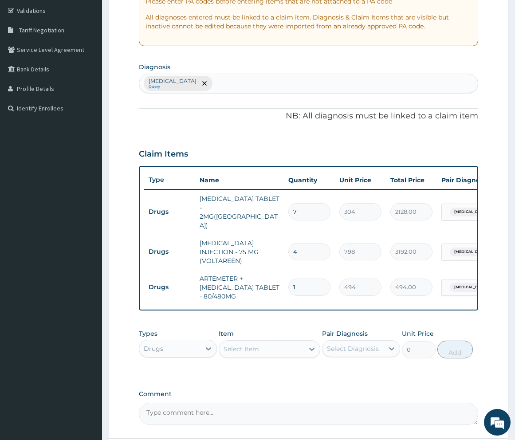
type input "0.00"
type input "6"
type input "2964.00"
type input "6"
click at [197, 341] on div "Drugs" at bounding box center [169, 348] width 61 height 14
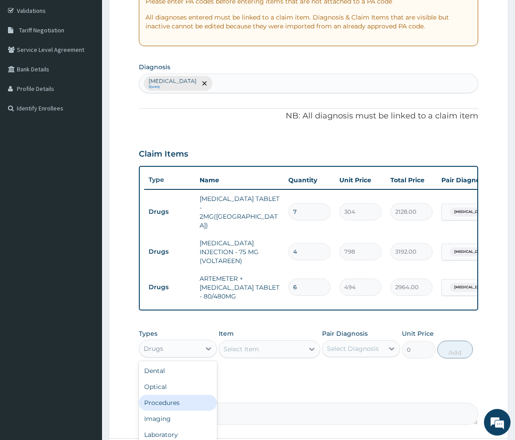
click at [177, 395] on div "Procedures" at bounding box center [178, 403] width 78 height 16
click at [278, 340] on div "Select Item" at bounding box center [270, 349] width 102 height 18
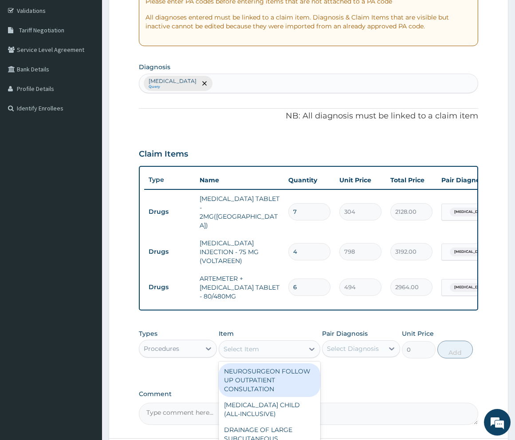
click at [267, 342] on div "Select Item" at bounding box center [261, 349] width 85 height 14
type input "consul"
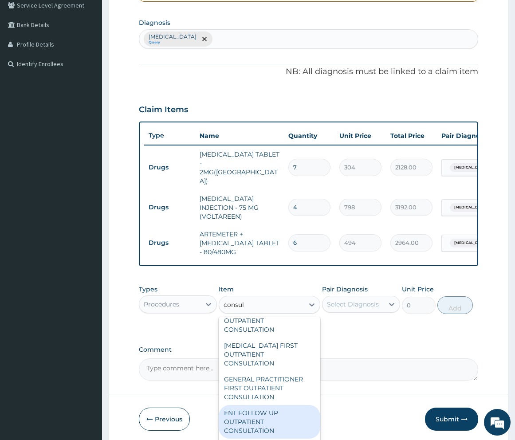
scroll to position [975, 0]
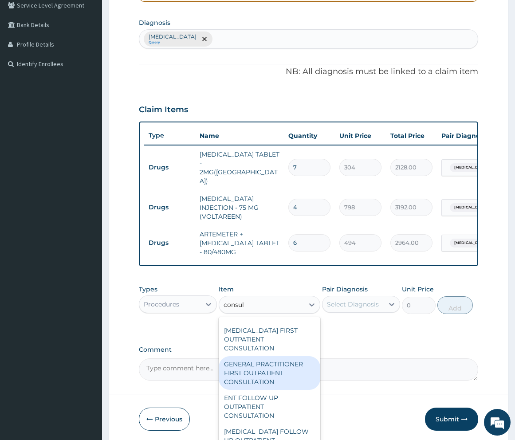
click at [283, 369] on div "GENERAL PRACTITIONER FIRST OUTPATIENT CONSULTATION" at bounding box center [270, 373] width 102 height 34
type input "5400"
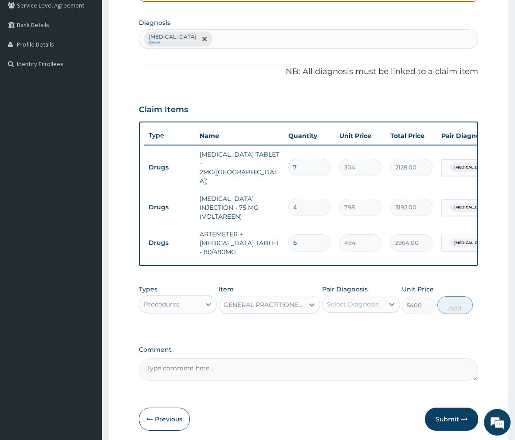
click at [365, 300] on div "Select Diagnosis" at bounding box center [353, 304] width 52 height 9
click at [333, 323] on input "checkbox" at bounding box center [330, 326] width 6 height 6
checkbox input "true"
click at [461, 296] on button "Add" at bounding box center [454, 305] width 35 height 18
type input "0"
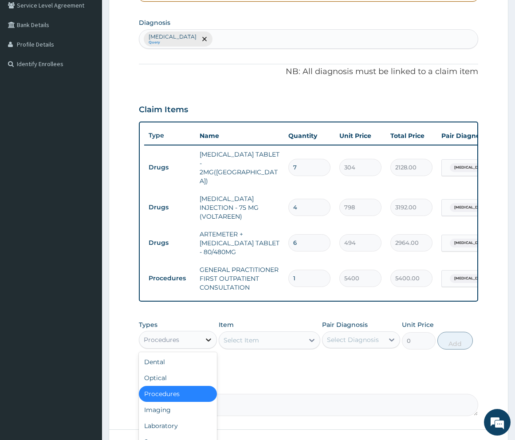
click at [214, 332] on div at bounding box center [208, 340] width 16 height 16
click at [184, 418] on div "Laboratory" at bounding box center [178, 426] width 78 height 16
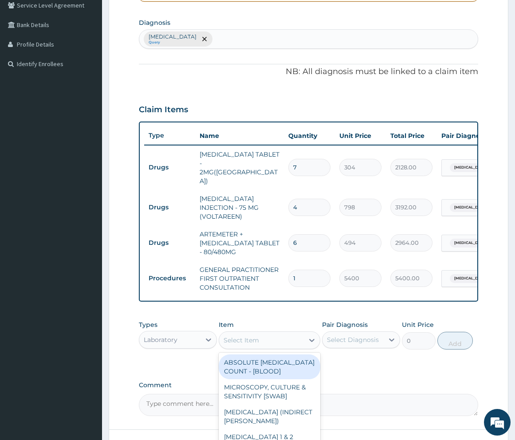
click at [274, 333] on div "Select Item" at bounding box center [261, 340] width 85 height 14
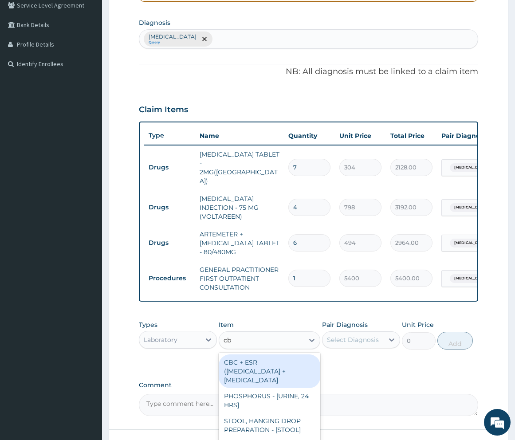
type input "cbc"
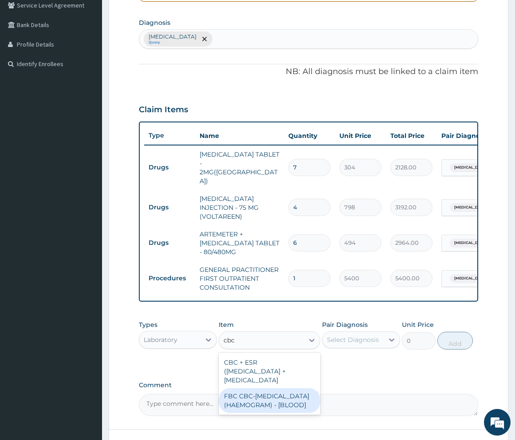
click at [278, 399] on div "FBC CBC-COMPLETE BLOOD COUNT (HAEMOGRAM) - [BLOOD]" at bounding box center [270, 400] width 102 height 25
type input "7200"
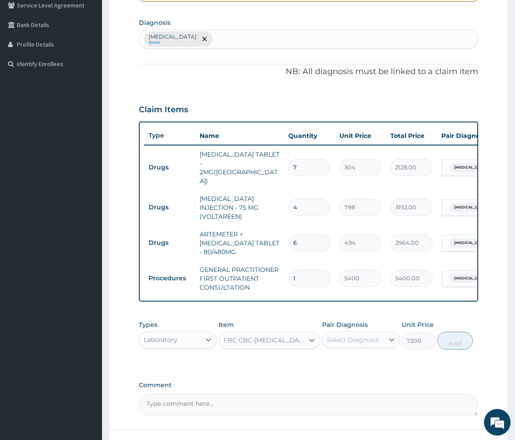
click at [369, 335] on div "Select Diagnosis" at bounding box center [353, 339] width 52 height 9
click at [329, 359] on input "checkbox" at bounding box center [330, 362] width 6 height 6
checkbox input "true"
drag, startPoint x: 450, startPoint y: 327, endPoint x: 431, endPoint y: 335, distance: 20.3
click at [450, 332] on button "Add" at bounding box center [454, 341] width 35 height 18
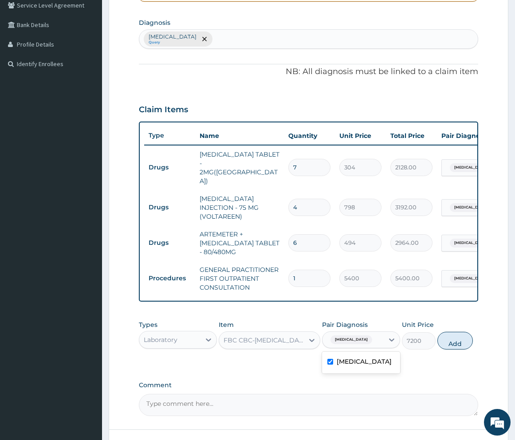
type input "0"
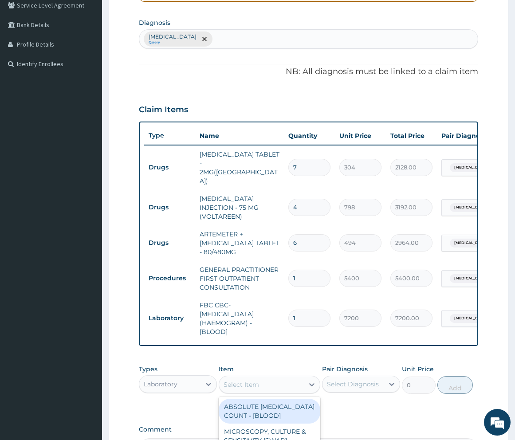
click at [268, 377] on div "Select Item" at bounding box center [261, 384] width 85 height 14
type input "mala"
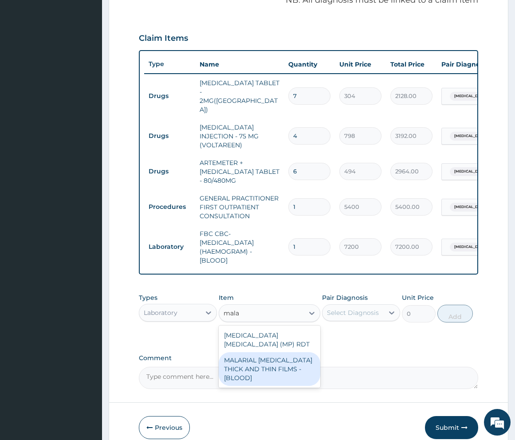
scroll to position [297, 0]
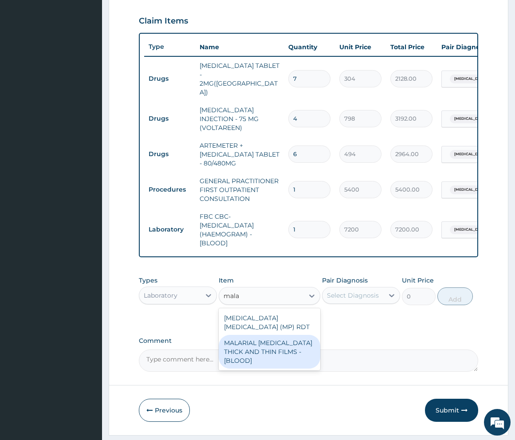
click at [268, 340] on div "MALARIAL PARASITE THICK AND THIN FILMS - [BLOOD]" at bounding box center [270, 352] width 102 height 34
type input "3150"
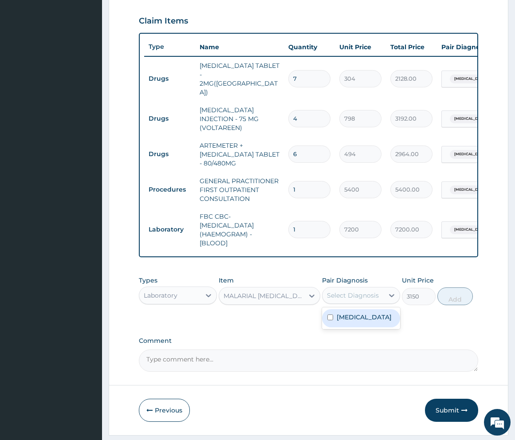
click at [370, 288] on div "Select Diagnosis" at bounding box center [352, 295] width 61 height 14
click at [329, 314] on input "checkbox" at bounding box center [330, 317] width 6 height 6
checkbox input "true"
click at [450, 287] on button "Add" at bounding box center [454, 296] width 35 height 18
type input "0"
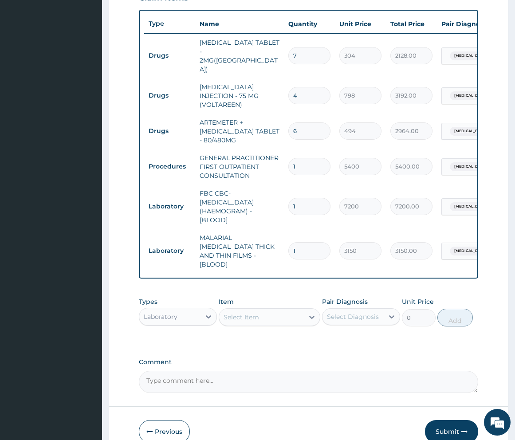
scroll to position [341, 0]
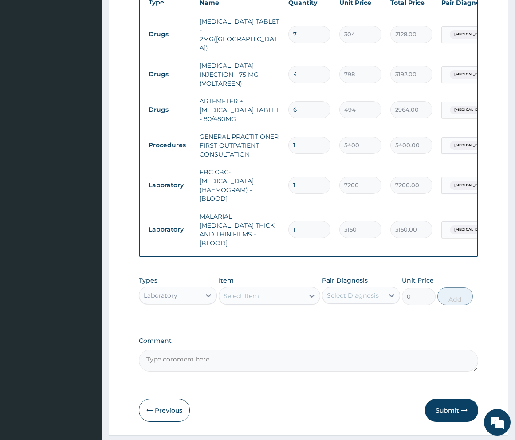
click at [443, 399] on button "Submit" at bounding box center [451, 410] width 53 height 23
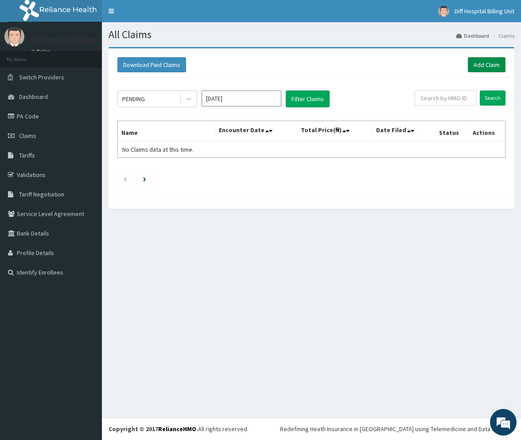
click at [484, 67] on link "Add Claim" at bounding box center [487, 64] width 38 height 15
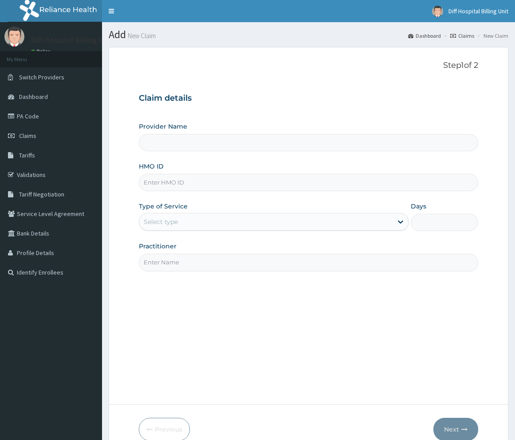
click at [205, 185] on input "HMO ID" at bounding box center [308, 182] width 339 height 17
paste input "SBL/10411/A"
type input "[GEOGRAPHIC_DATA]"
type input "SBL/10411/A"
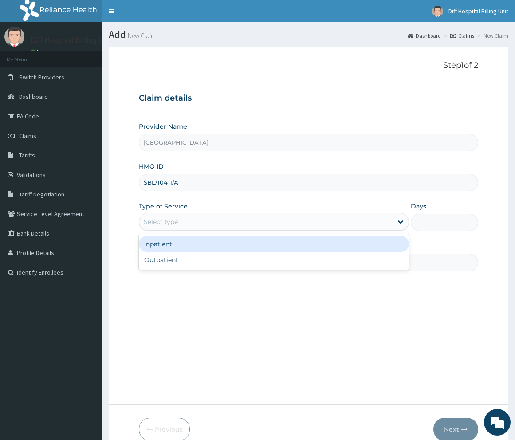
click at [338, 228] on div "Select type" at bounding box center [265, 222] width 253 height 14
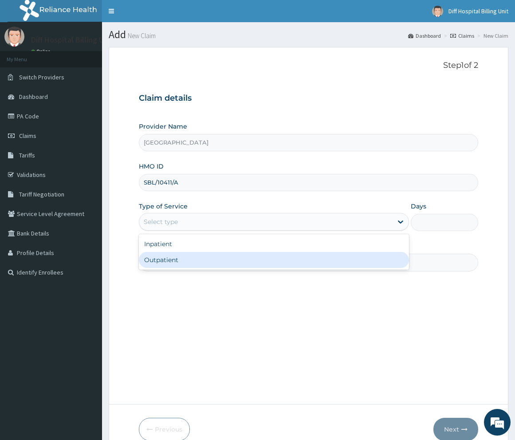
drag, startPoint x: 316, startPoint y: 259, endPoint x: 310, endPoint y: 258, distance: 5.8
click at [316, 260] on div "Outpatient" at bounding box center [274, 260] width 270 height 16
type input "1"
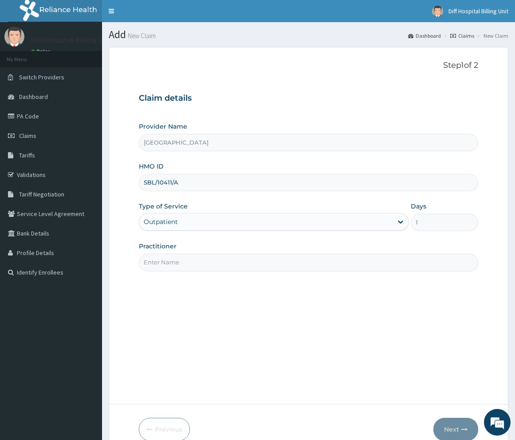
click at [220, 264] on input "Practitioner" at bounding box center [308, 262] width 339 height 17
paste input "Naomi AN"
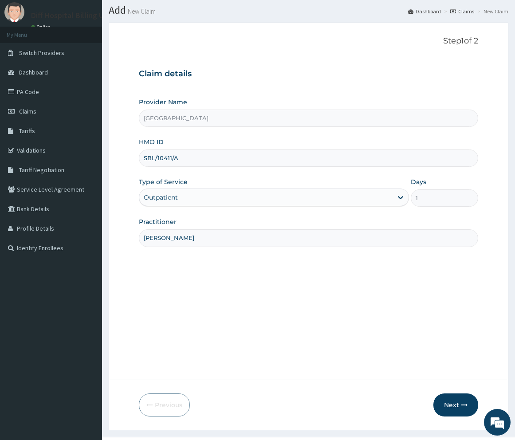
scroll to position [44, 0]
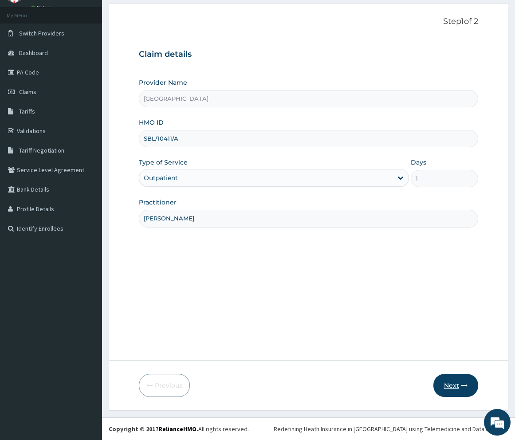
type input "Naomi ANI"
click at [447, 388] on button "Next" at bounding box center [455, 385] width 45 height 23
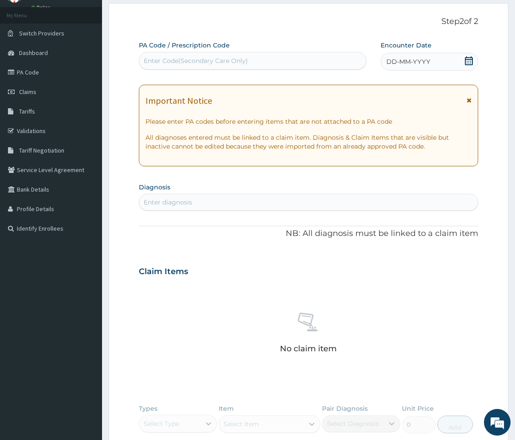
click at [204, 59] on div "Enter Code(Secondary Care Only)" at bounding box center [196, 60] width 104 height 9
paste input "PA/288396"
type input "PA/288396"
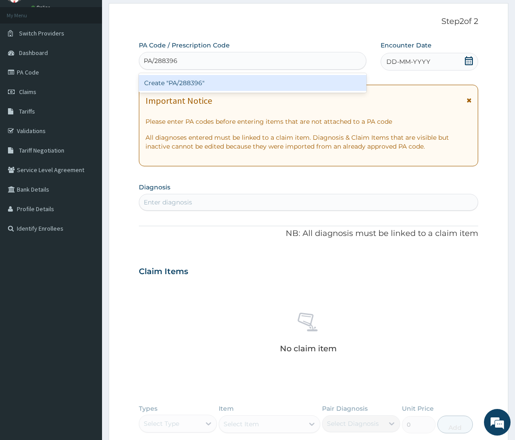
click at [194, 82] on div "Create "PA/288396"" at bounding box center [252, 83] width 227 height 16
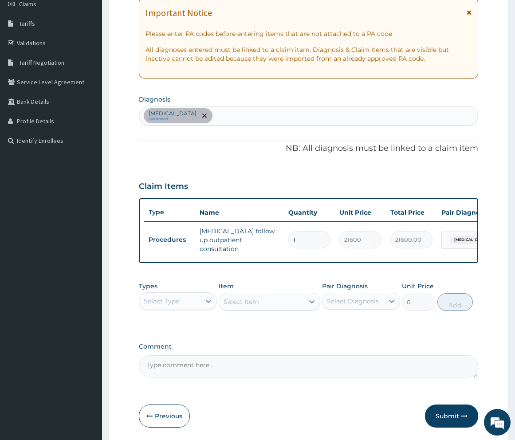
scroll to position [133, 0]
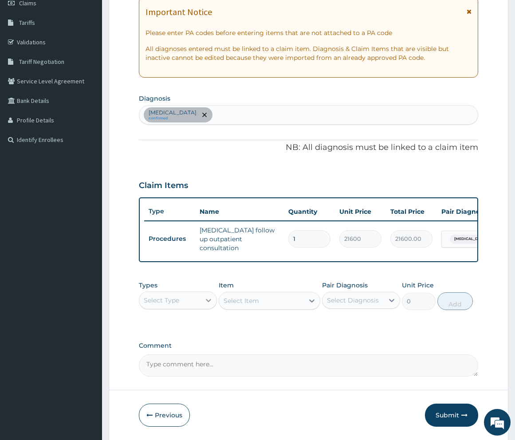
click at [208, 308] on div at bounding box center [208, 300] width 16 height 16
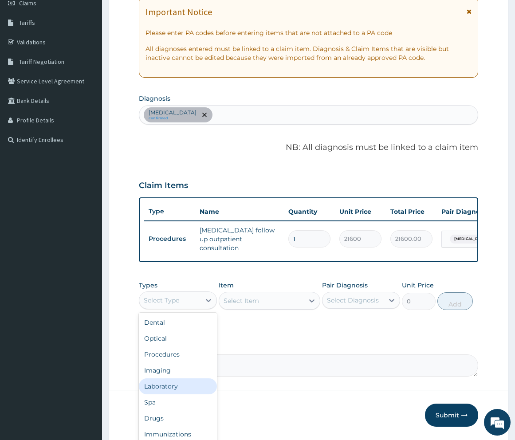
click at [182, 388] on div "Laboratory" at bounding box center [178, 386] width 78 height 16
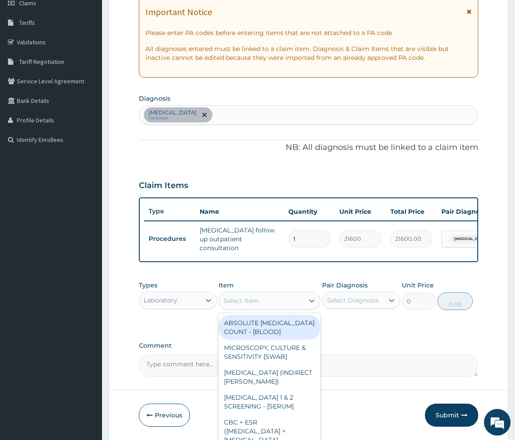
click at [270, 303] on div "Select Item" at bounding box center [261, 301] width 85 height 14
paste input "Electrolytes Urea and Creatinine"
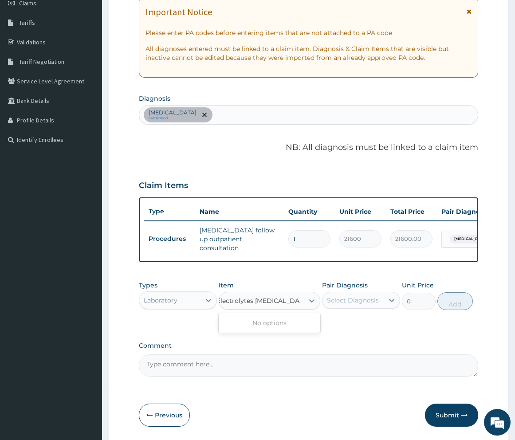
scroll to position [0, 0]
type input "Electrolytes"
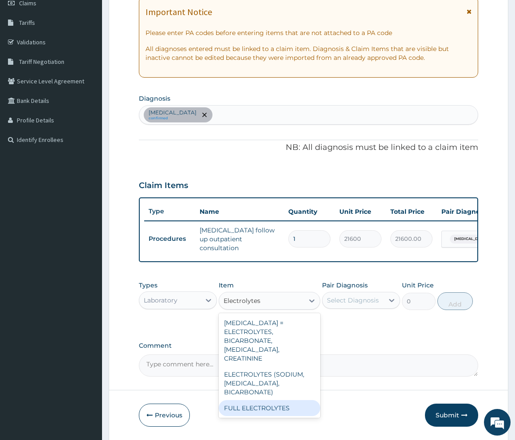
click at [277, 402] on div "FULL ELECTROLYTES" at bounding box center [270, 408] width 102 height 16
type input "11700"
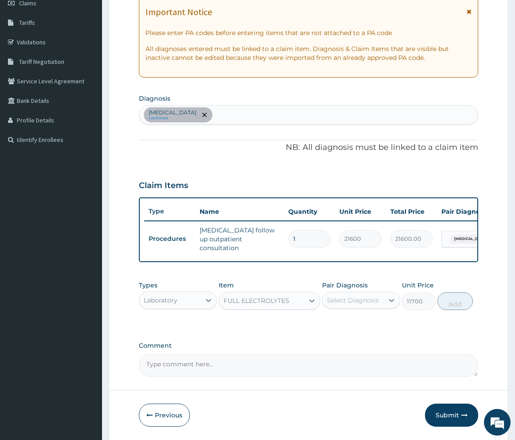
click at [372, 304] on div "Select Diagnosis" at bounding box center [353, 300] width 52 height 9
click at [329, 325] on input "checkbox" at bounding box center [330, 322] width 6 height 6
checkbox input "true"
click at [452, 306] on button "Add" at bounding box center [454, 301] width 35 height 18
type input "0"
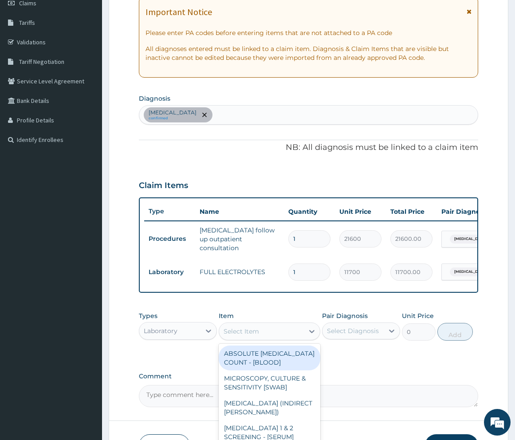
drag, startPoint x: 262, startPoint y: 334, endPoint x: 263, endPoint y: 338, distance: 4.6
click at [262, 337] on div "Select Item" at bounding box center [261, 331] width 85 height 14
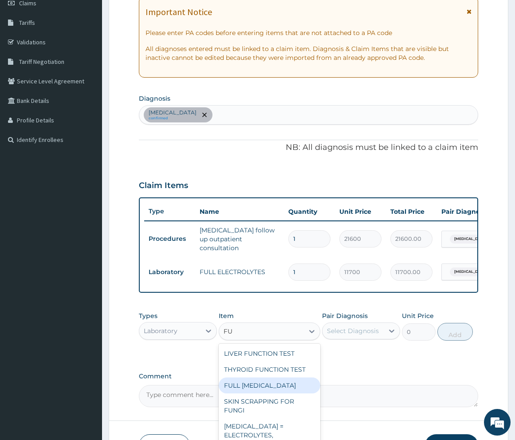
type input "F"
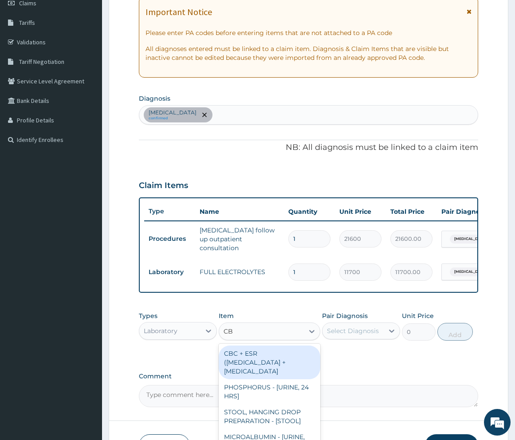
type input "CBC"
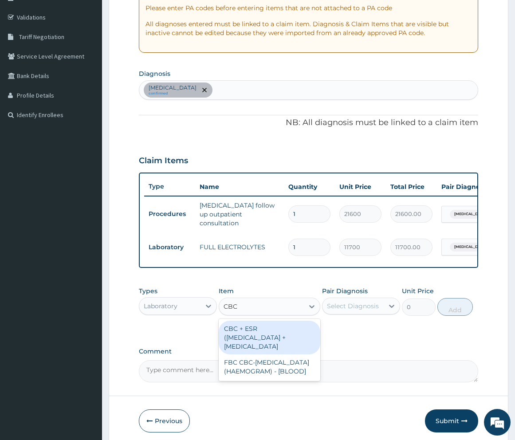
scroll to position [177, 0]
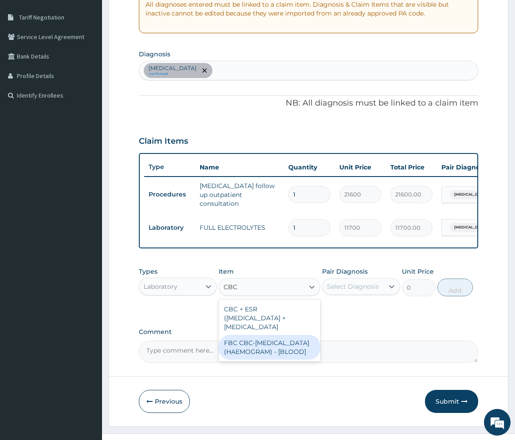
click at [275, 360] on div "FBC CBC-COMPLETE BLOOD COUNT (HAEMOGRAM) - [BLOOD]" at bounding box center [270, 347] width 102 height 25
type input "7200"
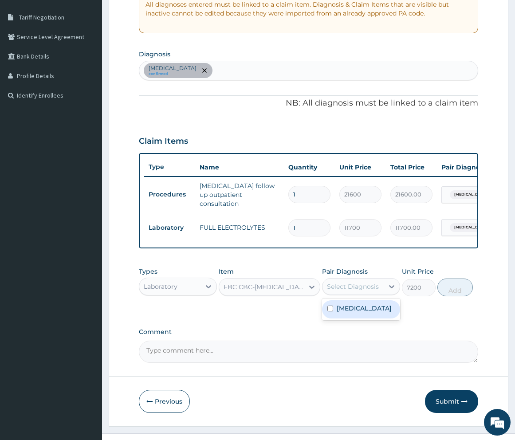
click at [357, 286] on div "Select Diagnosis" at bounding box center [353, 286] width 52 height 9
click at [326, 314] on div "Essential hypertension" at bounding box center [361, 309] width 78 height 18
checkbox input "true"
click at [453, 290] on button "Add" at bounding box center [454, 287] width 35 height 18
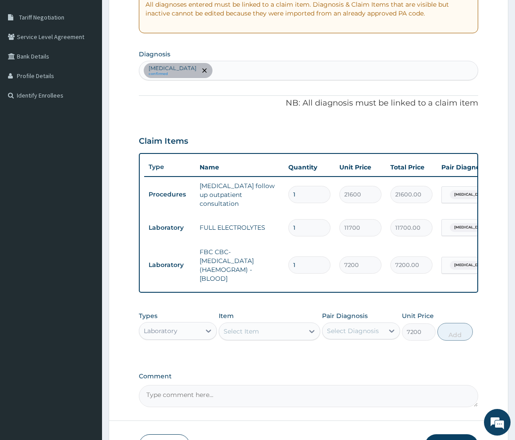
type input "0"
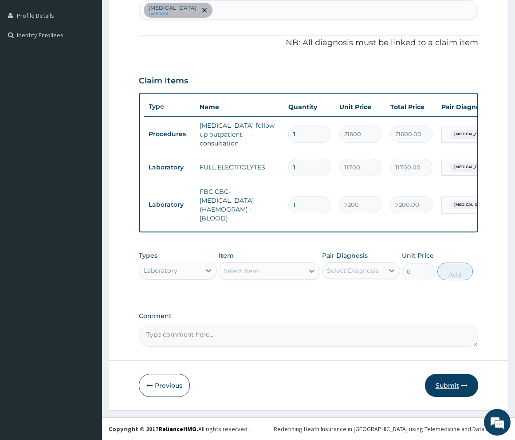
click at [454, 389] on button "Submit" at bounding box center [451, 385] width 53 height 23
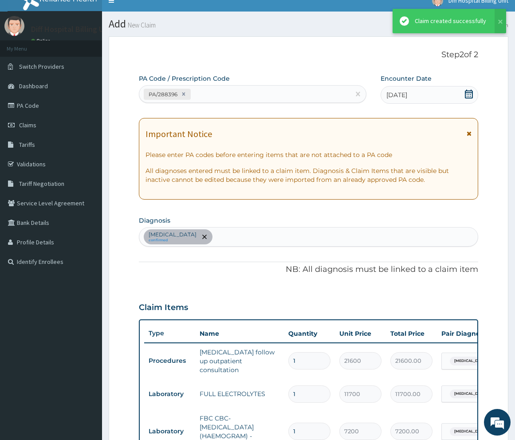
scroll to position [239, 0]
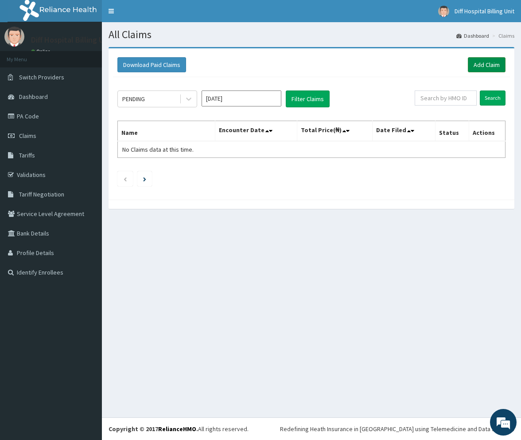
click at [487, 65] on link "Add Claim" at bounding box center [487, 64] width 38 height 15
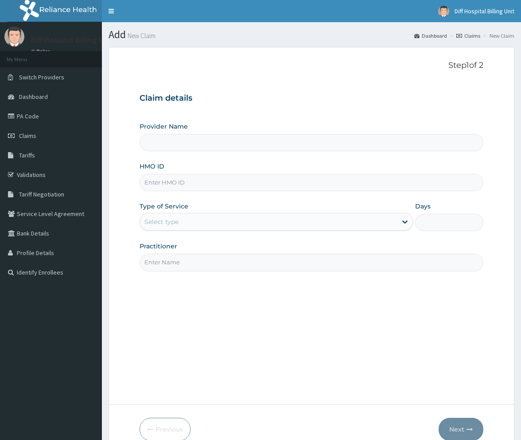
click at [480, 64] on form "Step 1 of 2 Claim details Provider Name HMO ID Type of Service Select type Days…" at bounding box center [312, 250] width 406 height 407
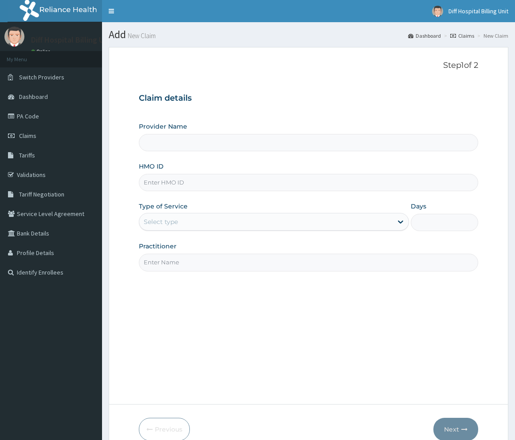
click at [262, 180] on input "HMO ID" at bounding box center [308, 182] width 339 height 17
type input "Diff Hospital"
paste input "LTI/10017/C"
type input "LTI/10017/C"
click at [344, 222] on div "Select type" at bounding box center [265, 222] width 253 height 14
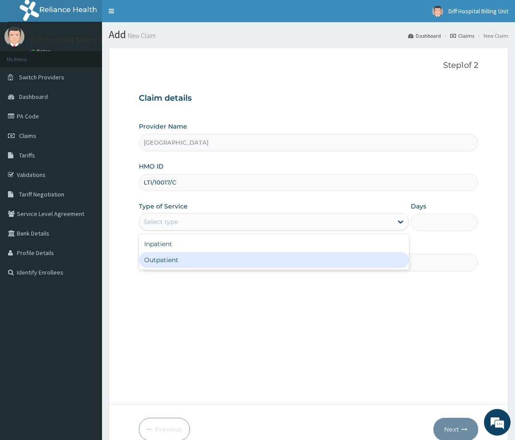
click at [302, 258] on div "Outpatient" at bounding box center [274, 260] width 270 height 16
type input "1"
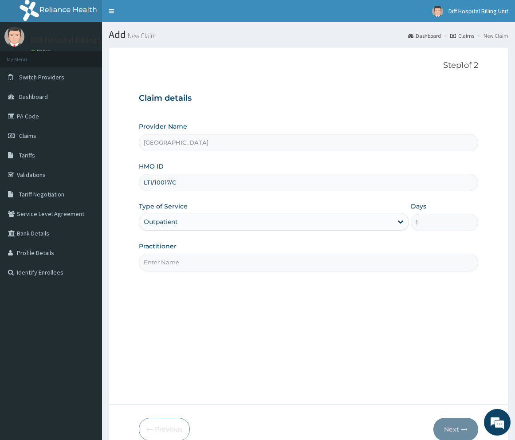
click at [296, 255] on input "Practitioner" at bounding box center [308, 262] width 339 height 17
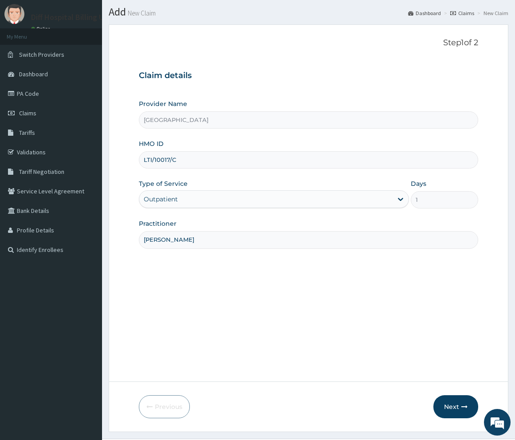
scroll to position [44, 0]
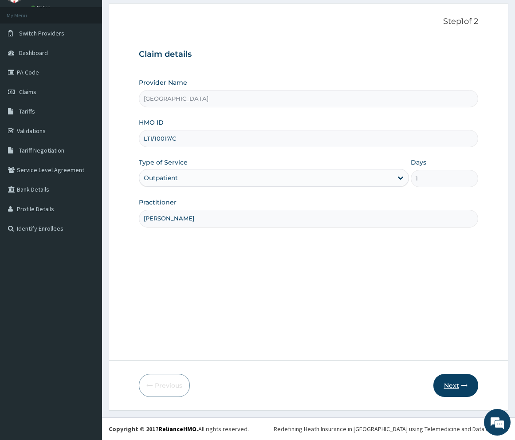
type input "EARNEST Femi"
click at [457, 384] on button "Next" at bounding box center [455, 385] width 45 height 23
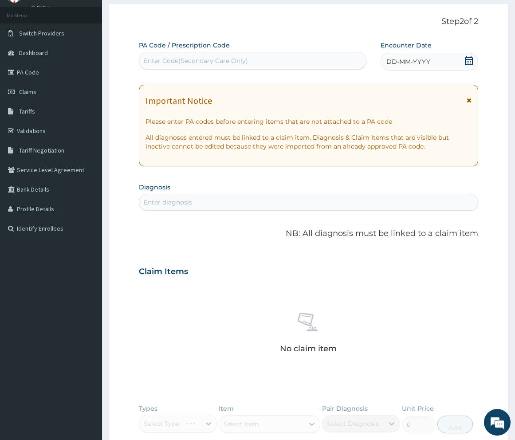
scroll to position [0, 0]
click at [218, 55] on div "Enter Code(Secondary Care Only)" at bounding box center [252, 61] width 226 height 14
paste input "PA/4C0974"
type input "PA/4C0974"
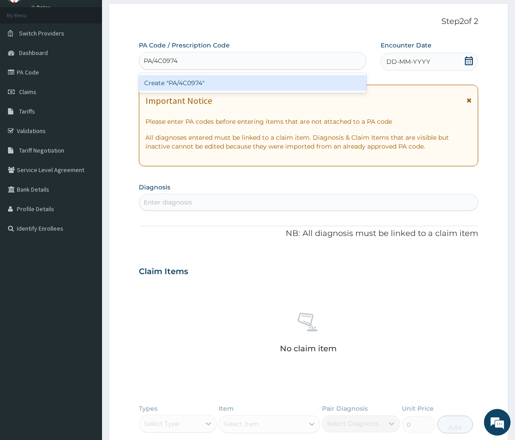
click at [222, 89] on div "Create "PA/4C0974"" at bounding box center [252, 83] width 227 height 16
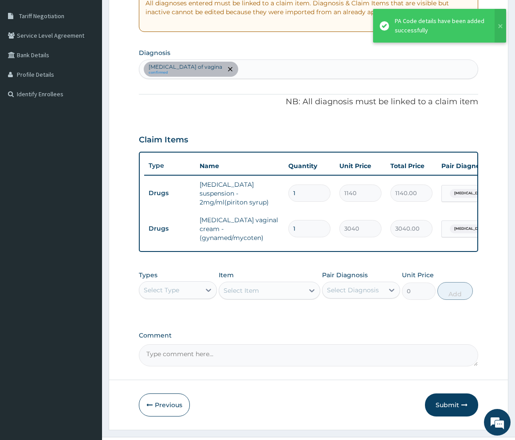
scroll to position [204, 0]
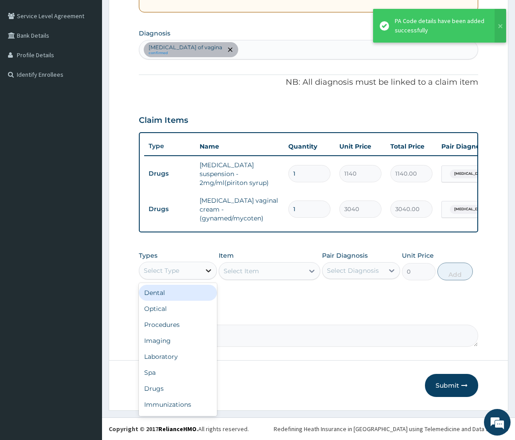
click at [204, 270] on icon at bounding box center [208, 270] width 9 height 9
click at [173, 328] on div "Procedures" at bounding box center [178, 325] width 78 height 16
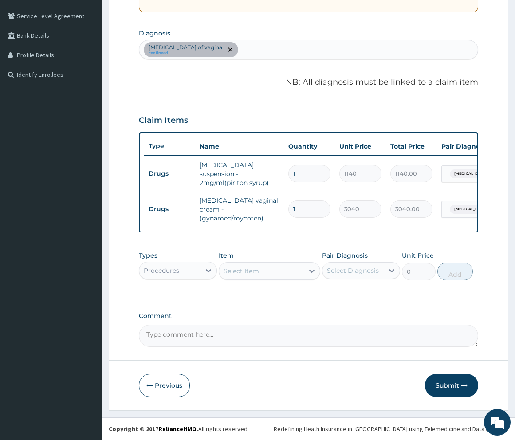
click at [295, 270] on div "Select Item" at bounding box center [261, 271] width 85 height 14
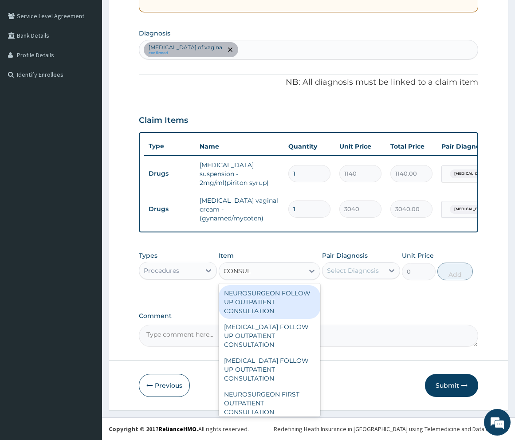
type input "CONSULT"
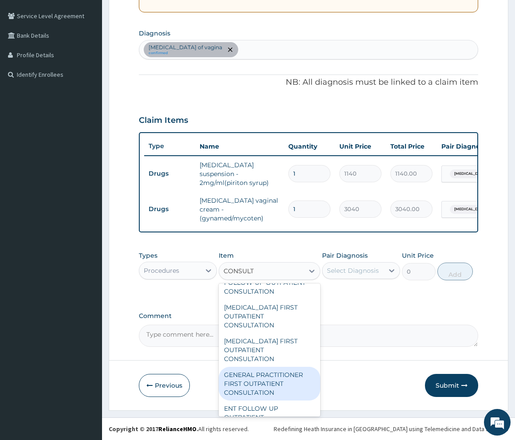
scroll to position [975, 0]
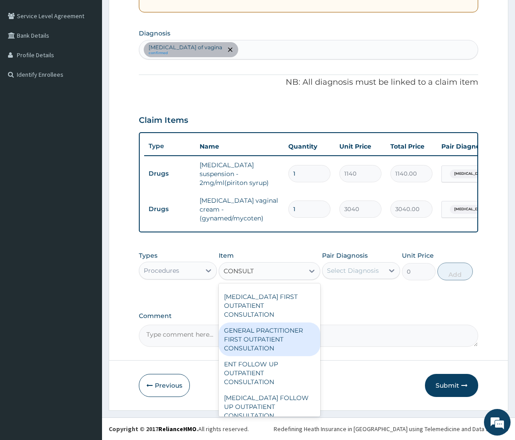
click at [280, 346] on div "GENERAL PRACTITIONER FIRST OUTPATIENT CONSULTATION" at bounding box center [270, 339] width 102 height 34
type input "5400"
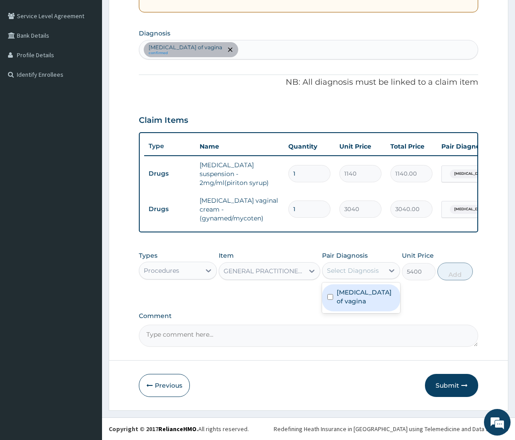
click at [379, 274] on div "Select Diagnosis" at bounding box center [352, 270] width 61 height 14
click at [331, 296] on input "checkbox" at bounding box center [330, 297] width 6 height 6
checkbox input "true"
click at [455, 271] on button "Add" at bounding box center [454, 271] width 35 height 18
type input "0"
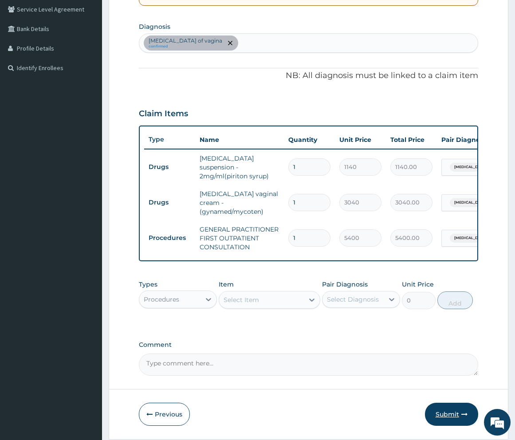
click at [446, 414] on button "Submit" at bounding box center [451, 414] width 53 height 23
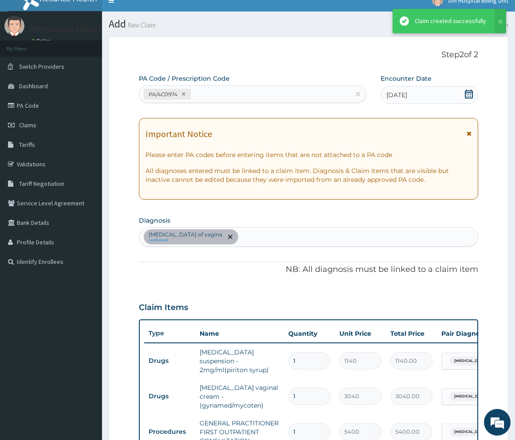
scroll to position [204, 0]
